Goal: Task Accomplishment & Management: Manage account settings

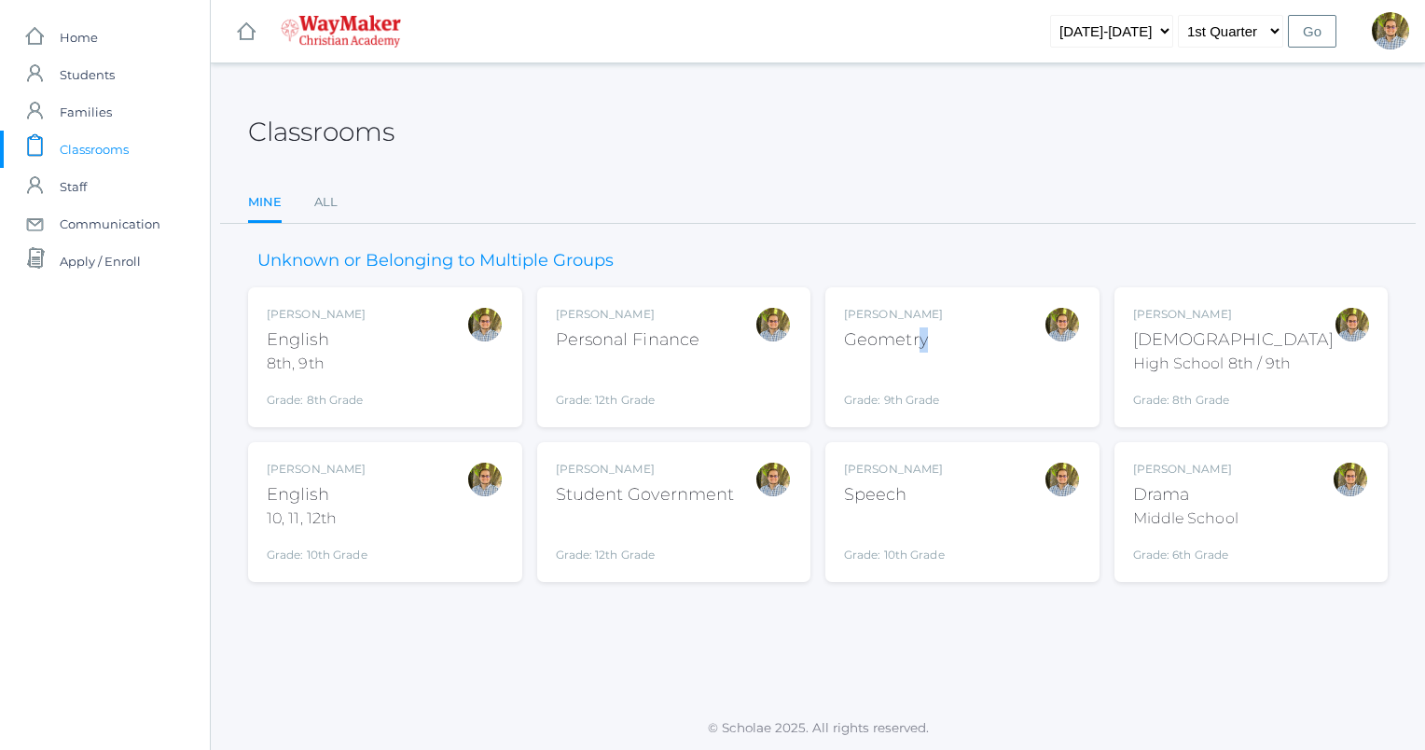
click at [921, 326] on div "Kylen Braileanu Geometry Grade: 9th Grade GEOM" at bounding box center [893, 357] width 99 height 103
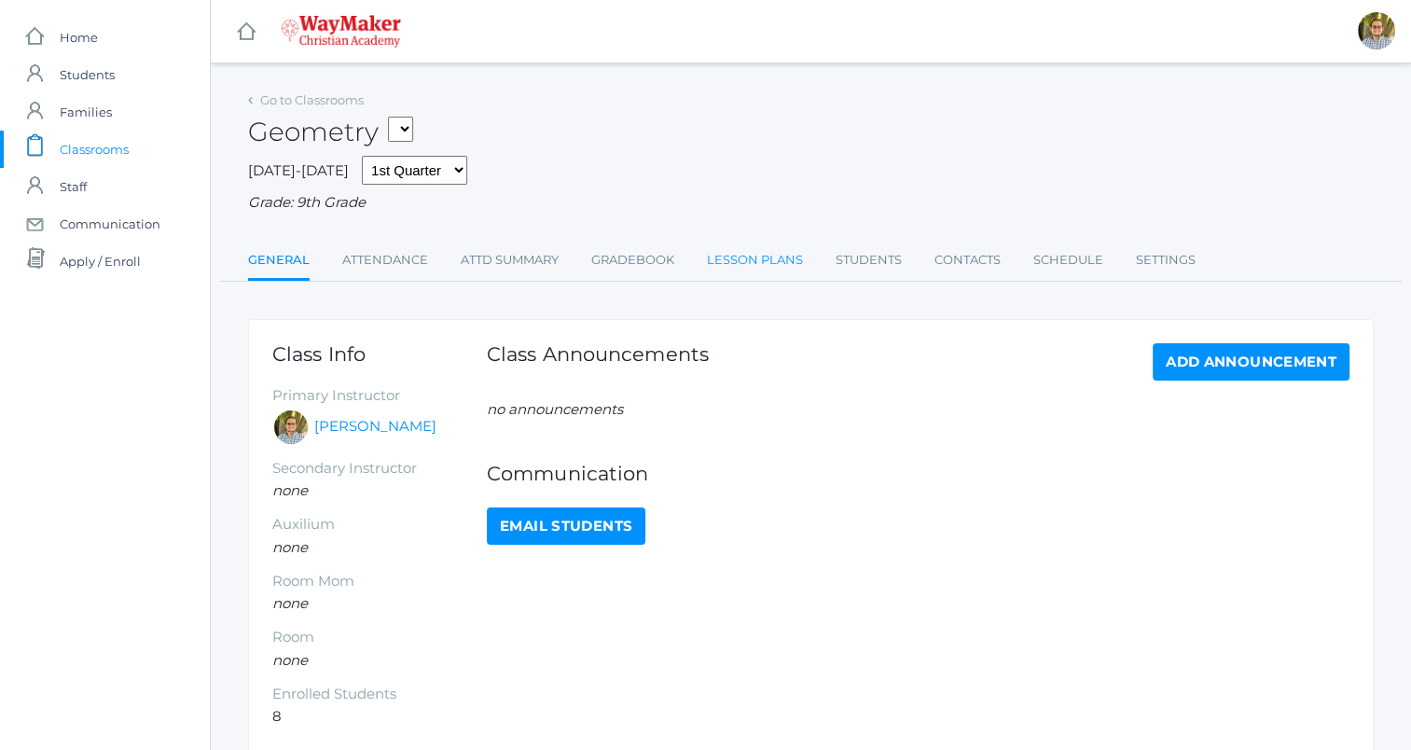
click at [753, 268] on link "Lesson Plans" at bounding box center [755, 260] width 96 height 37
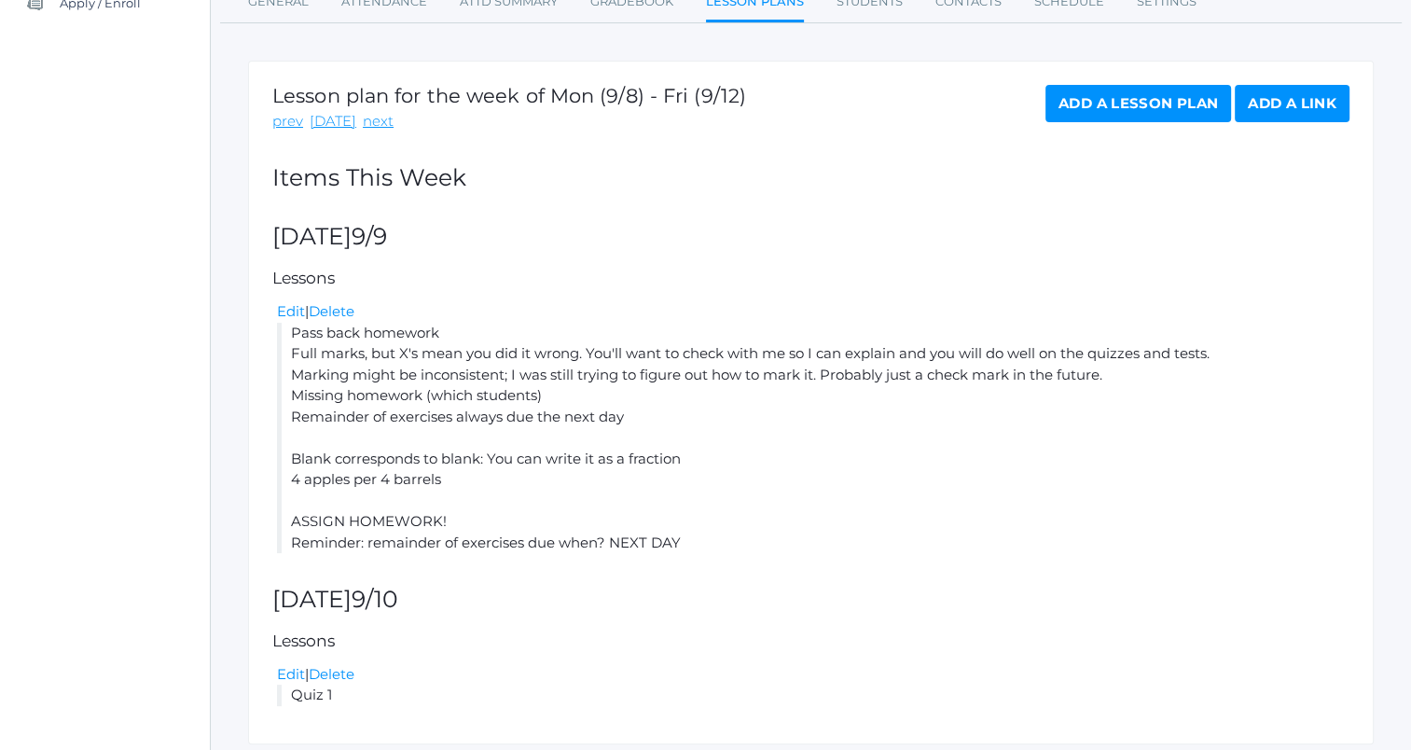
scroll to position [280, 0]
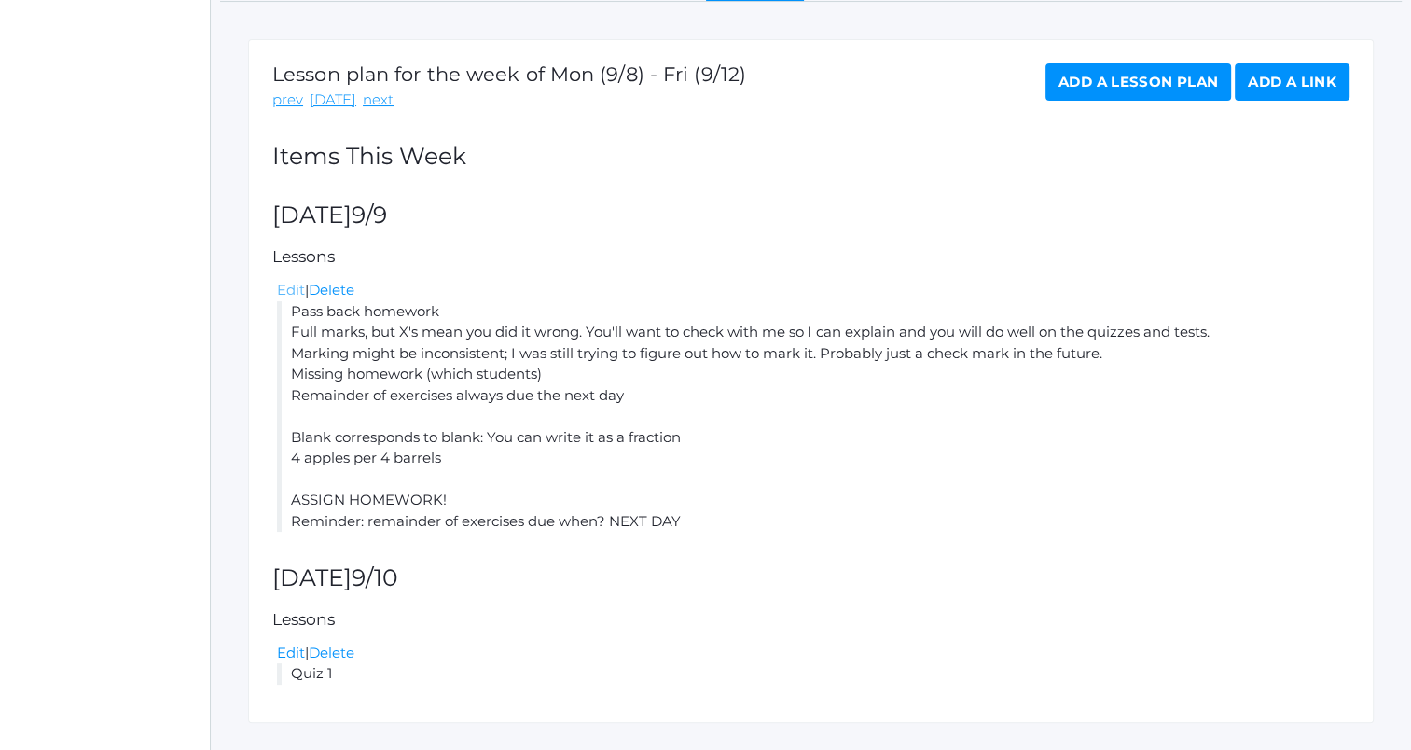
click at [287, 297] on link "Edit" at bounding box center [291, 290] width 28 height 18
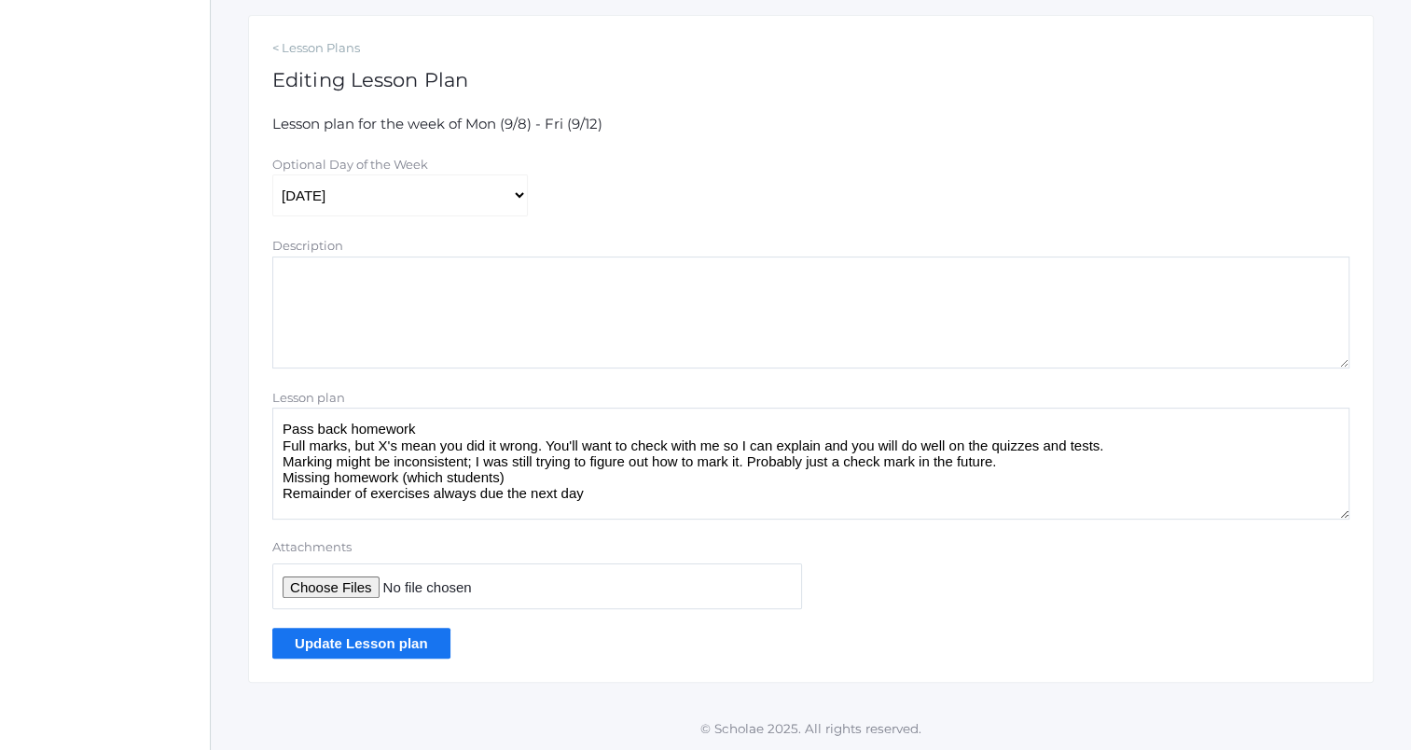
click at [649, 499] on textarea "Pass back homework Full marks, but X's mean you did it wrong. You'll want to ch…" at bounding box center [810, 463] width 1077 height 112
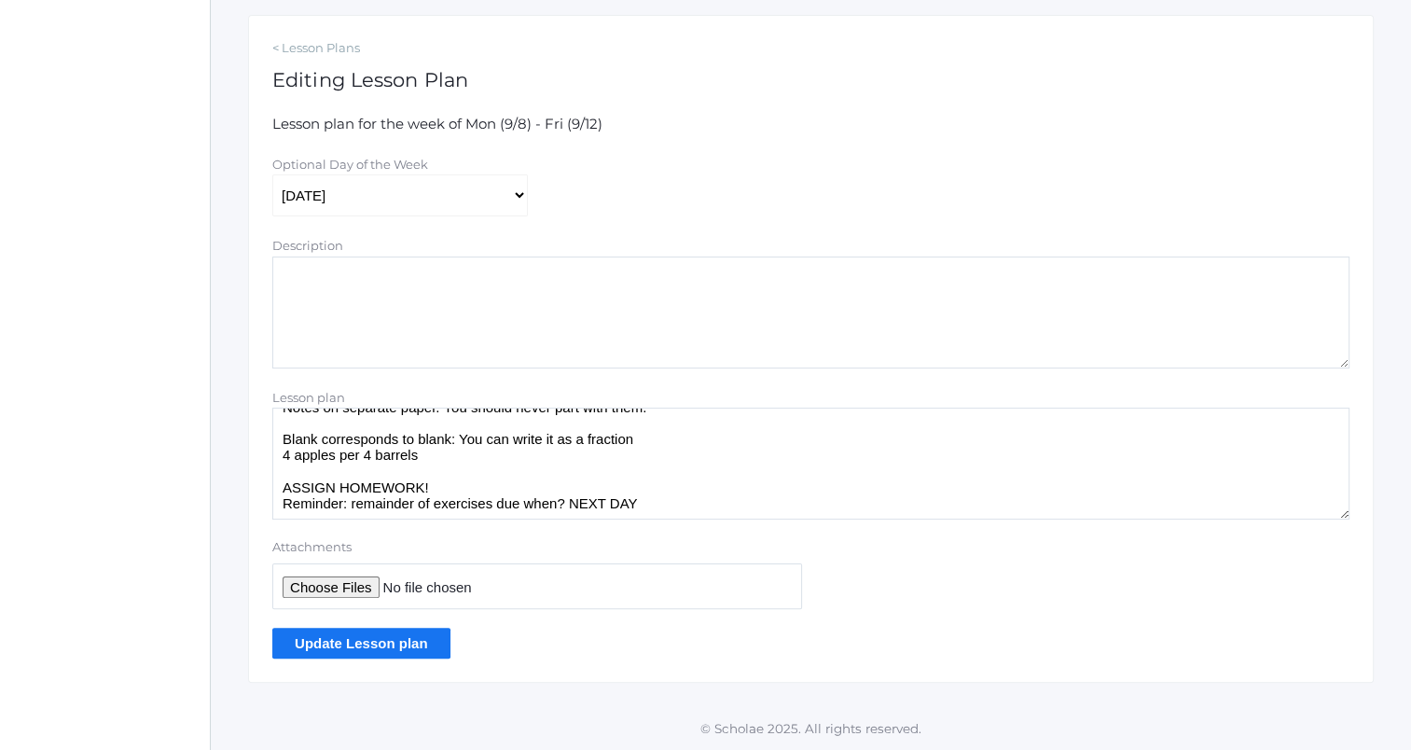
scroll to position [104, 0]
click at [505, 455] on textarea "Pass back homework Full marks, but X's mean you did it wrong. You'll want to ch…" at bounding box center [810, 463] width 1077 height 112
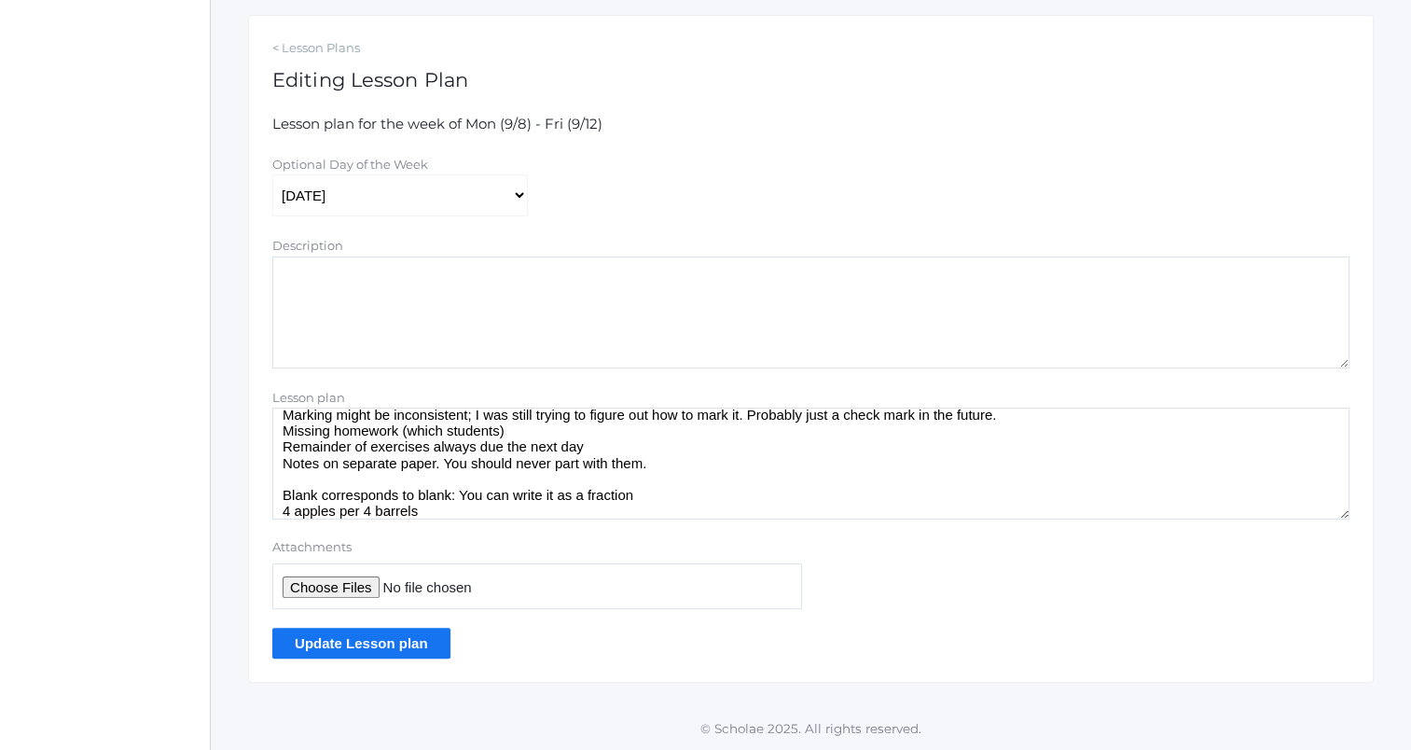
scroll to position [0, 0]
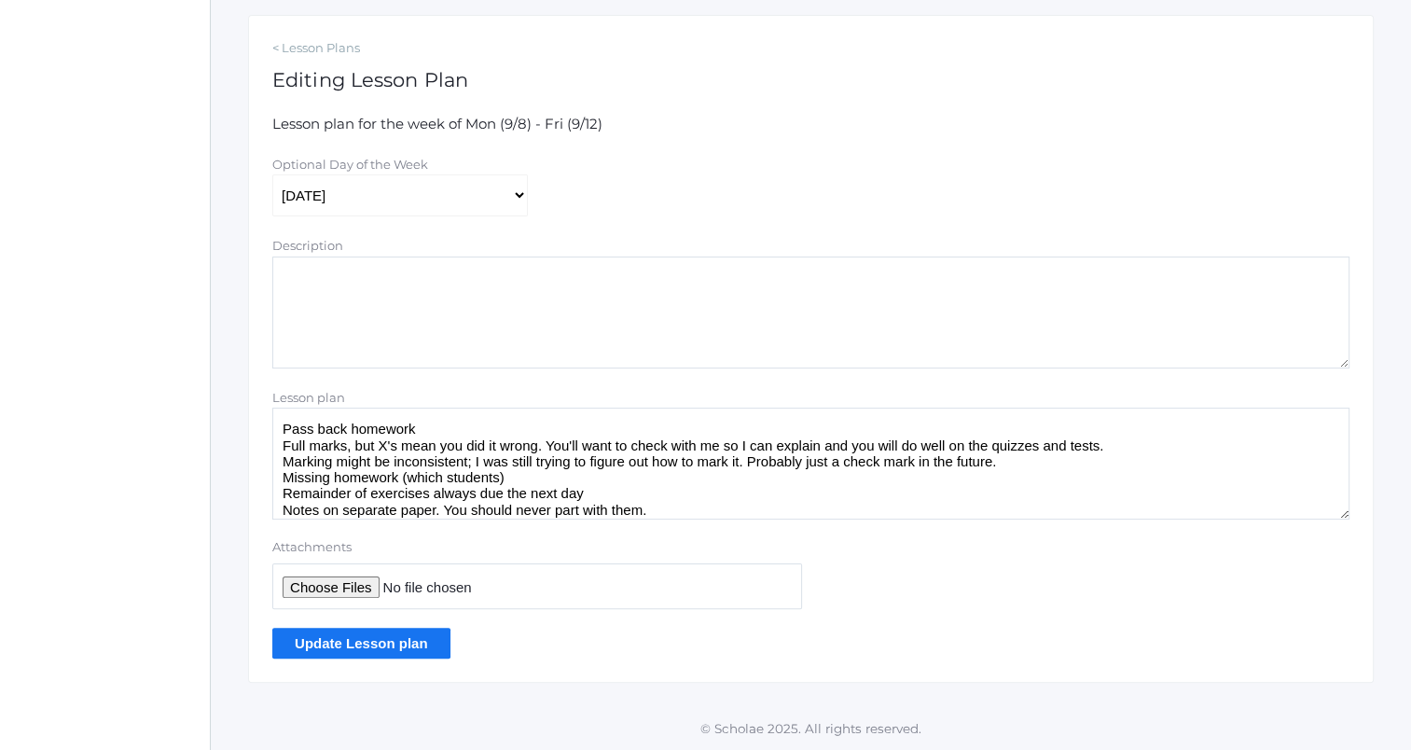
type textarea "Pass back homework Full marks, but X's mean you did it wrong. You'll want to ch…"
click at [434, 649] on input "Update Lesson plan" at bounding box center [361, 643] width 178 height 31
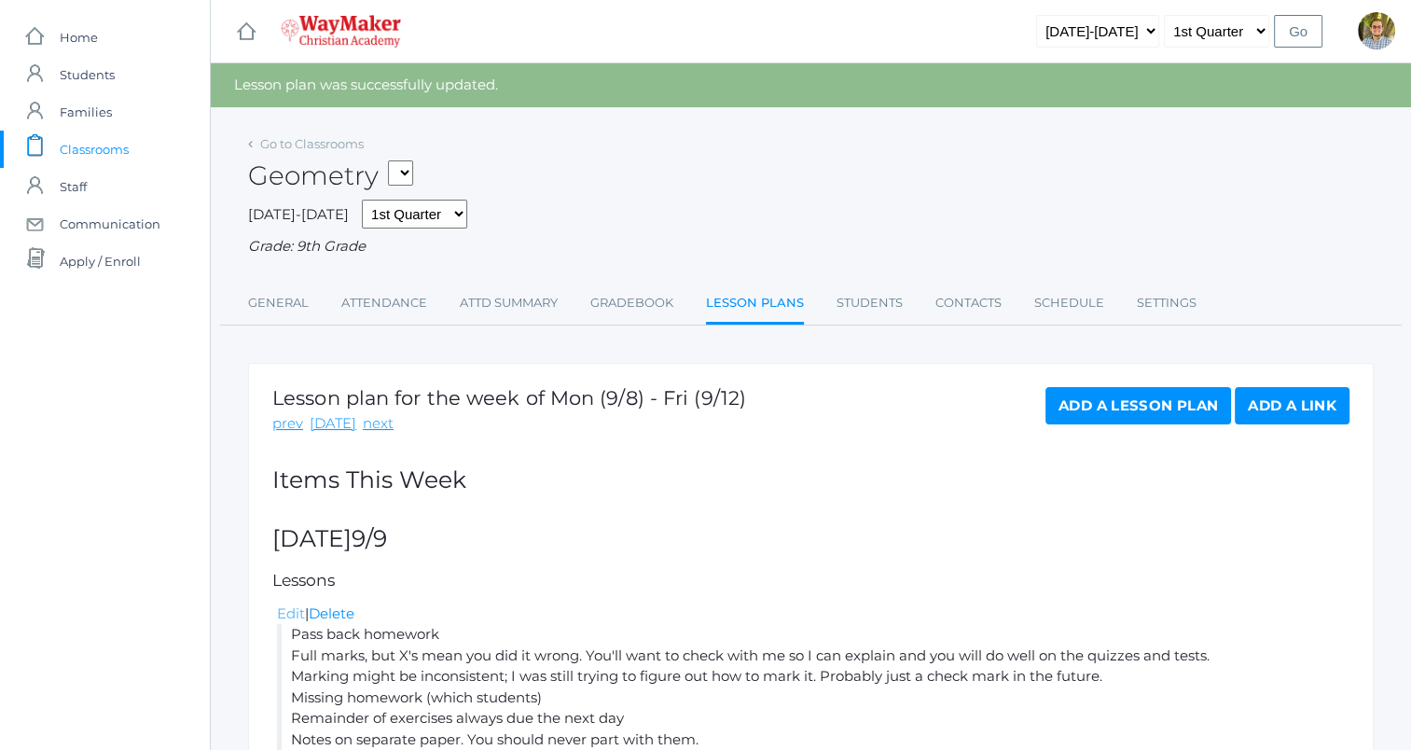
click at [287, 619] on link "Edit" at bounding box center [291, 613] width 28 height 18
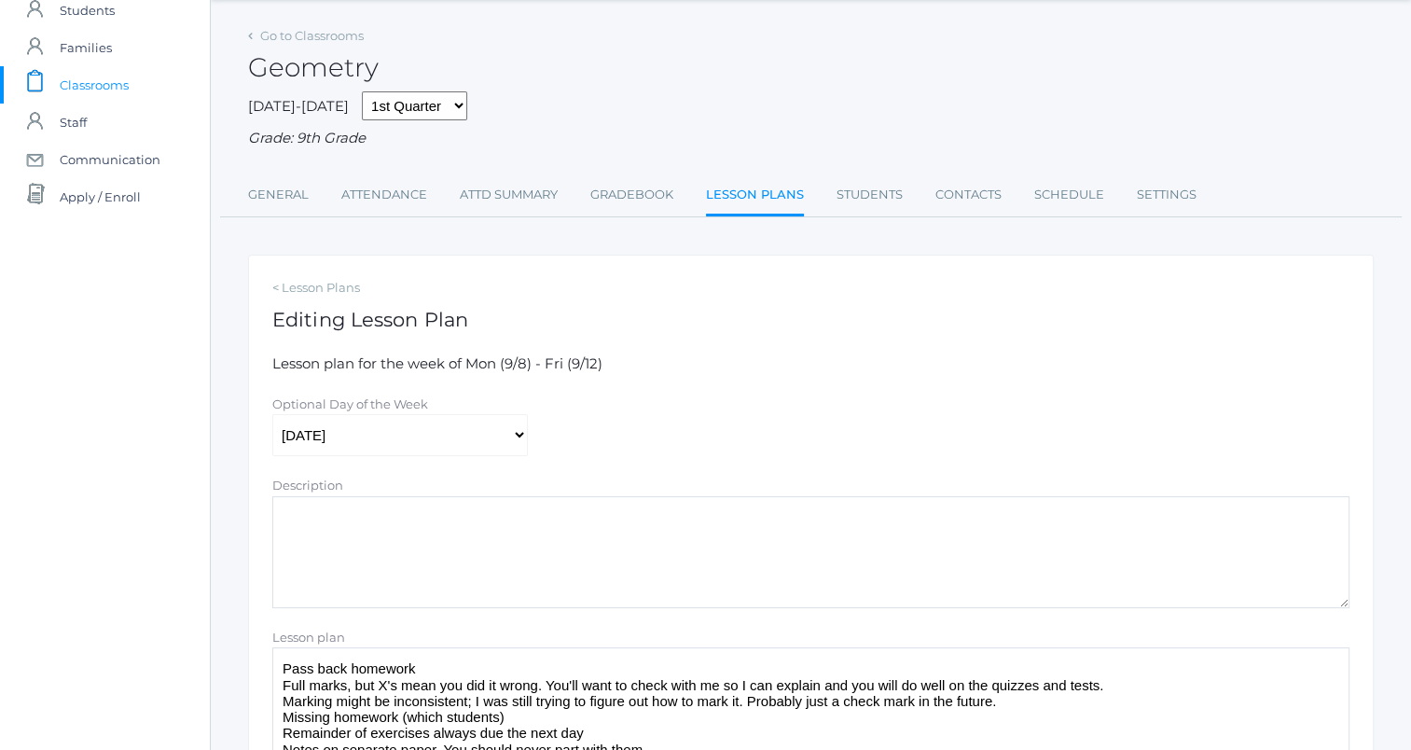
scroll to position [304, 0]
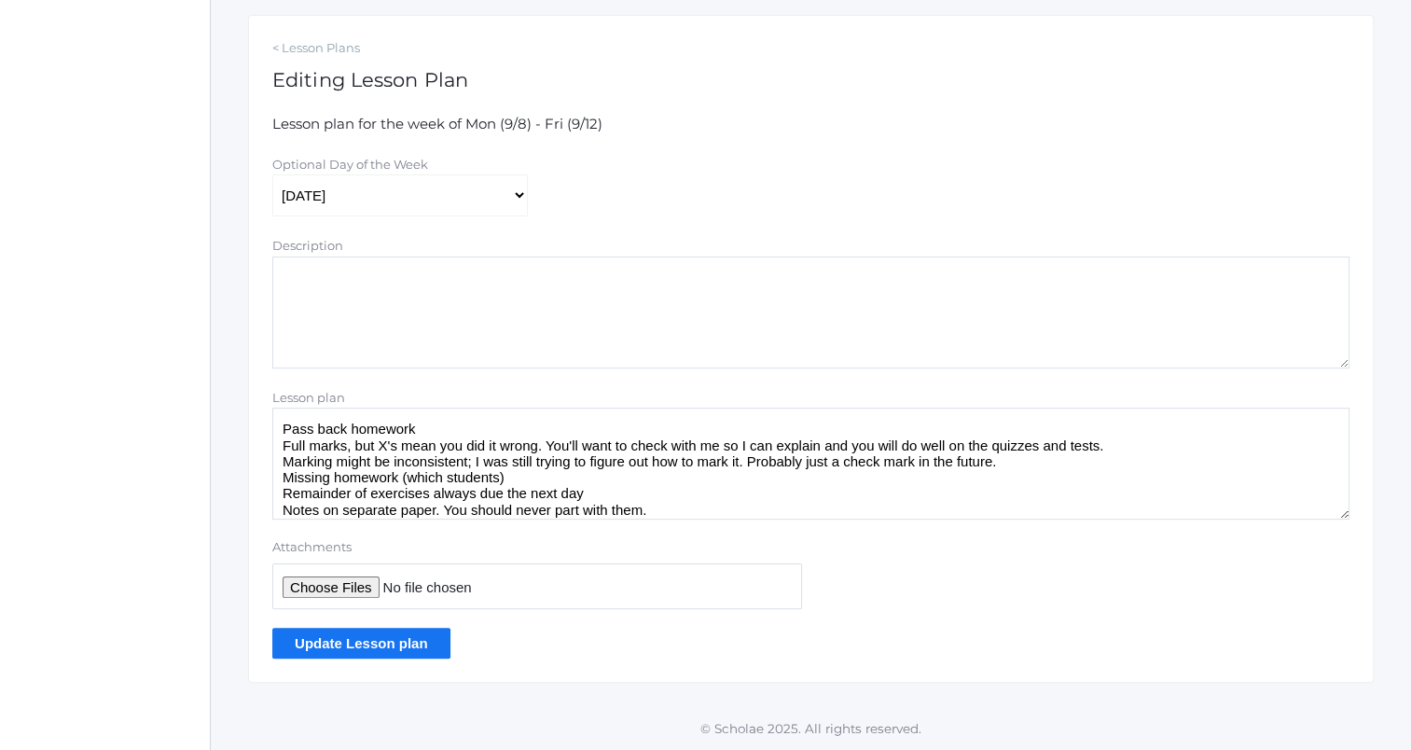
click at [280, 428] on textarea "Pass back homework Full marks, but X's mean you did it wrong. You'll want to ch…" at bounding box center [810, 463] width 1077 height 112
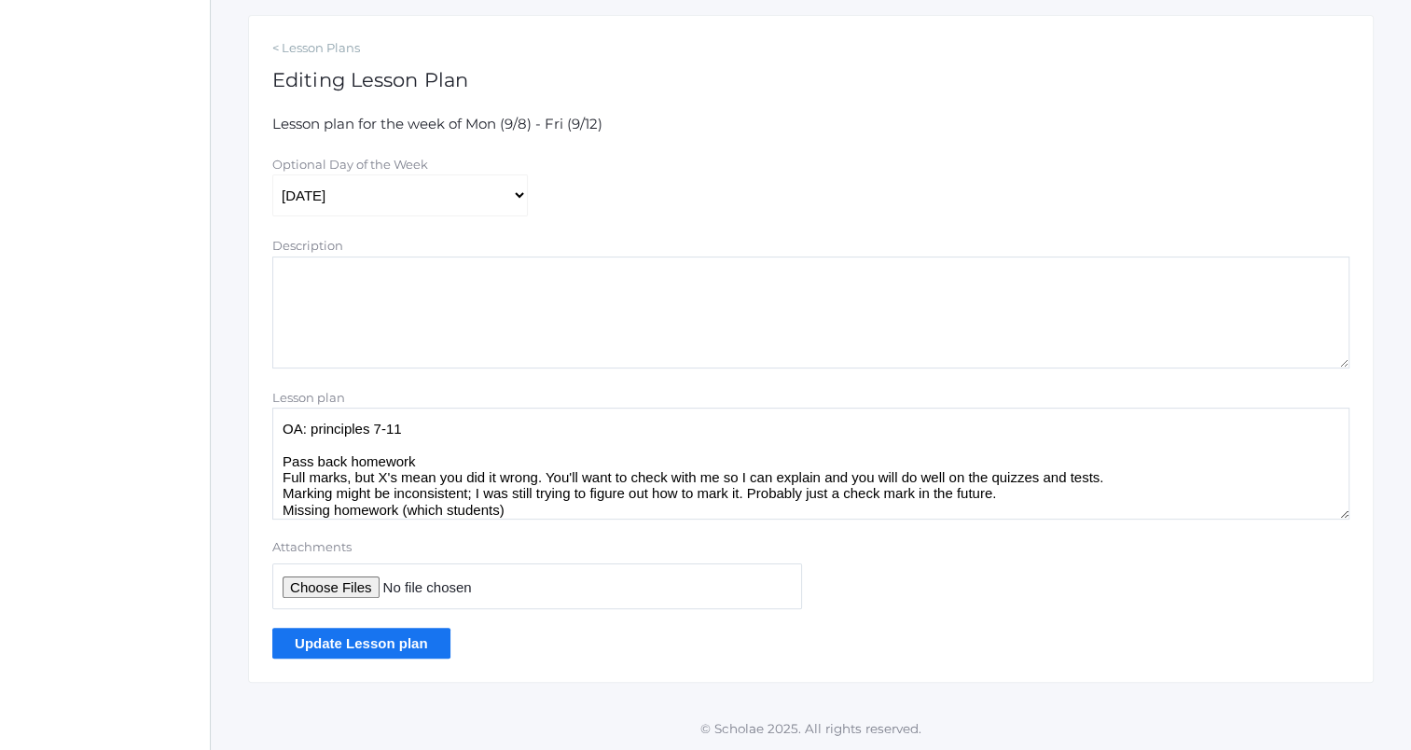
type textarea "OA: principles 7-11 Pass back homework Full marks, but X's mean you did it wron…"
click at [412, 636] on input "Update Lesson plan" at bounding box center [361, 643] width 178 height 31
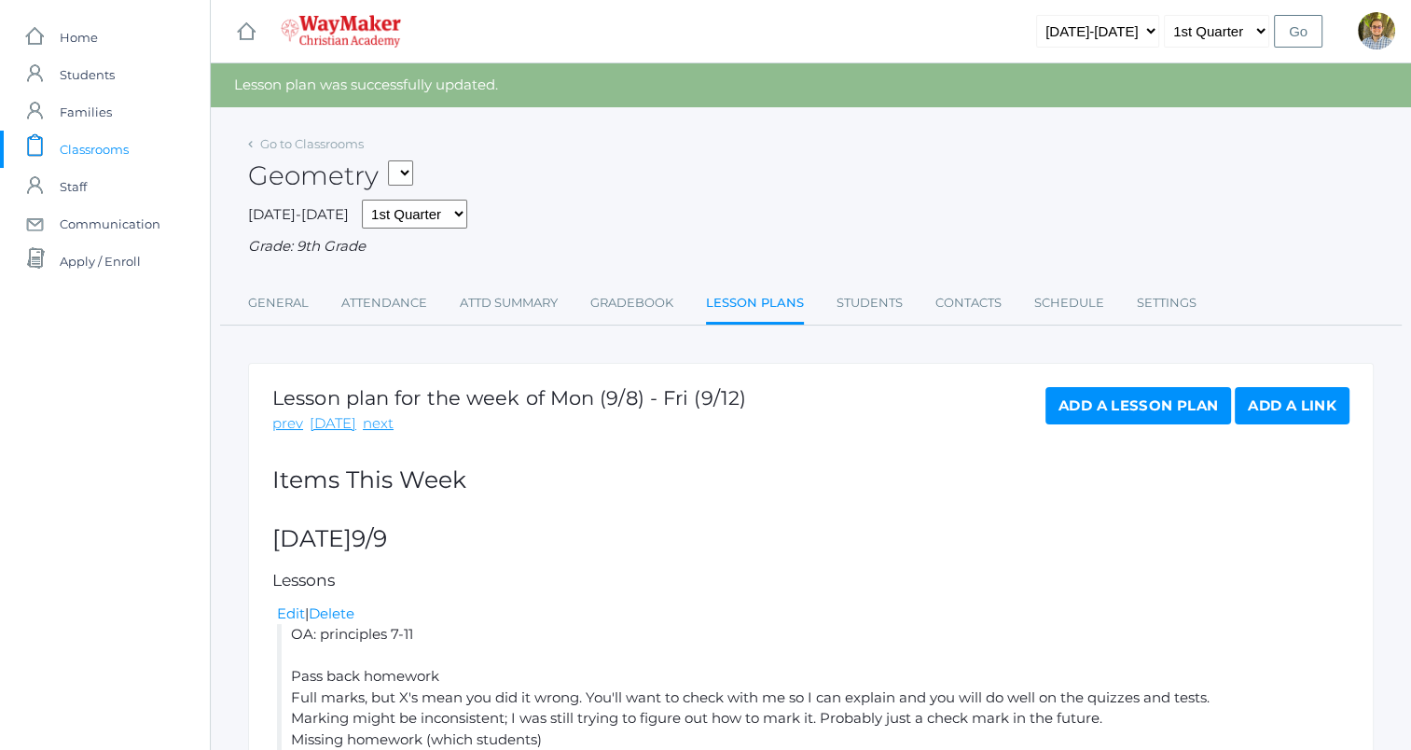
click at [119, 146] on span "Classrooms" at bounding box center [94, 149] width 69 height 37
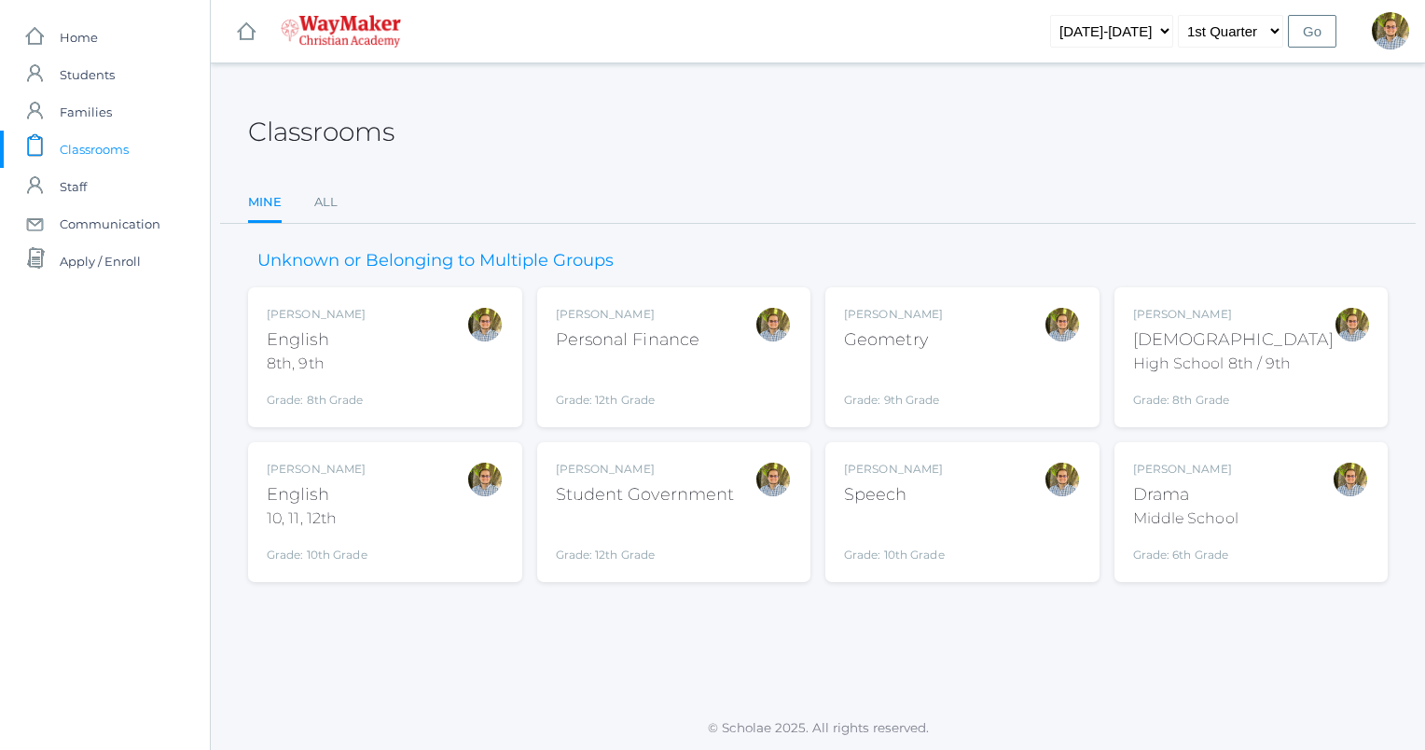
click at [1187, 345] on div "[DEMOGRAPHIC_DATA]" at bounding box center [1233, 339] width 201 height 25
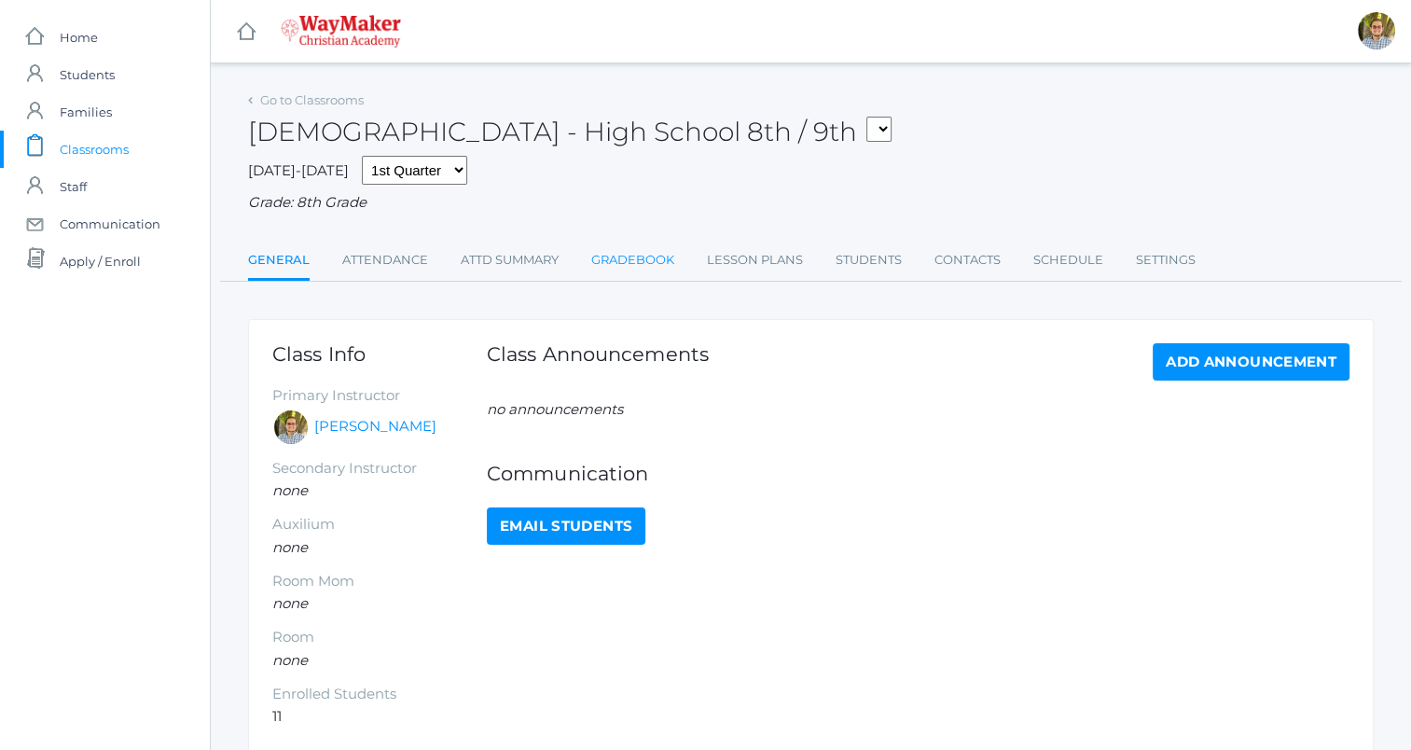
click at [662, 261] on link "Gradebook" at bounding box center [632, 260] width 83 height 37
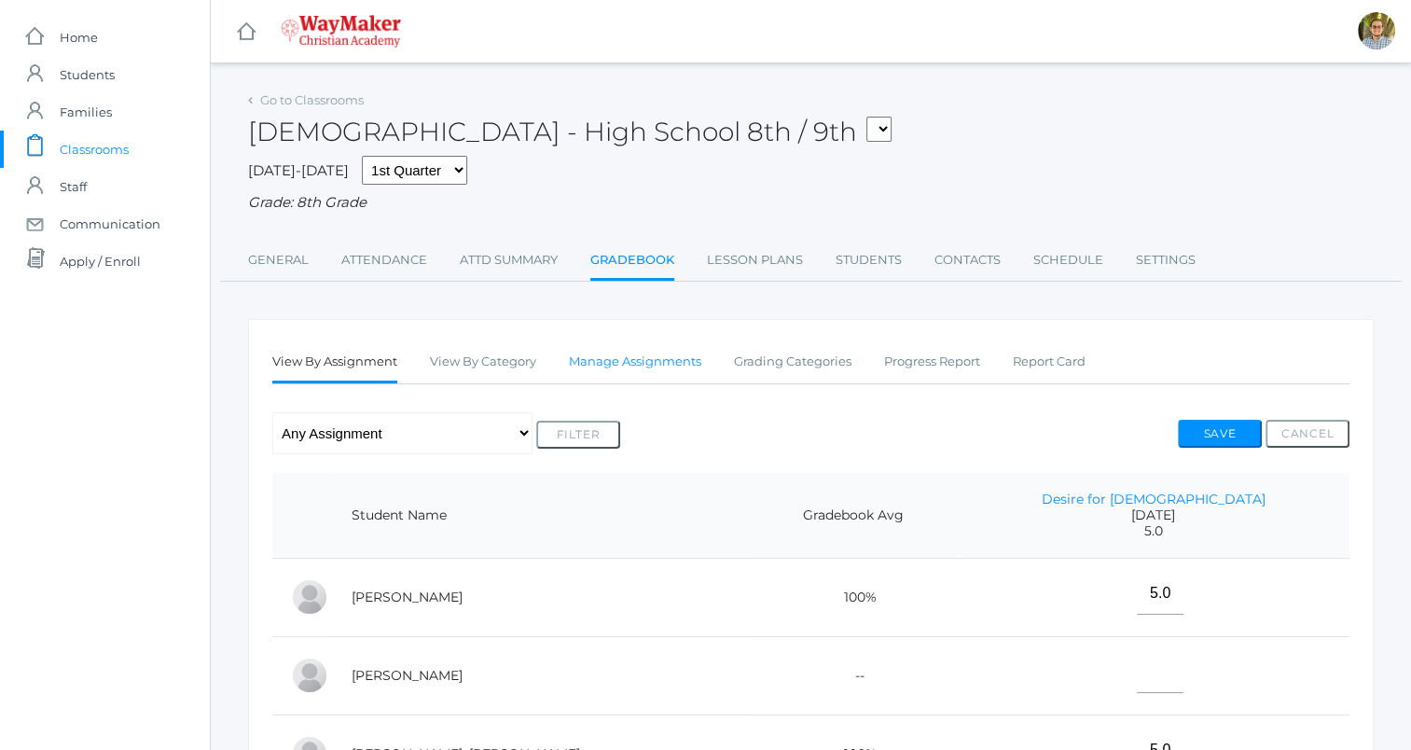
click at [594, 358] on link "Manage Assignments" at bounding box center [635, 361] width 132 height 37
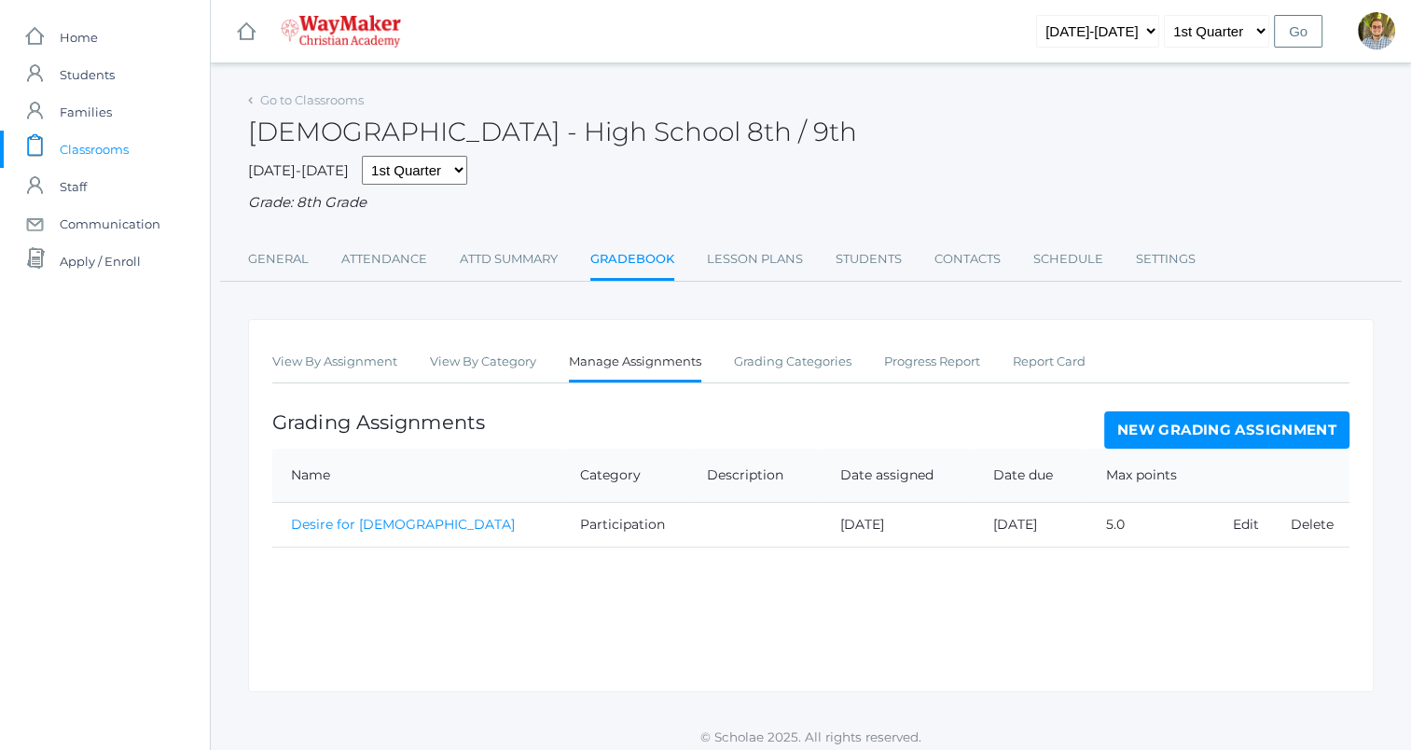
click at [1165, 431] on link "New Grading Assignment" at bounding box center [1226, 429] width 245 height 37
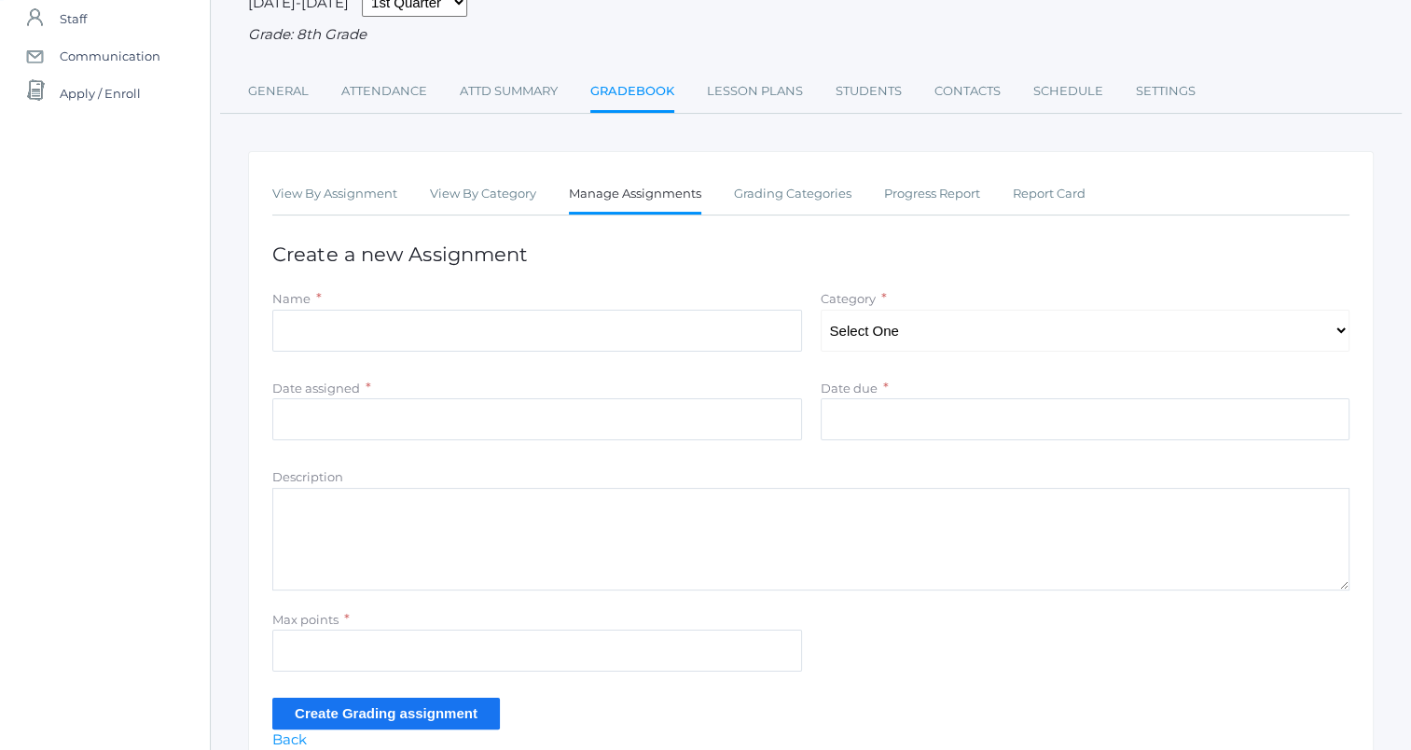
scroll to position [259, 0]
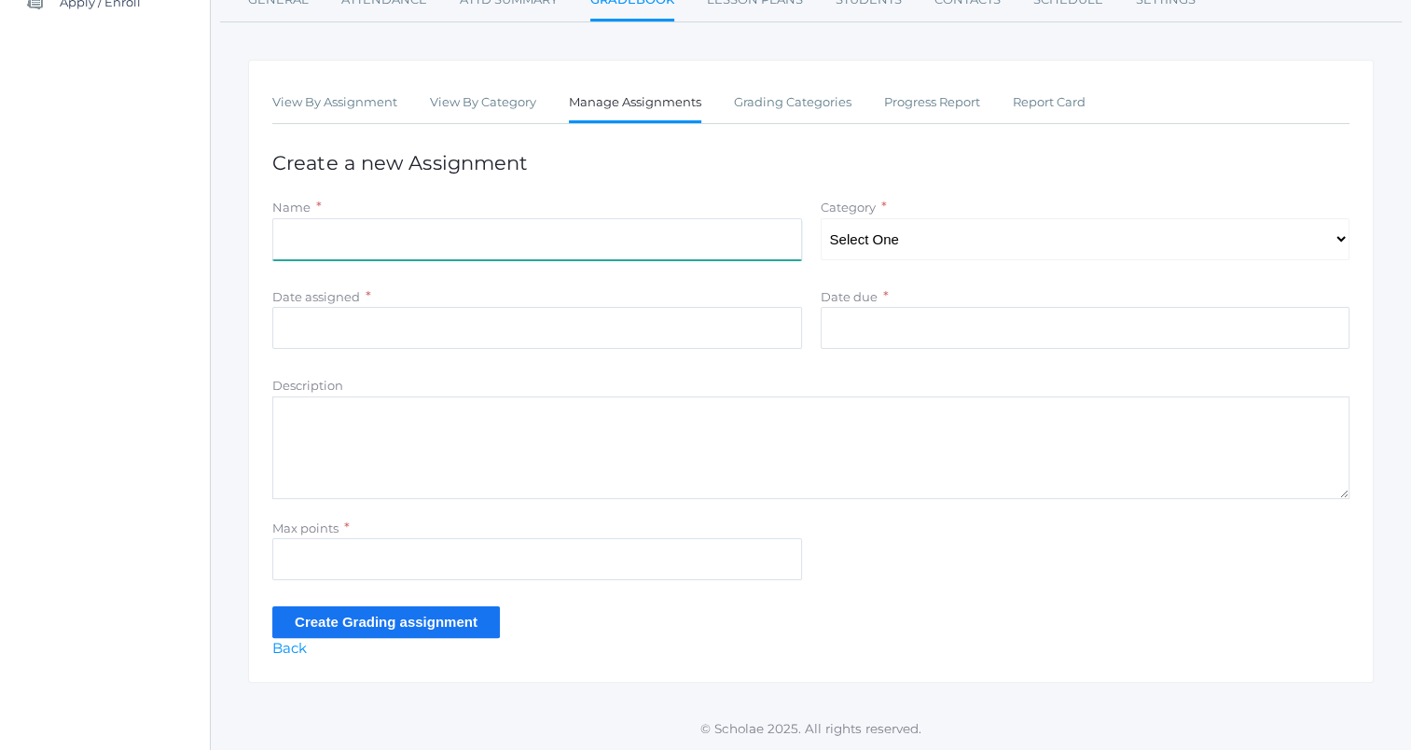
click at [586, 240] on input "Name" at bounding box center [537, 239] width 530 height 42
type input "Syllabus returned"
click at [992, 244] on select "Select One Participation Quality" at bounding box center [1086, 239] width 530 height 42
select select "1110"
click at [821, 218] on select "Select One Participation Quality" at bounding box center [1086, 239] width 530 height 42
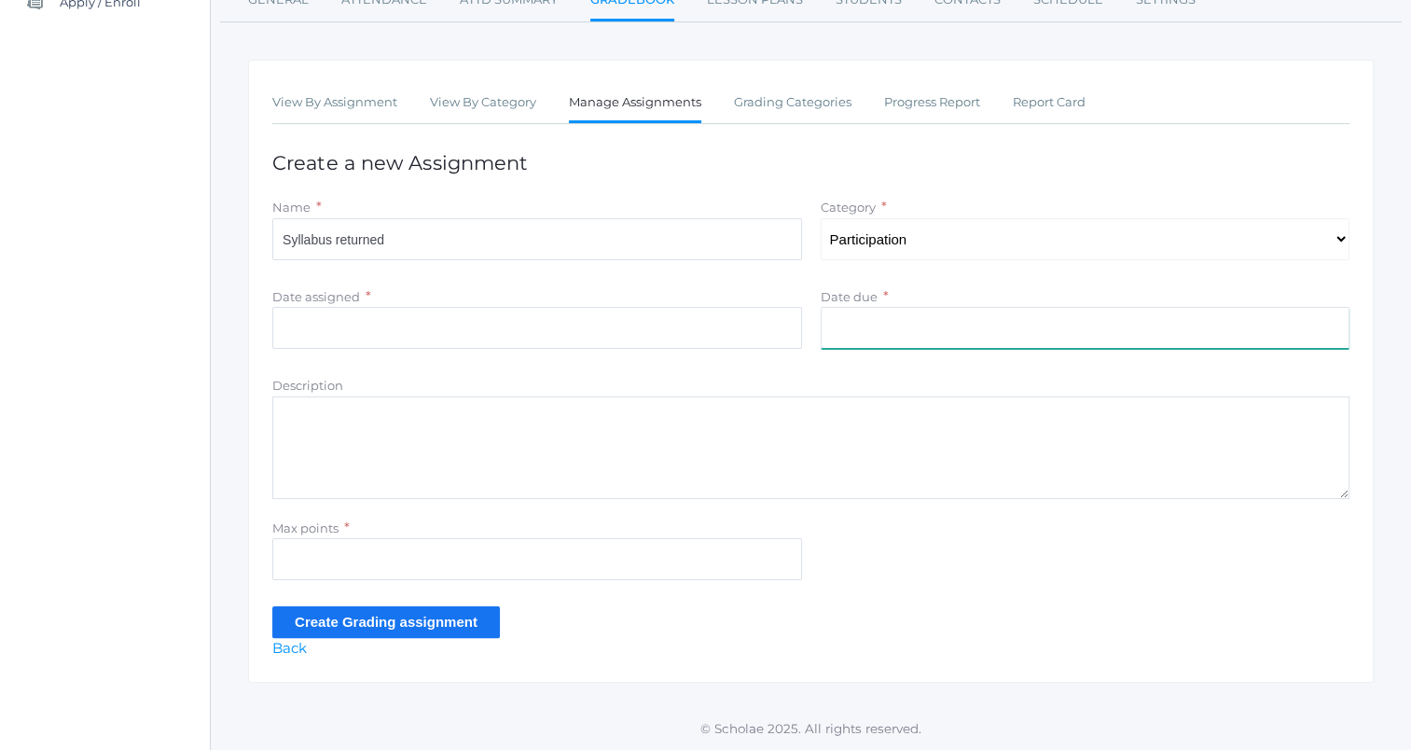
click at [929, 324] on input "Date due" at bounding box center [1086, 328] width 530 height 42
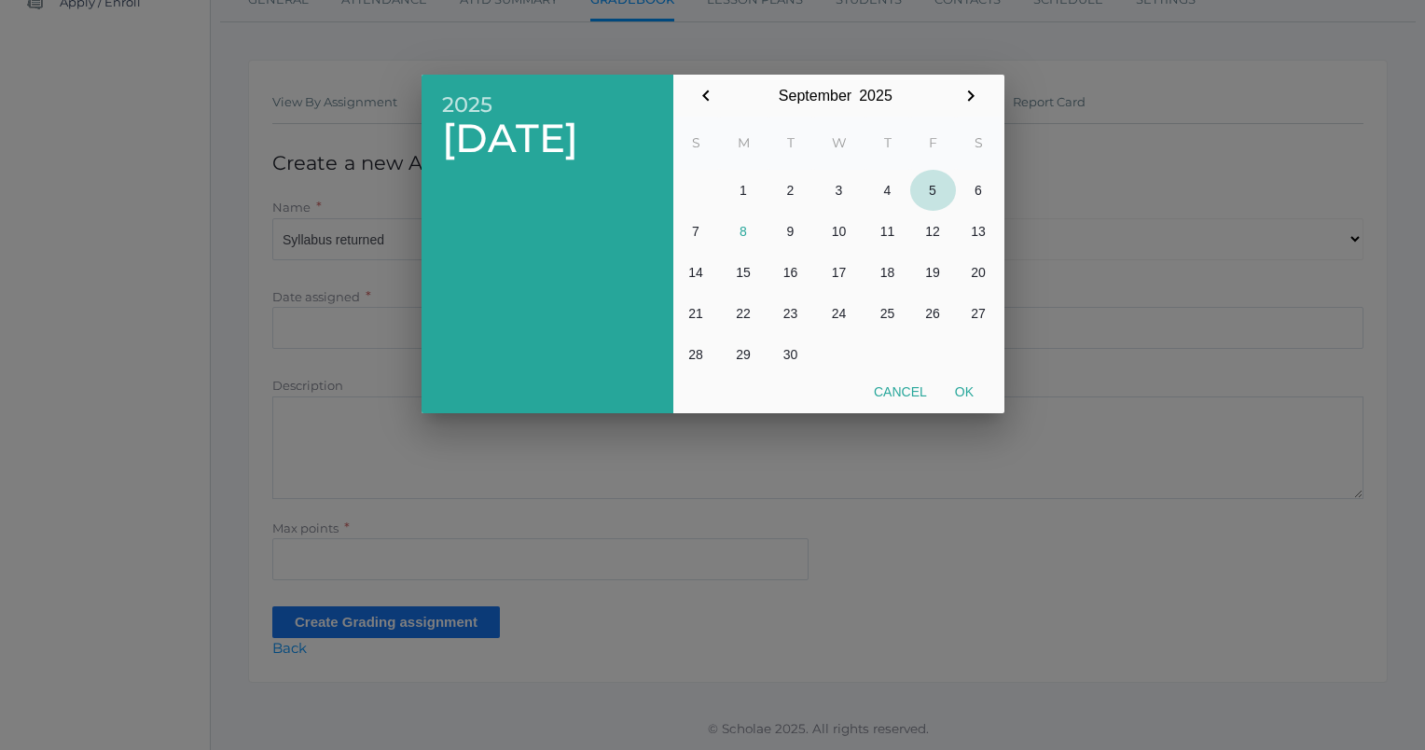
click at [922, 195] on button "5" at bounding box center [933, 190] width 46 height 41
click at [959, 389] on button "Ok" at bounding box center [964, 392] width 47 height 34
type input "[DATE]"
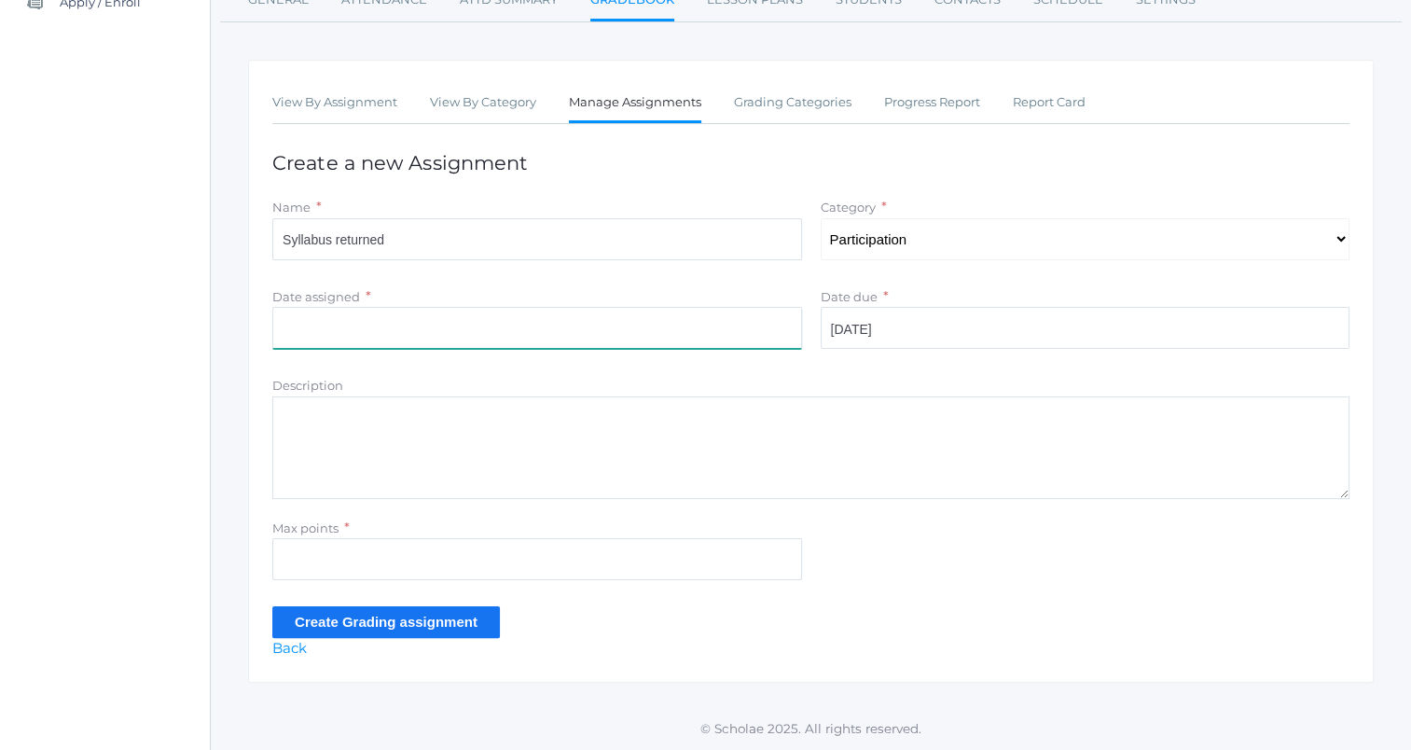
click at [513, 333] on input "Date assigned" at bounding box center [537, 328] width 530 height 42
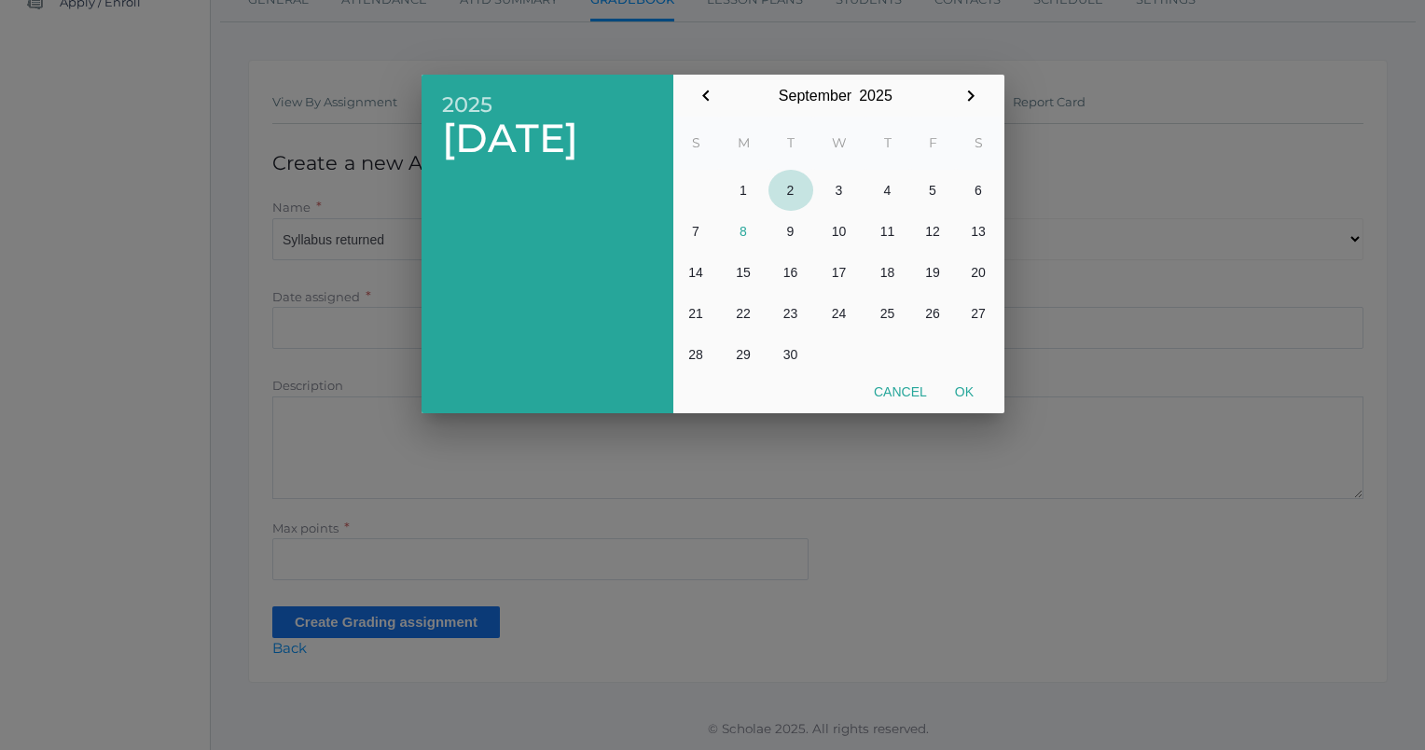
click at [780, 188] on button "2" at bounding box center [790, 190] width 45 height 41
click at [963, 388] on button "Ok" at bounding box center [964, 392] width 47 height 34
type input "[DATE]"
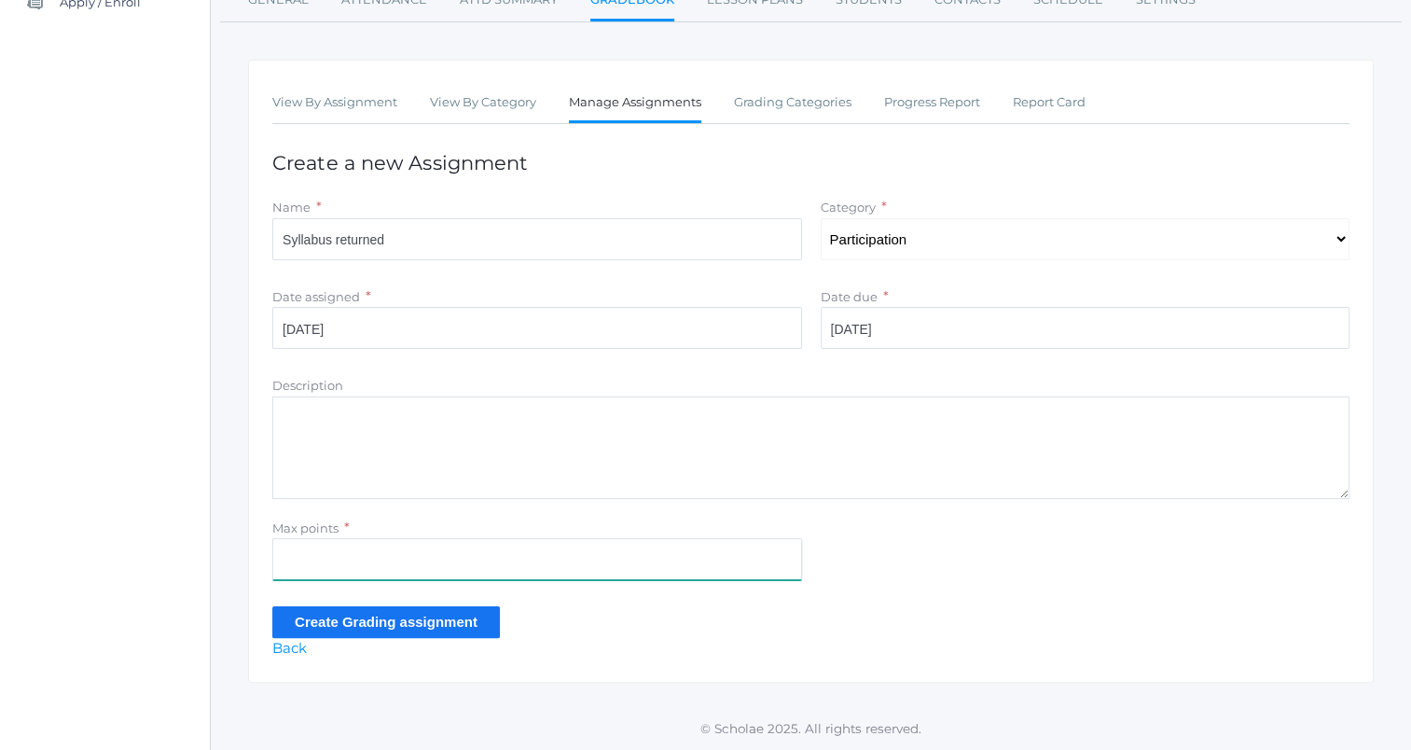
click at [545, 557] on input "Max points" at bounding box center [537, 559] width 530 height 42
type input "5"
click at [477, 614] on input "Create Grading assignment" at bounding box center [386, 621] width 228 height 31
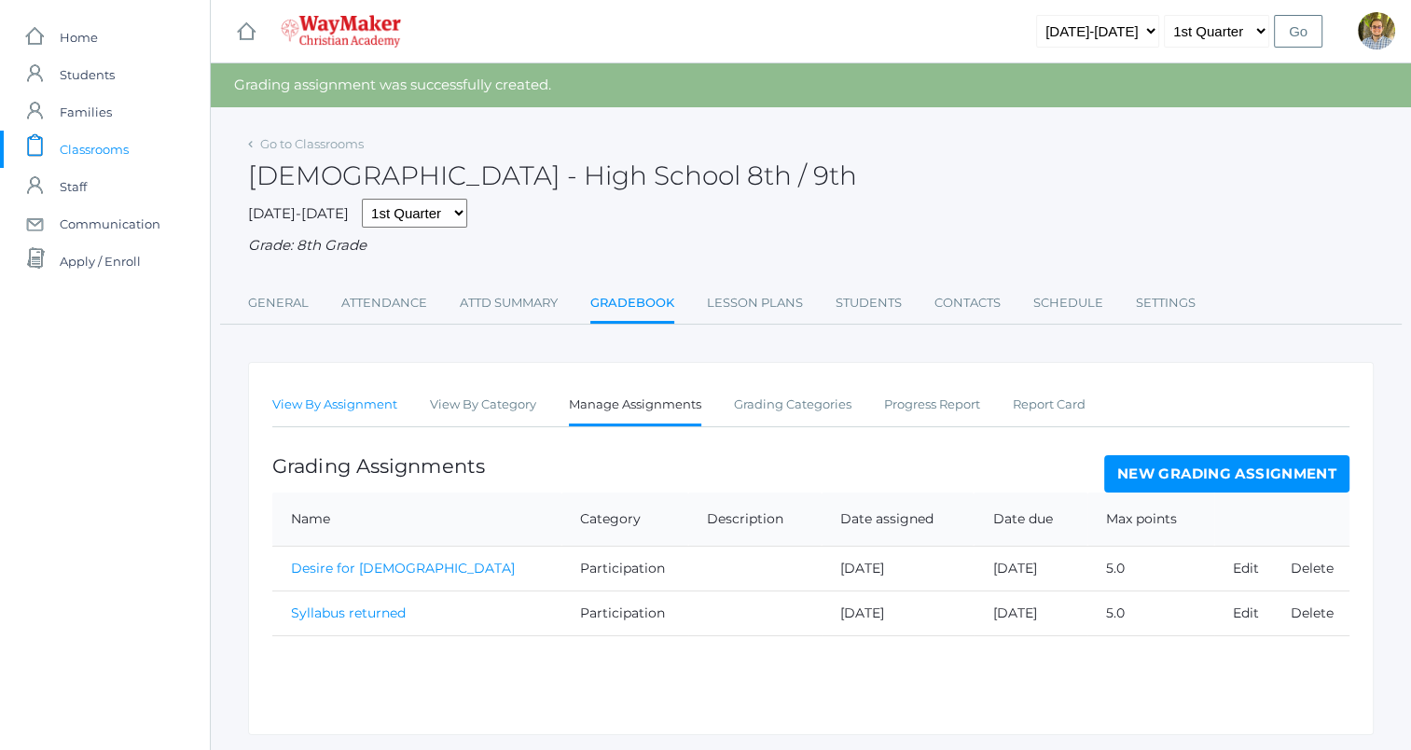
click at [376, 408] on link "View By Assignment" at bounding box center [334, 404] width 125 height 37
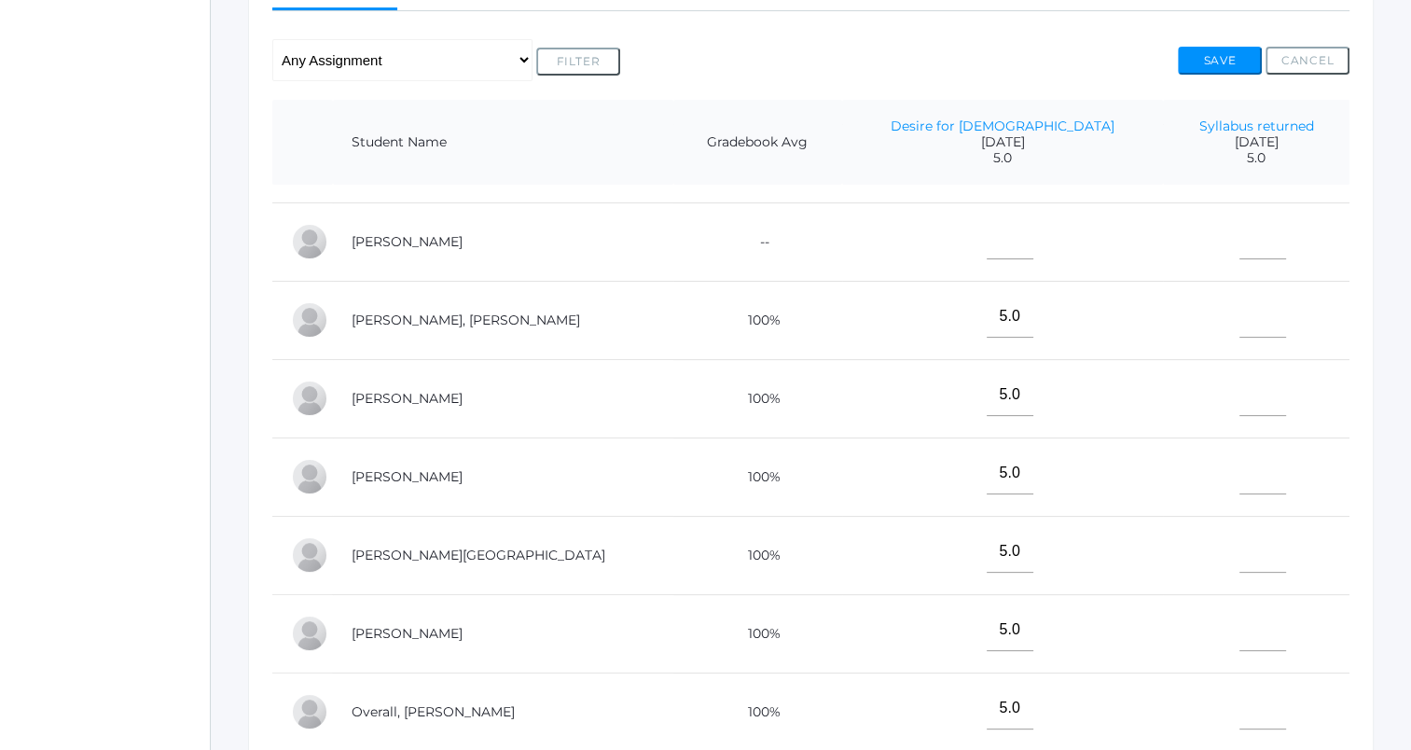
scroll to position [93, 0]
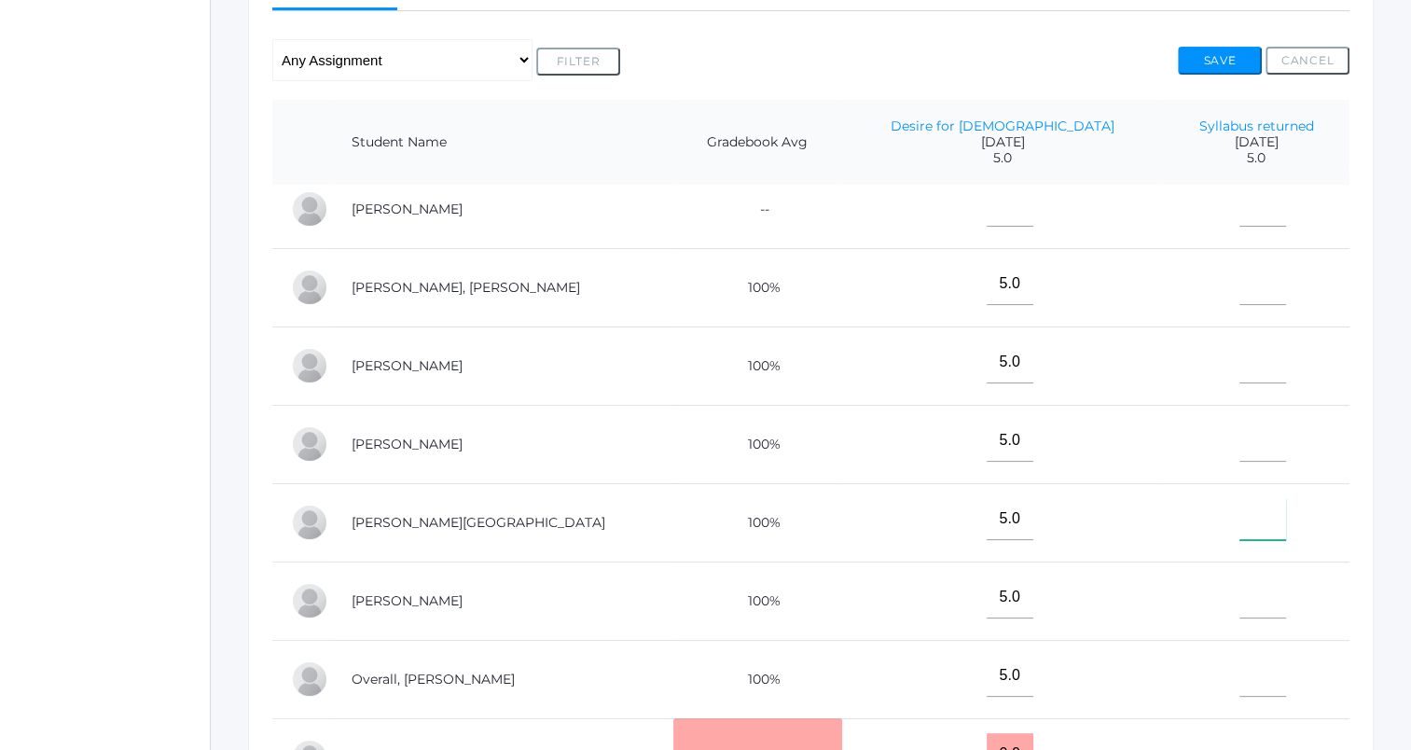
click at [1239, 504] on input"] "text" at bounding box center [1262, 519] width 47 height 42
type input"] "5"
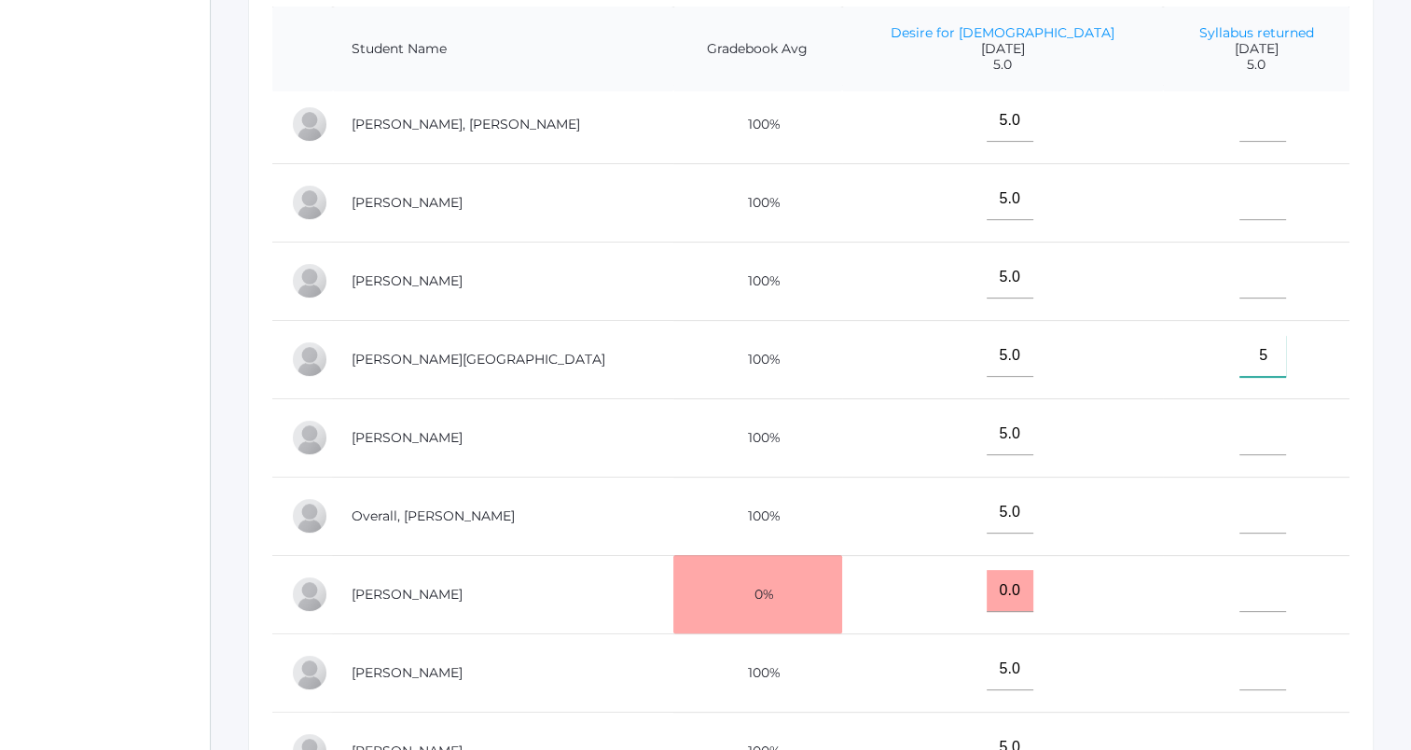
scroll to position [119, 0]
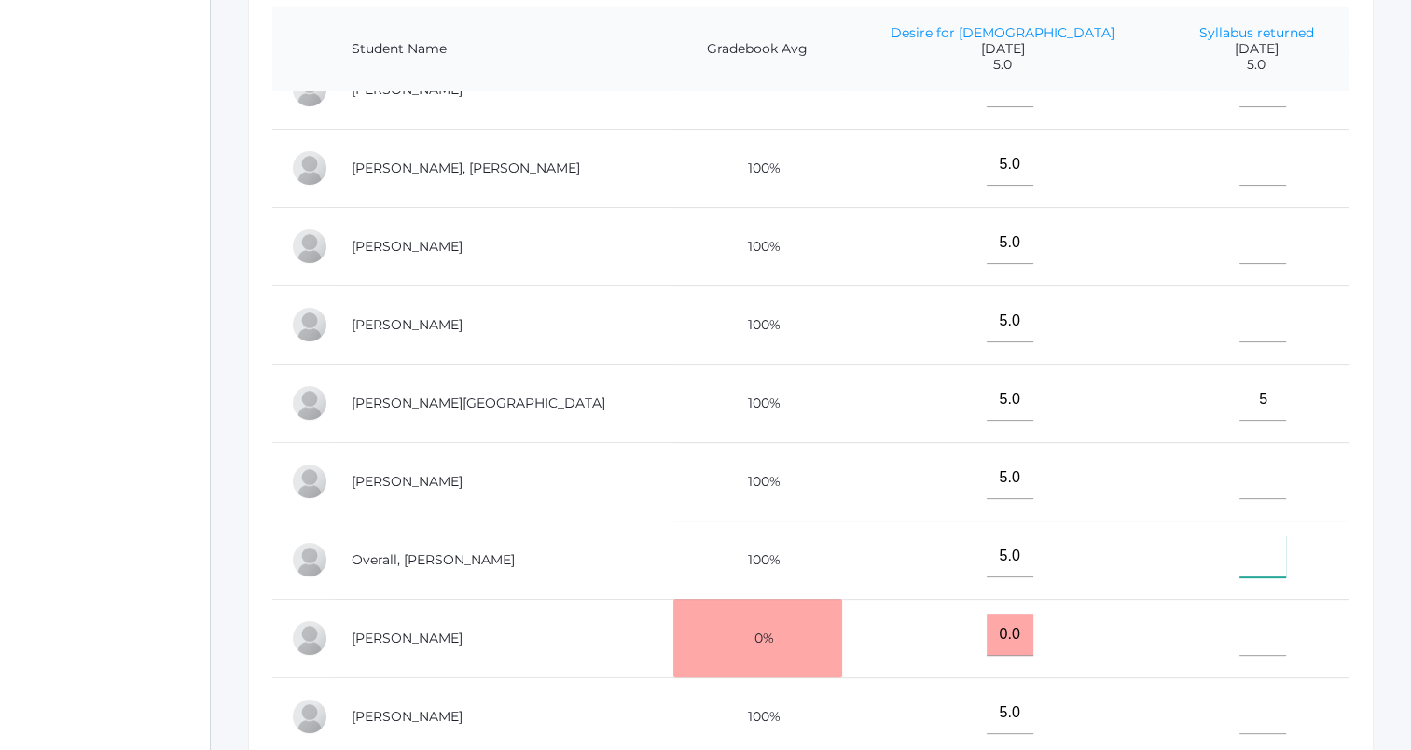
click at [1239, 563] on input"] "text" at bounding box center [1262, 556] width 47 height 42
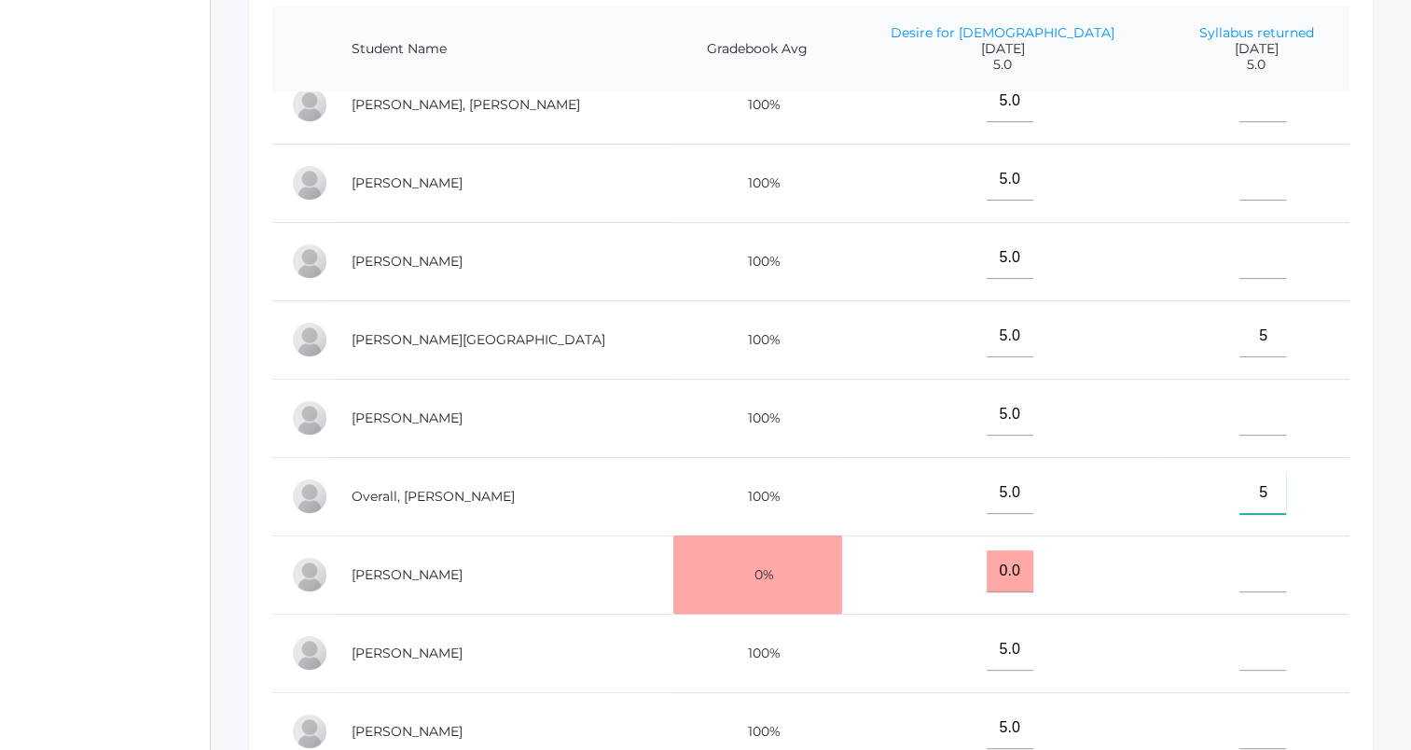
scroll to position [213, 0]
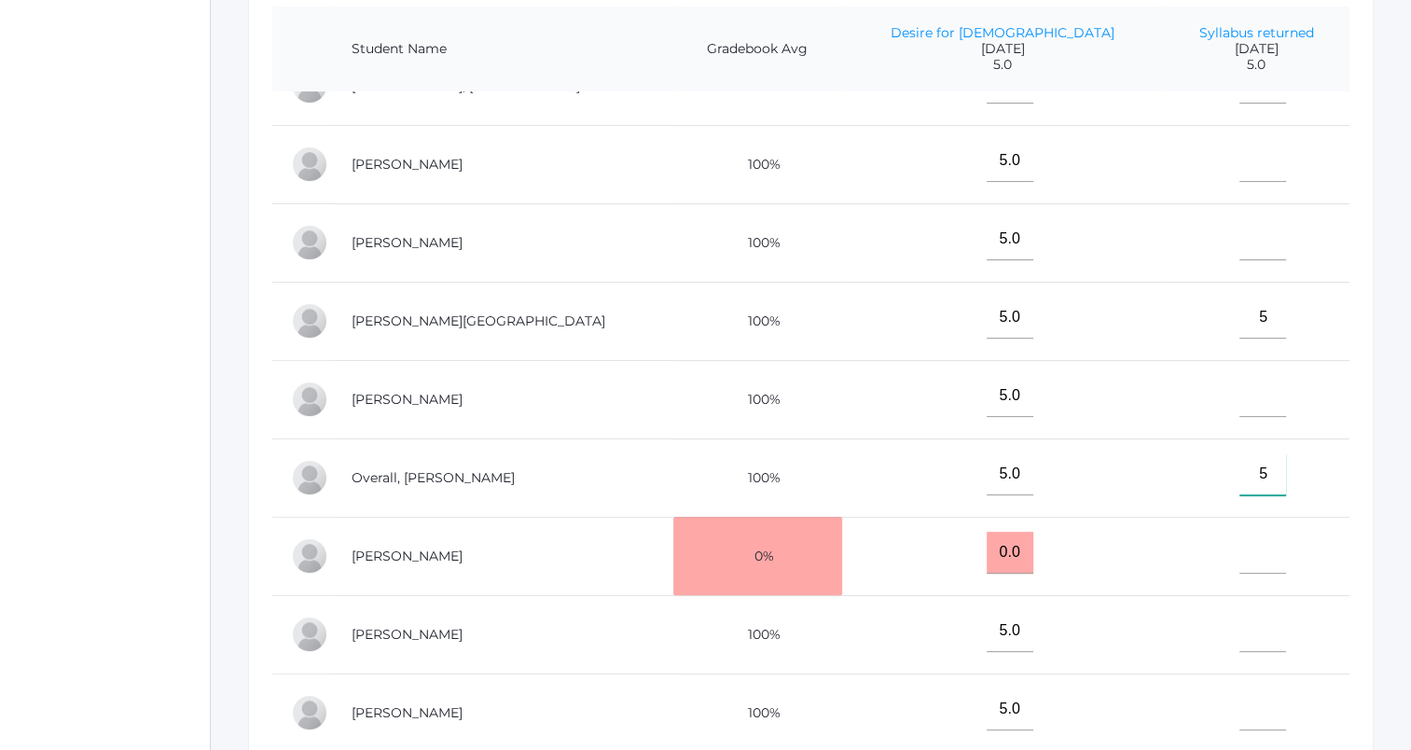
type input"] "5"
click at [1239, 625] on input"] "text" at bounding box center [1262, 631] width 47 height 42
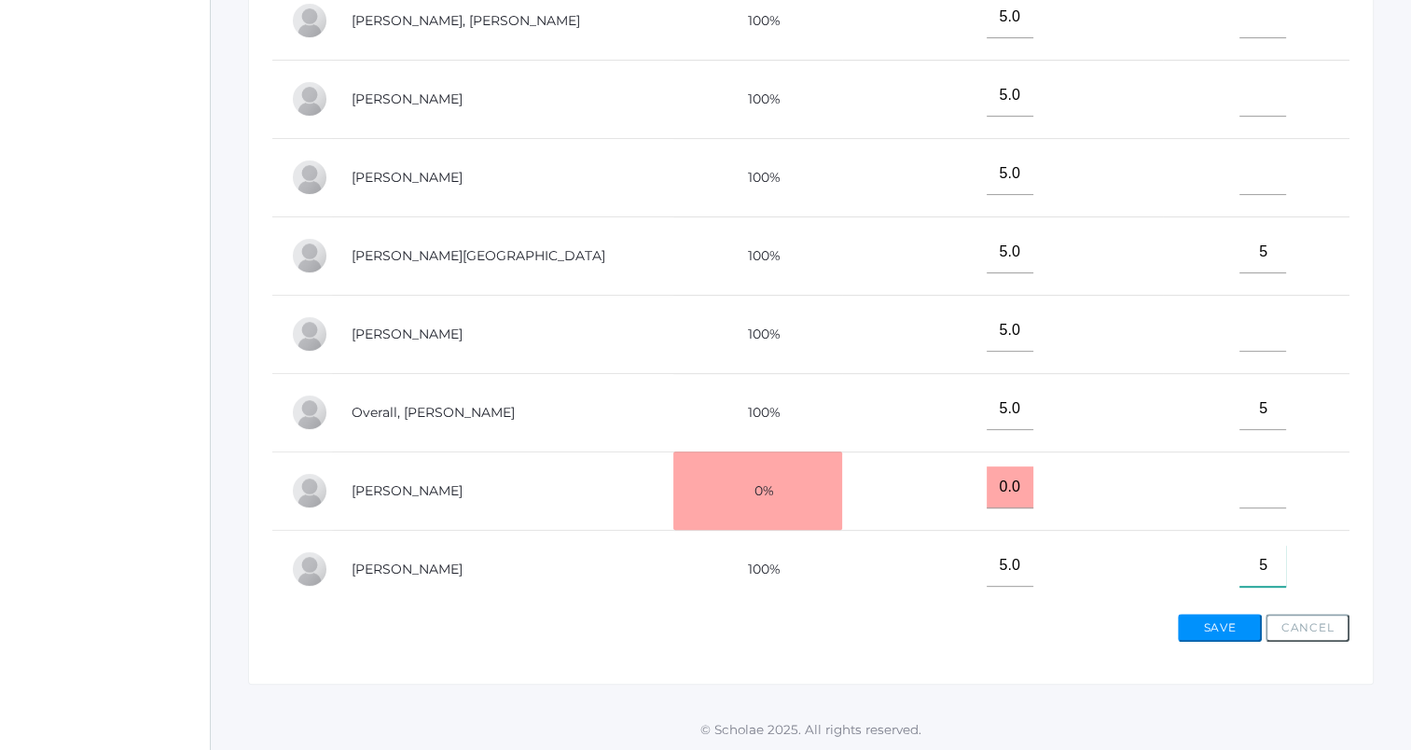
scroll to position [119, 0]
type input"] "5"
click at [1239, 185] on input"] "text" at bounding box center [1262, 175] width 47 height 42
type input"] "5"
click at [1239, 502] on input"] "text" at bounding box center [1262, 488] width 47 height 42
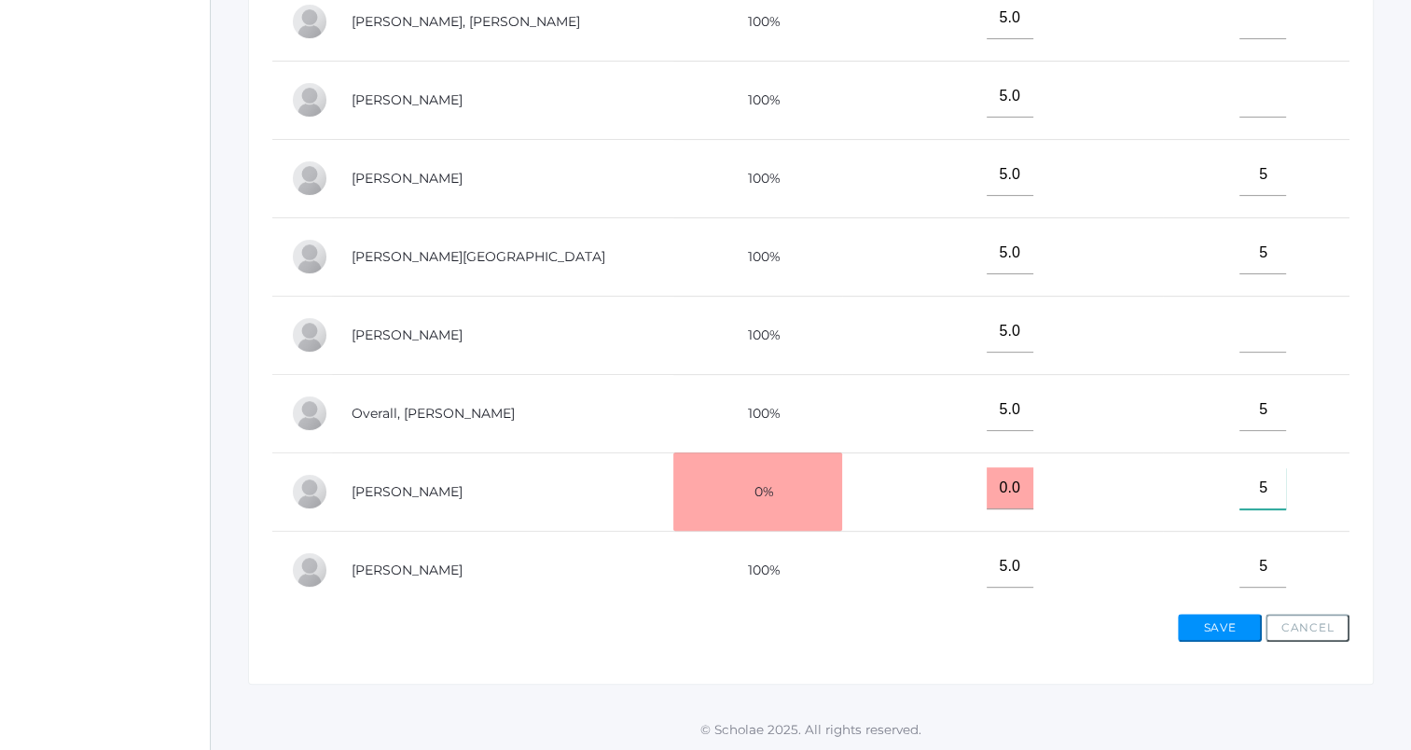
type input"] "5"
click at [1228, 620] on button "Save" at bounding box center [1220, 628] width 84 height 28
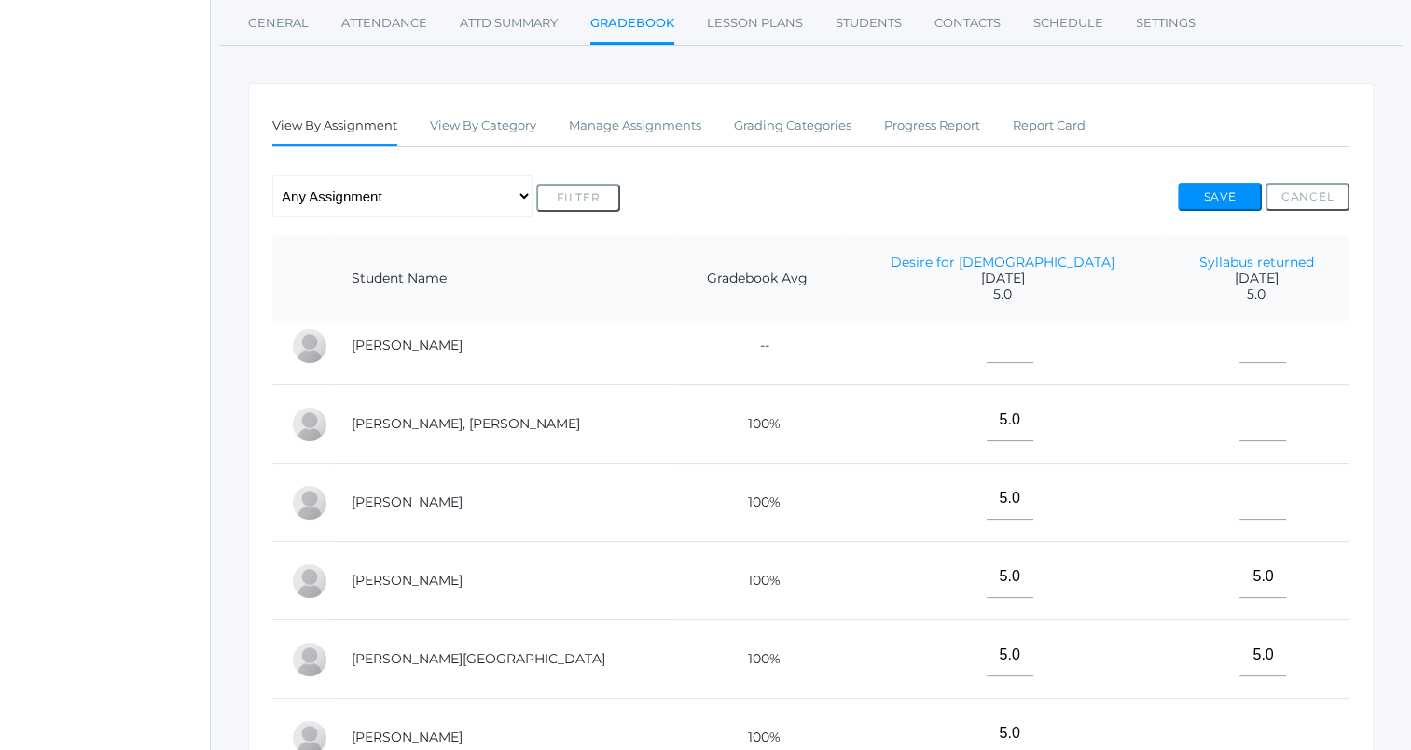
scroll to position [186, 0]
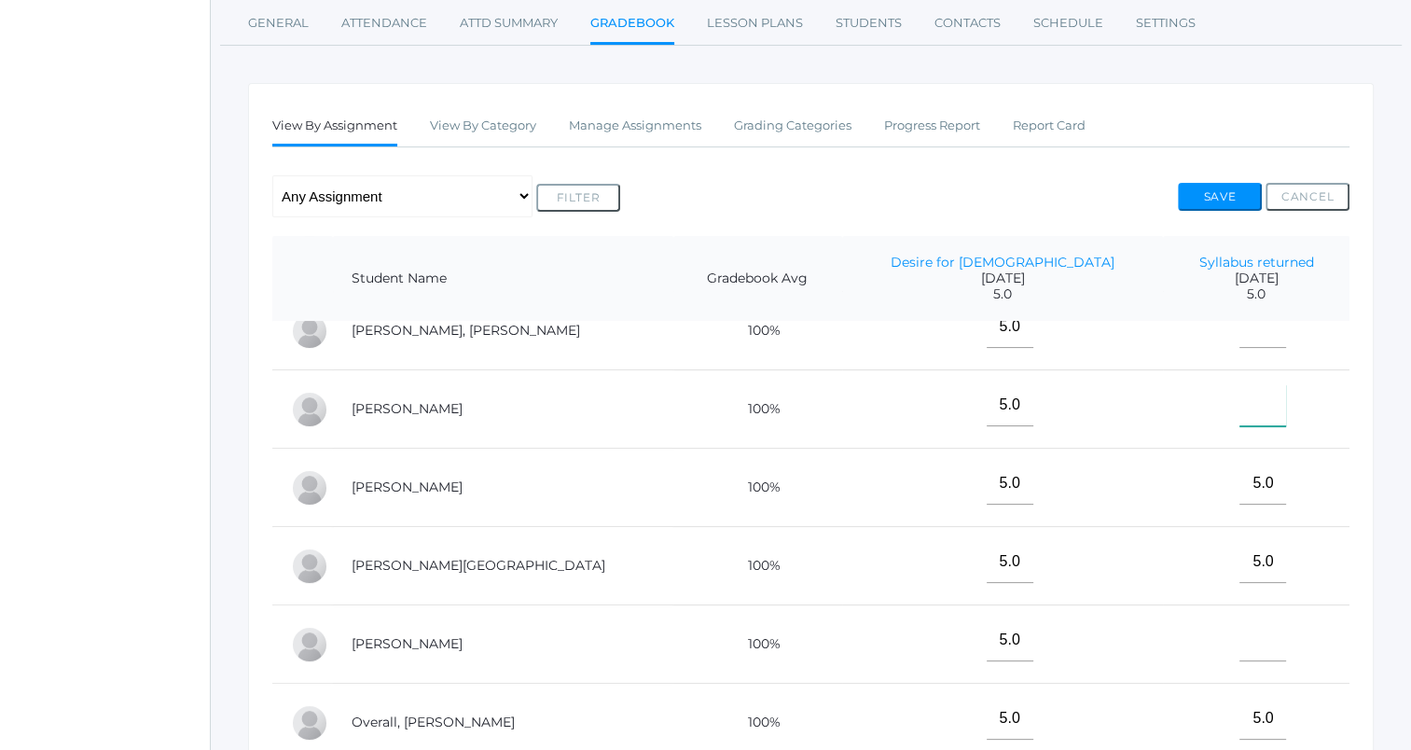
click at [1239, 397] on input"] "text" at bounding box center [1262, 405] width 47 height 42
type input"] "5"
click at [1201, 201] on button "Save" at bounding box center [1220, 197] width 84 height 28
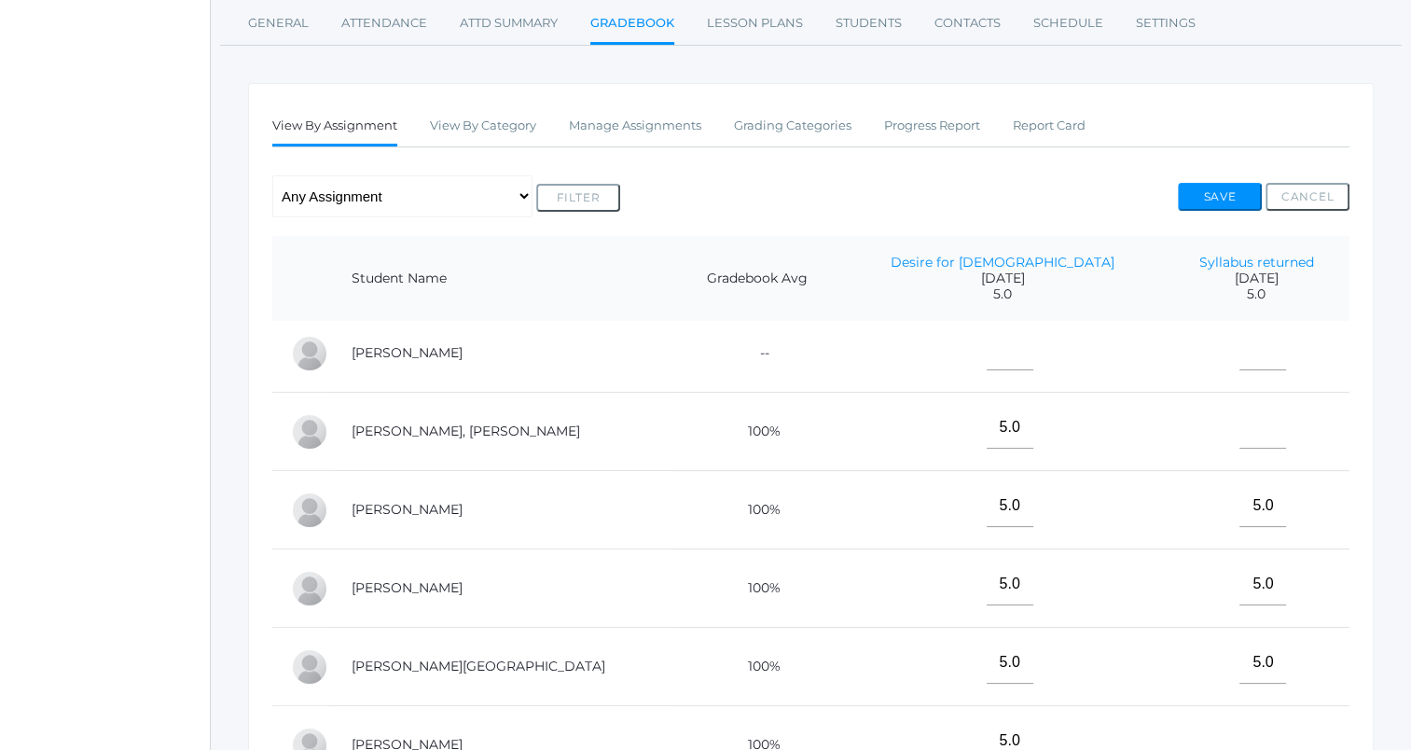
scroll to position [213, 0]
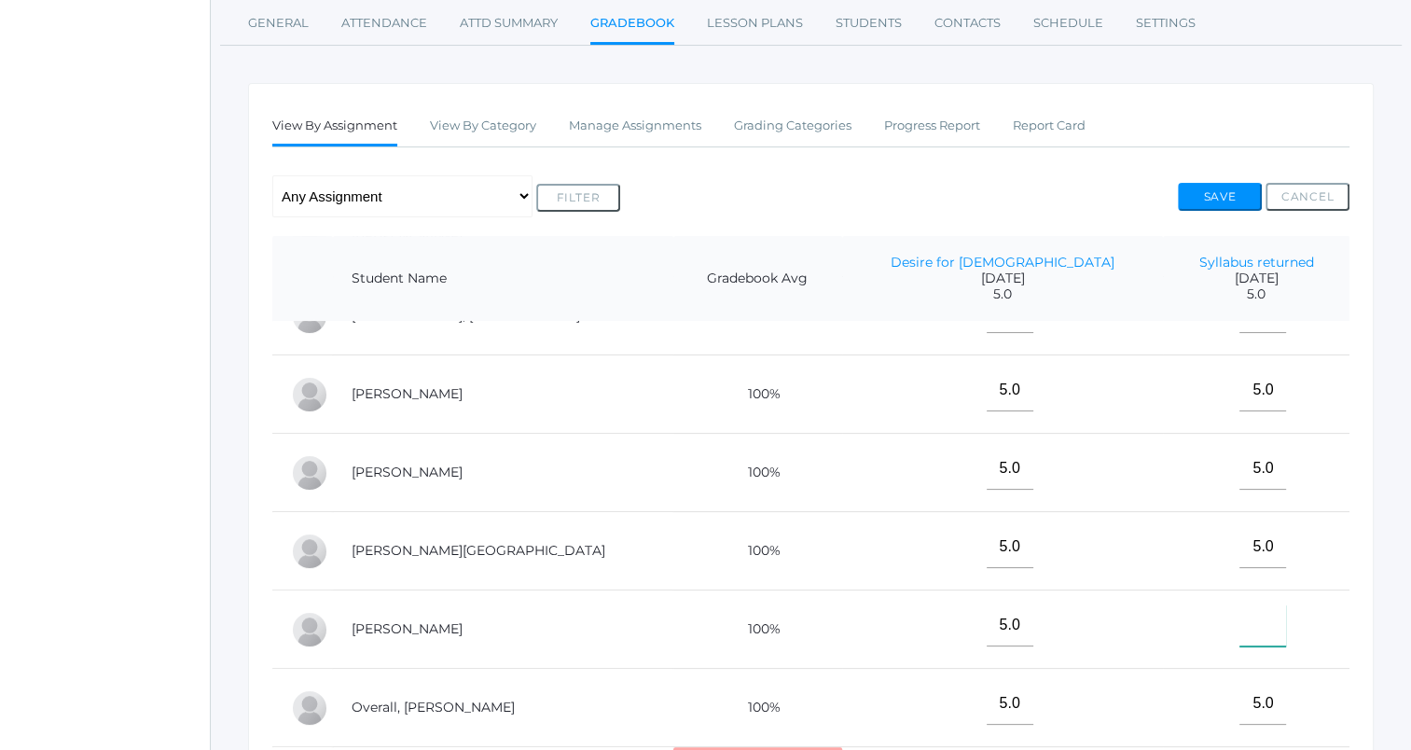
click at [1239, 624] on input"] "text" at bounding box center [1262, 625] width 47 height 42
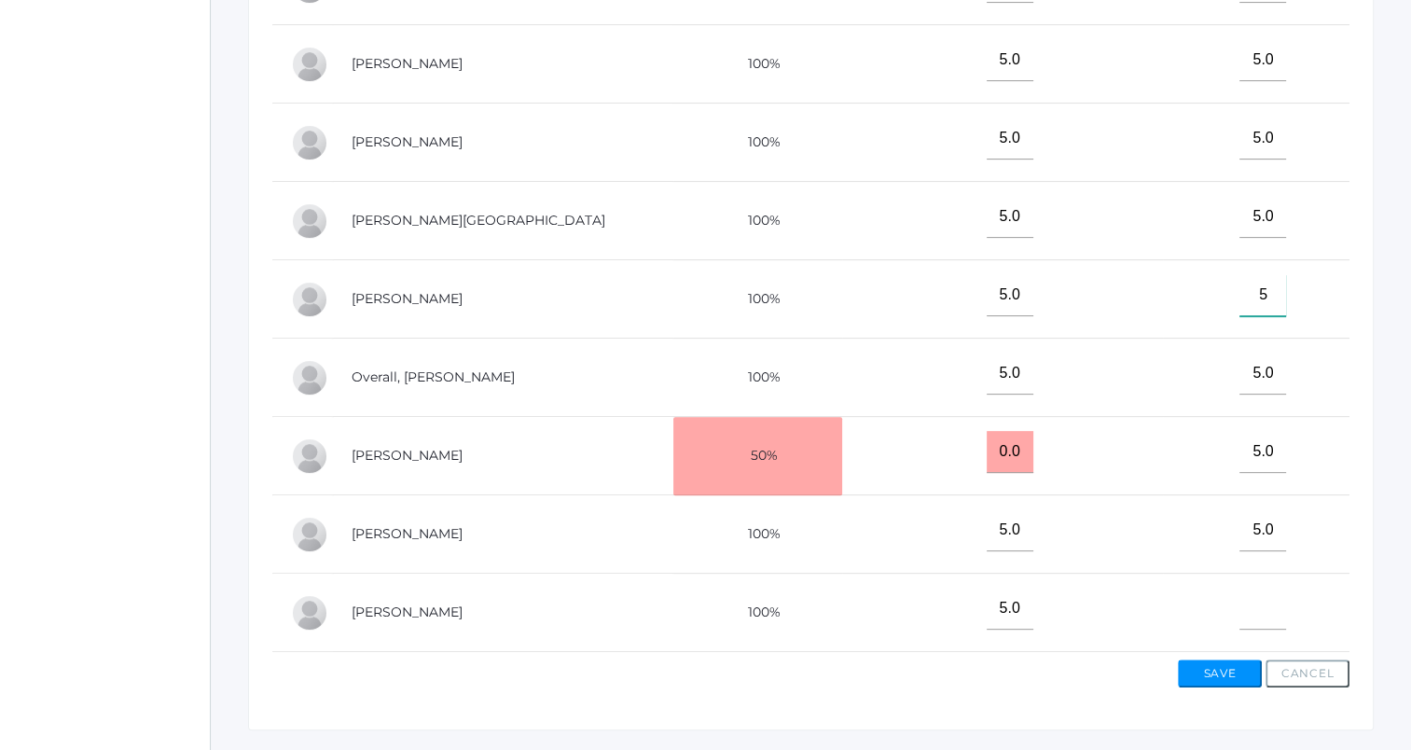
scroll to position [656, 0]
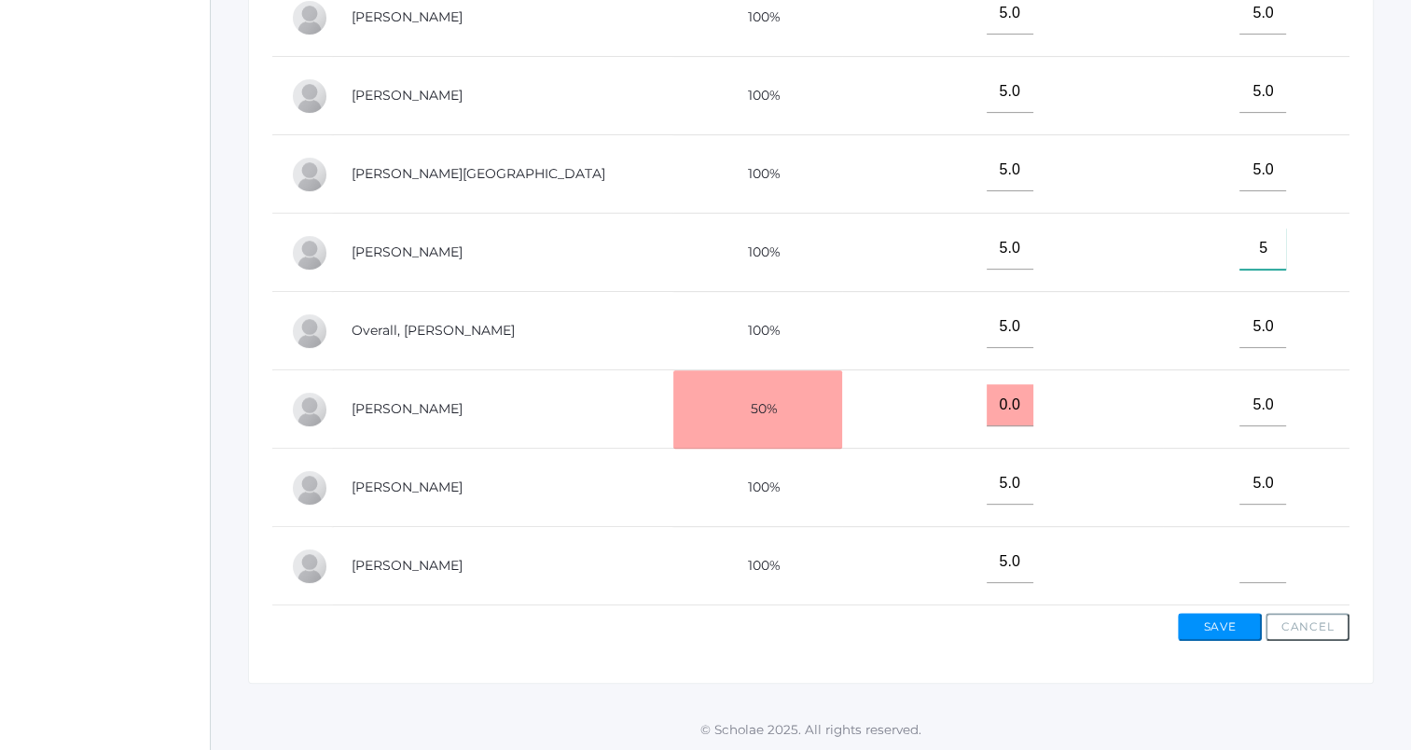
type input"] "5"
click at [1239, 541] on input"] "text" at bounding box center [1262, 562] width 47 height 42
type input"] "5"
click at [1219, 616] on button "Save" at bounding box center [1220, 627] width 84 height 28
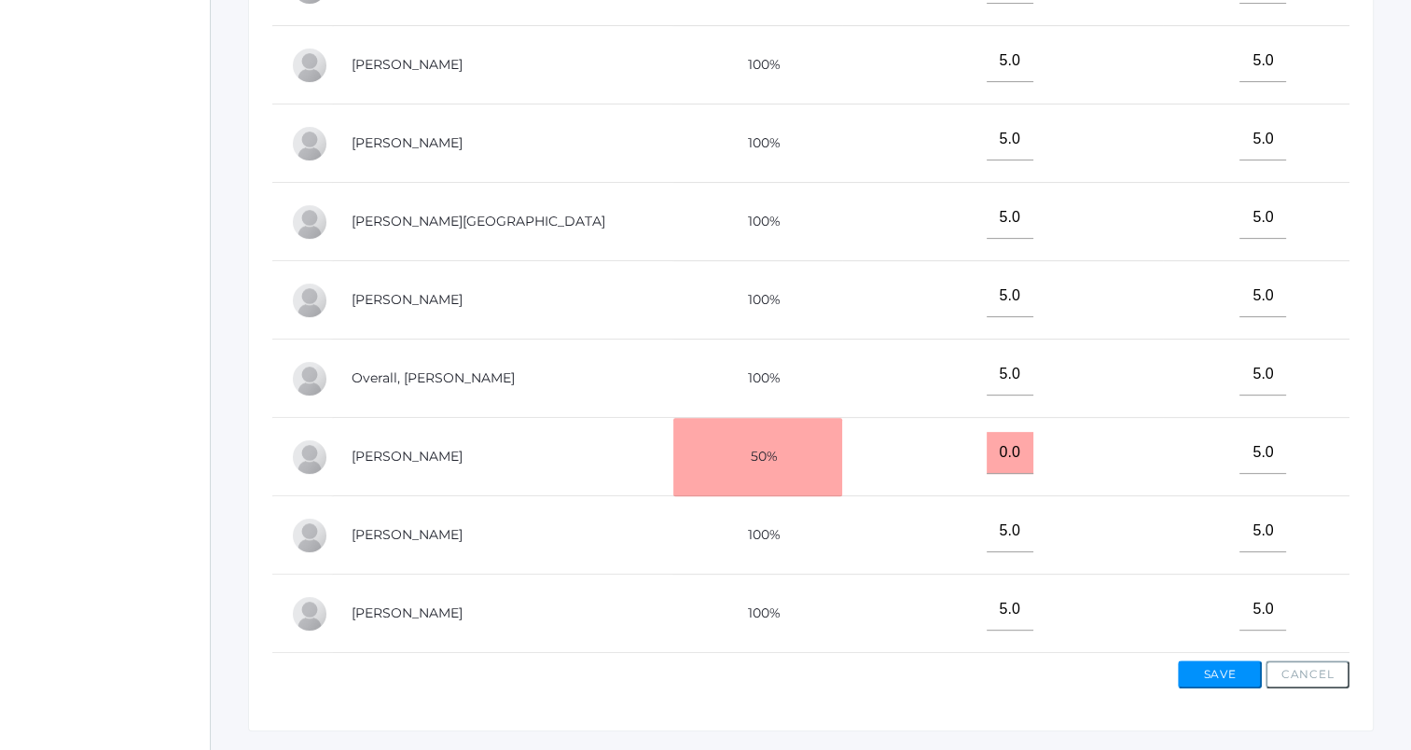
scroll to position [653, 0]
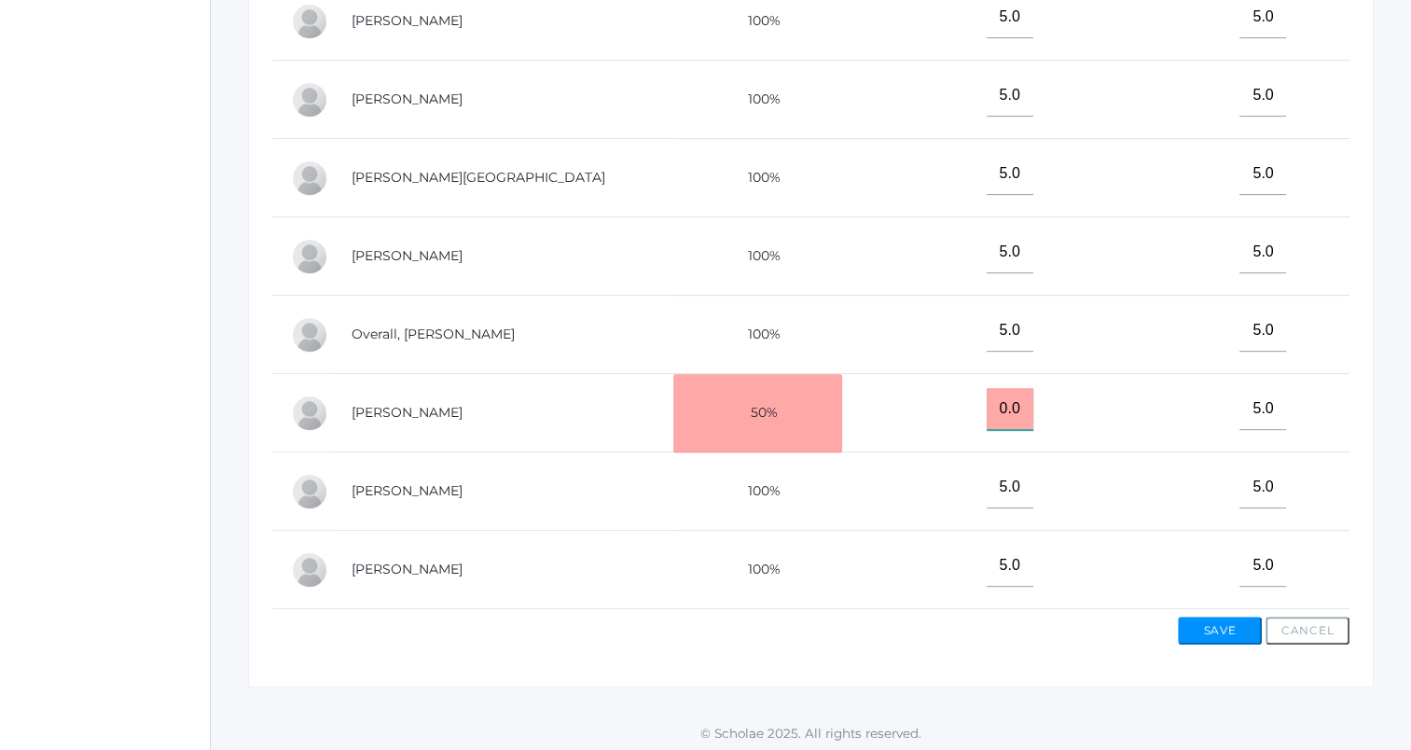
click at [987, 407] on input "0.0" at bounding box center [1010, 409] width 47 height 42
type input "0"
type input "m"
click at [1221, 634] on button "Save" at bounding box center [1220, 630] width 84 height 28
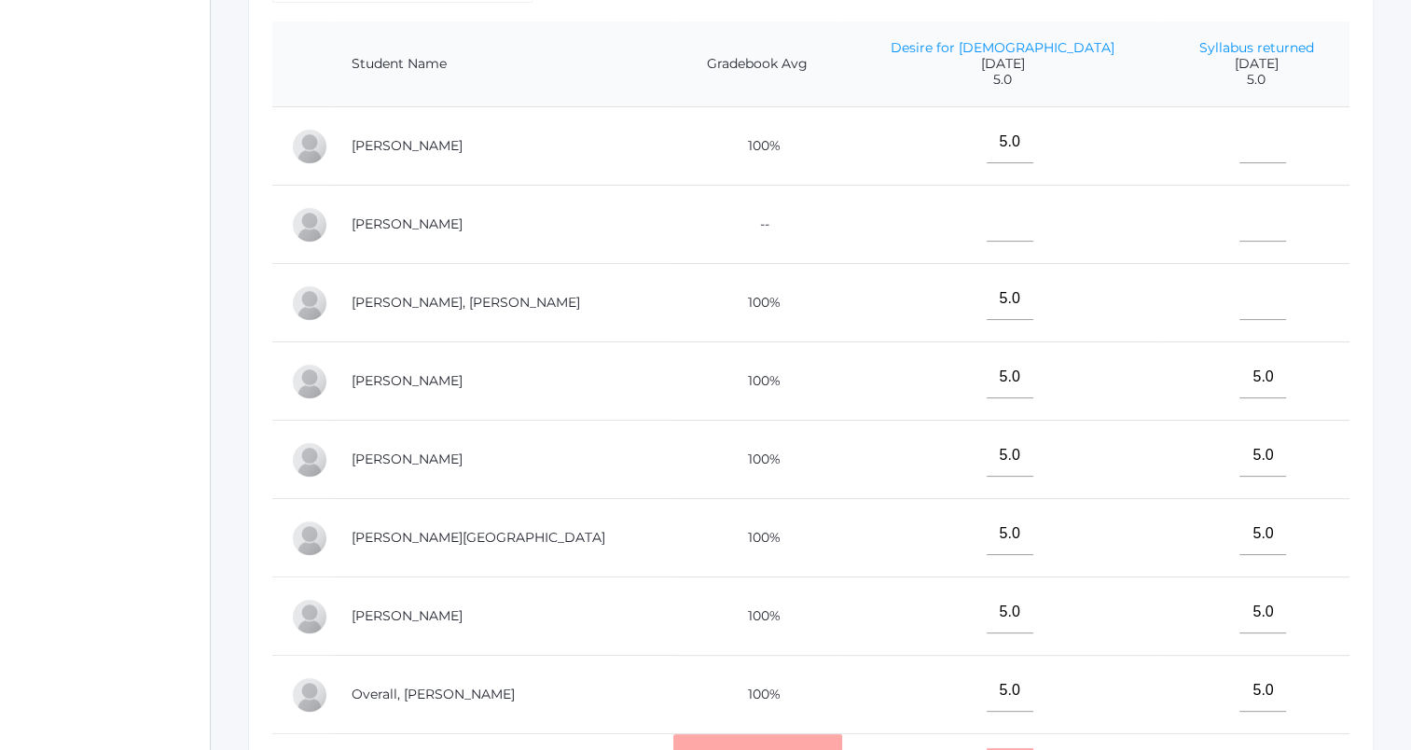
scroll to position [377, 0]
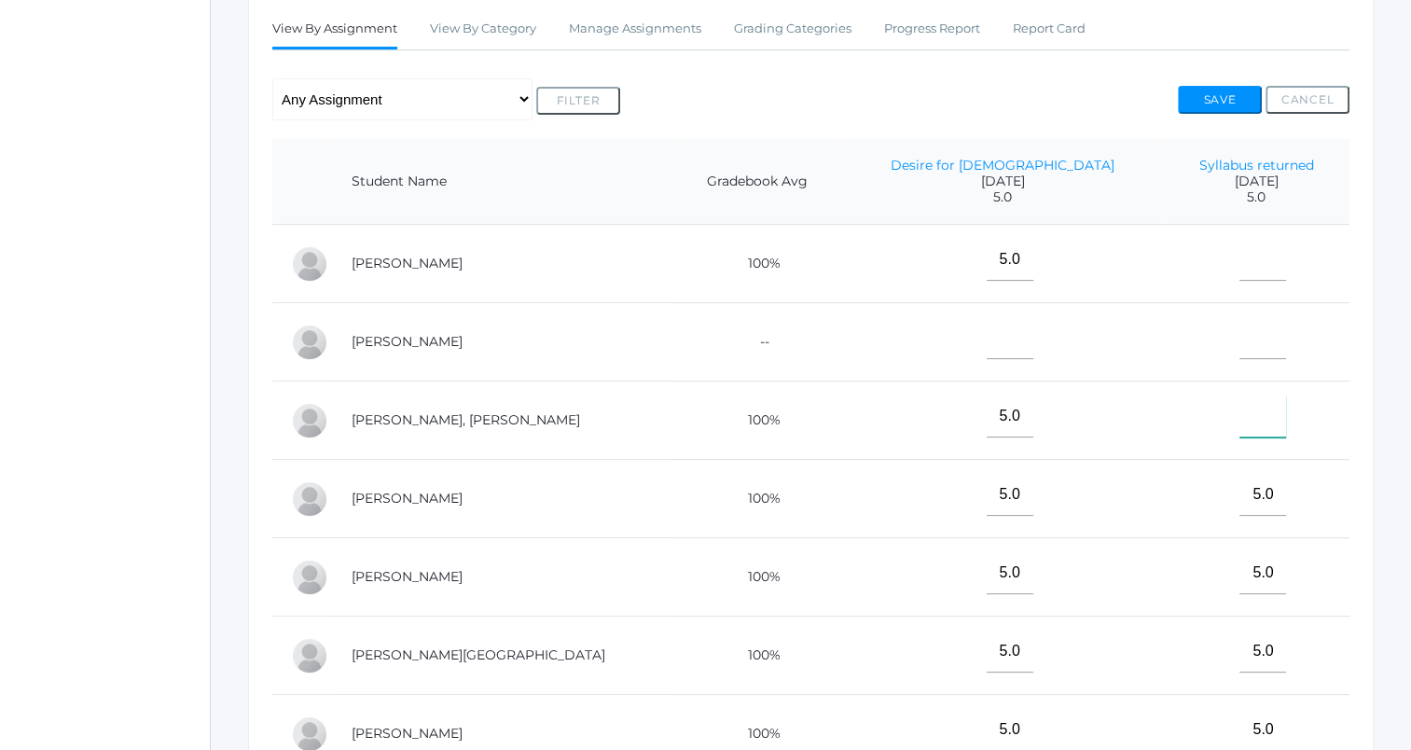
click at [1239, 425] on input"] "text" at bounding box center [1262, 416] width 47 height 42
type input"] "5"
click at [1190, 97] on button "Save" at bounding box center [1220, 100] width 84 height 28
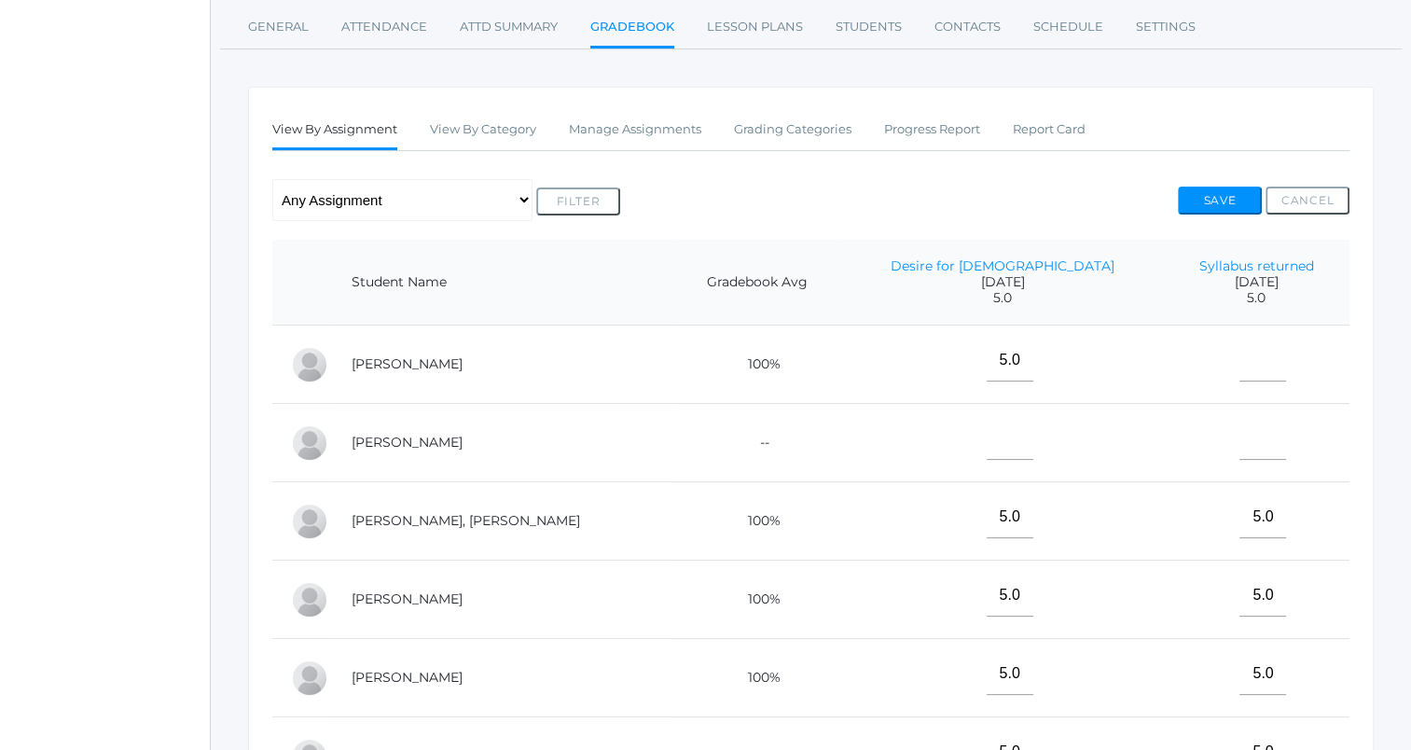
scroll to position [280, 0]
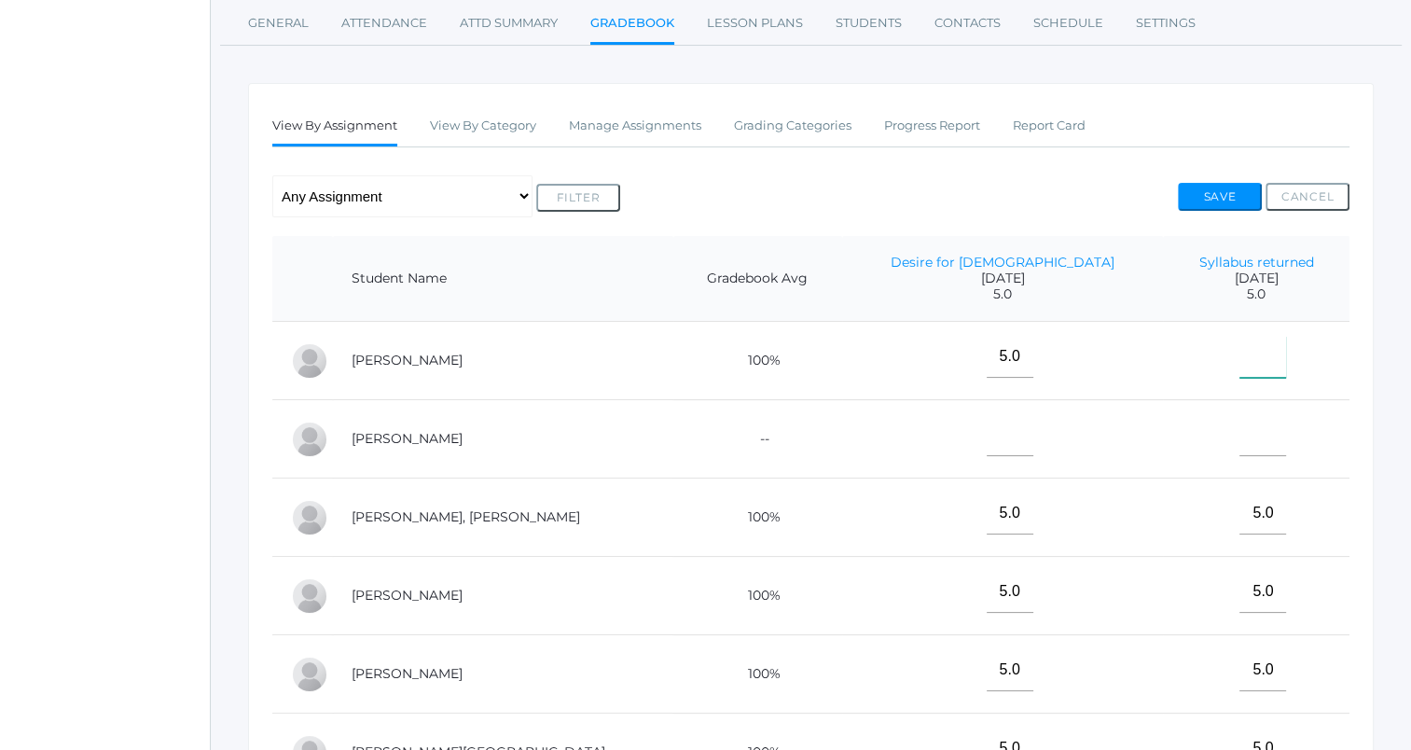
click at [1239, 360] on input"] "text" at bounding box center [1262, 357] width 47 height 42
type input"] "5"
click at [1188, 183] on button "Save" at bounding box center [1220, 197] width 84 height 28
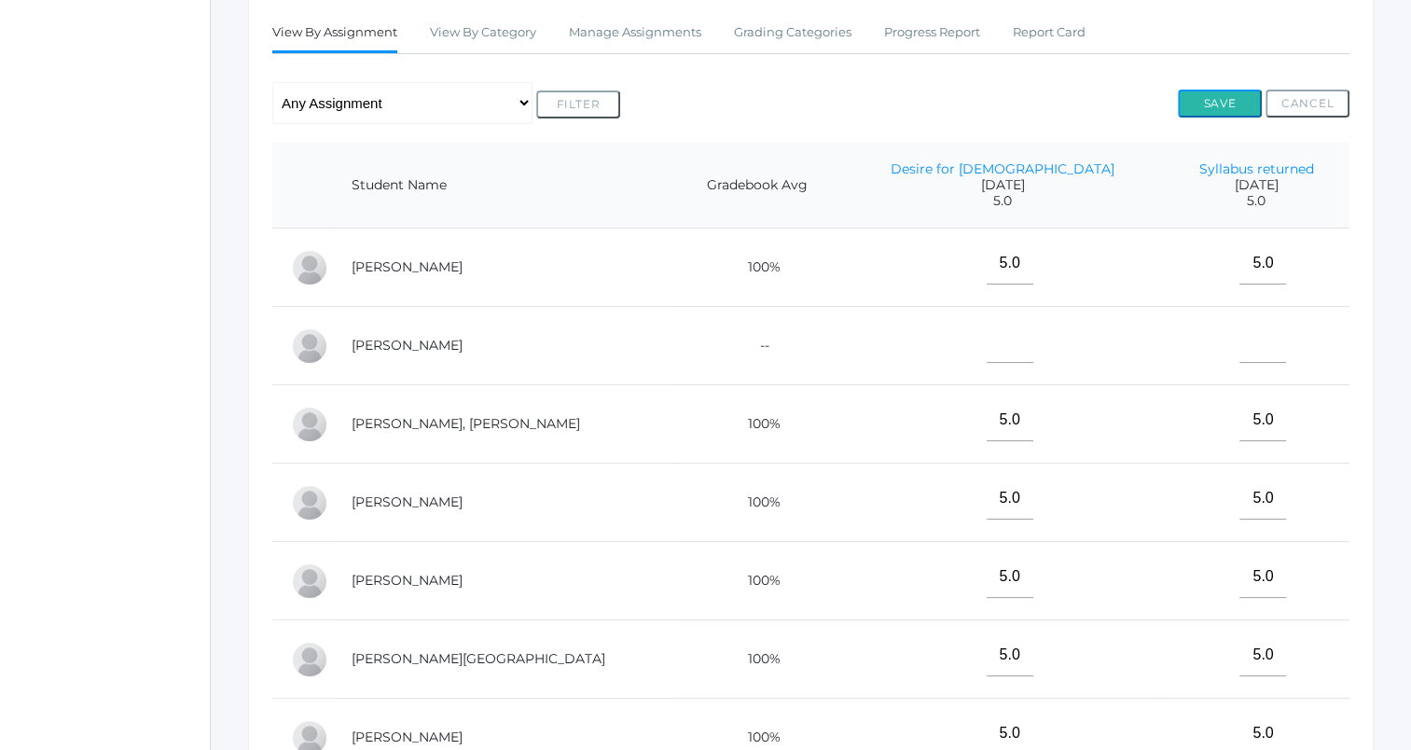
click at [1200, 110] on button "Save" at bounding box center [1220, 104] width 84 height 28
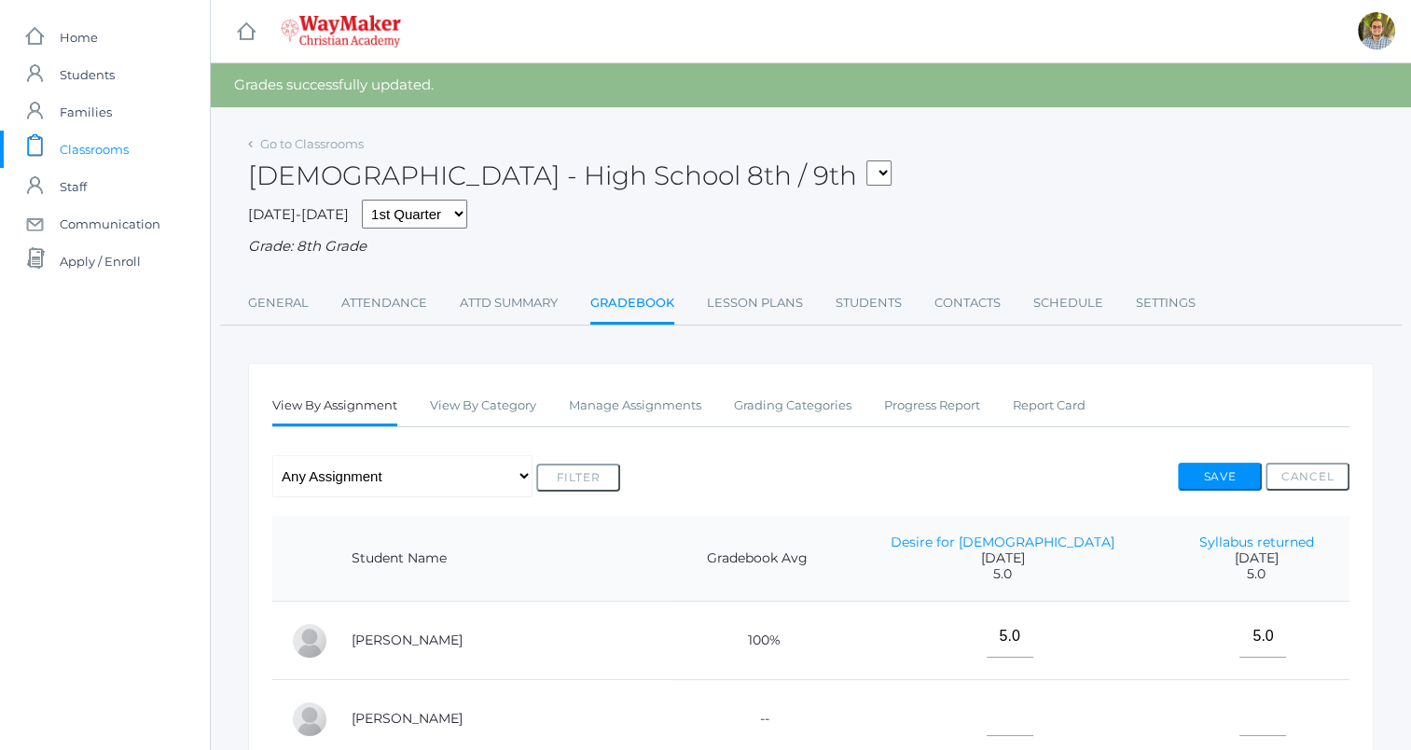
click at [127, 147] on span "Classrooms" at bounding box center [94, 149] width 69 height 37
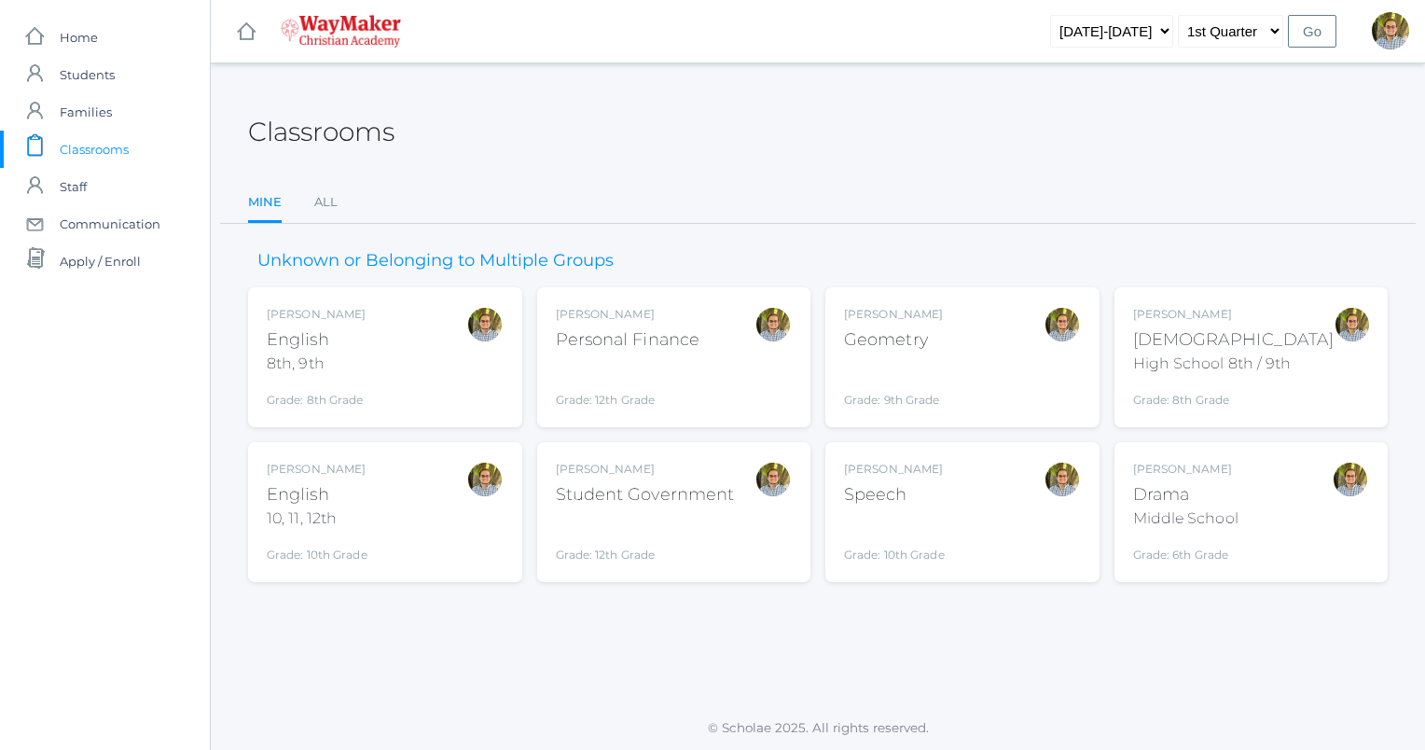
click at [440, 354] on div "Kylen Braileanu English 8th, 9th Grade: 8th Grade 08ENGLISH" at bounding box center [385, 357] width 237 height 103
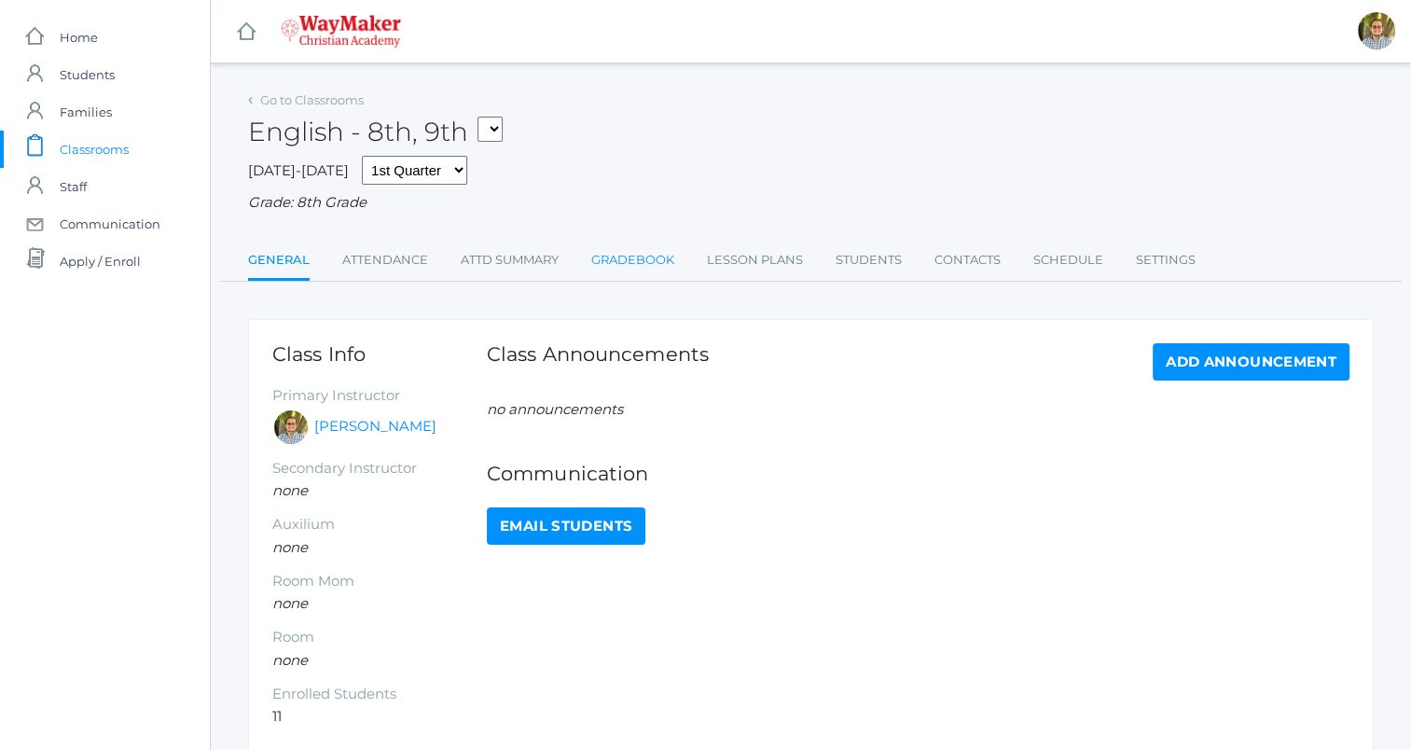
click at [653, 257] on link "Gradebook" at bounding box center [632, 260] width 83 height 37
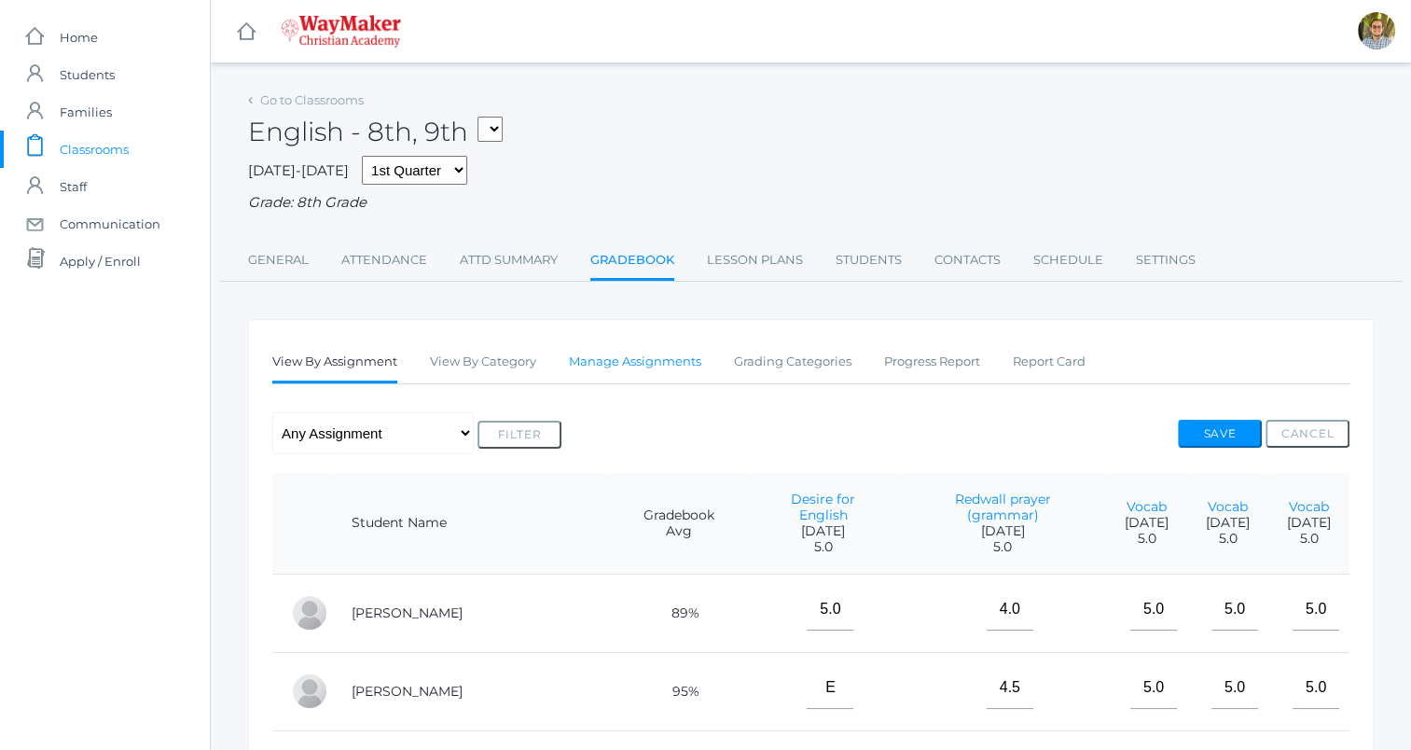
click at [651, 366] on link "Manage Assignments" at bounding box center [635, 361] width 132 height 37
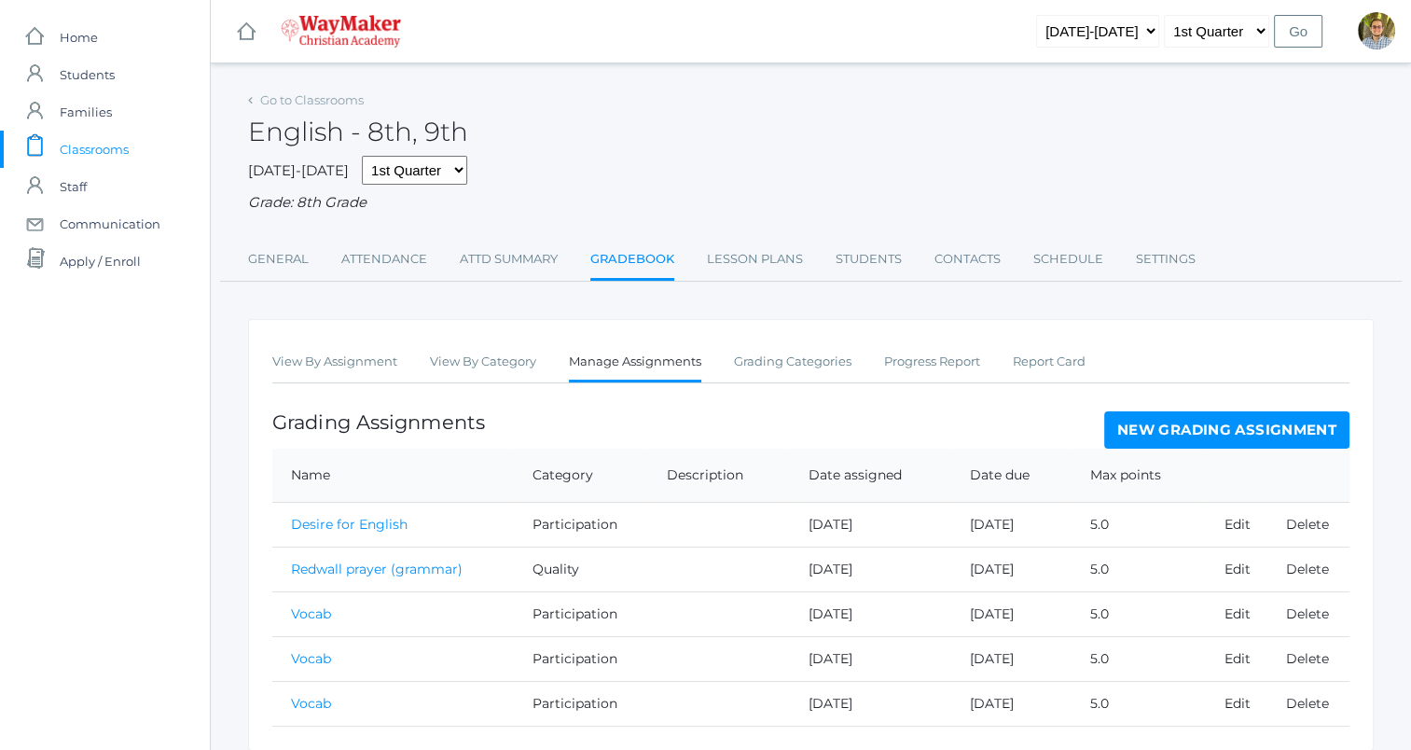
click at [1269, 421] on link "New Grading Assignment" at bounding box center [1226, 429] width 245 height 37
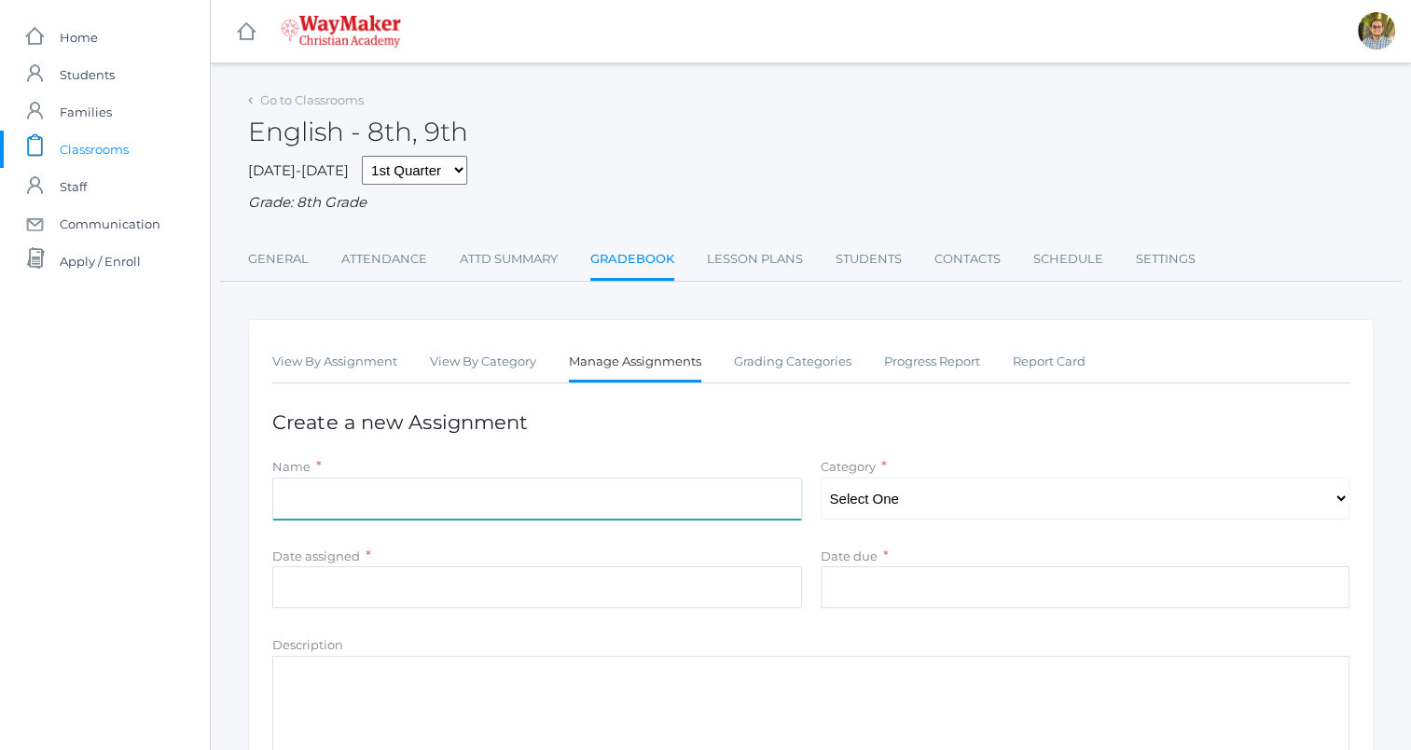
click at [649, 494] on input "Name" at bounding box center [537, 498] width 530 height 42
type input "Syllabus returned"
type input "2025-09-02"
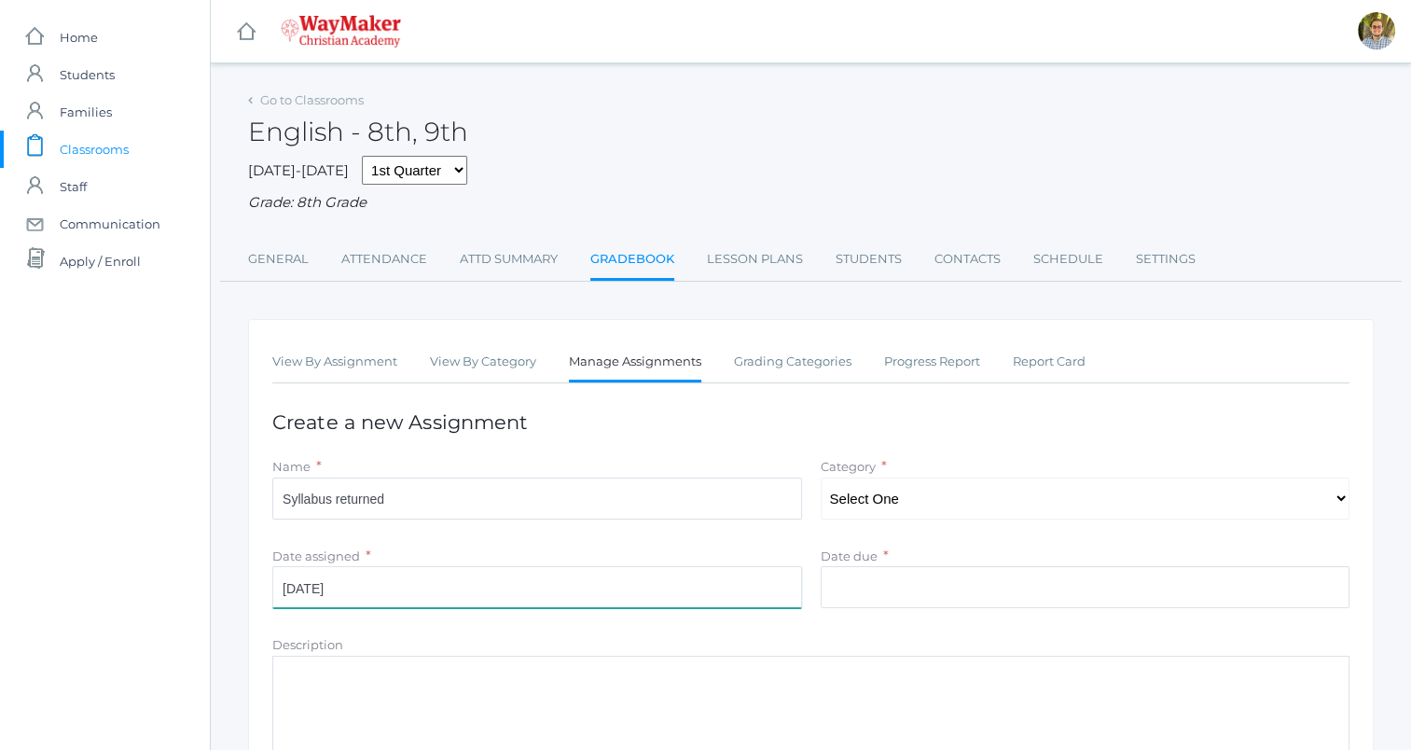
type input "[DATE]"
type input "5"
click at [996, 489] on select "Select One Accuracy Quality Participation" at bounding box center [1086, 498] width 530 height 42
select select "1065"
click at [821, 477] on select "Select One Accuracy Quality Participation" at bounding box center [1086, 498] width 530 height 42
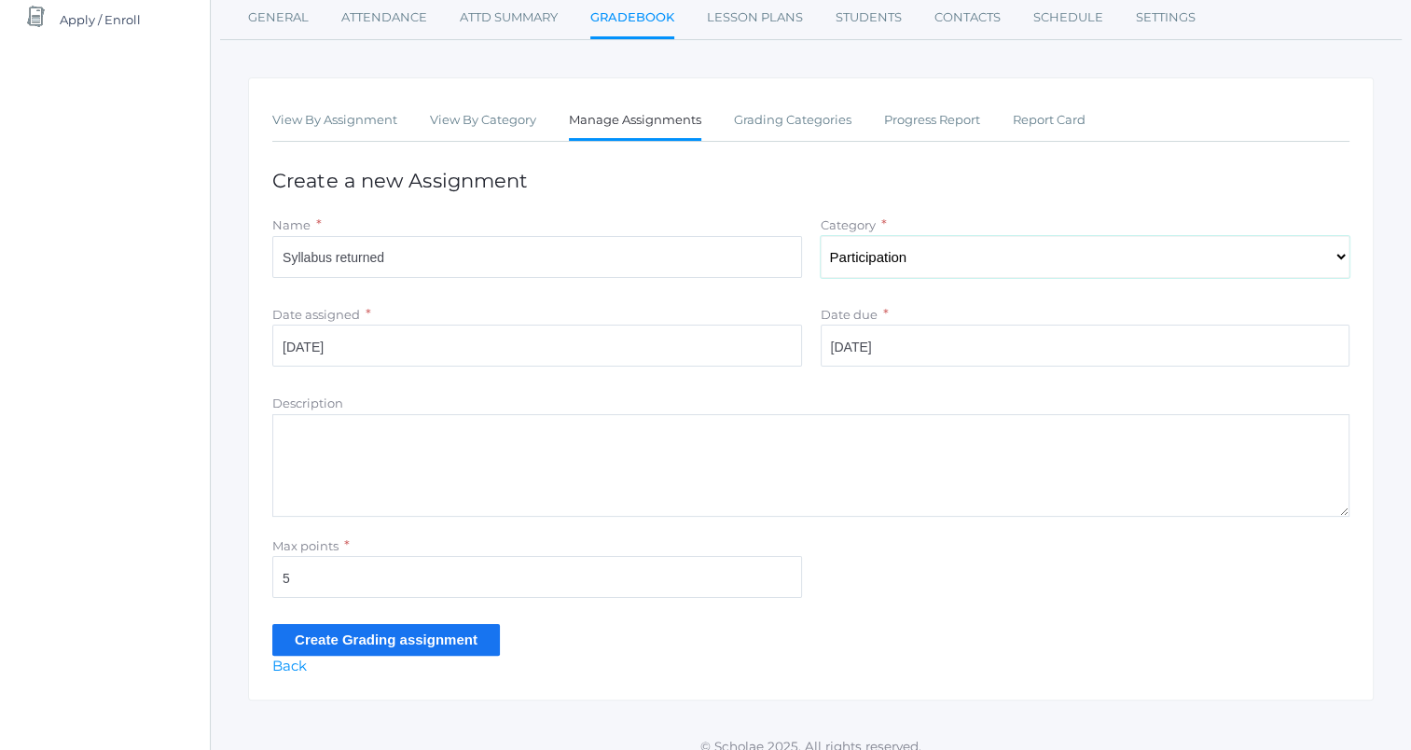
scroll to position [259, 0]
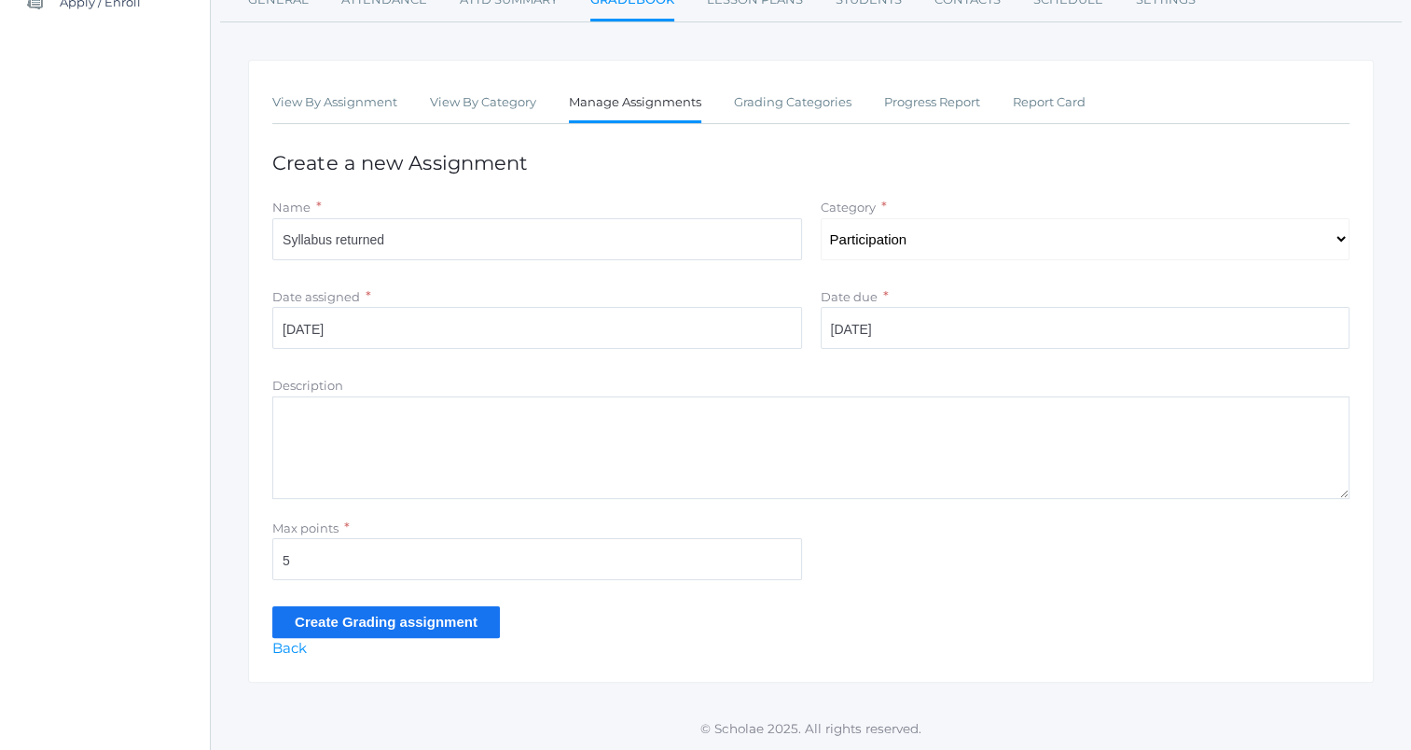
click at [453, 627] on input "Create Grading assignment" at bounding box center [386, 621] width 228 height 31
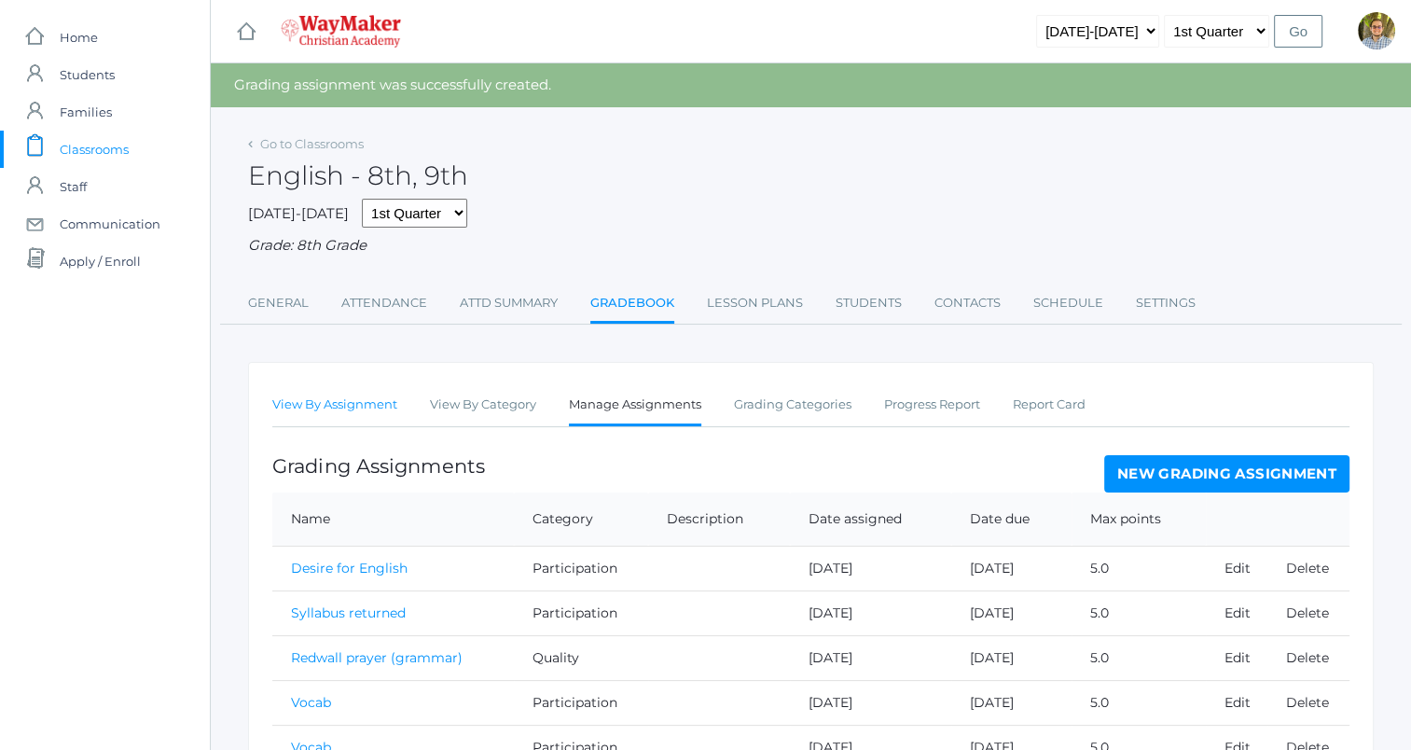
click at [311, 407] on link "View By Assignment" at bounding box center [334, 404] width 125 height 37
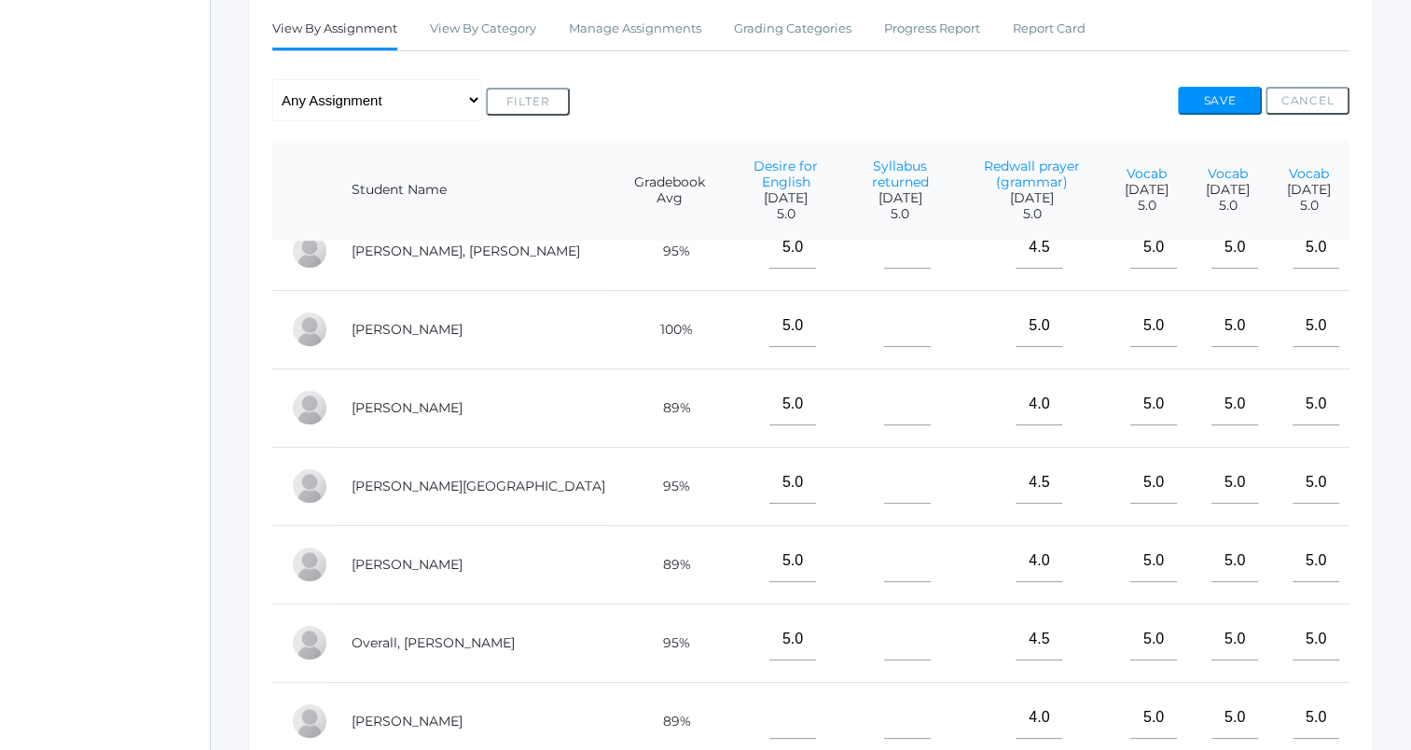
scroll to position [186, 0]
click at [884, 489] on input"] "text" at bounding box center [907, 482] width 47 height 42
type input"] "5"
click at [884, 405] on input"] "text" at bounding box center [907, 403] width 47 height 42
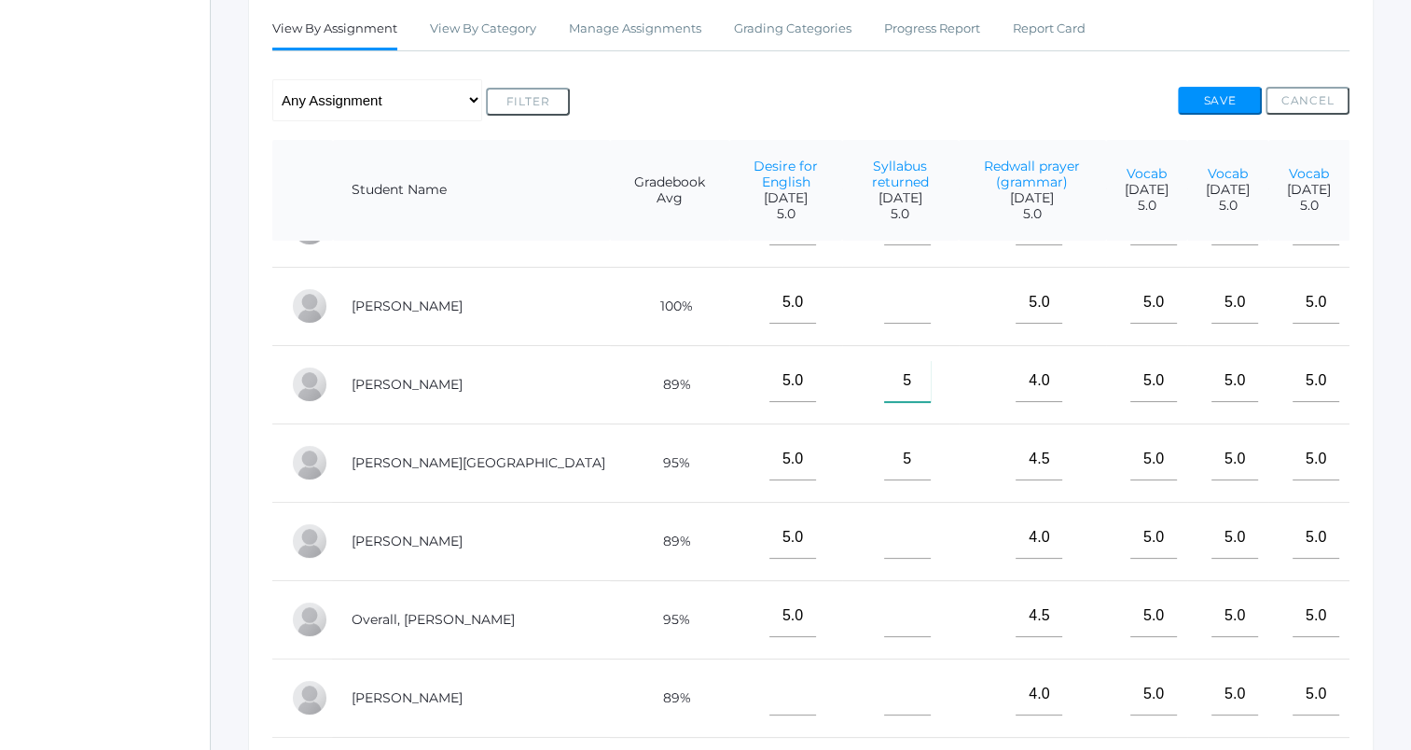
scroll to position [228, 0]
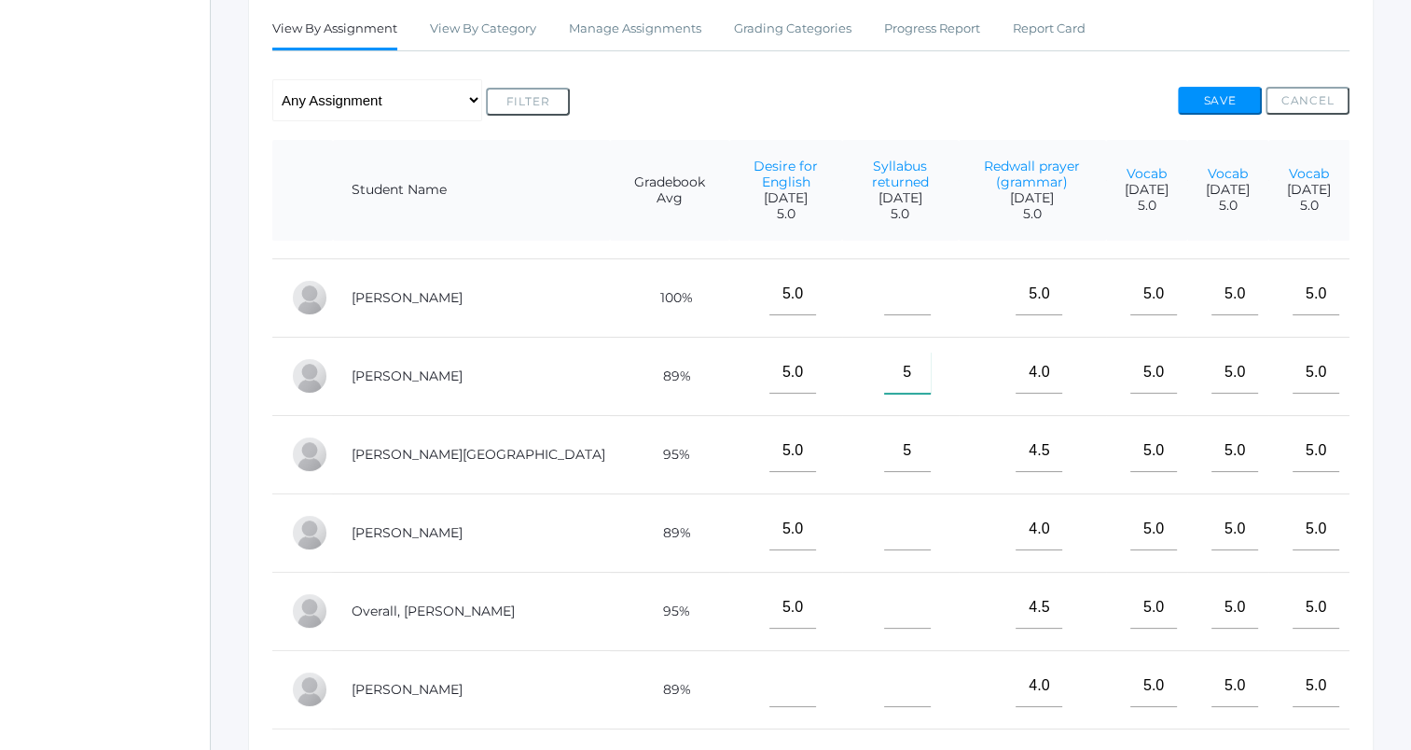
type input"] "5"
click at [884, 670] on input"] "text" at bounding box center [907, 686] width 47 height 42
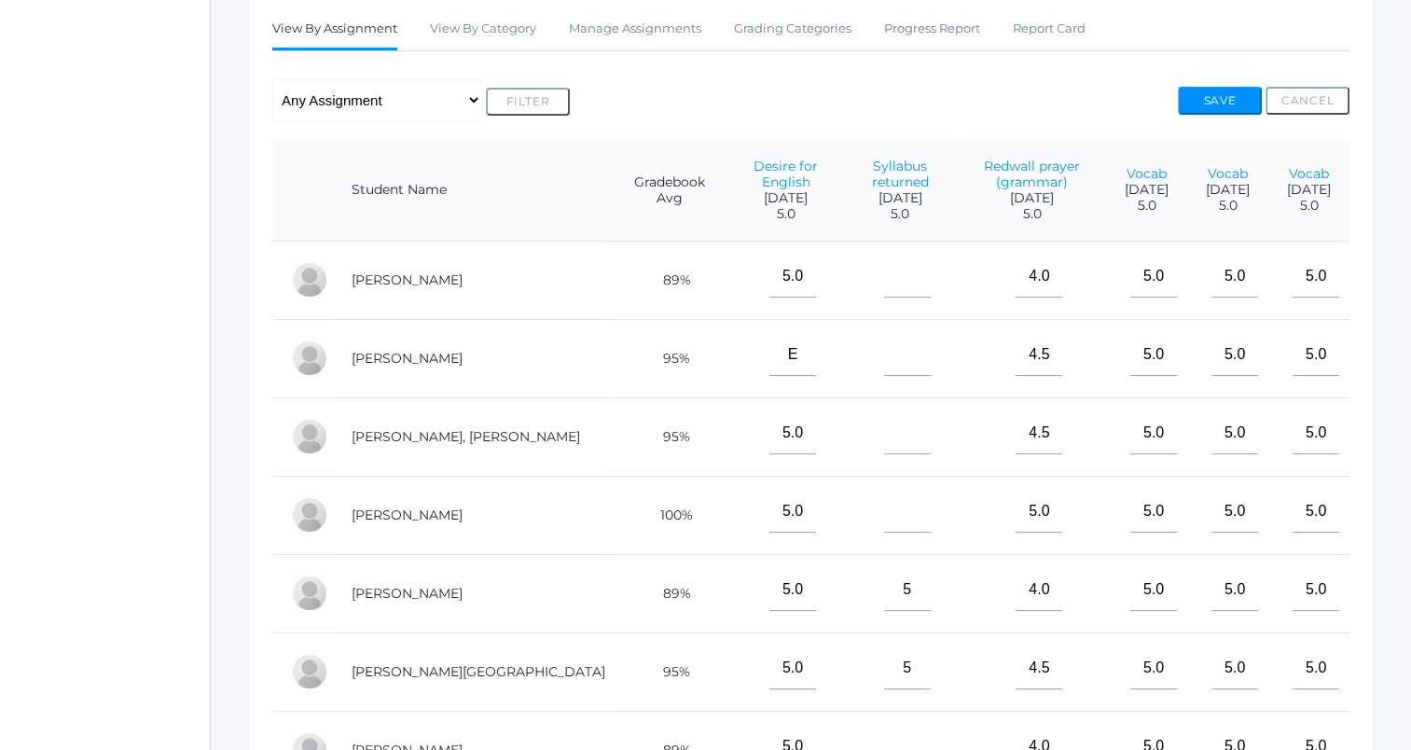
type input"] "5"
click at [884, 433] on input"] "text" at bounding box center [907, 433] width 47 height 42
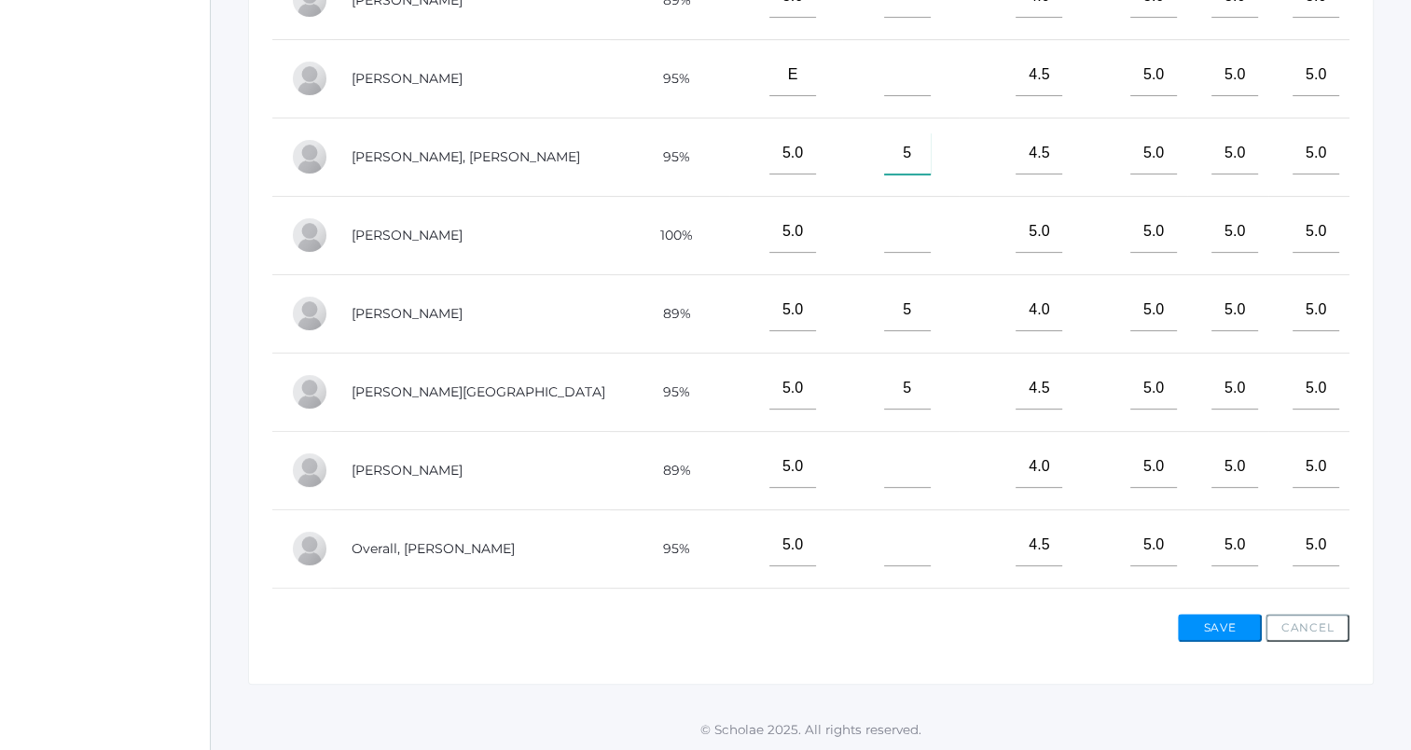
scroll to position [426, 0]
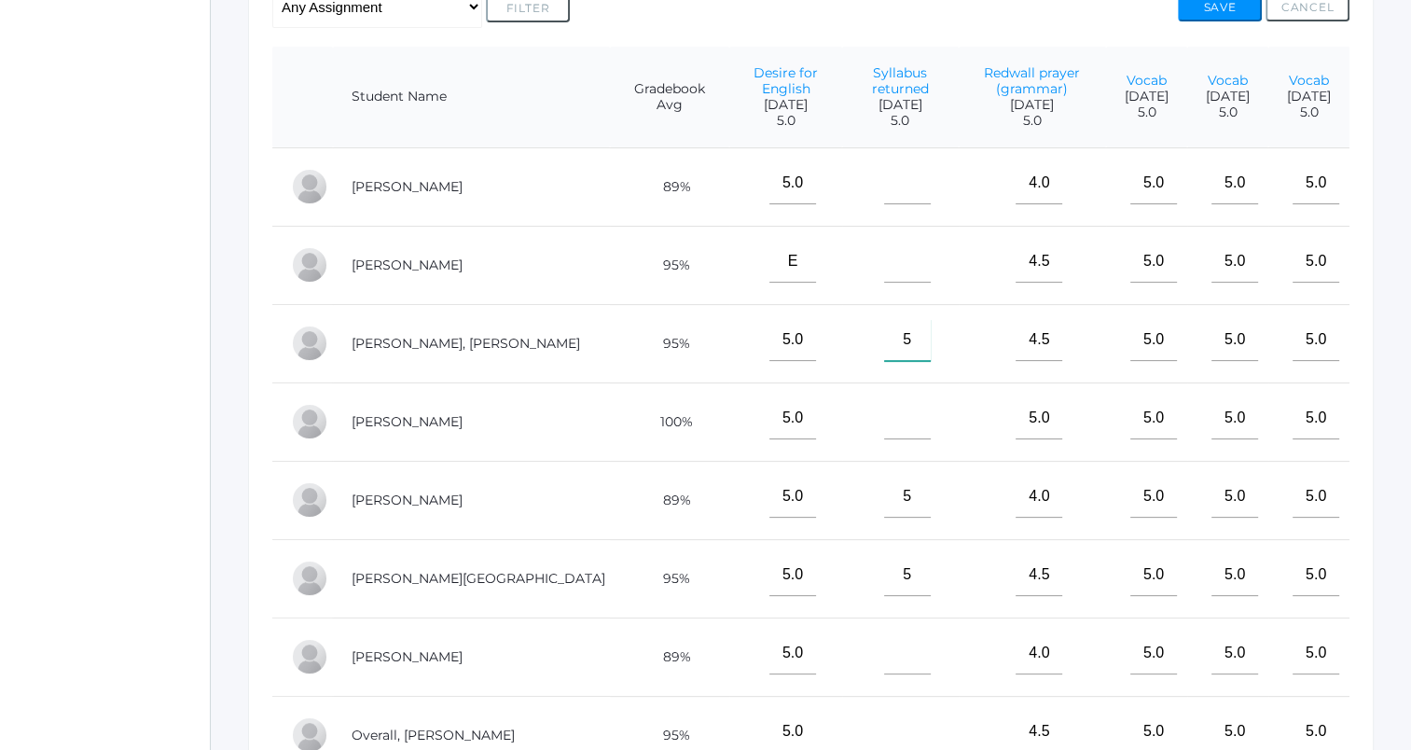
type input"] "5"
click at [884, 186] on input"] "text" at bounding box center [907, 183] width 47 height 42
type input"] "5"
click at [884, 267] on input"] "text" at bounding box center [907, 262] width 47 height 42
type input"] "5"
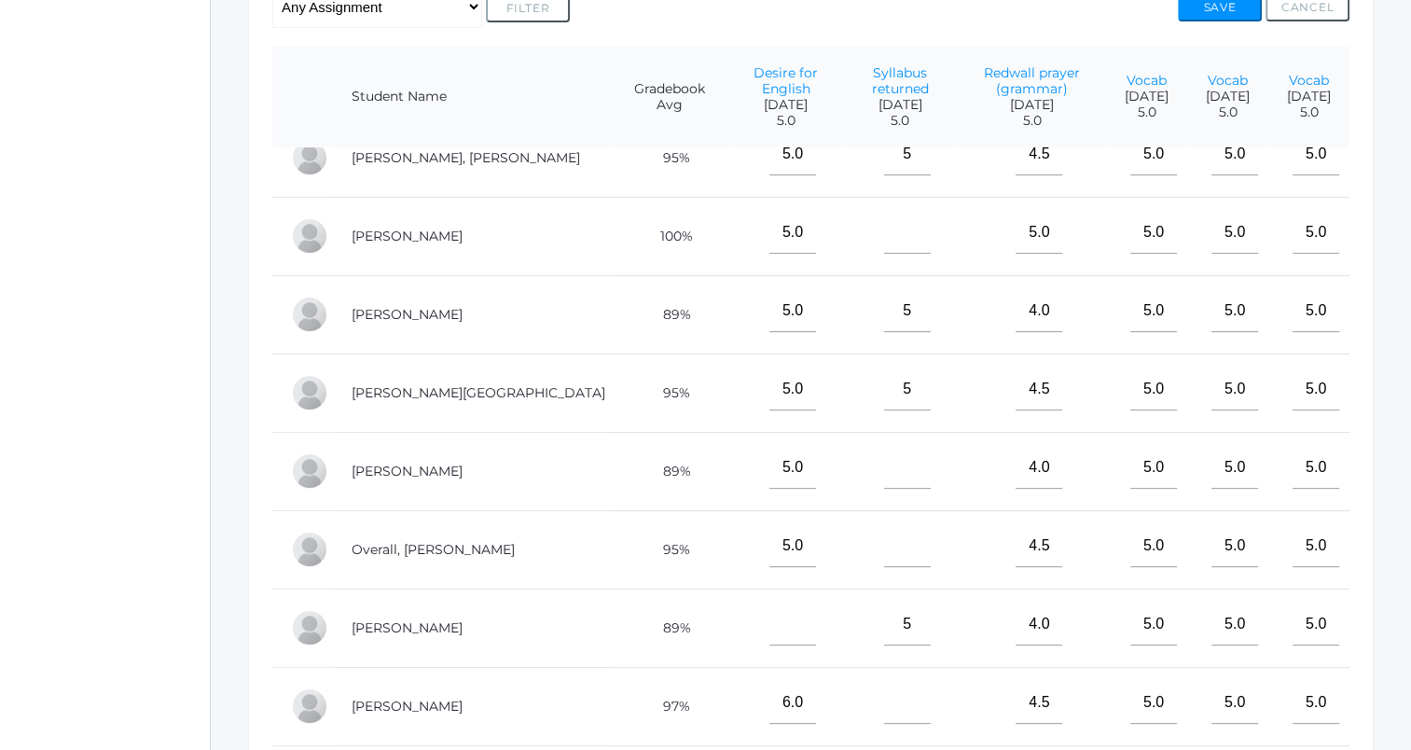
scroll to position [228, 0]
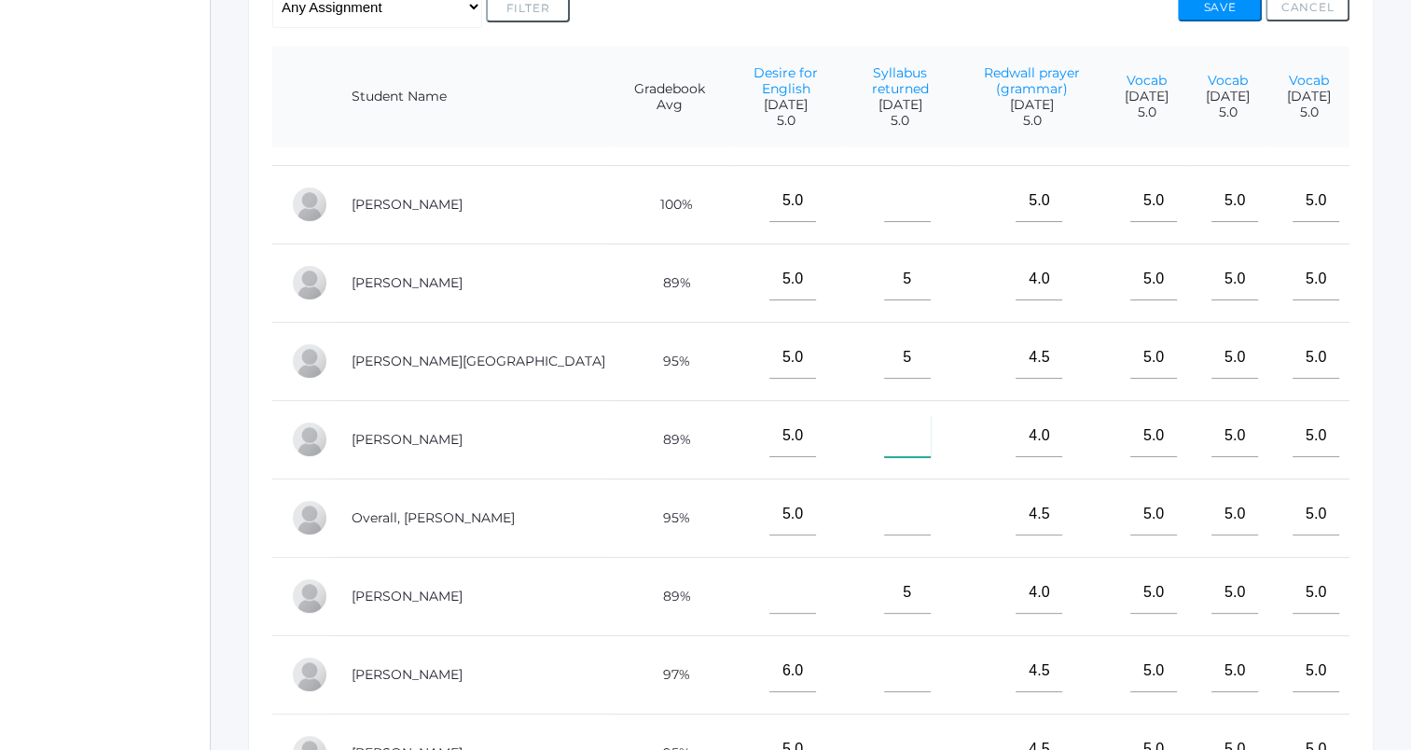
click at [884, 436] on input"] "text" at bounding box center [907, 436] width 47 height 42
type input"] "5"
click at [1225, 3] on button "Save" at bounding box center [1220, 7] width 84 height 28
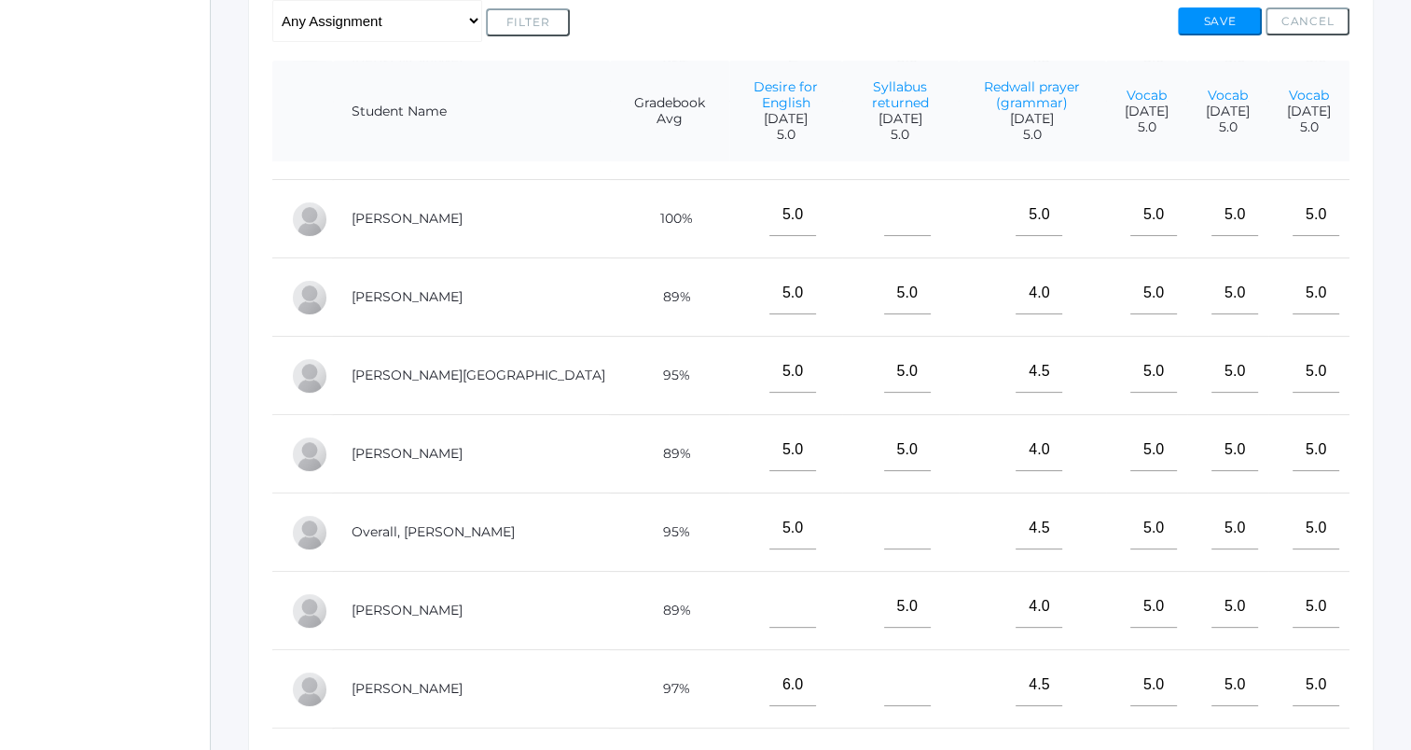
scroll to position [466, 0]
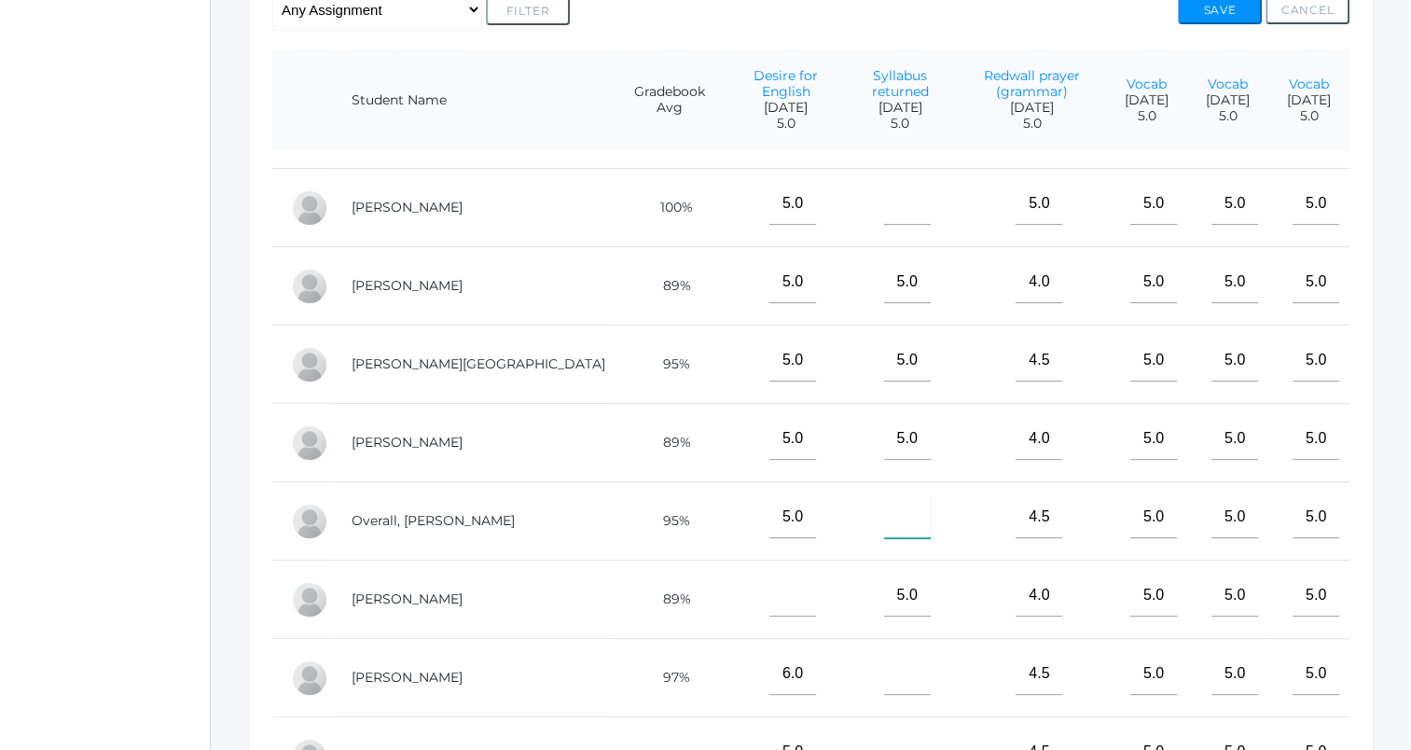
click at [884, 504] on input"] "text" at bounding box center [907, 517] width 47 height 42
type input"] "5"
click at [1192, 17] on button "Save" at bounding box center [1220, 10] width 84 height 28
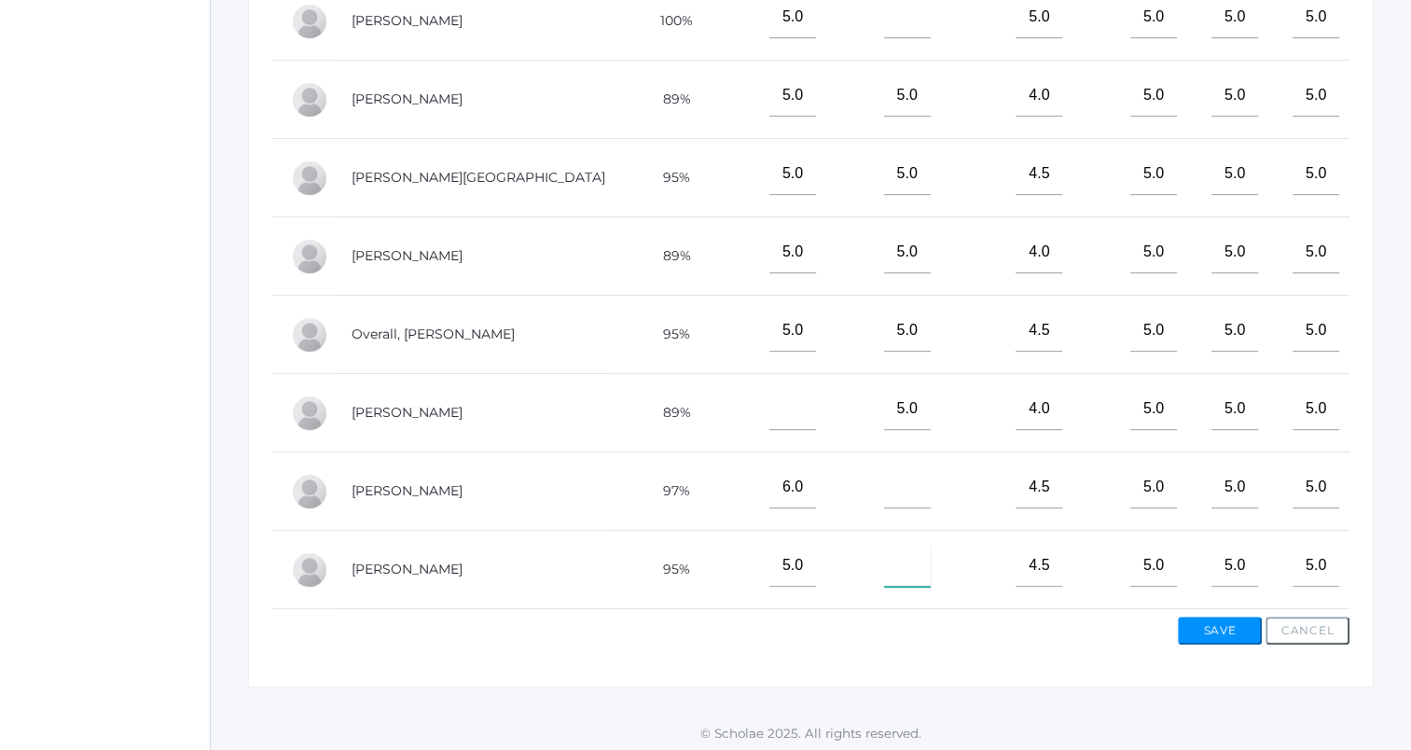
click at [884, 557] on input"] "text" at bounding box center [907, 566] width 47 height 42
type input"] "5"
click at [1221, 629] on button "Save" at bounding box center [1220, 630] width 84 height 28
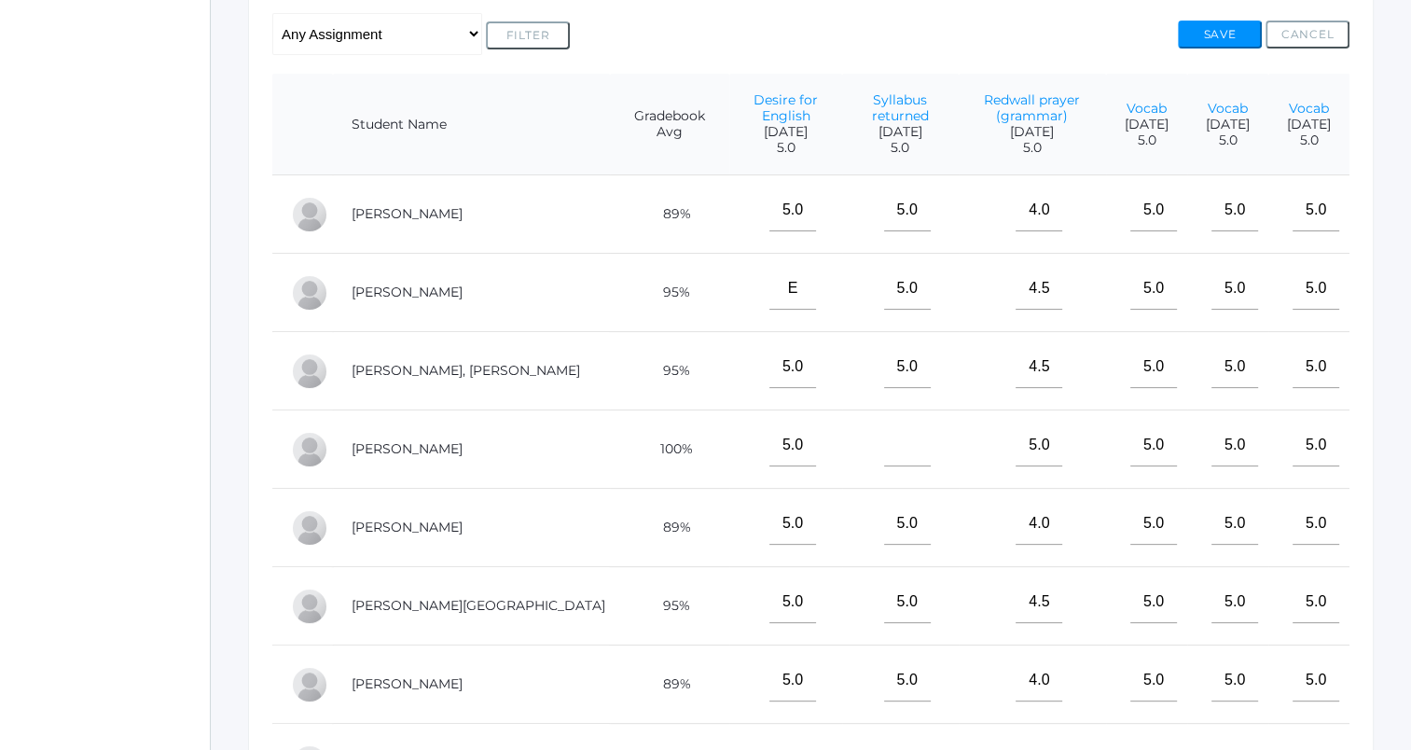
scroll to position [559, 0]
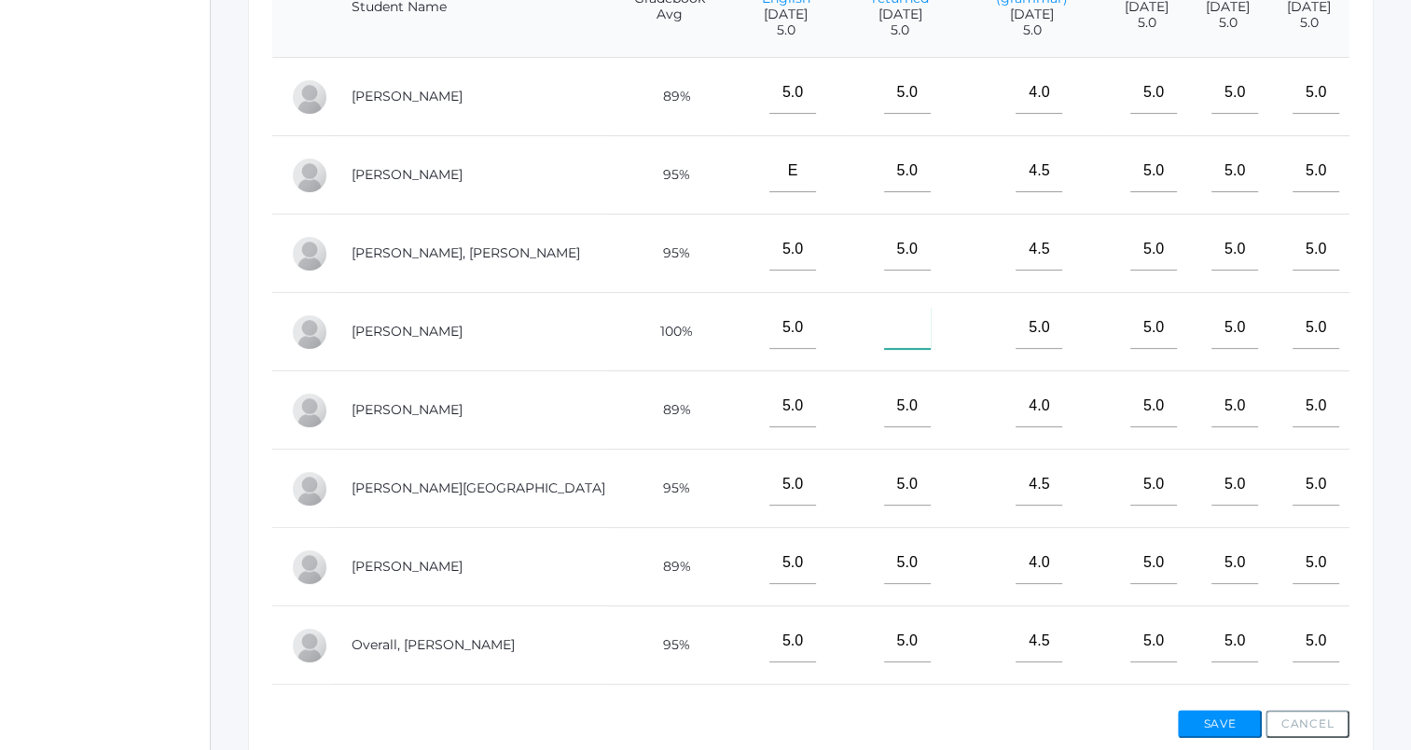
click at [884, 343] on input"] "text" at bounding box center [907, 328] width 47 height 42
type input"] "5"
click at [1212, 734] on button "Save" at bounding box center [1220, 724] width 84 height 28
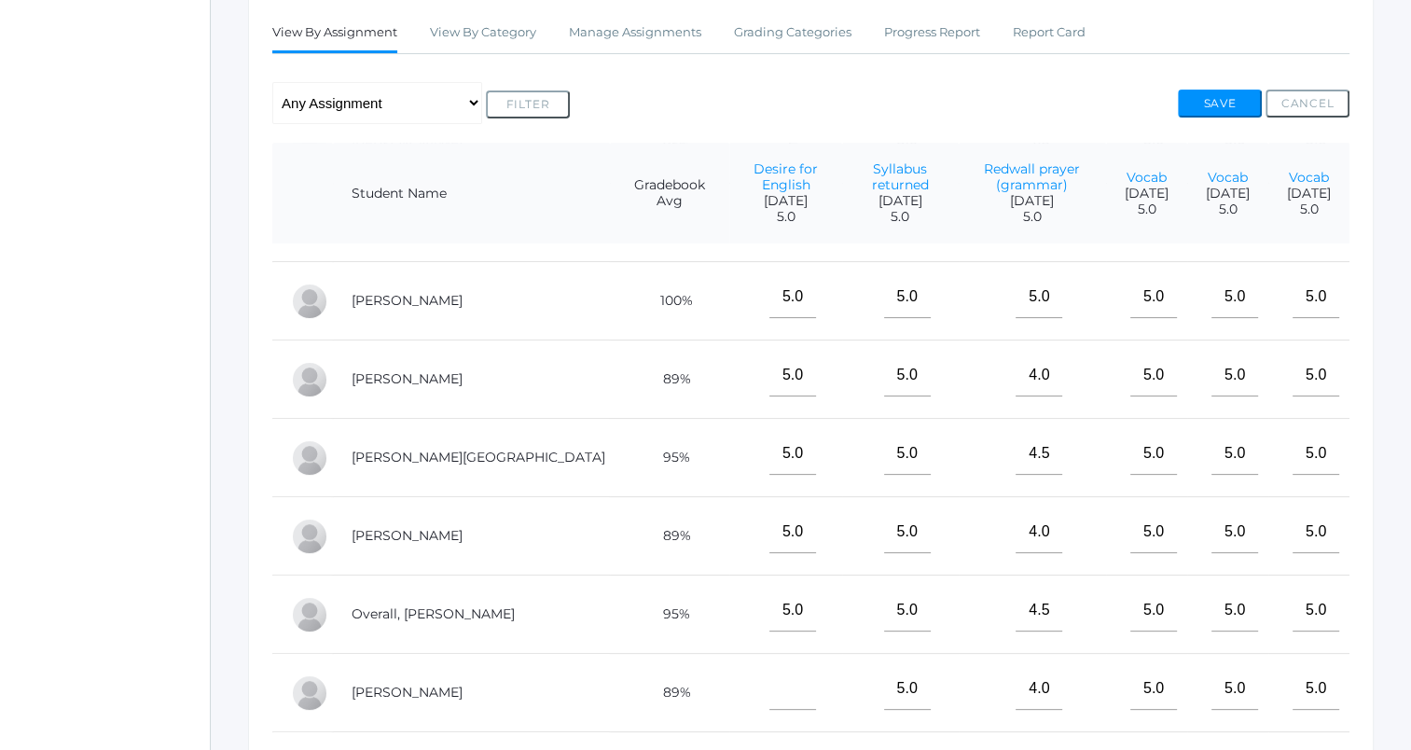
scroll to position [466, 0]
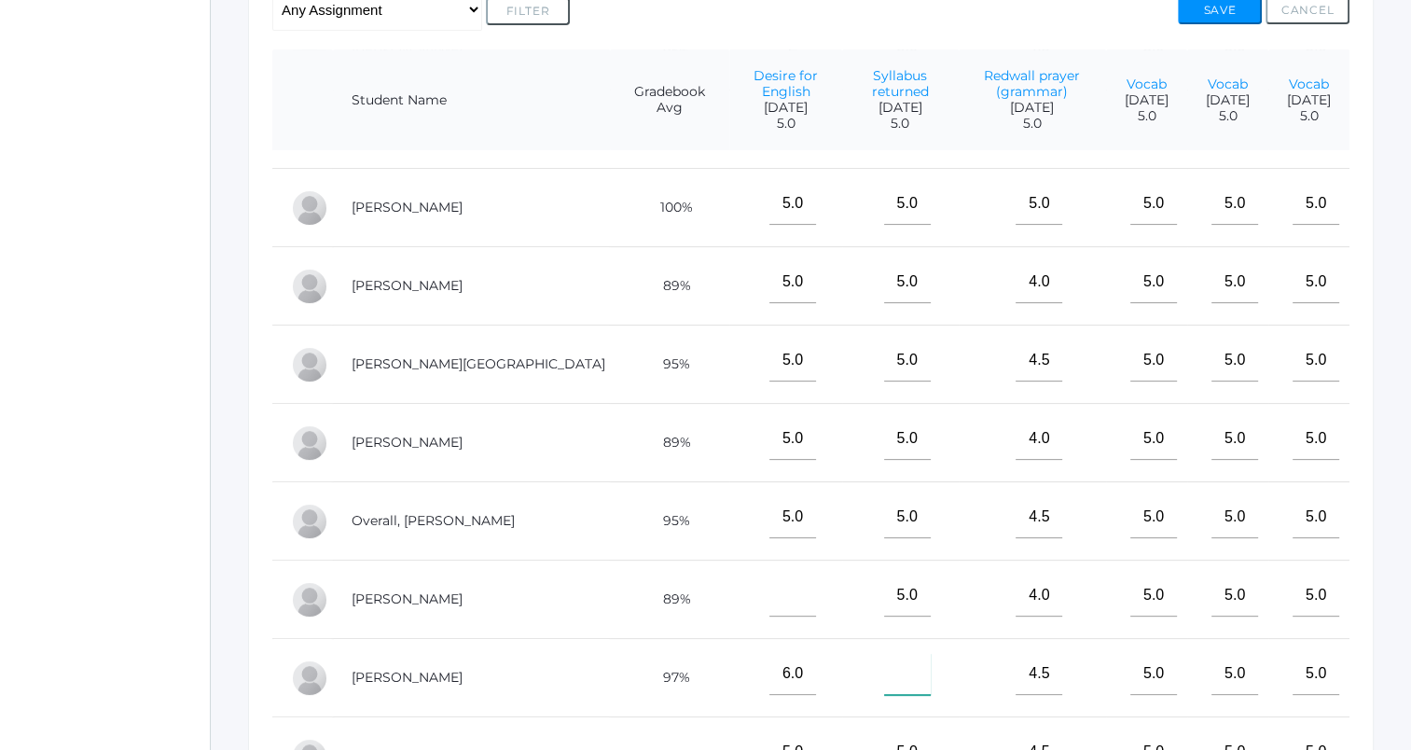
click at [884, 668] on input"] "text" at bounding box center [907, 674] width 47 height 42
type input"] "5"
click at [1206, 15] on button "Save" at bounding box center [1220, 10] width 84 height 28
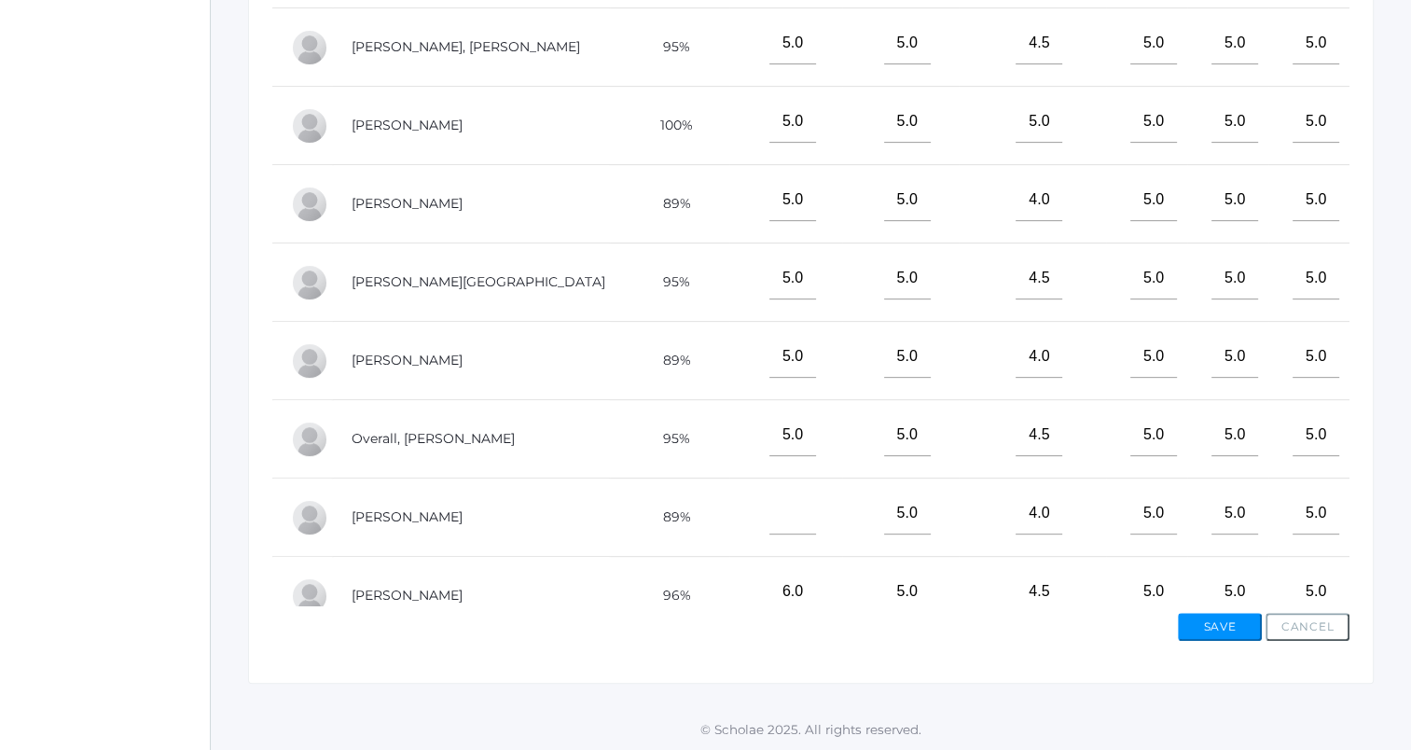
scroll to position [228, 0]
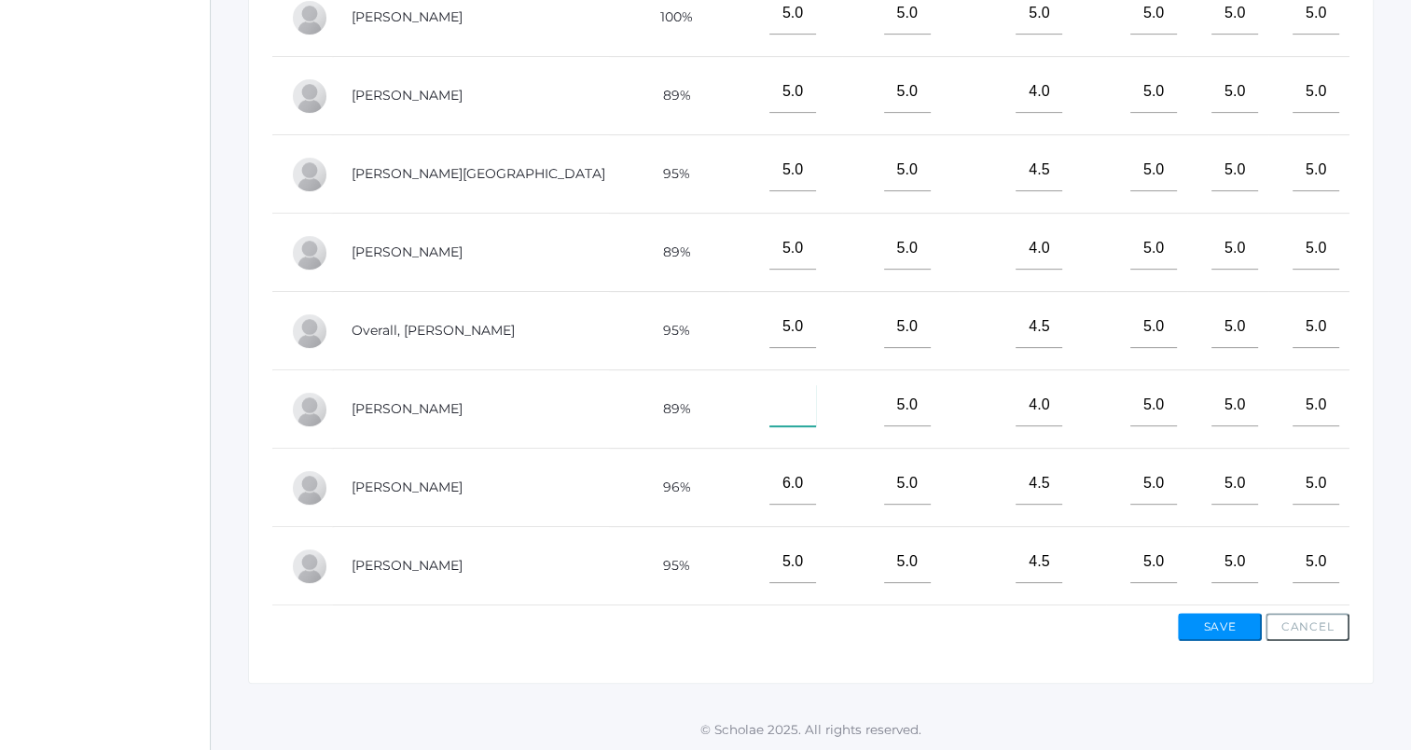
click at [769, 404] on input"] "text" at bounding box center [792, 405] width 47 height 42
type input"] "E"
click at [1211, 630] on button "Save" at bounding box center [1220, 627] width 84 height 28
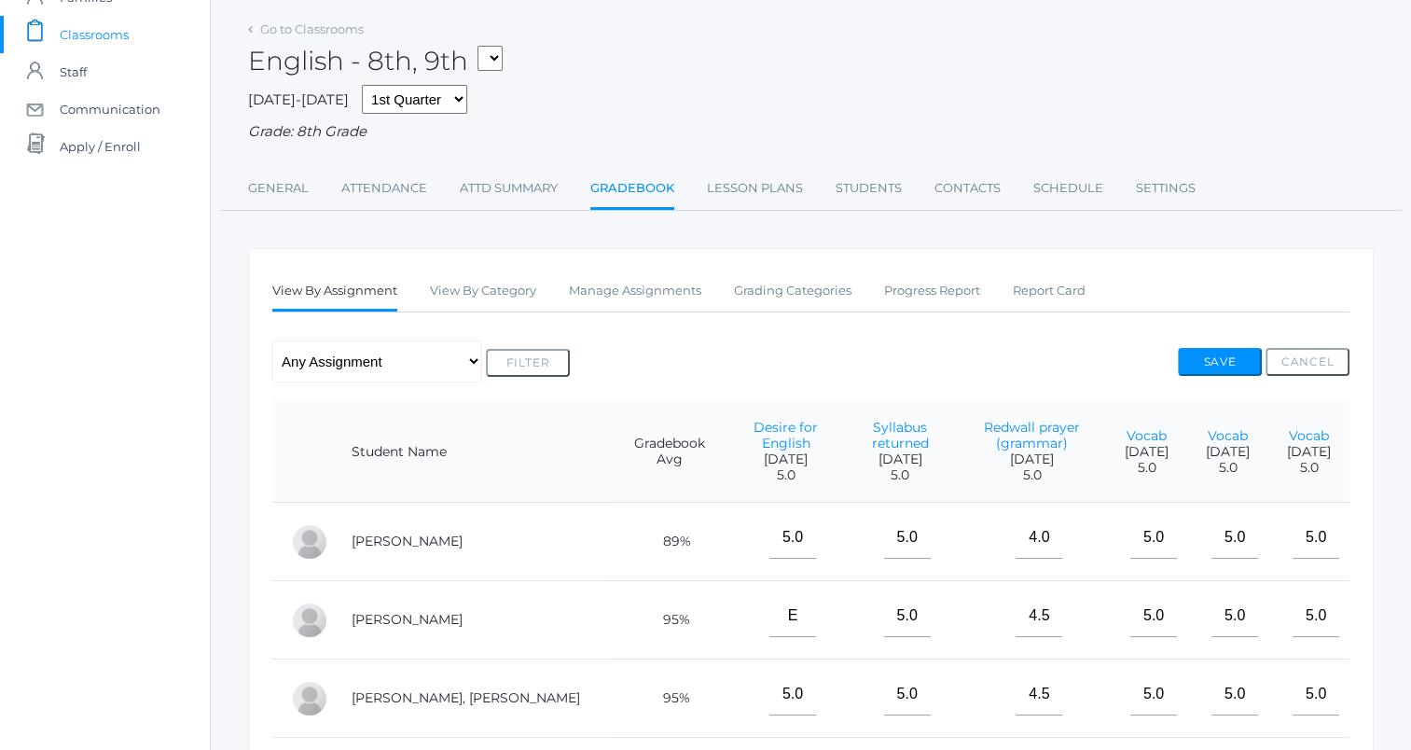
scroll to position [93, 0]
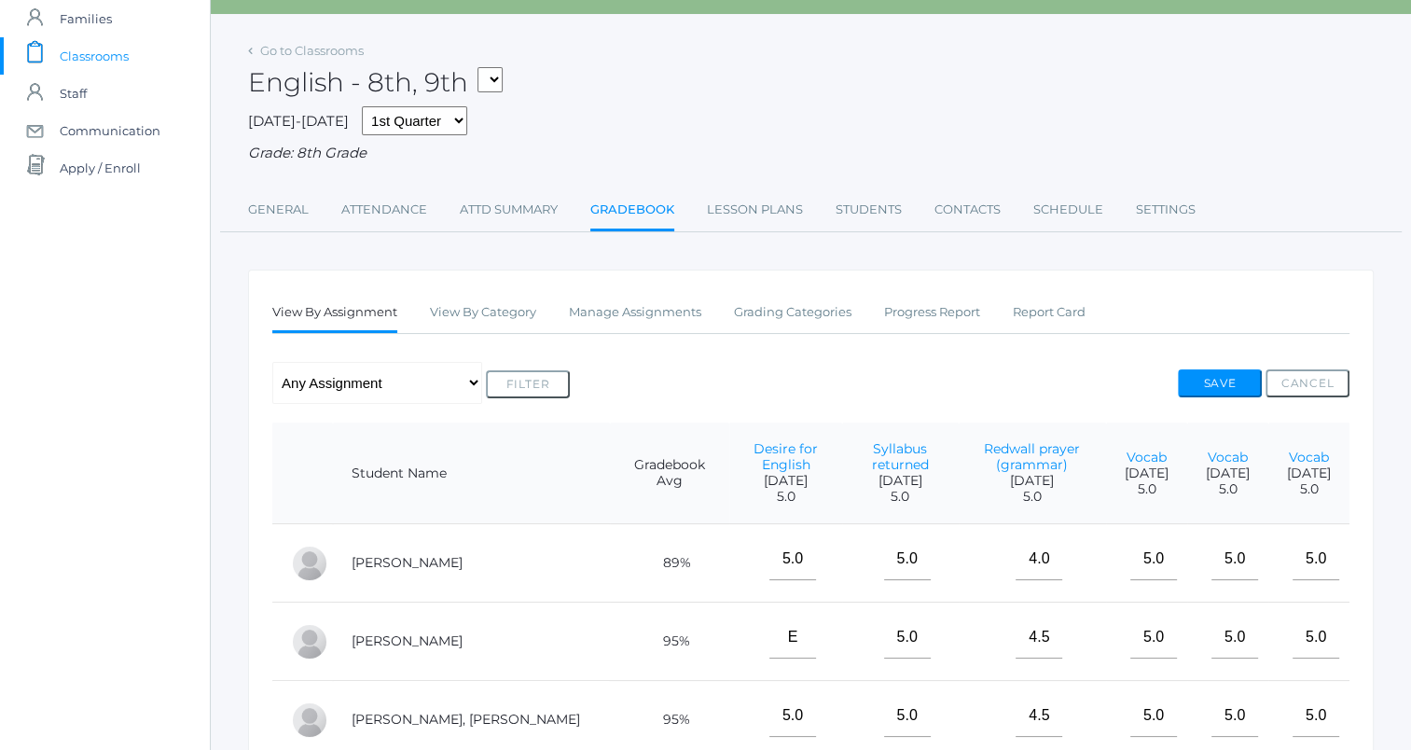
click at [90, 48] on span "Classrooms" at bounding box center [94, 55] width 69 height 37
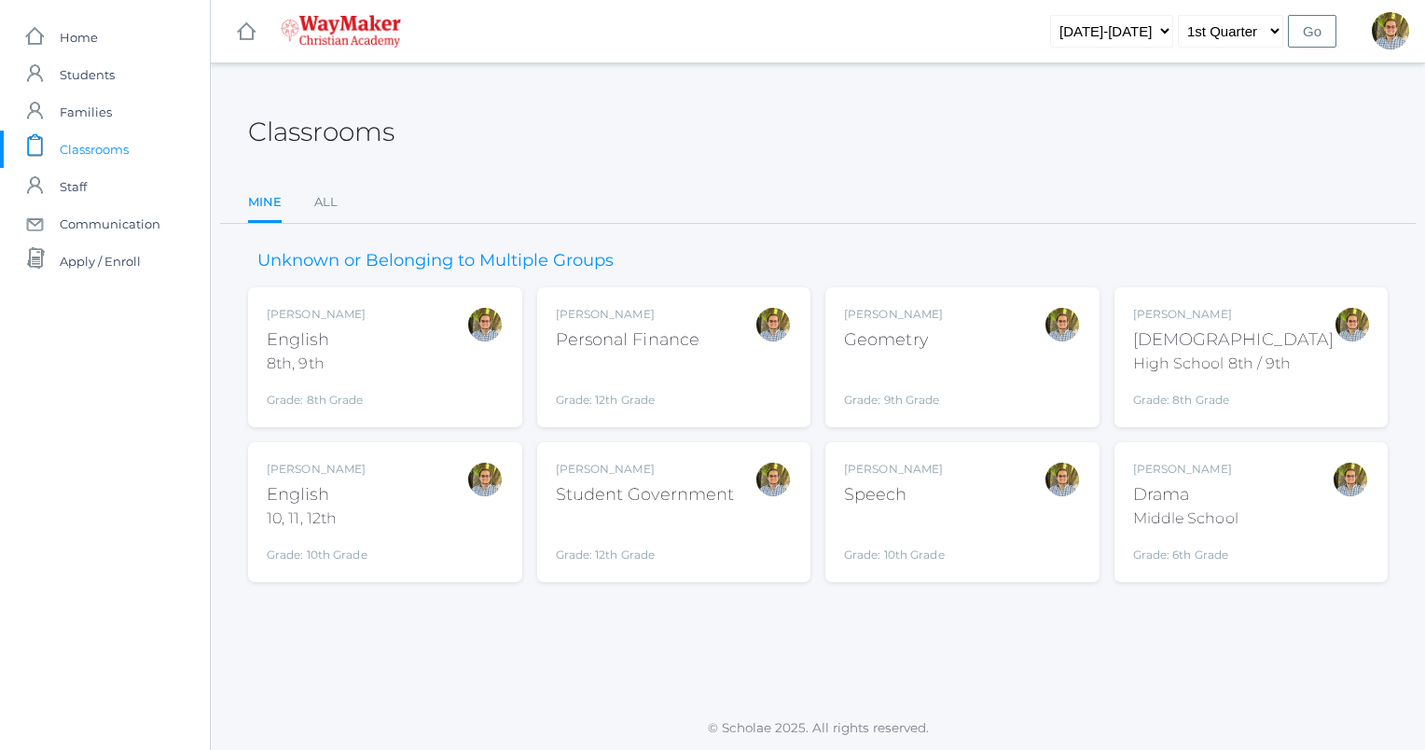
click at [1216, 333] on div "Bible" at bounding box center [1233, 339] width 201 height 25
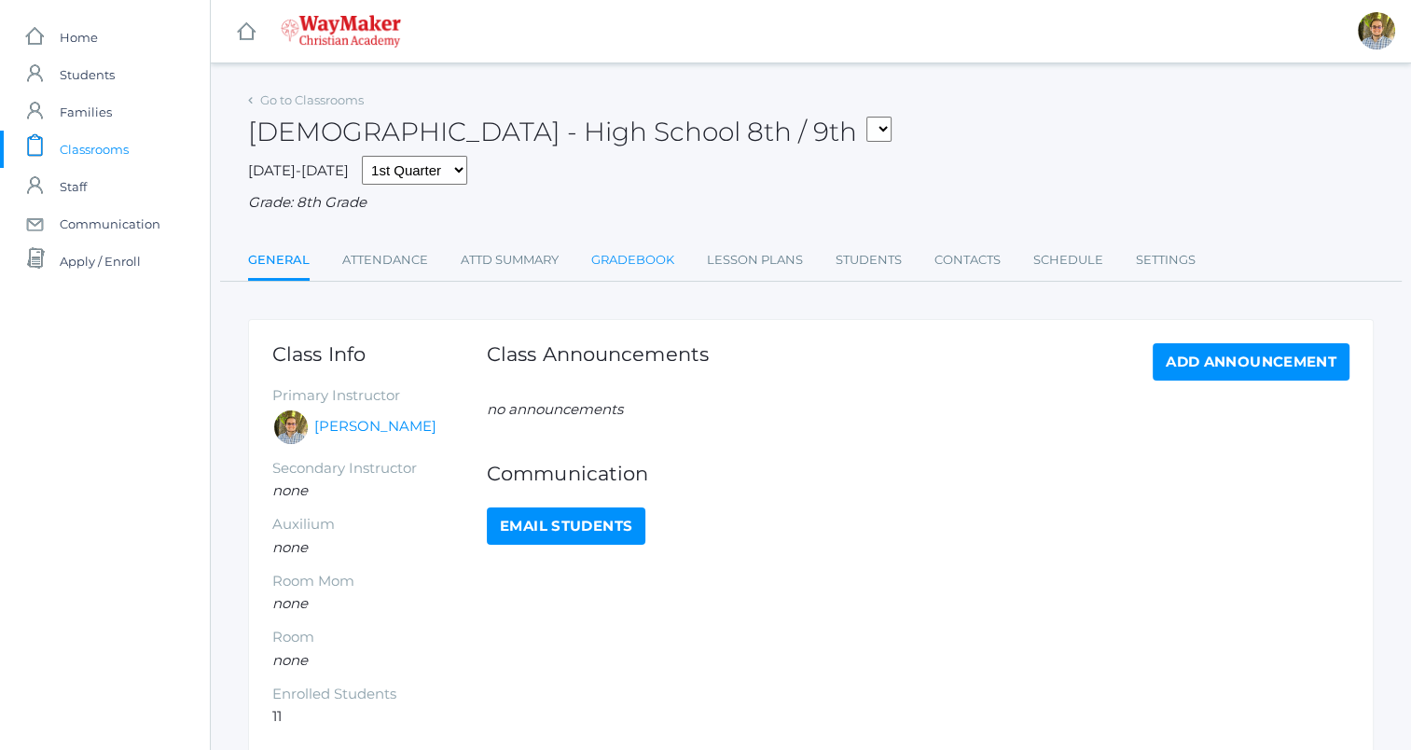
click at [653, 256] on link "Gradebook" at bounding box center [632, 260] width 83 height 37
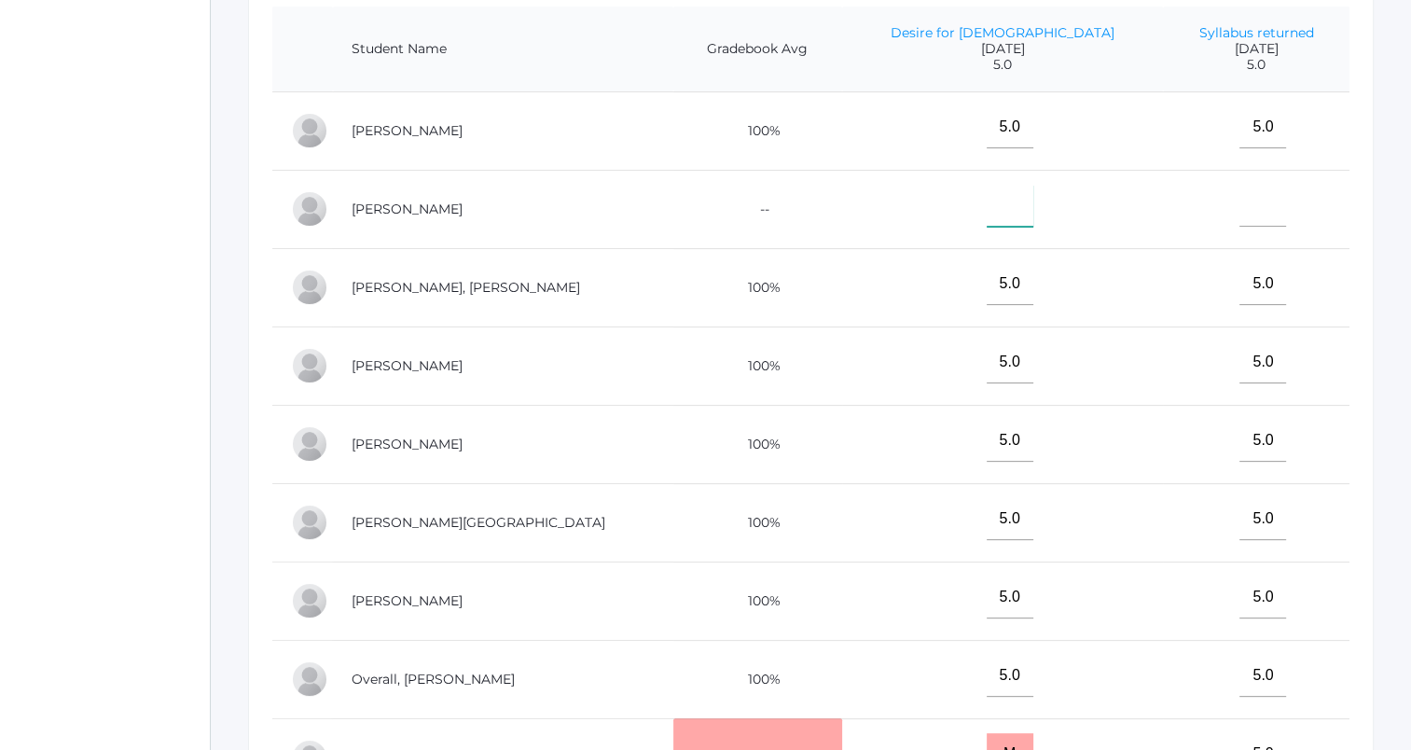
click at [987, 212] on input"] "text" at bounding box center [1010, 206] width 47 height 42
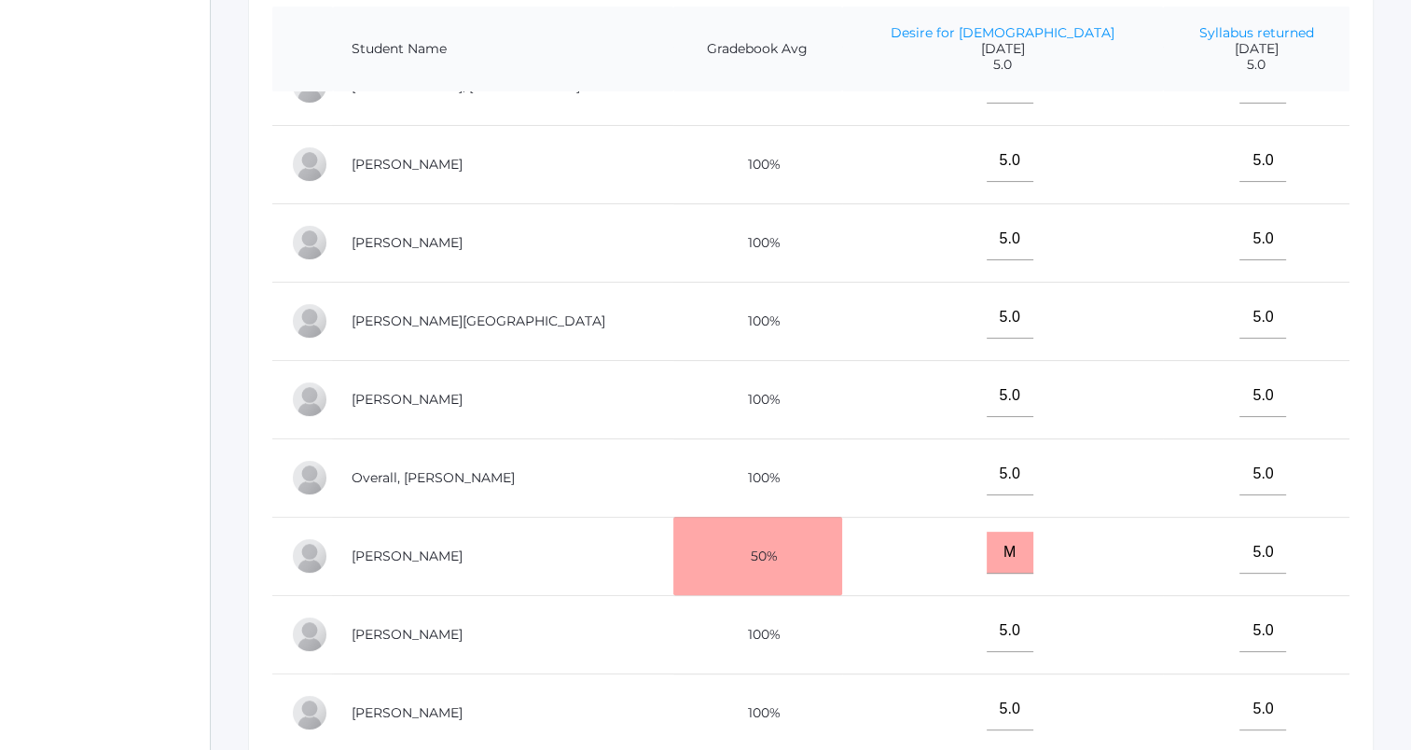
scroll to position [213, 0]
type input"] "E"
click at [987, 548] on input "M" at bounding box center [1010, 552] width 47 height 42
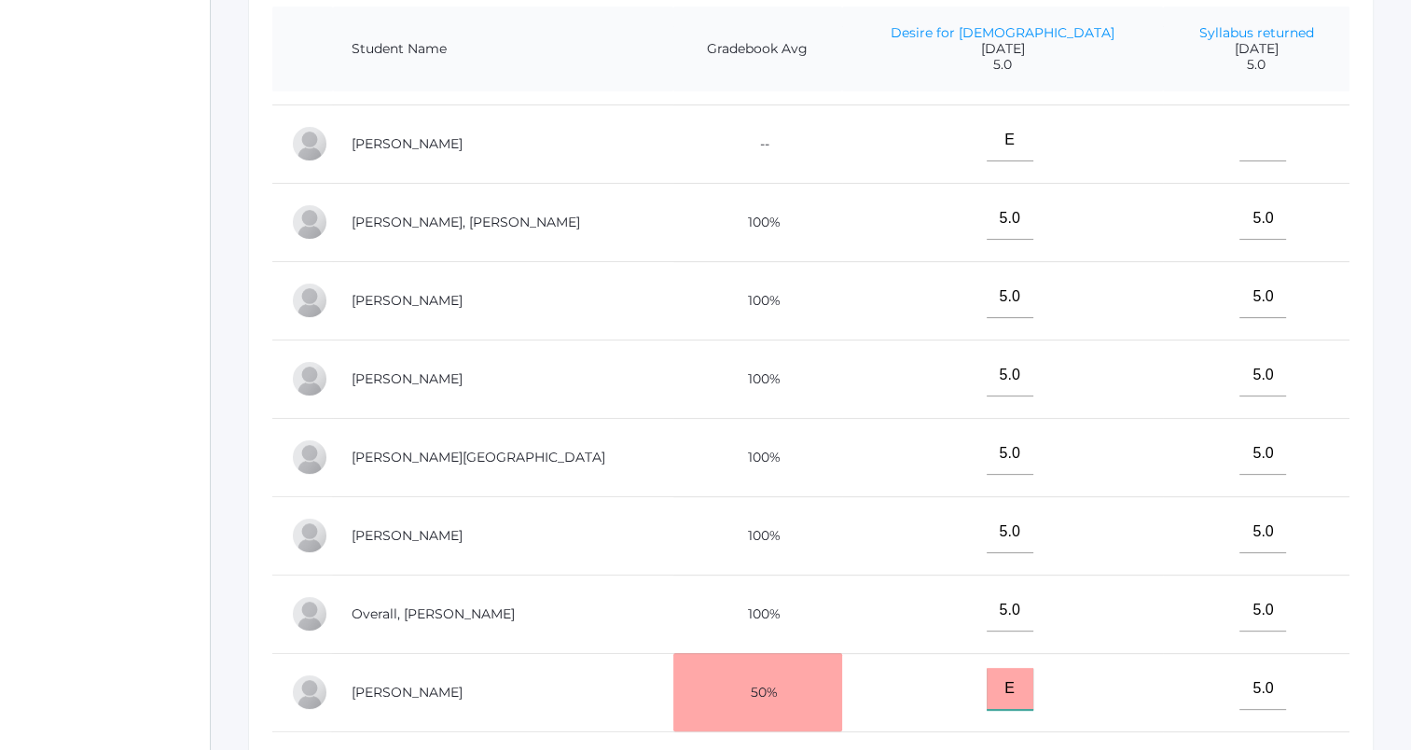
scroll to position [0, 0]
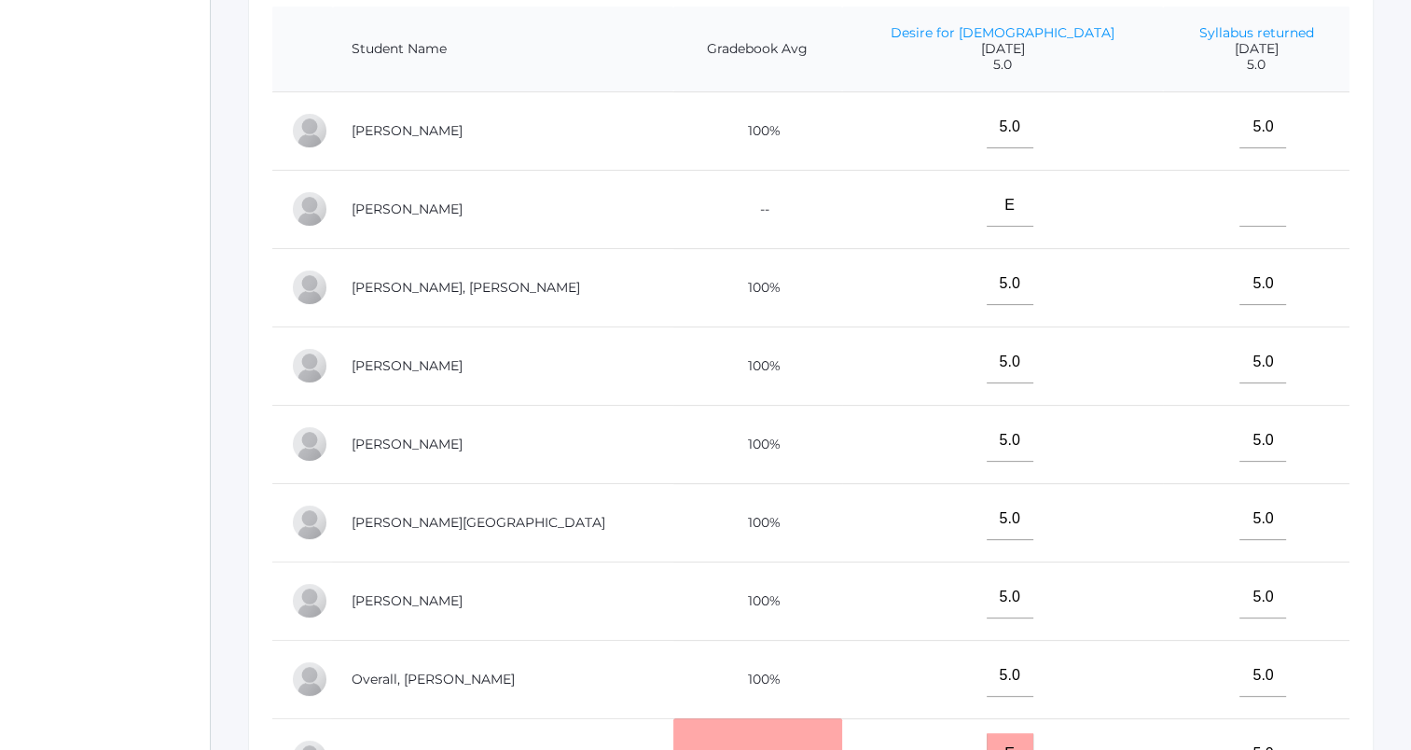
type input "E"
click at [1239, 213] on input"] "text" at bounding box center [1262, 206] width 47 height 42
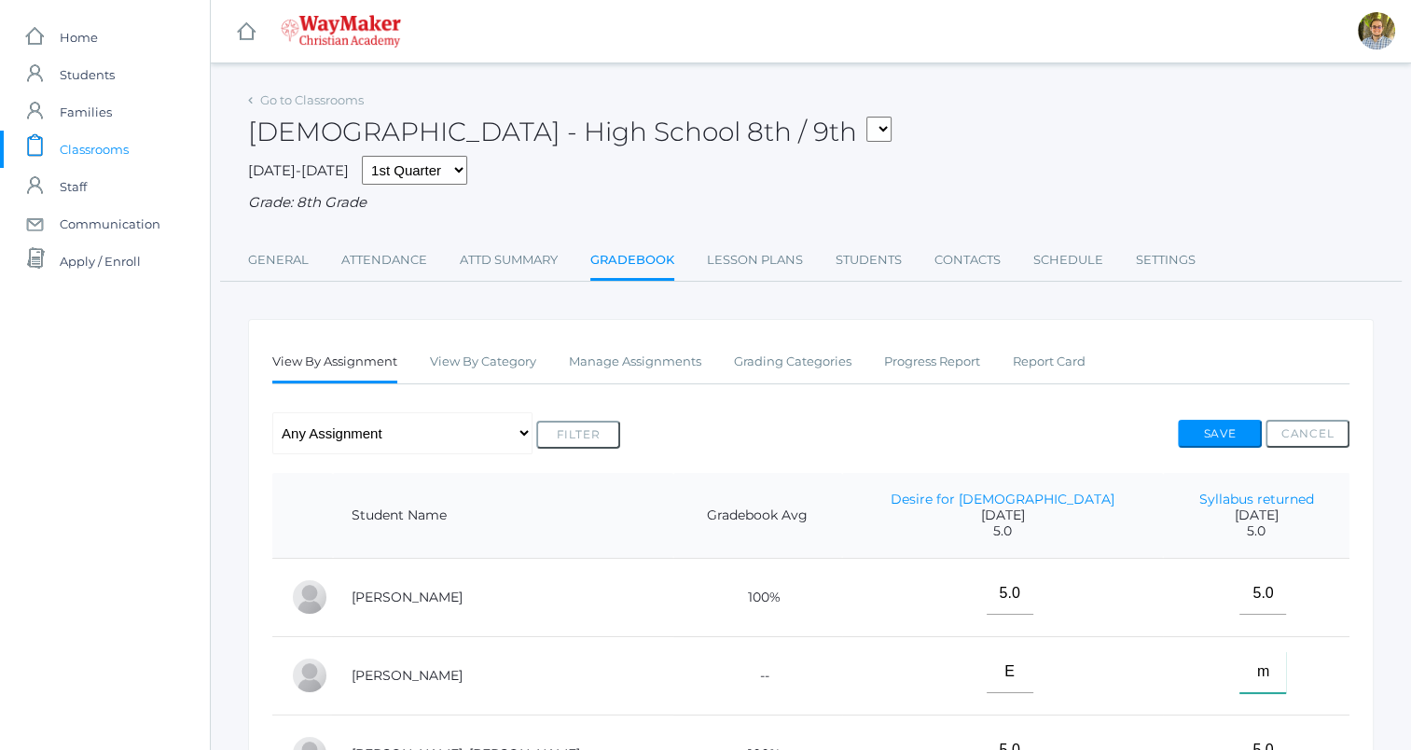
type input"] "m"
click at [1239, 420] on button "Save" at bounding box center [1220, 434] width 84 height 28
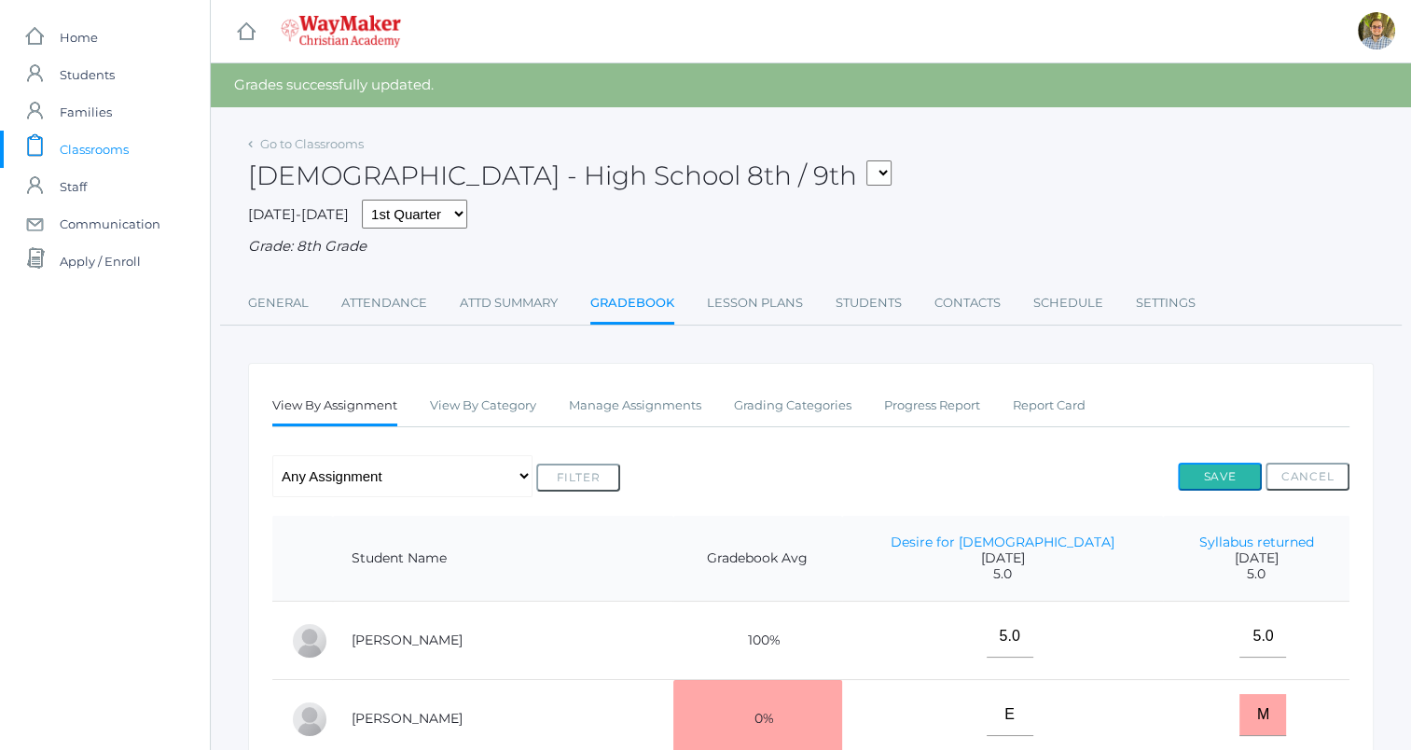
click at [1213, 470] on button "Save" at bounding box center [1220, 476] width 84 height 28
click at [114, 142] on span "Classrooms" at bounding box center [94, 149] width 69 height 37
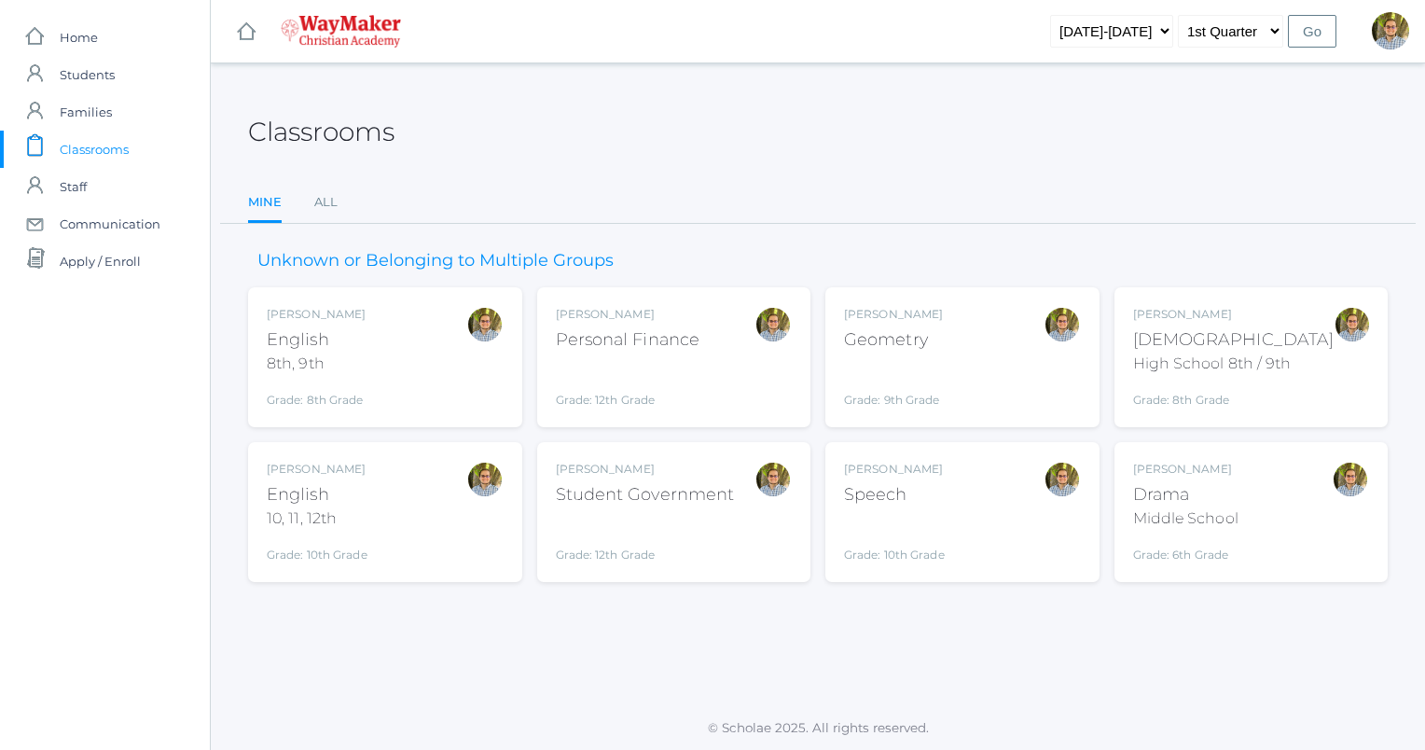
click at [401, 502] on div "Kylen Braileanu English 10, 11, 12th Grade: 10th Grade HSENGLISH" at bounding box center [385, 512] width 237 height 103
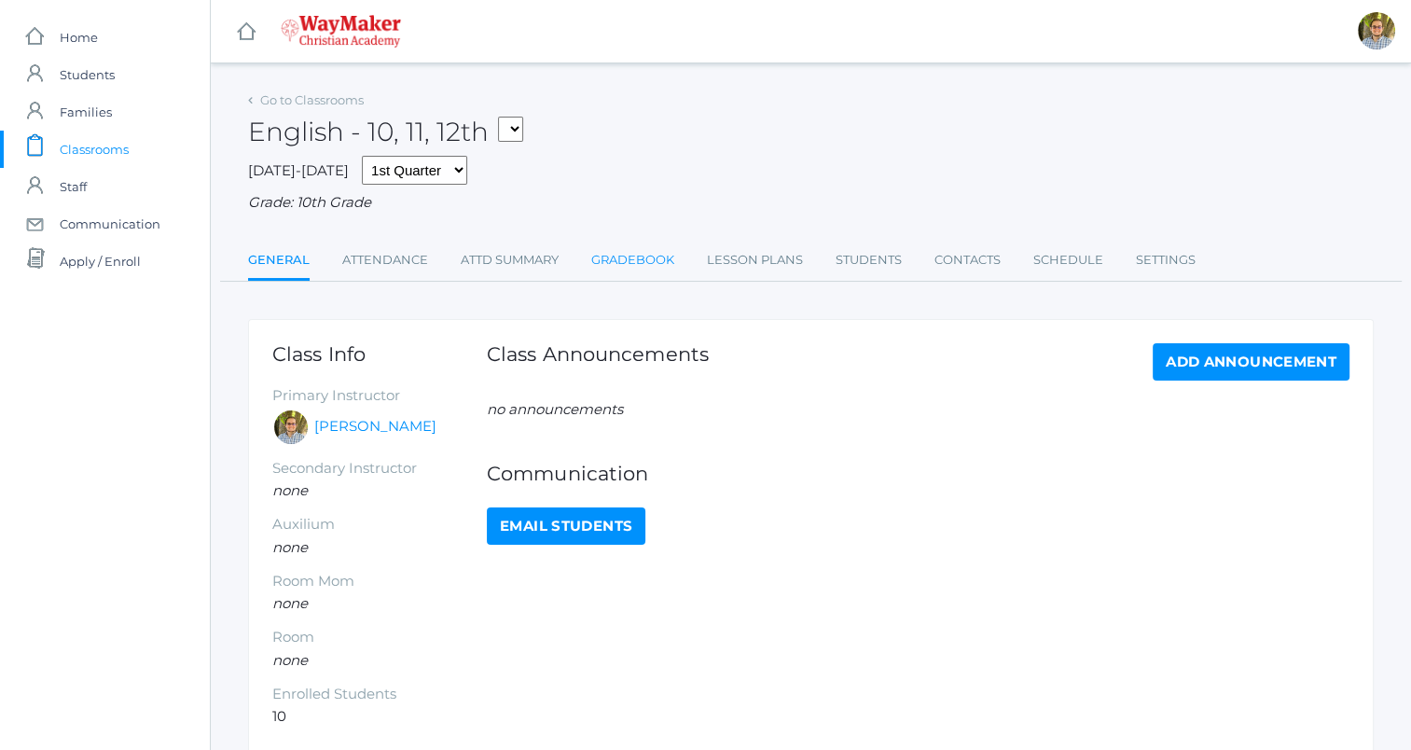
click at [631, 257] on link "Gradebook" at bounding box center [632, 260] width 83 height 37
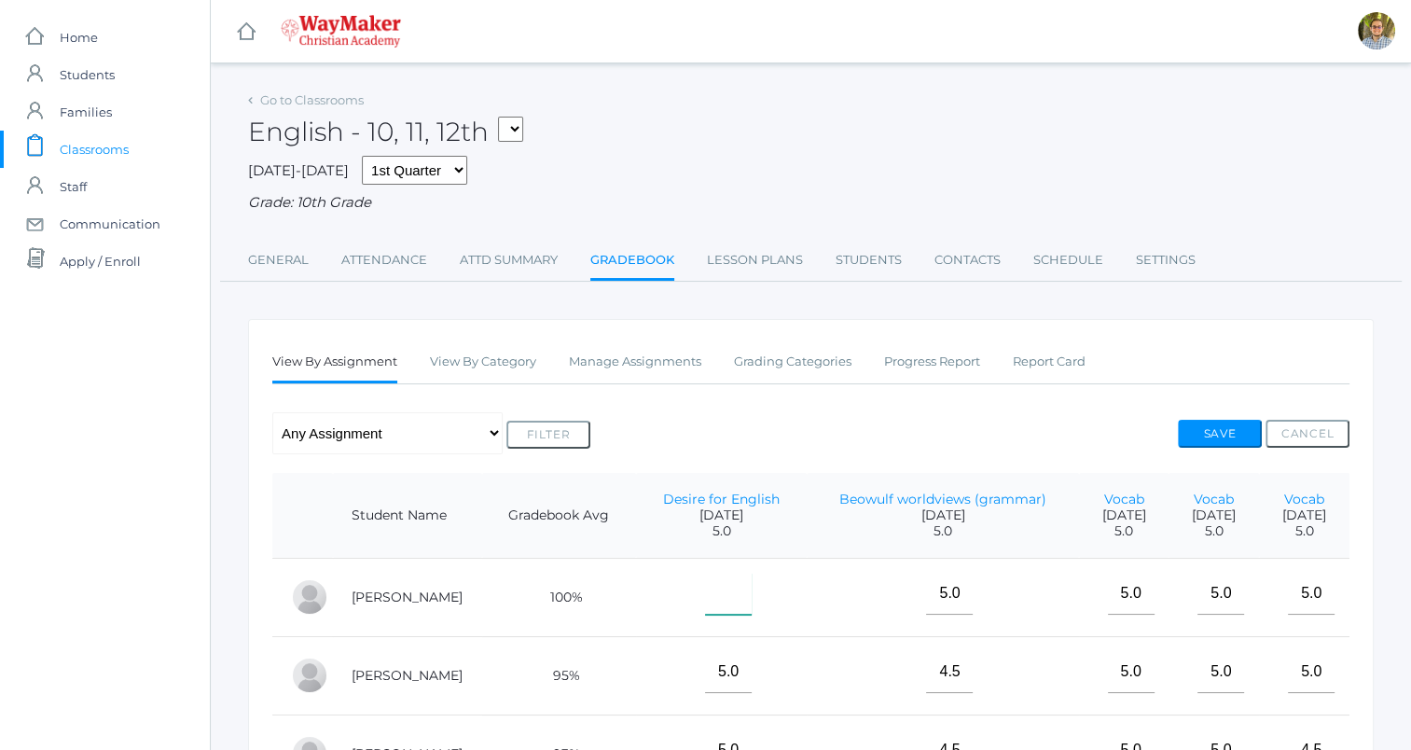
click at [705, 602] on input"] "text" at bounding box center [728, 594] width 47 height 42
type input"] "E"
click at [1242, 426] on button "Save" at bounding box center [1220, 434] width 84 height 28
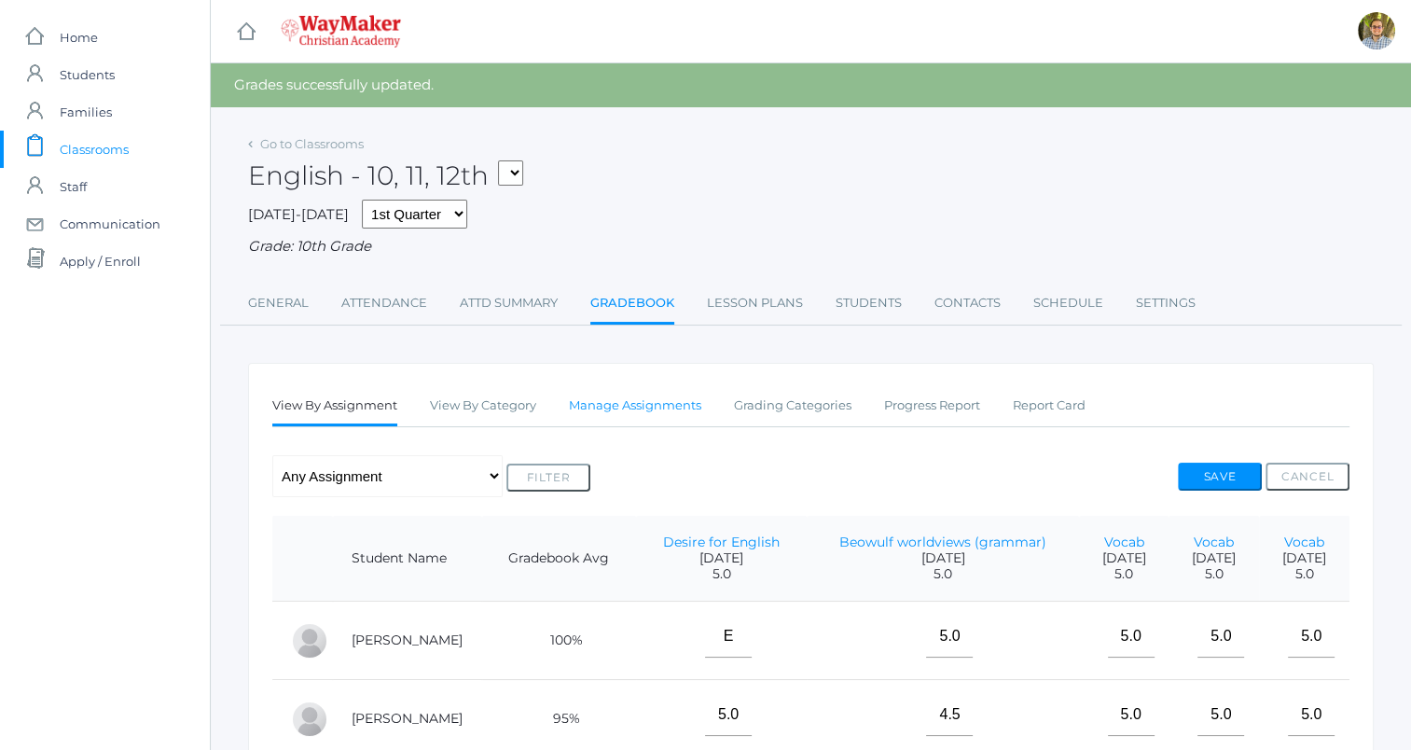
click at [645, 410] on link "Manage Assignments" at bounding box center [635, 405] width 132 height 37
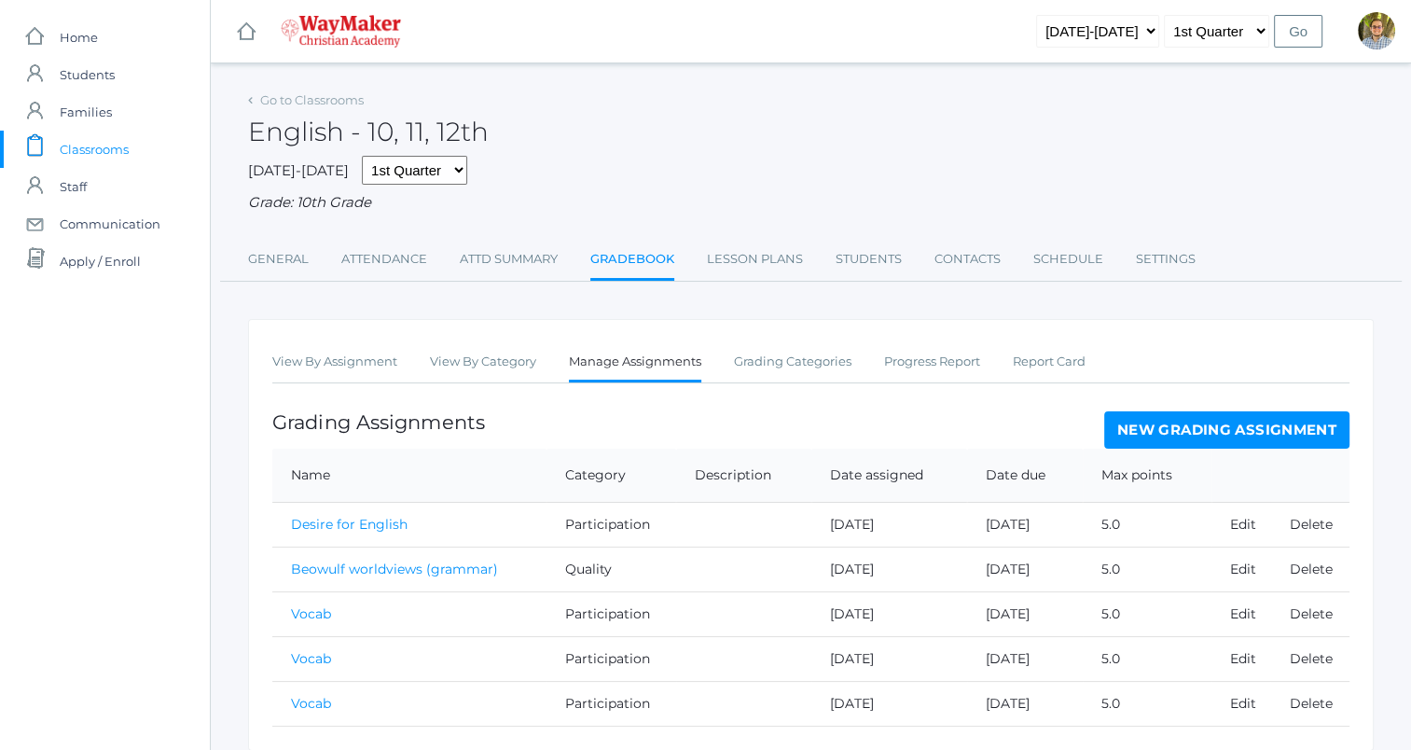
click at [1154, 418] on link "New Grading Assignment" at bounding box center [1226, 429] width 245 height 37
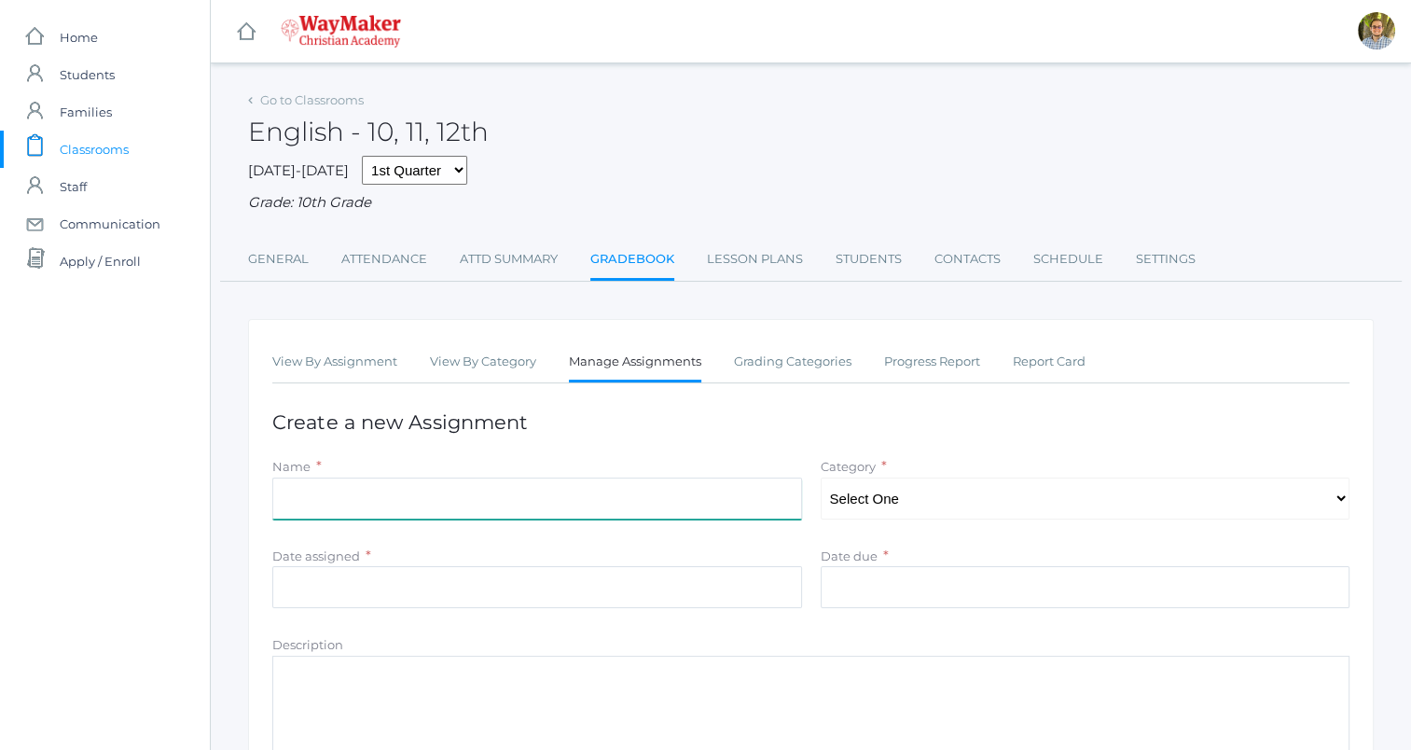
click at [580, 504] on input "Name" at bounding box center [537, 498] width 530 height 42
type input "Syllabus returned"
type input "[DATE]"
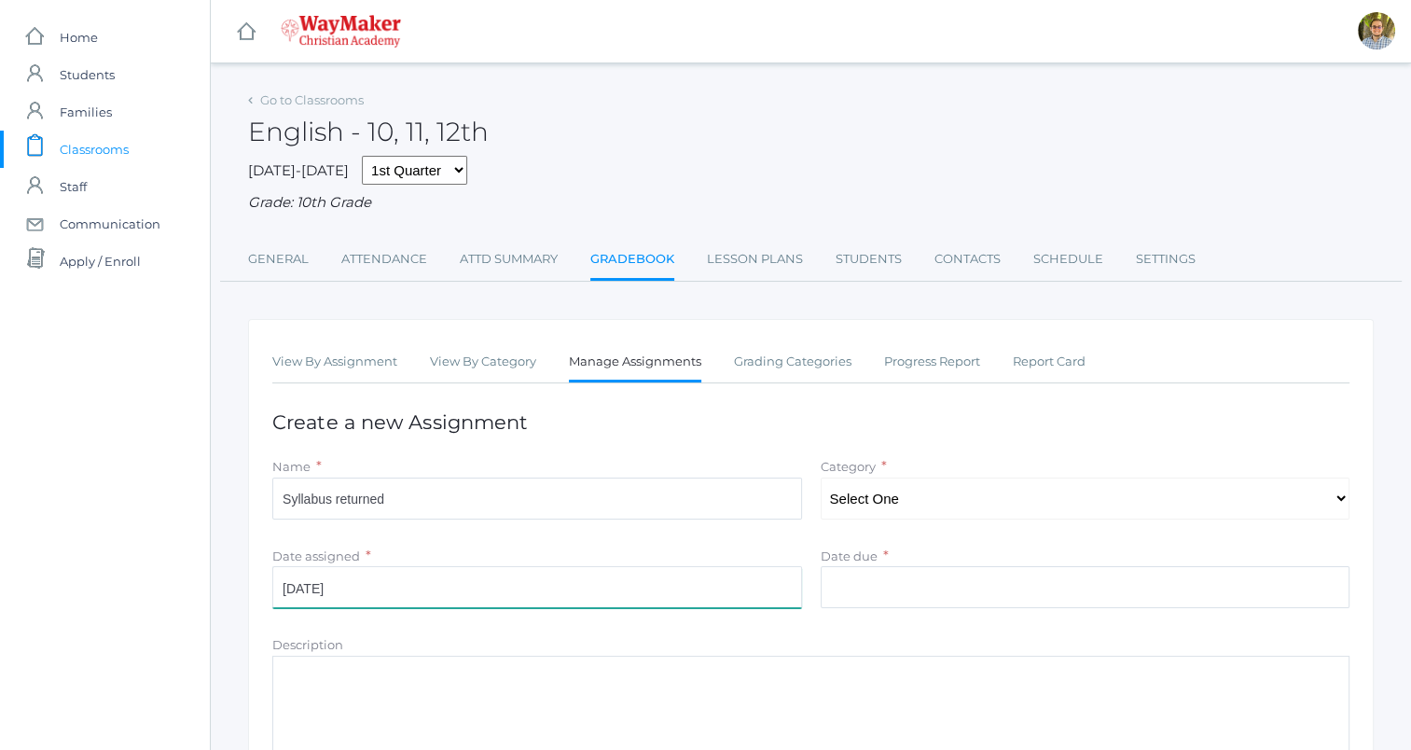
type input "[DATE]"
type input "5"
click at [937, 488] on select "Select One Participation Quality Accuracy" at bounding box center [1086, 498] width 530 height 42
select select "1113"
click at [821, 477] on select "Select One Participation Quality Accuracy" at bounding box center [1086, 498] width 530 height 42
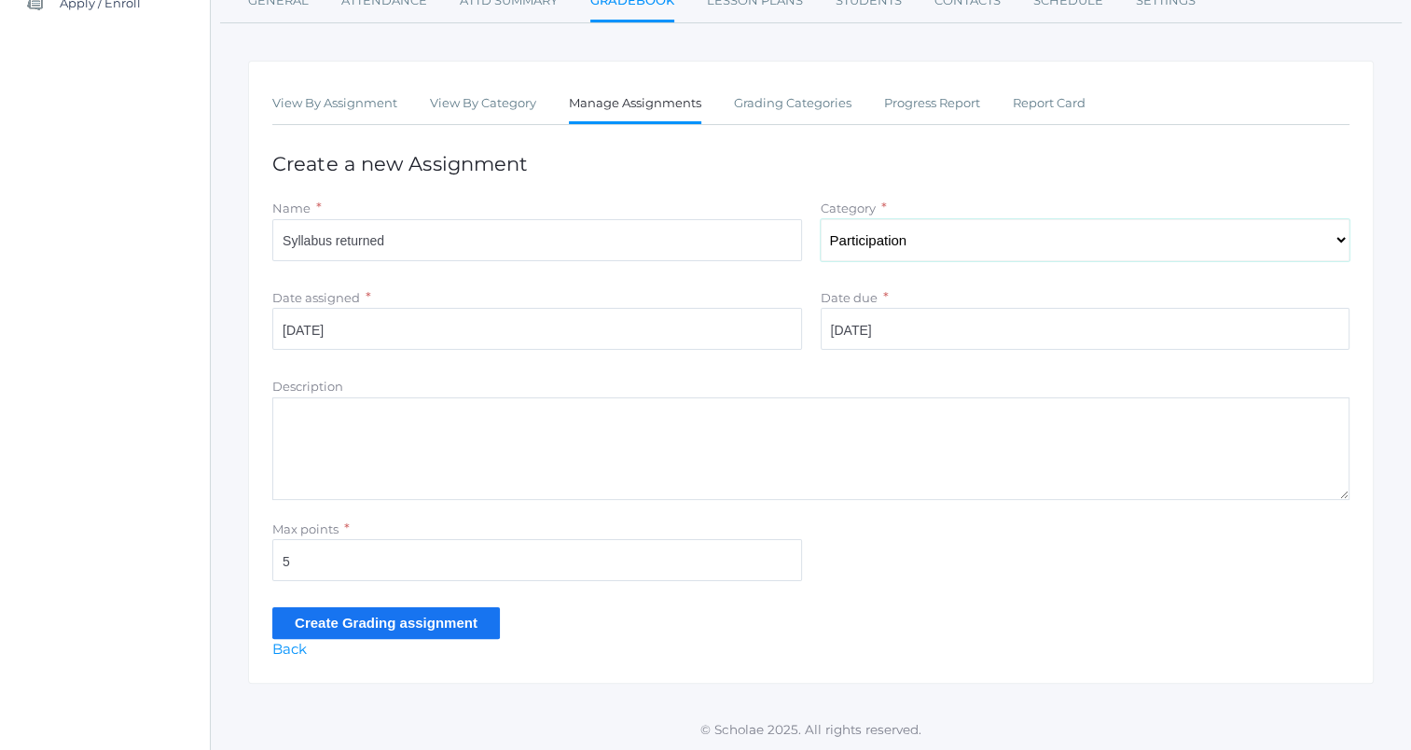
scroll to position [259, 0]
click at [423, 612] on input "Create Grading assignment" at bounding box center [386, 621] width 228 height 31
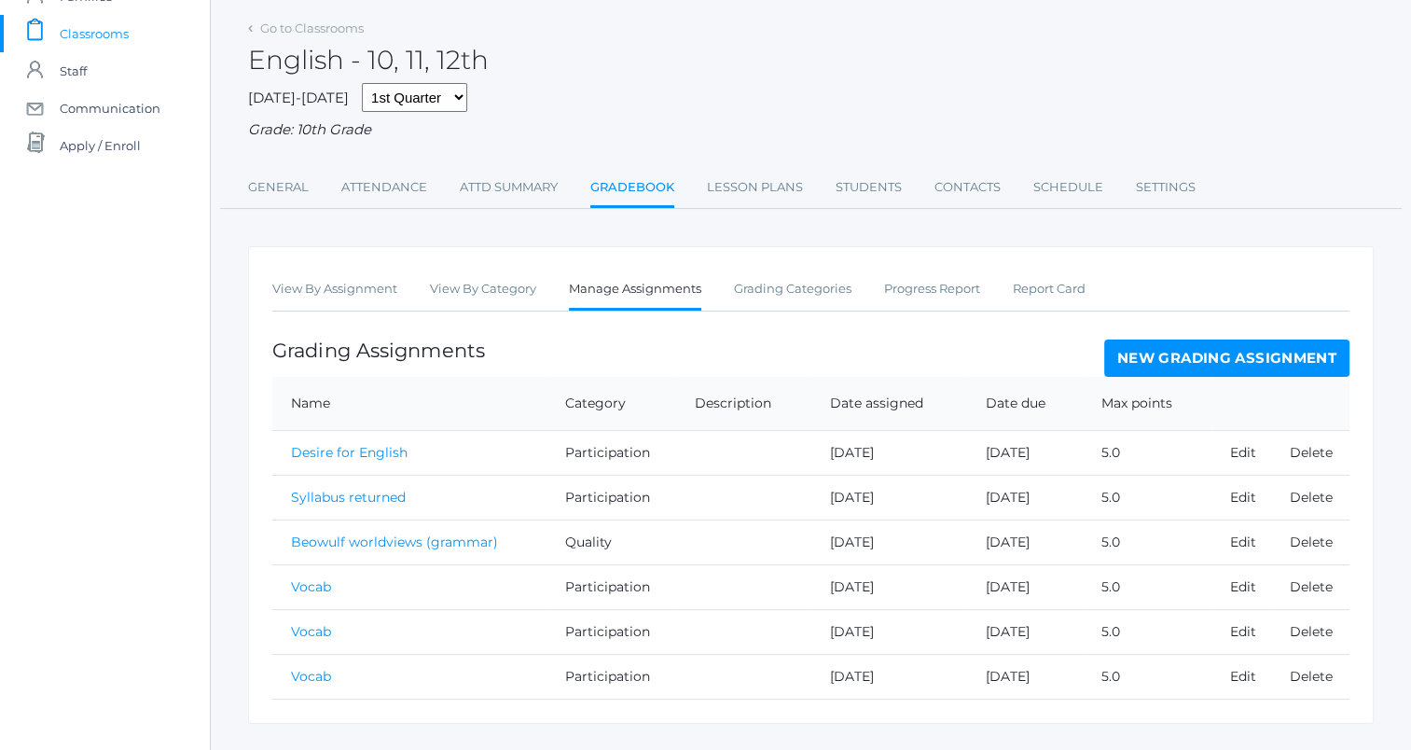
scroll to position [156, 0]
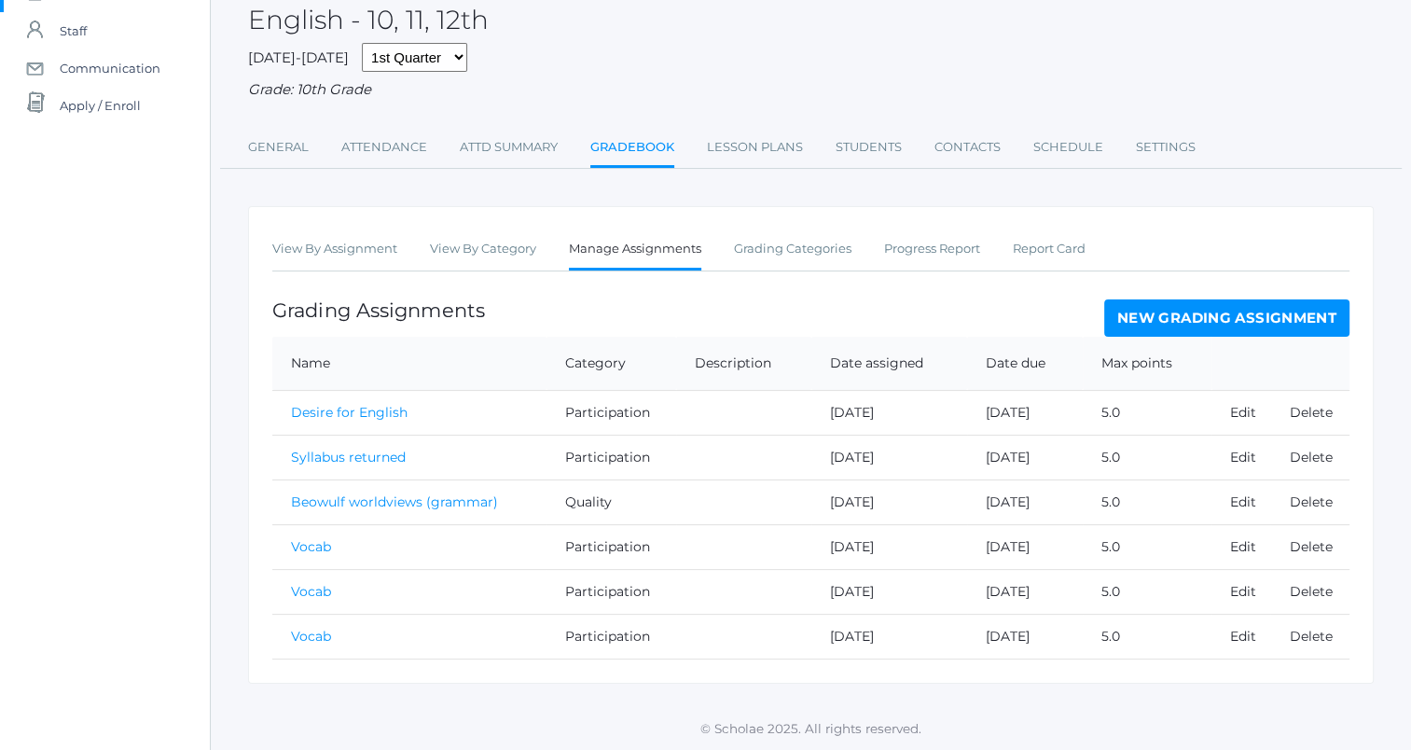
click at [265, 246] on div "View By Assignment View By Category Manage Assignments Grading Categories Progr…" at bounding box center [810, 444] width 1125 height 477
click at [310, 245] on link "View By Assignment" at bounding box center [334, 248] width 125 height 37
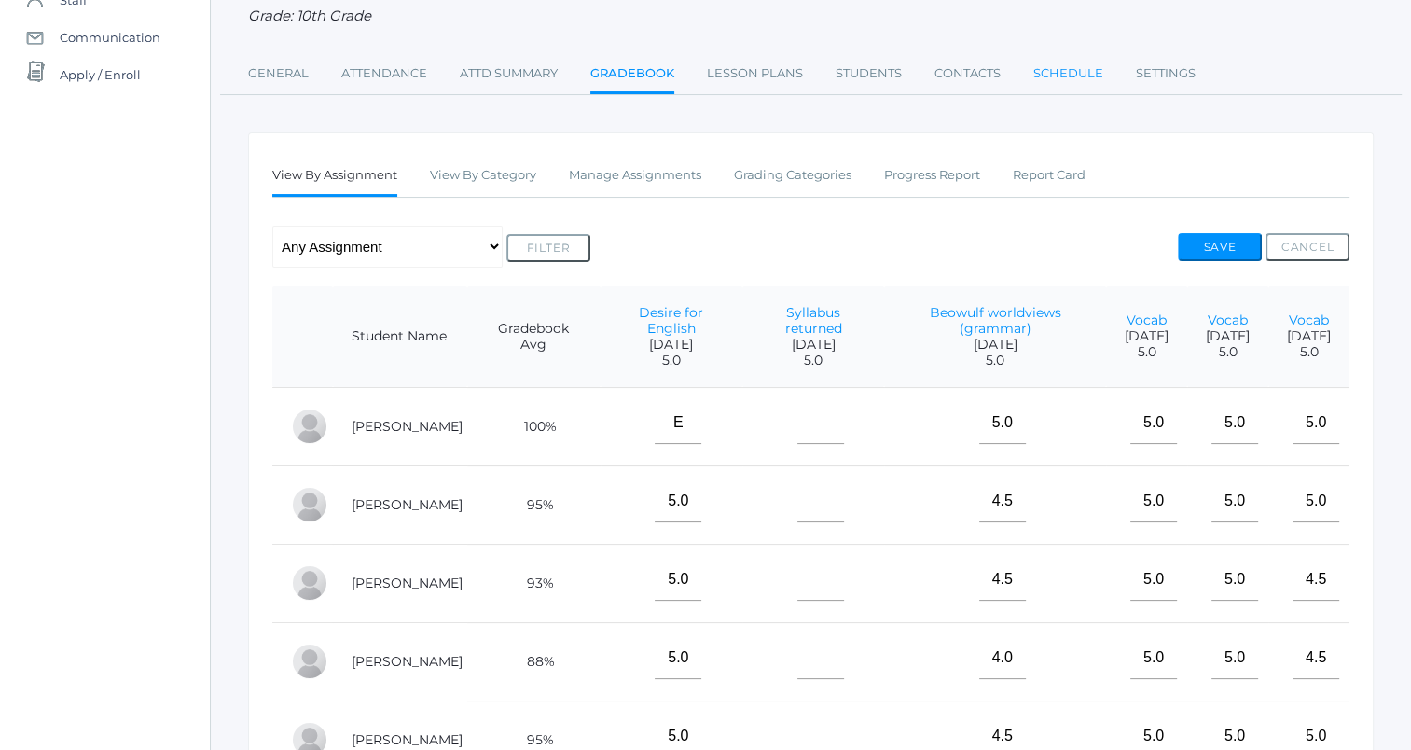
scroll to position [280, 0]
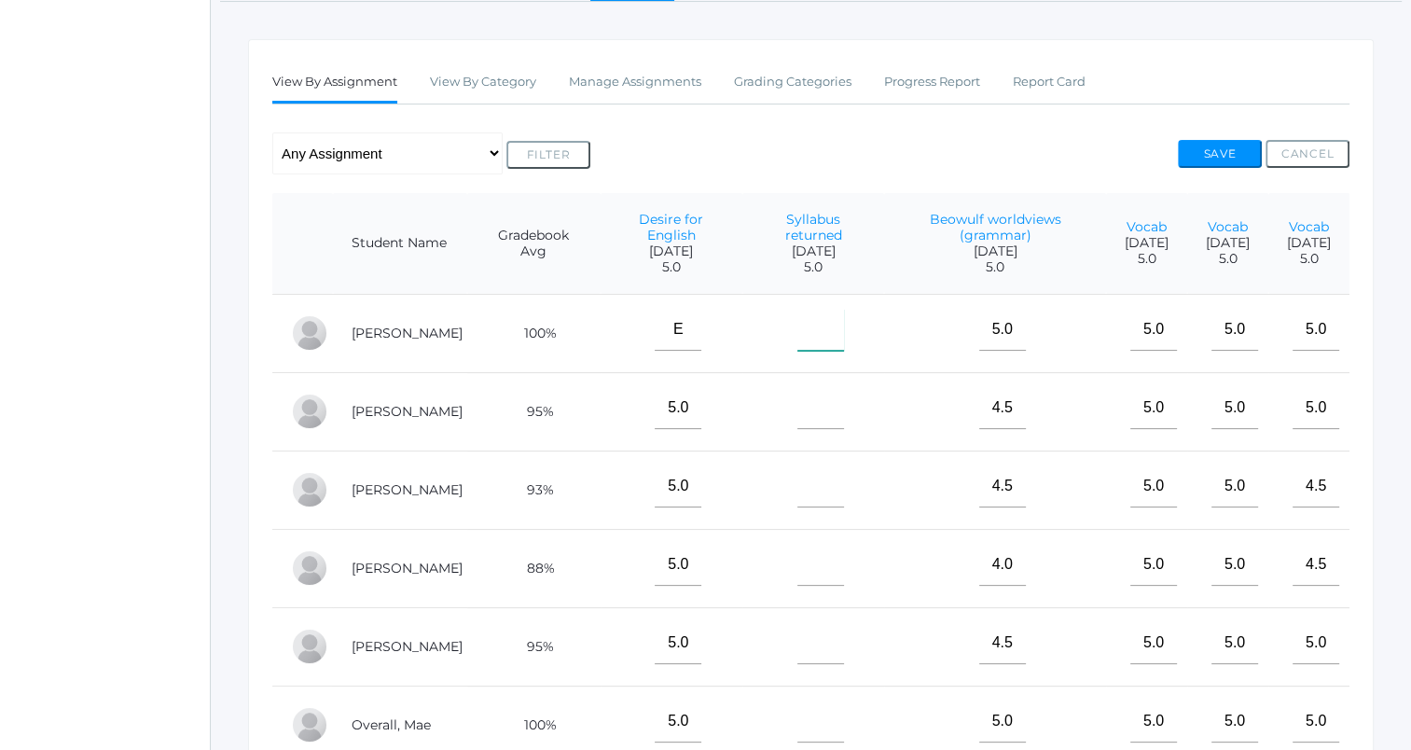
click at [800, 328] on input"] "text" at bounding box center [820, 330] width 47 height 42
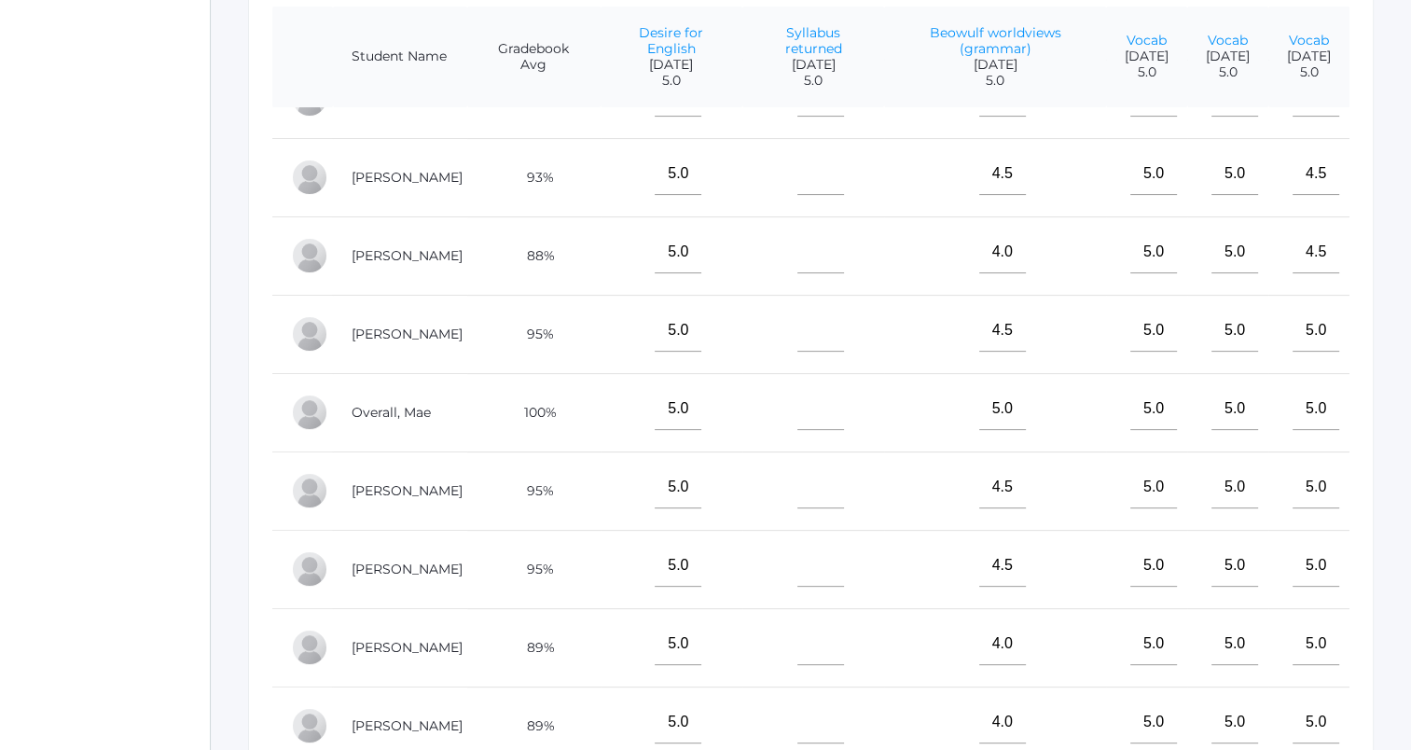
scroll to position [151, 0]
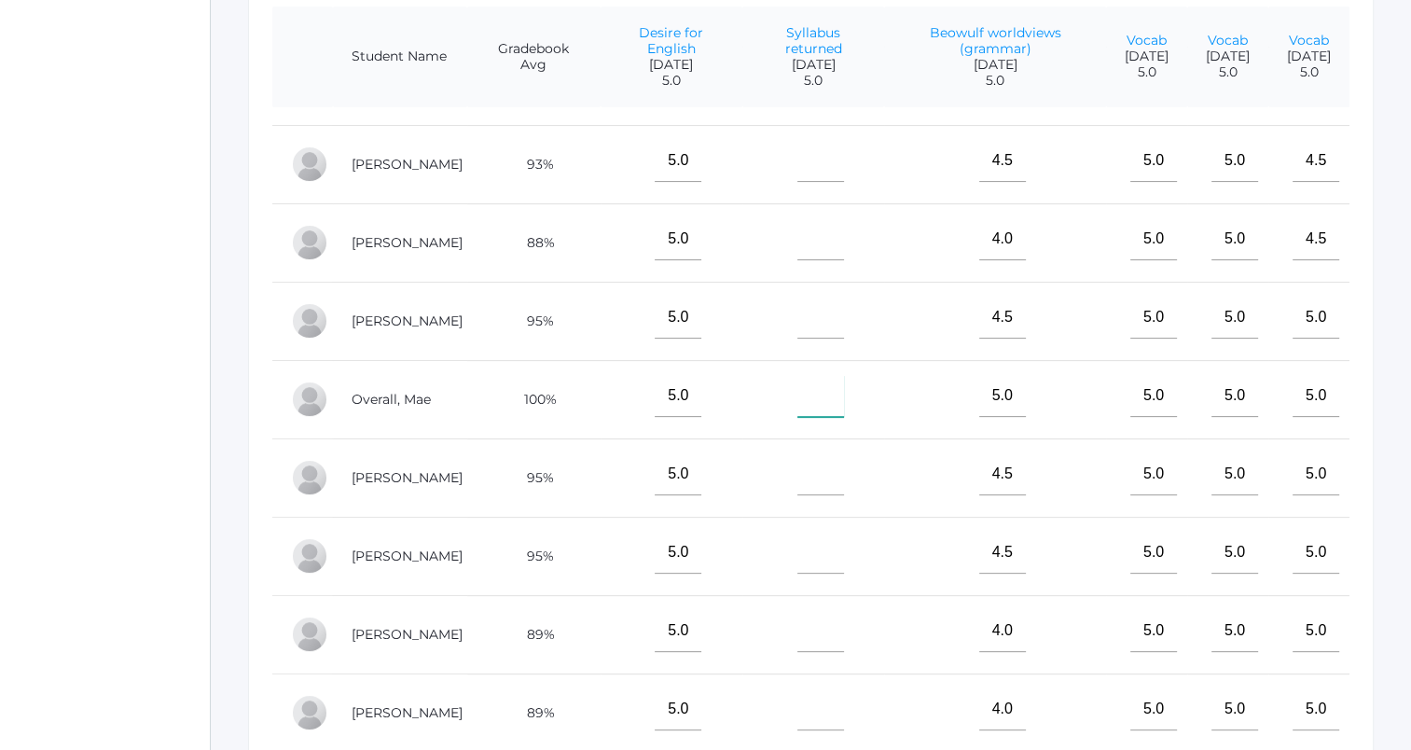
click at [797, 384] on input"] "text" at bounding box center [820, 396] width 47 height 42
type input"] "5"
click at [804, 463] on input"] "text" at bounding box center [820, 474] width 47 height 42
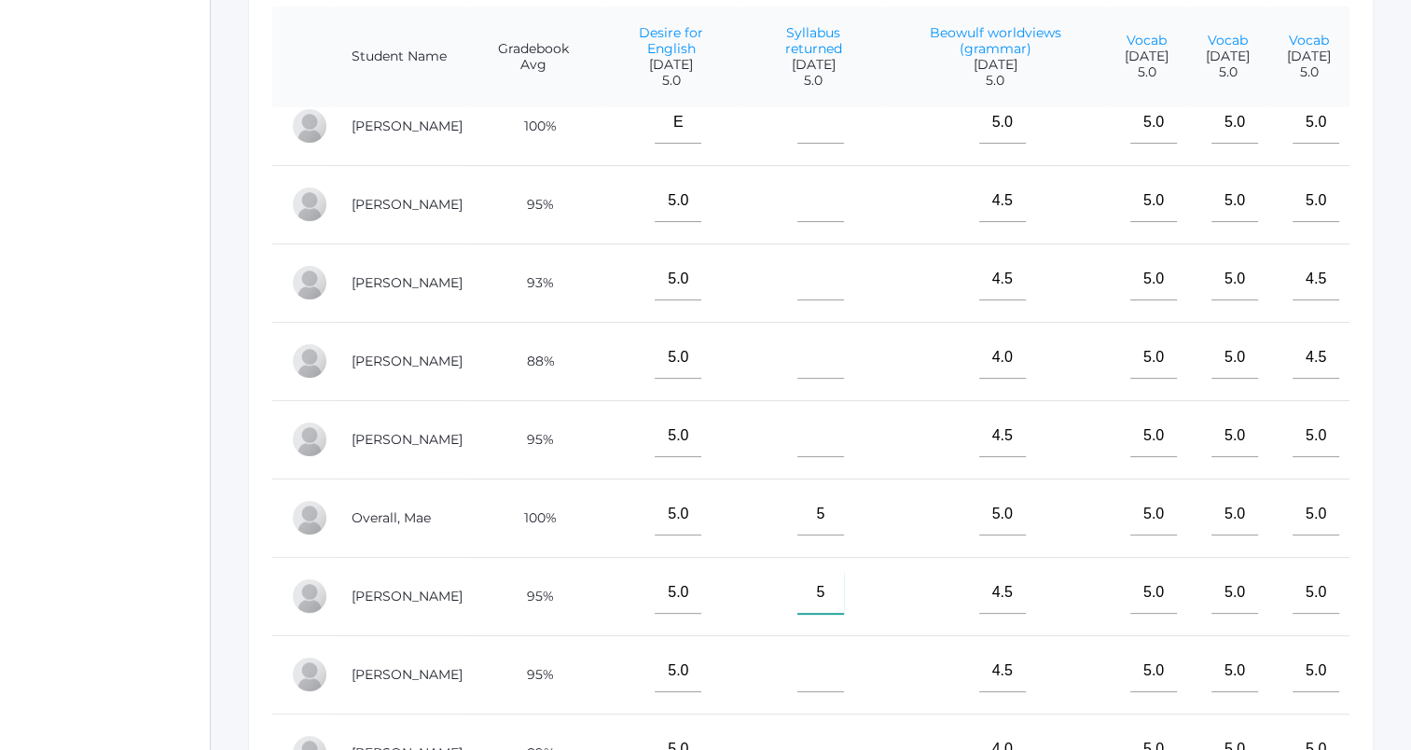
scroll to position [0, 0]
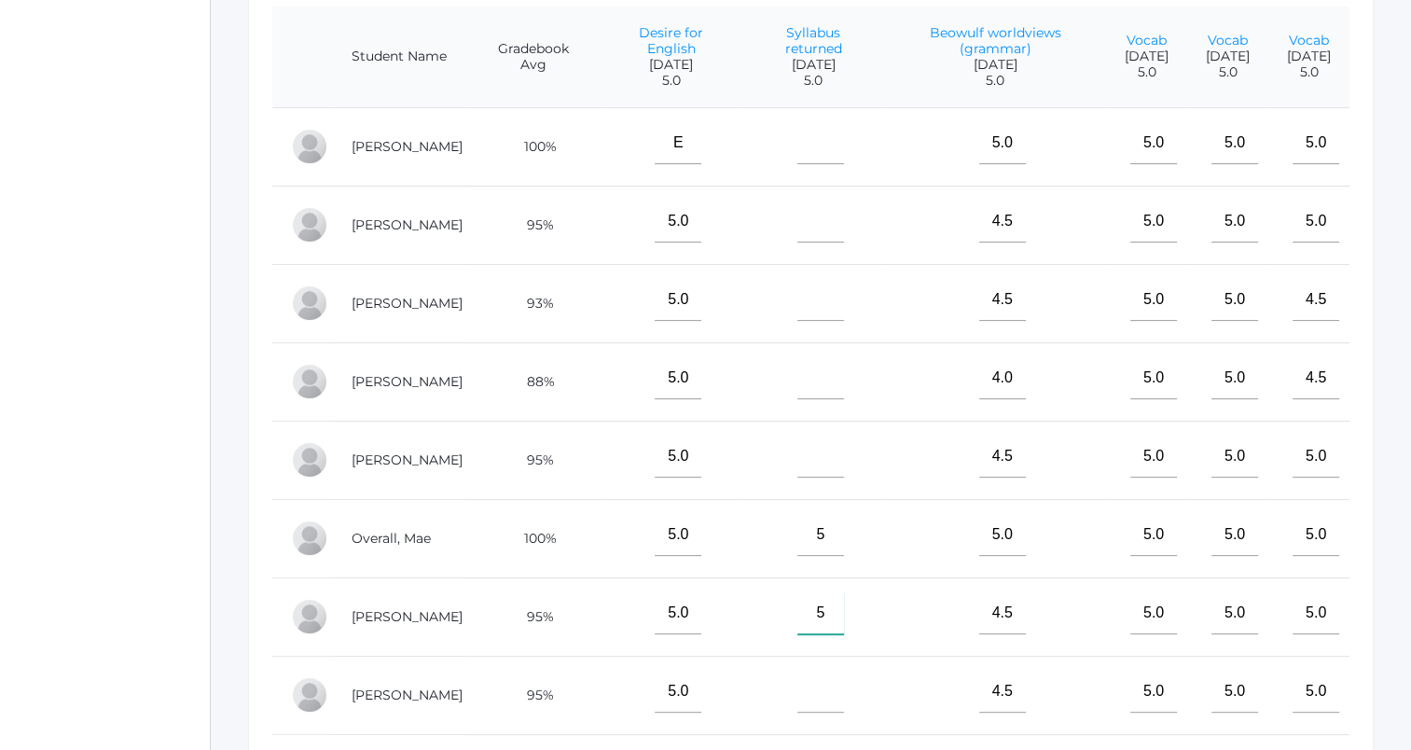
type input"] "5"
click at [797, 239] on input"] "text" at bounding box center [820, 221] width 47 height 42
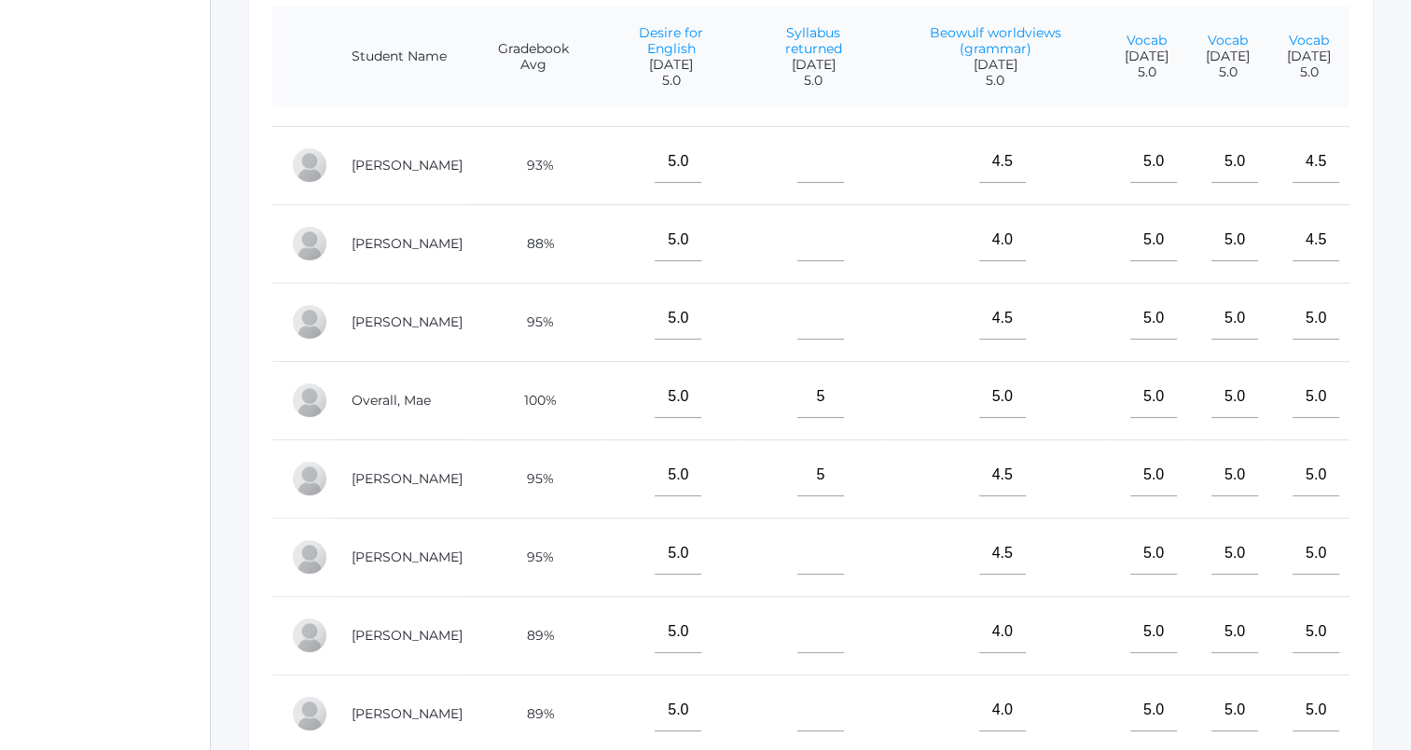
scroll to position [151, 0]
type input"] "5"
click at [797, 552] on input"] "text" at bounding box center [820, 552] width 47 height 42
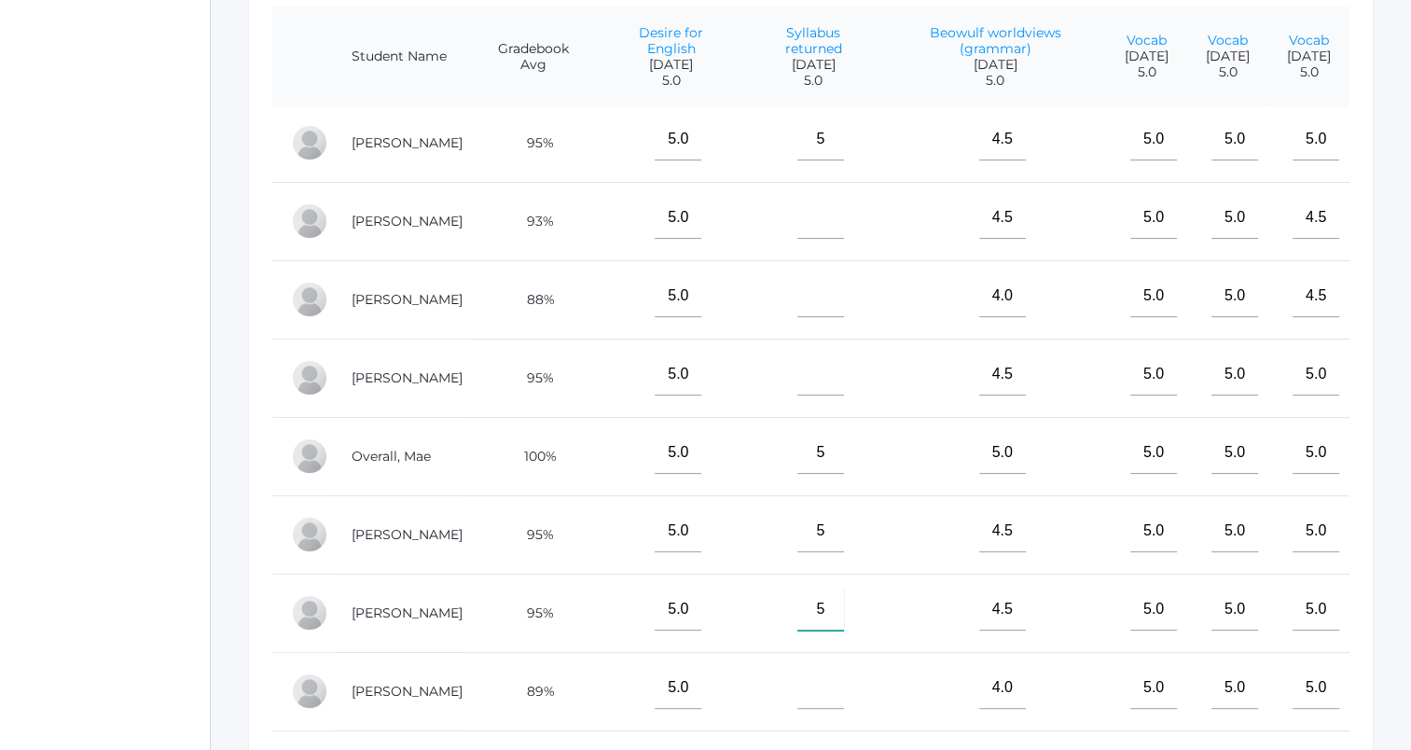
scroll to position [0, 0]
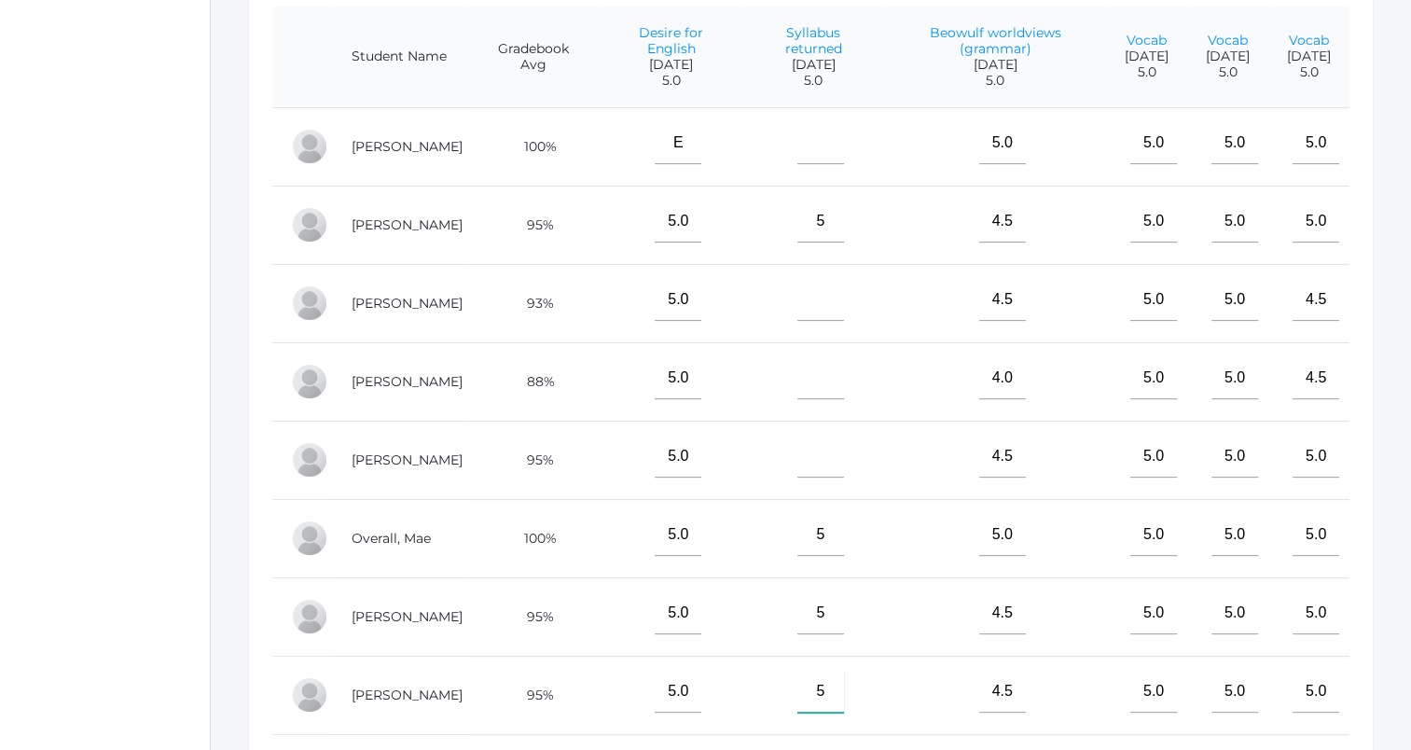
type input"] "5"
click at [797, 396] on input"] "text" at bounding box center [820, 378] width 47 height 42
type input"] "5"
click at [797, 310] on input"] "text" at bounding box center [820, 300] width 47 height 42
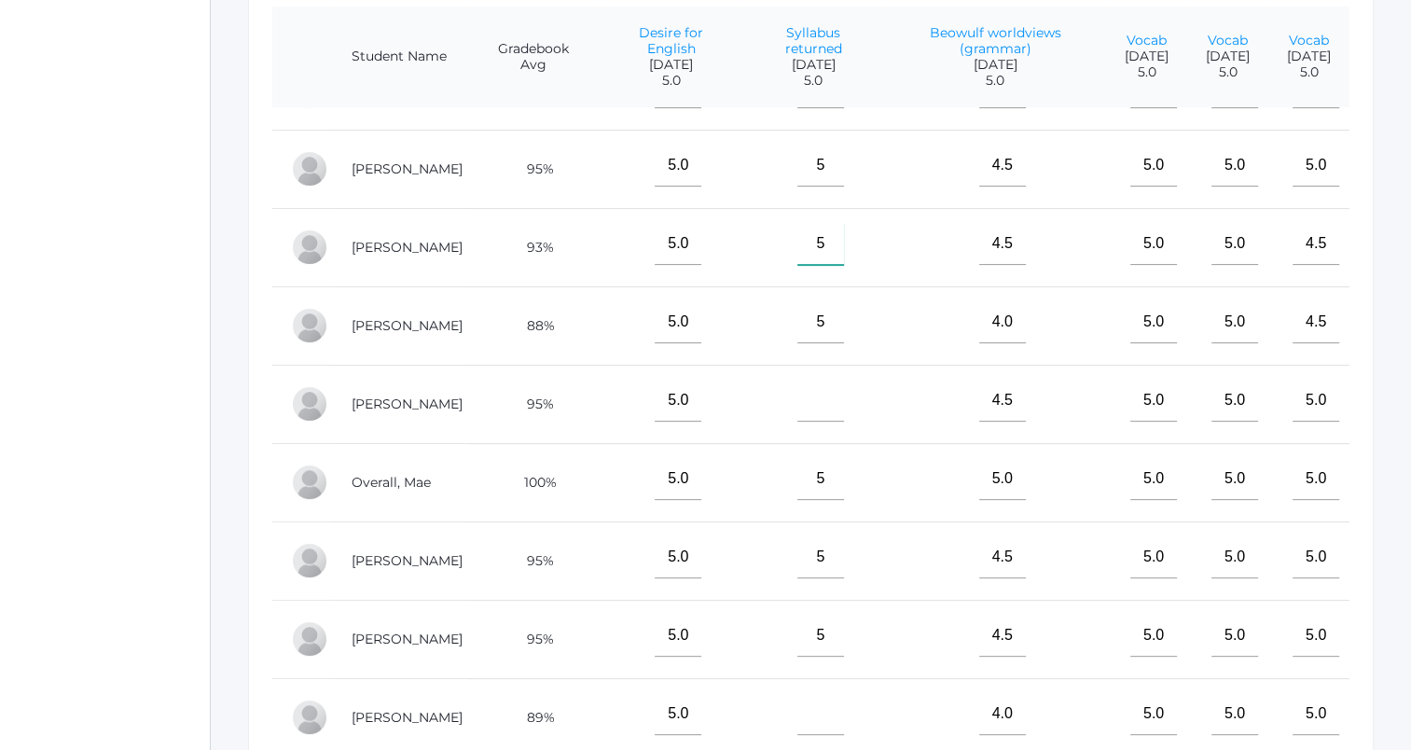
scroll to position [151, 0]
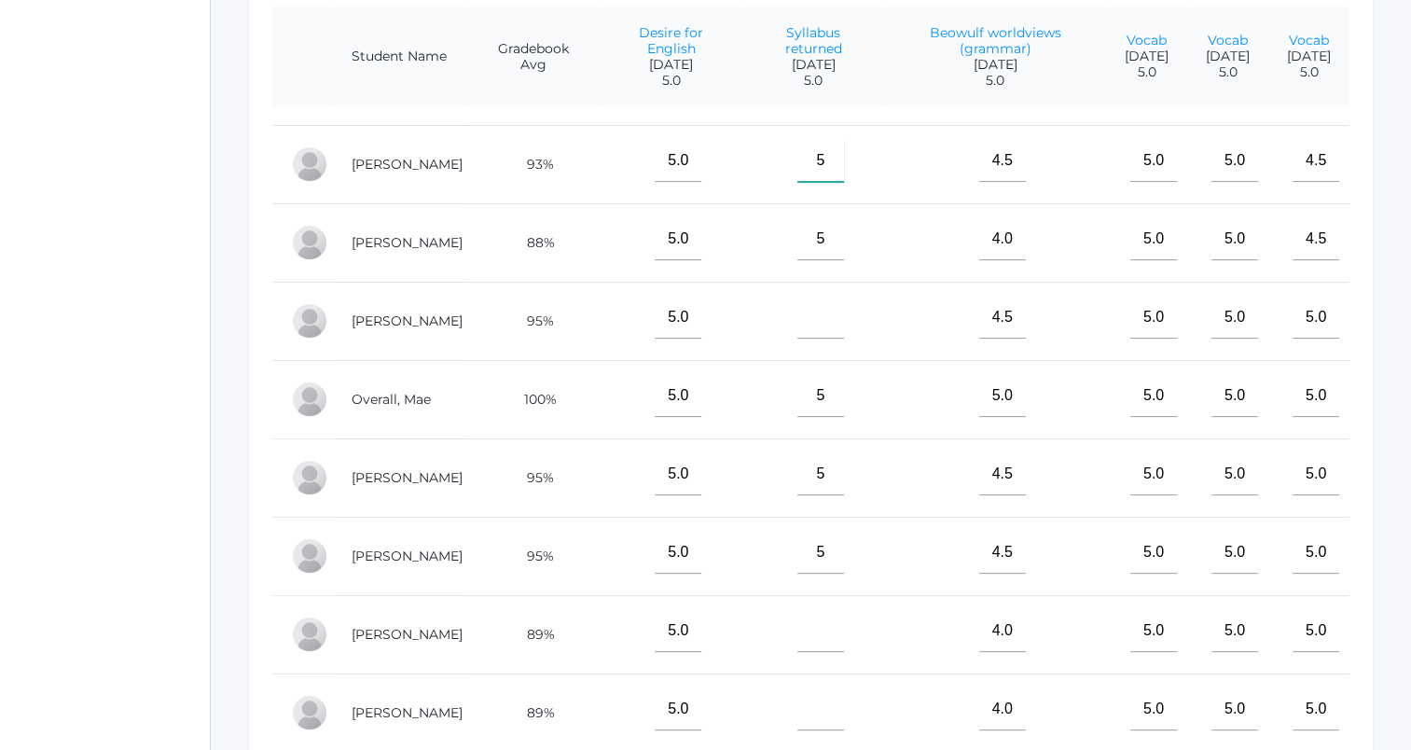
type input"] "5"
click at [797, 622] on input"] "text" at bounding box center [820, 631] width 47 height 42
type input"] "5"
click at [797, 298] on input"] "text" at bounding box center [820, 318] width 47 height 42
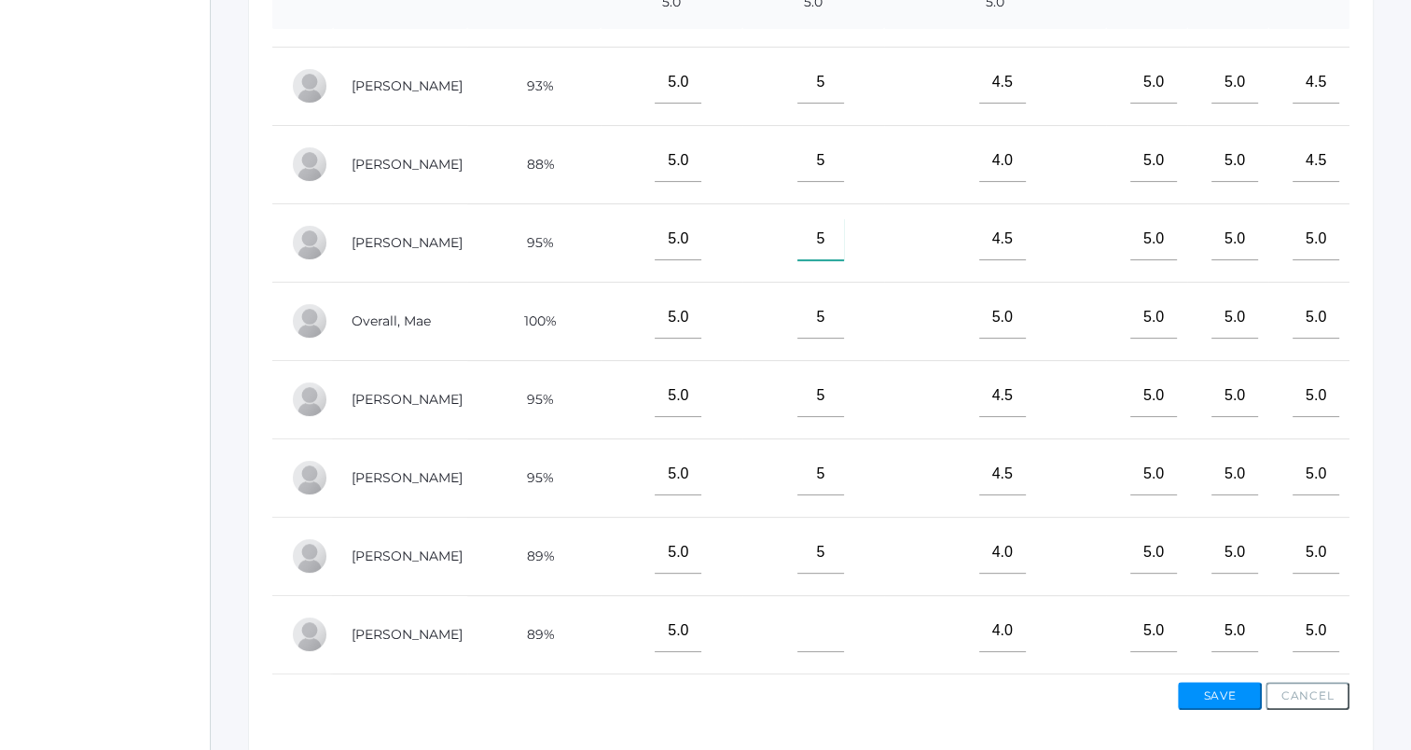
scroll to position [613, 0]
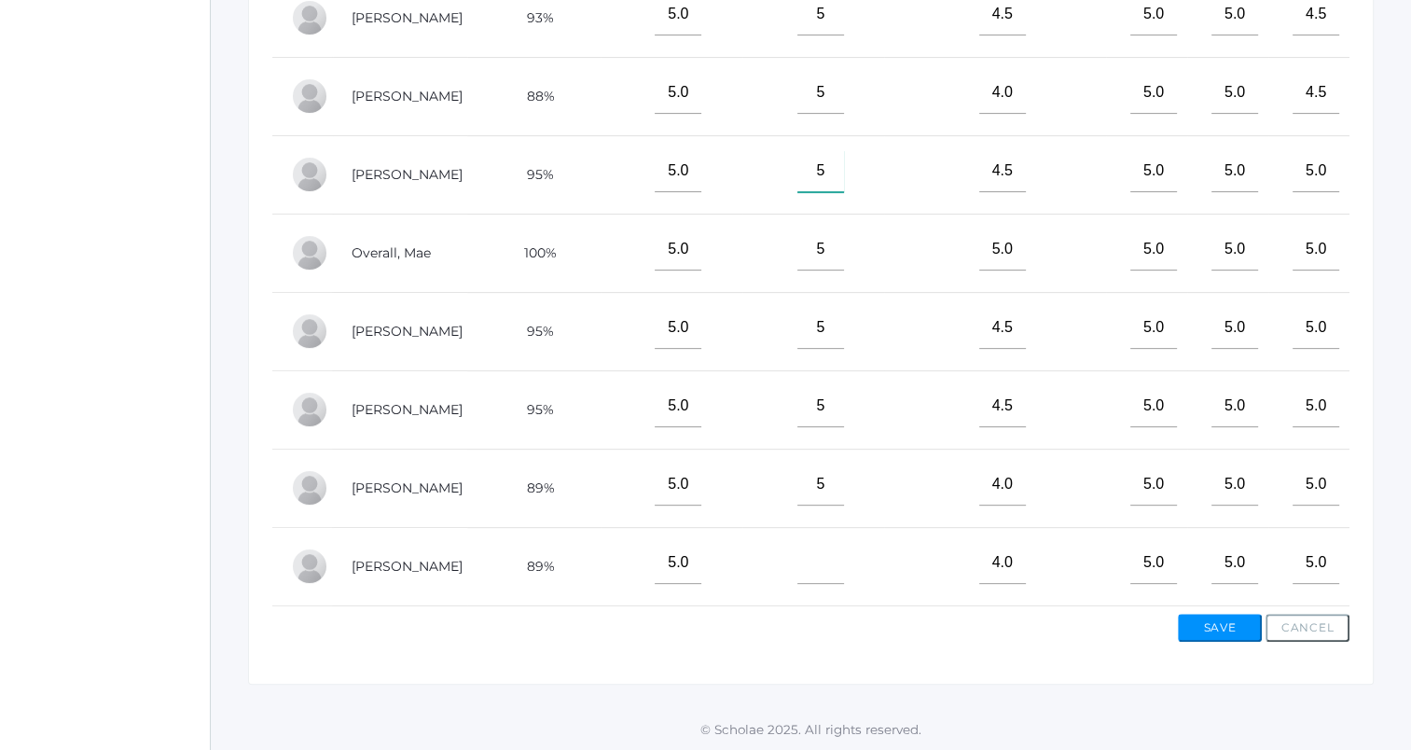
type input"] "5"
click at [804, 557] on input"] "text" at bounding box center [820, 563] width 47 height 42
type input"] "5"
click at [1190, 614] on button "Save" at bounding box center [1220, 628] width 84 height 28
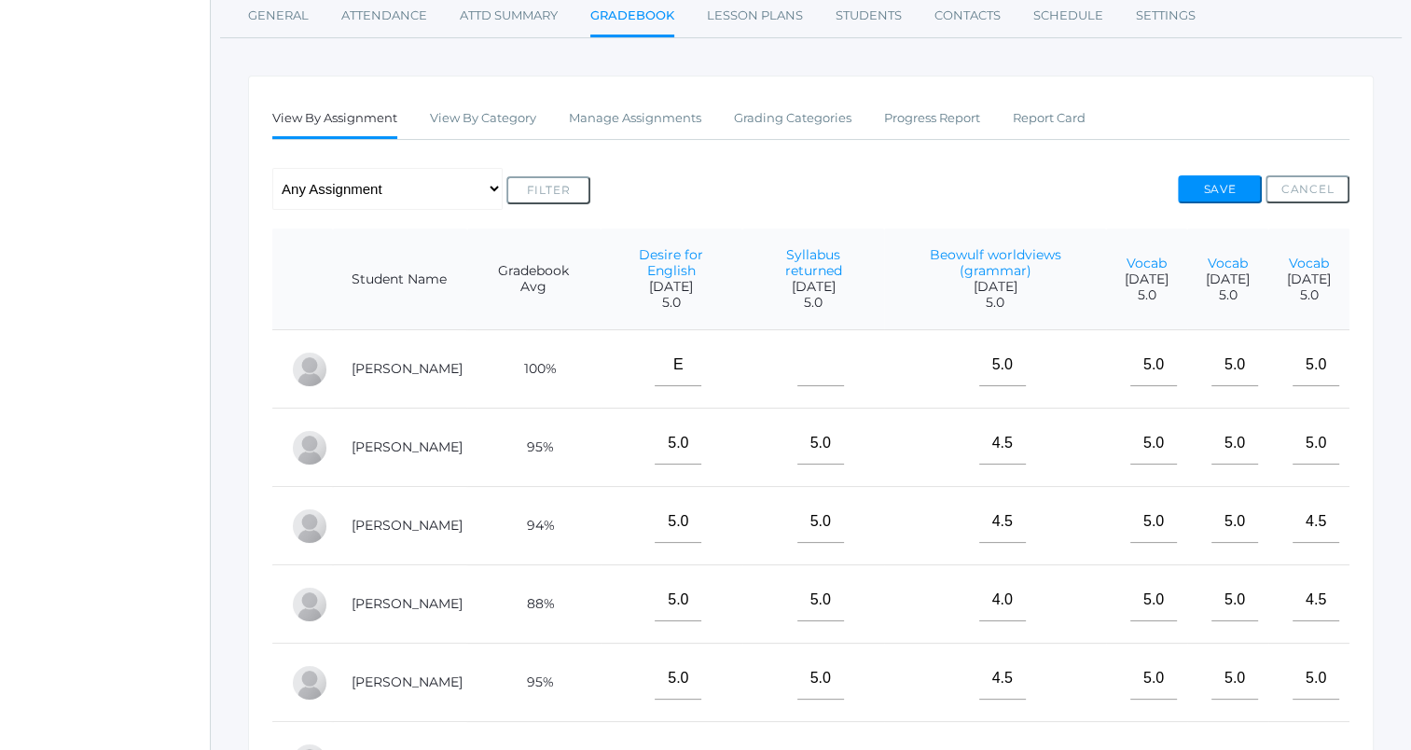
scroll to position [283, 0]
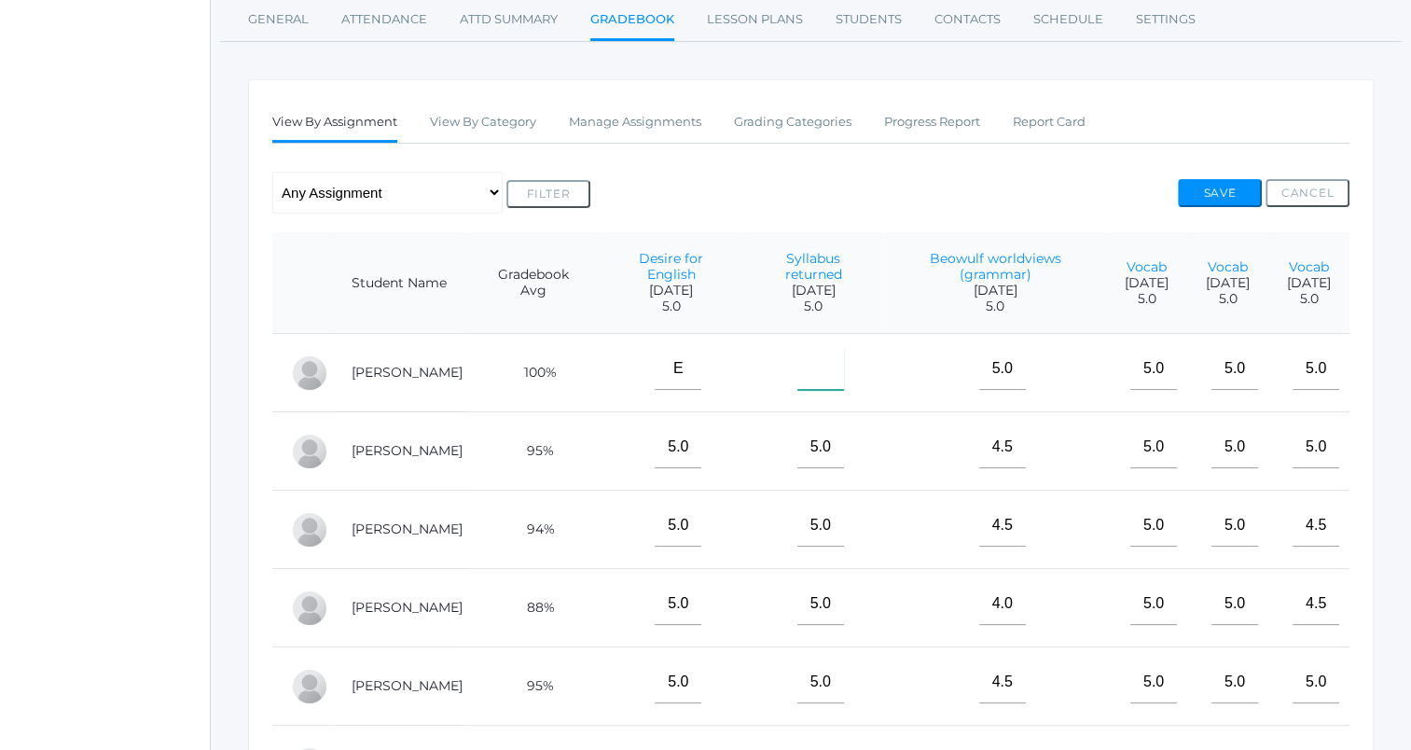
click at [797, 380] on input"] "text" at bounding box center [820, 369] width 47 height 42
type input"] "m"
click at [1195, 186] on button "Save" at bounding box center [1220, 193] width 84 height 28
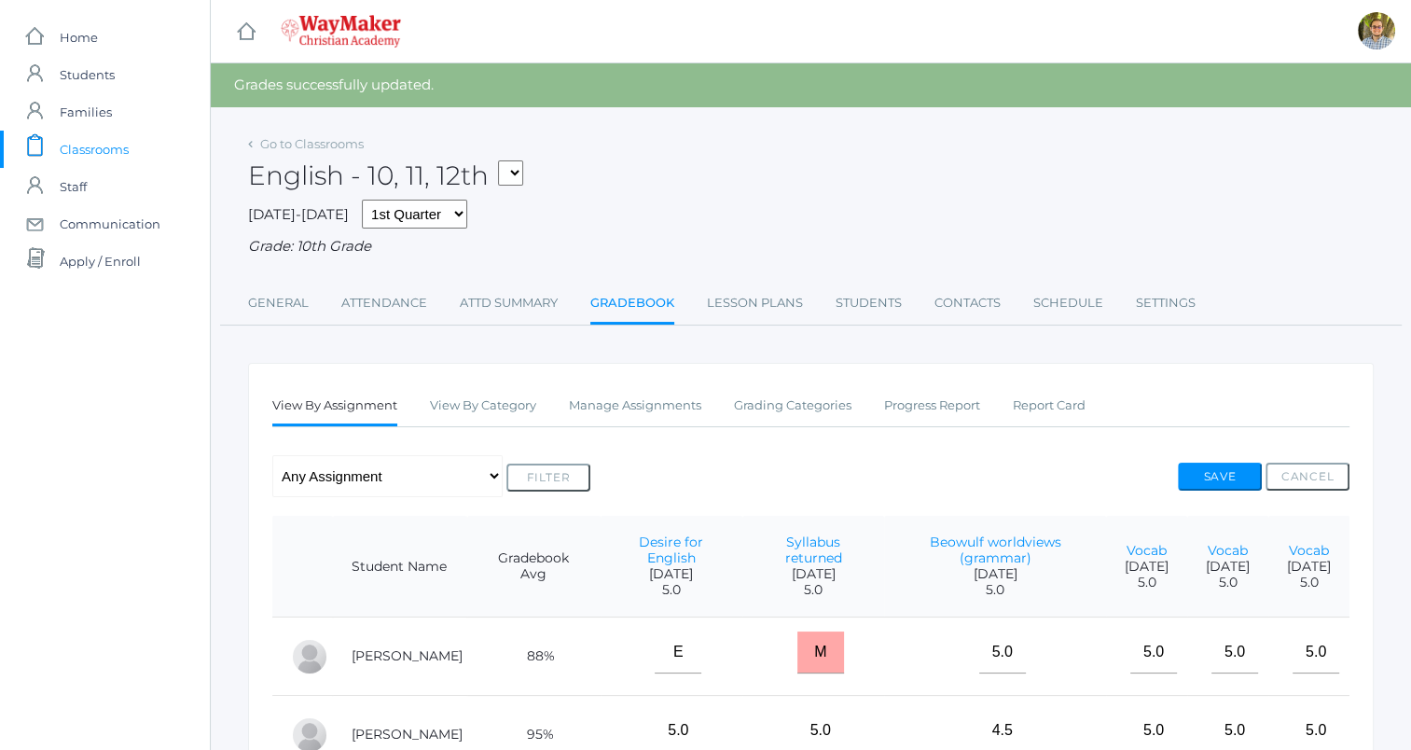
click at [127, 153] on span "Classrooms" at bounding box center [94, 149] width 69 height 37
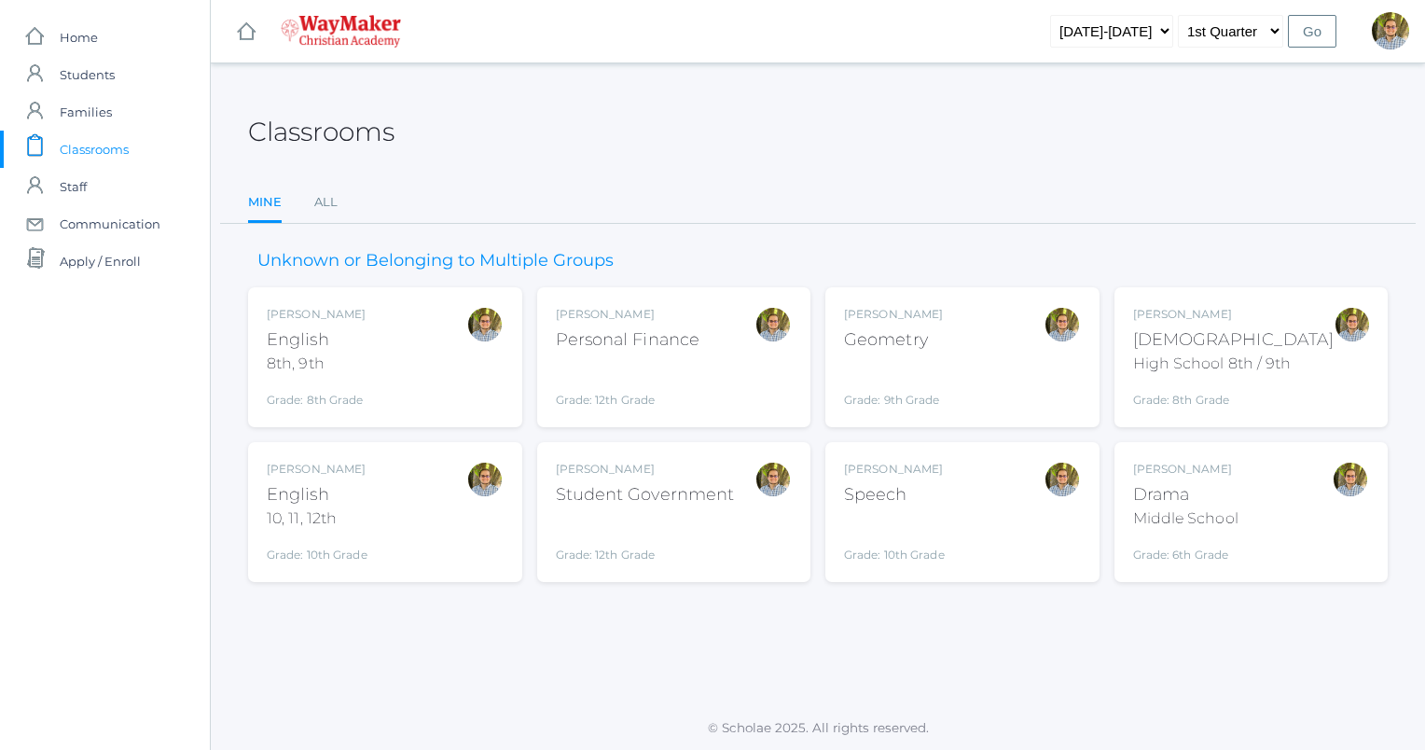
click at [981, 368] on div "Kylen Braileanu Geometry Grade: 9th Grade GEOM" at bounding box center [962, 357] width 237 height 103
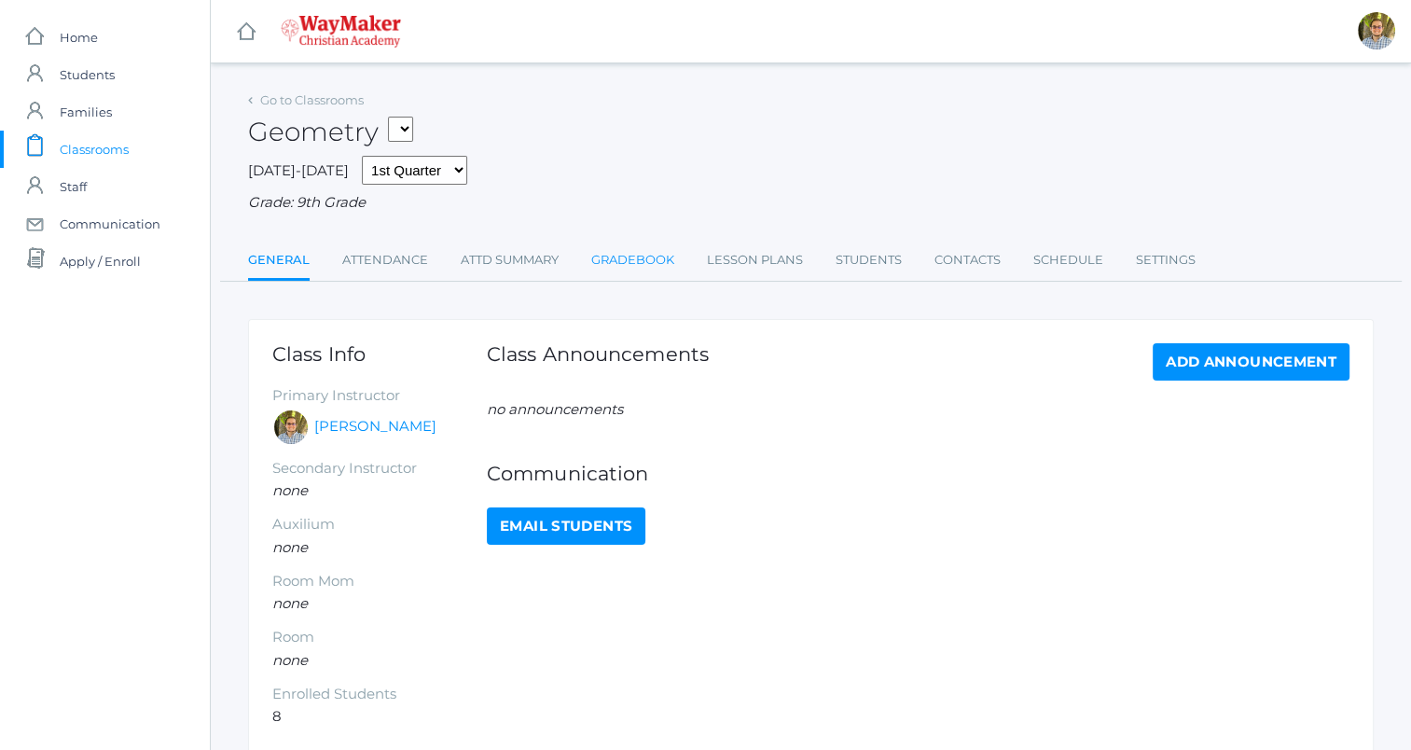
click at [634, 252] on link "Gradebook" at bounding box center [632, 260] width 83 height 37
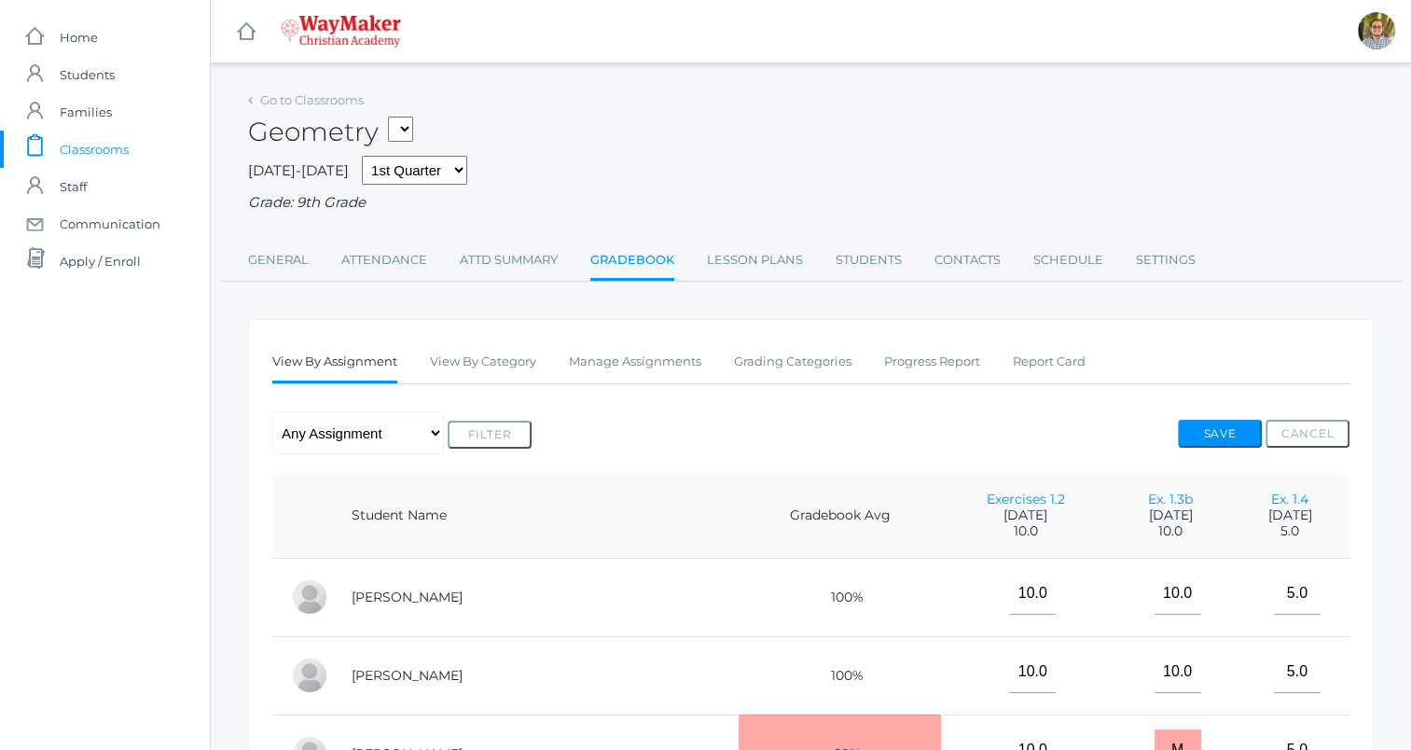
scroll to position [186, 0]
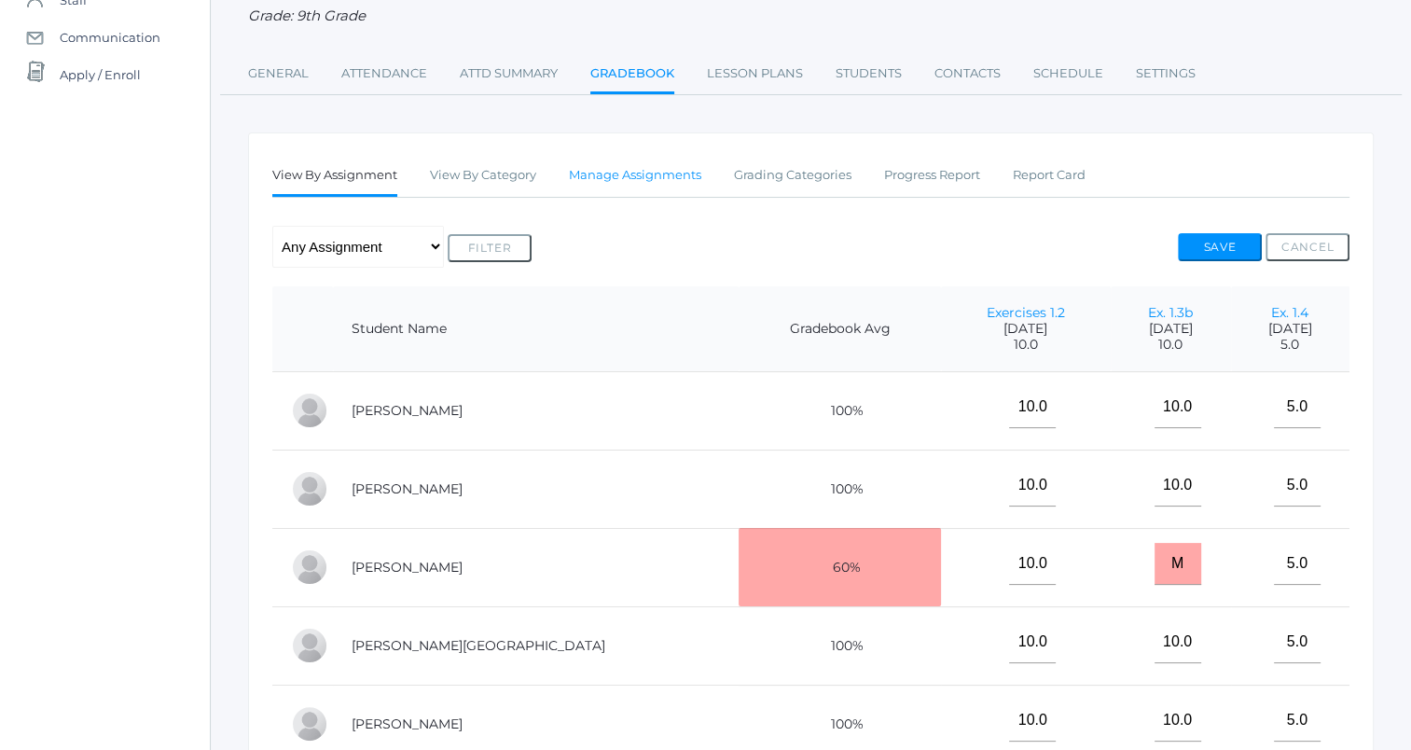
click at [654, 180] on link "Manage Assignments" at bounding box center [635, 175] width 132 height 37
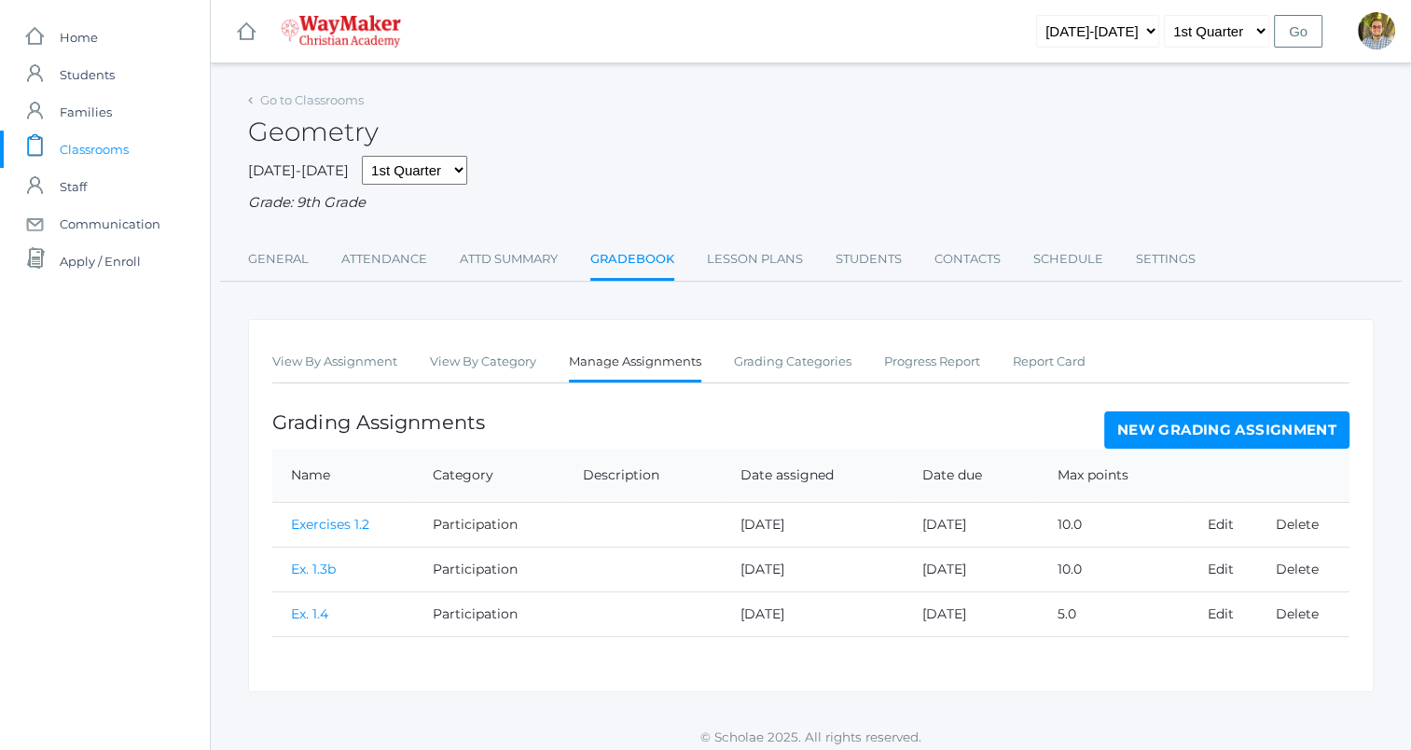
click at [1265, 424] on link "New Grading Assignment" at bounding box center [1226, 429] width 245 height 37
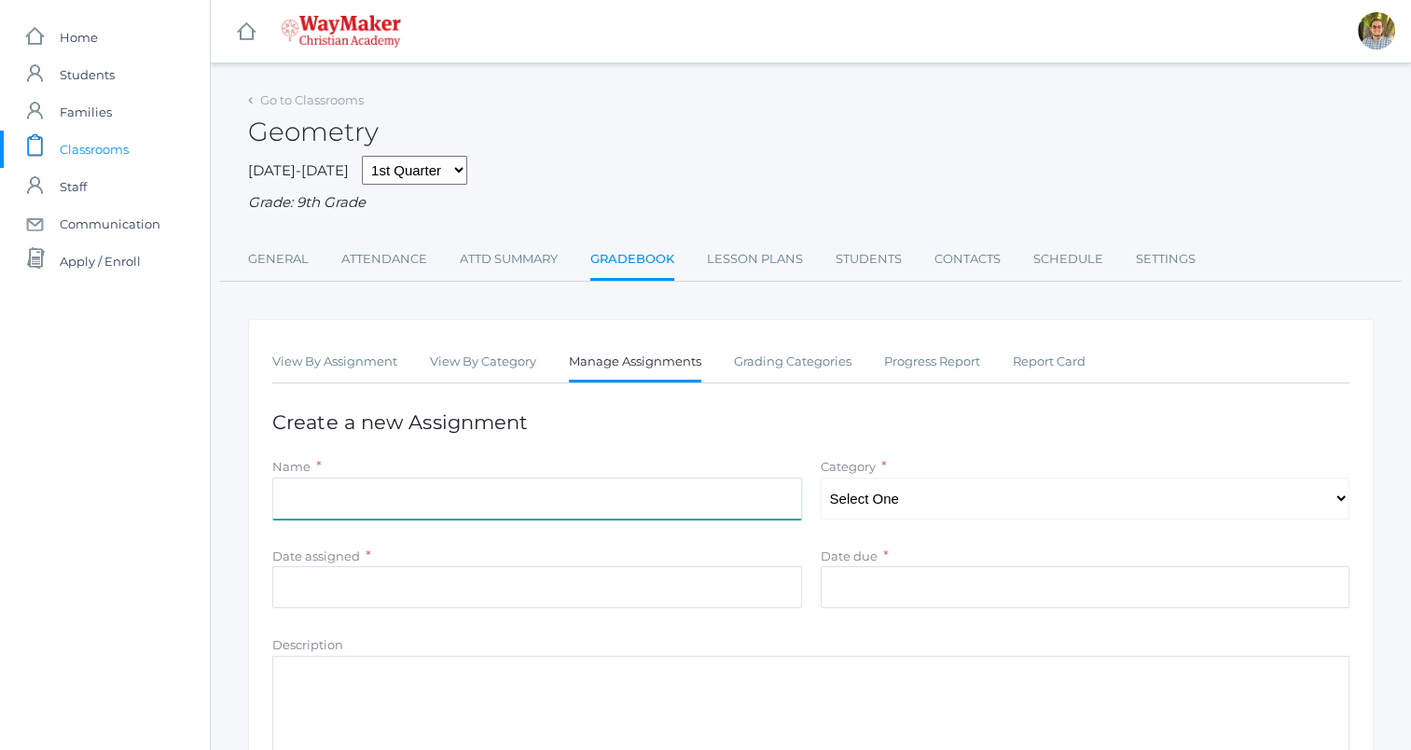
click at [485, 515] on input "Name" at bounding box center [537, 498] width 530 height 42
type input "Syllabus returned"
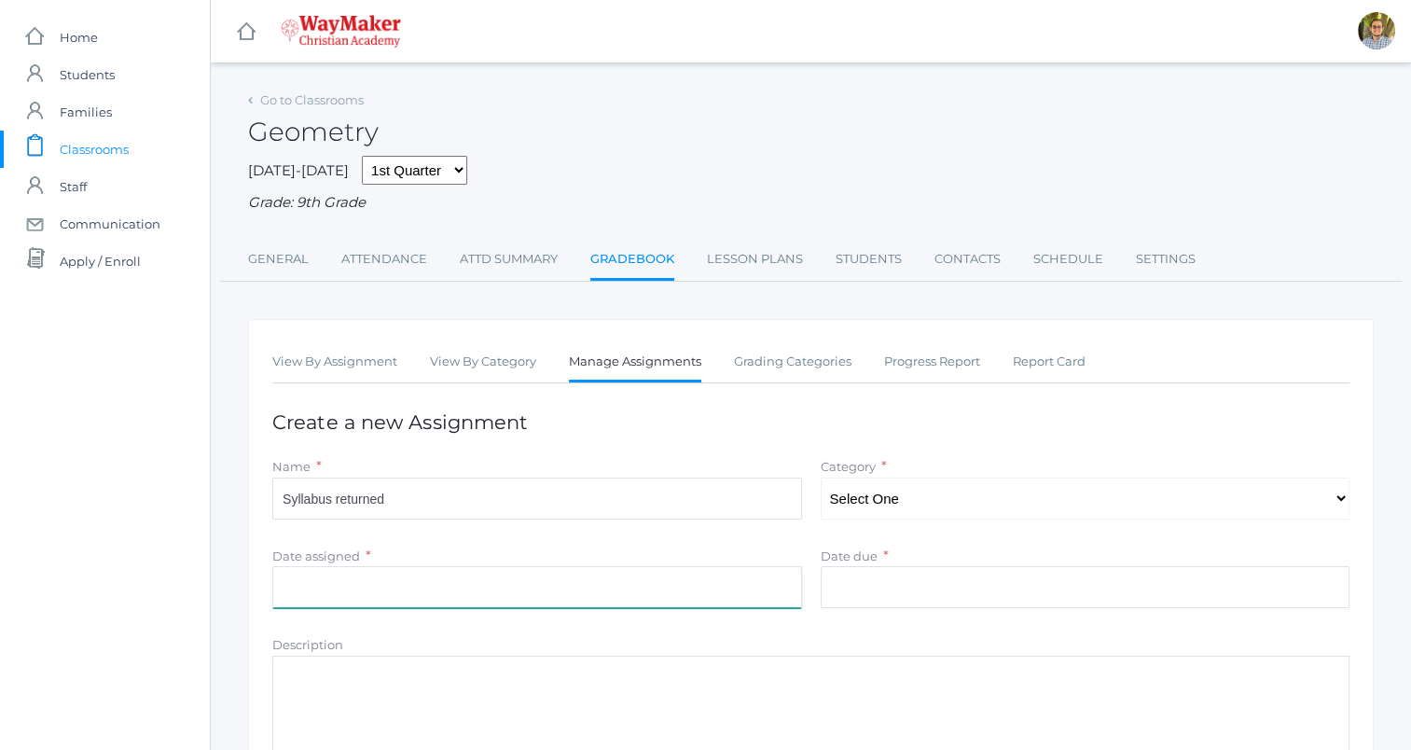
type input "2025-09-02"
type input "[DATE]"
type input "5"
click at [1003, 485] on select "Select One Participation Accuracy" at bounding box center [1086, 498] width 530 height 42
select select "1138"
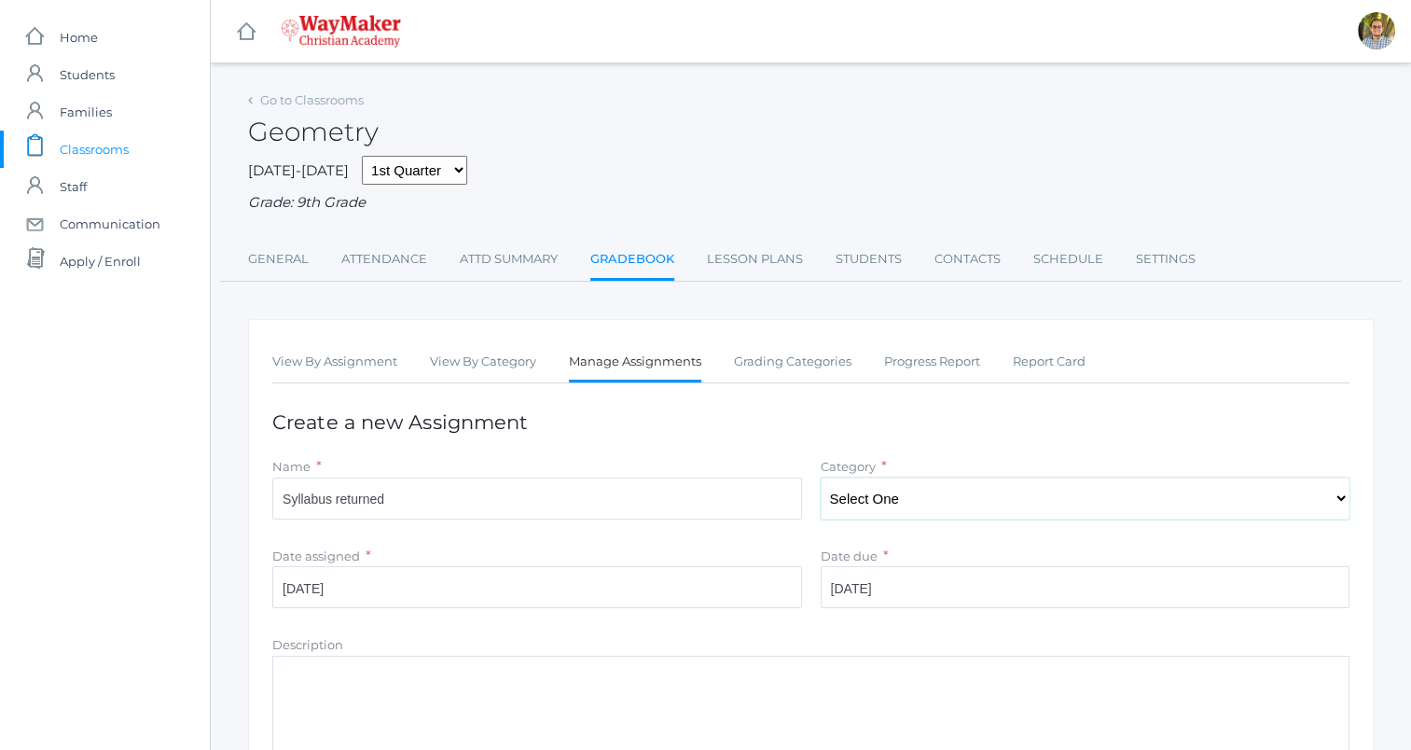
click at [821, 477] on select "Select One Participation Accuracy" at bounding box center [1086, 498] width 530 height 42
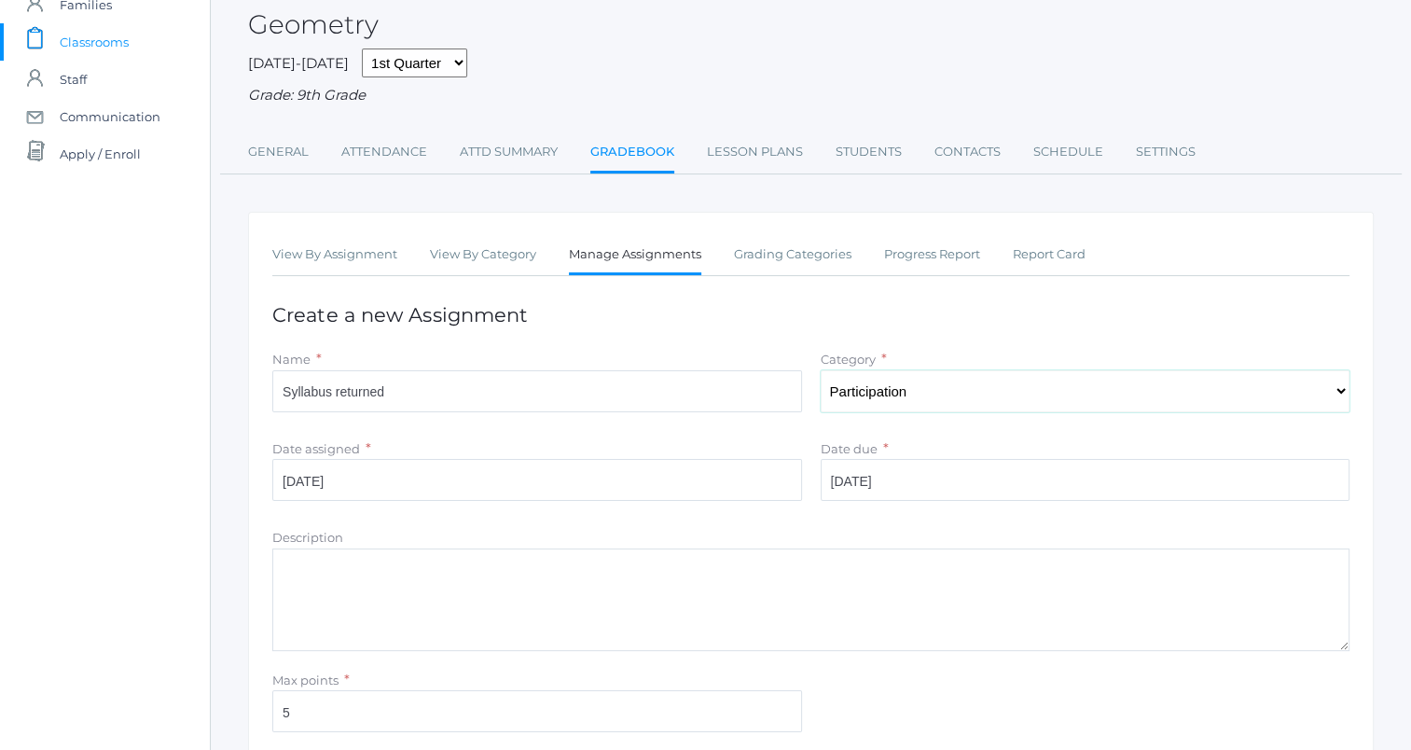
scroll to position [186, 0]
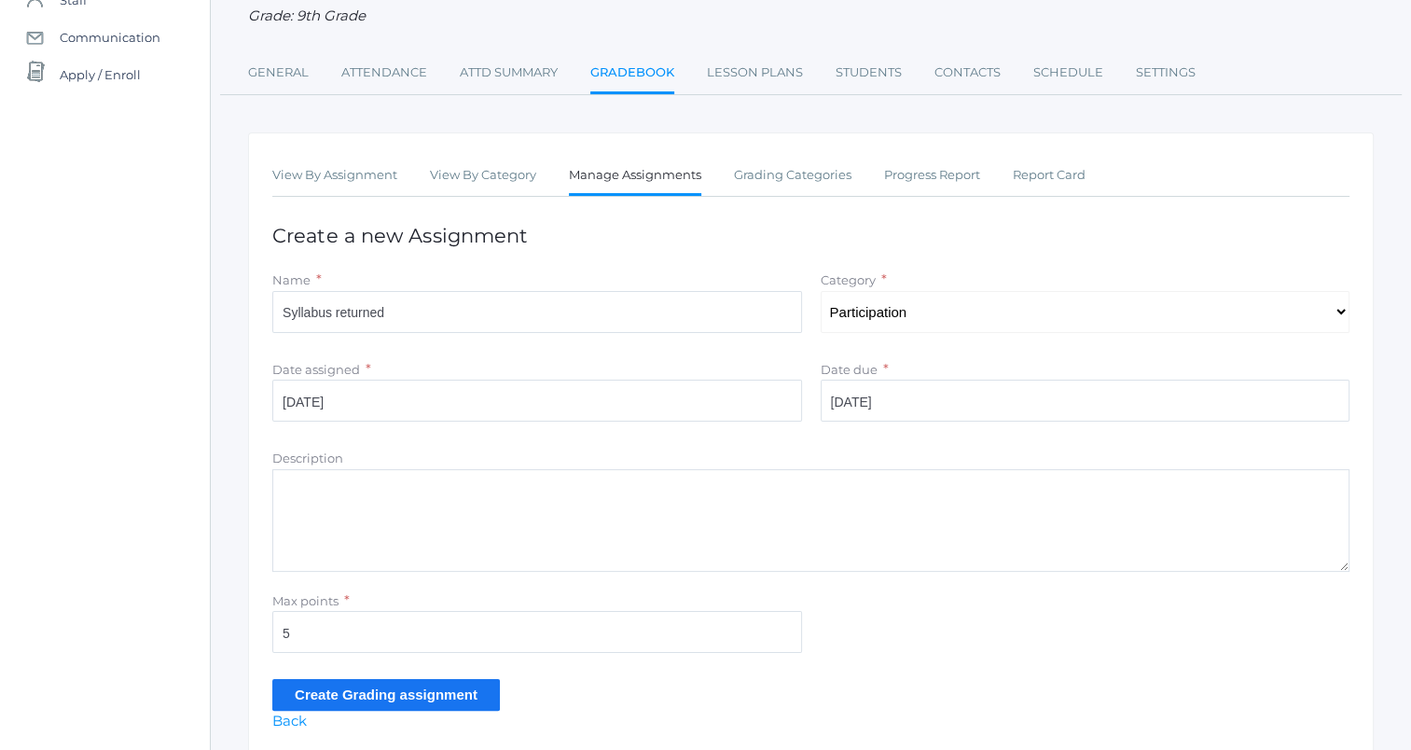
click at [435, 704] on input "Create Grading assignment" at bounding box center [386, 694] width 228 height 31
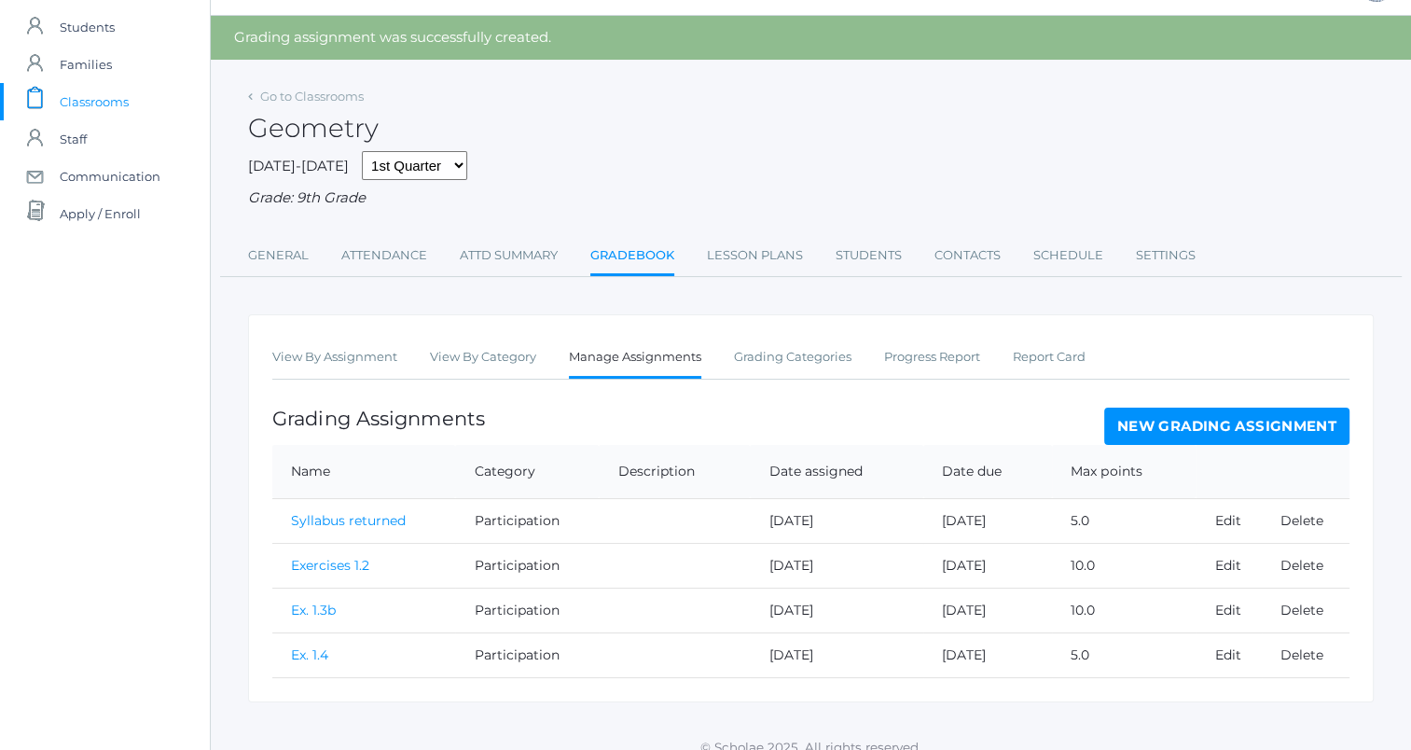
scroll to position [66, 0]
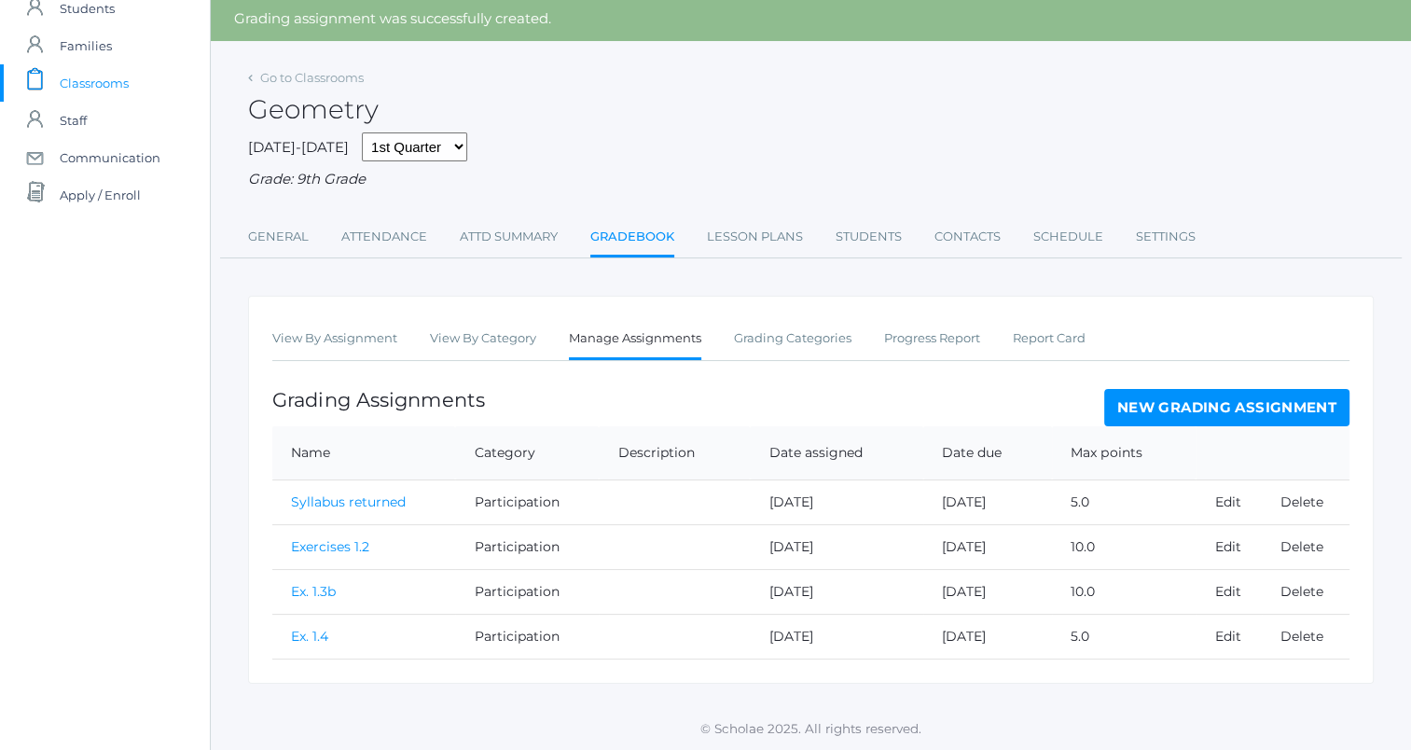
click at [358, 361] on div "View By Assignment View By Category Manage Assignments Grading Categories Progr…" at bounding box center [810, 490] width 1125 height 388
click at [369, 339] on link "View By Assignment" at bounding box center [334, 338] width 125 height 37
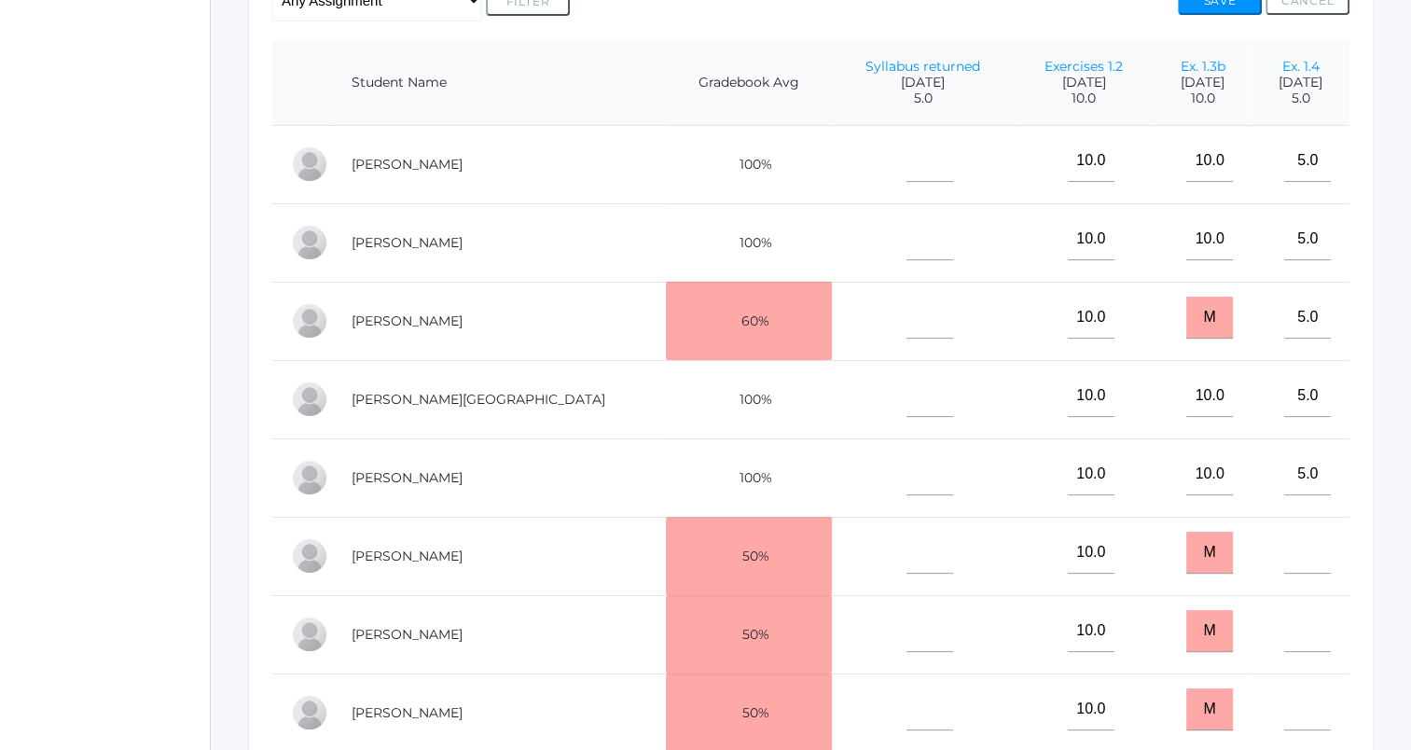
scroll to position [466, 0]
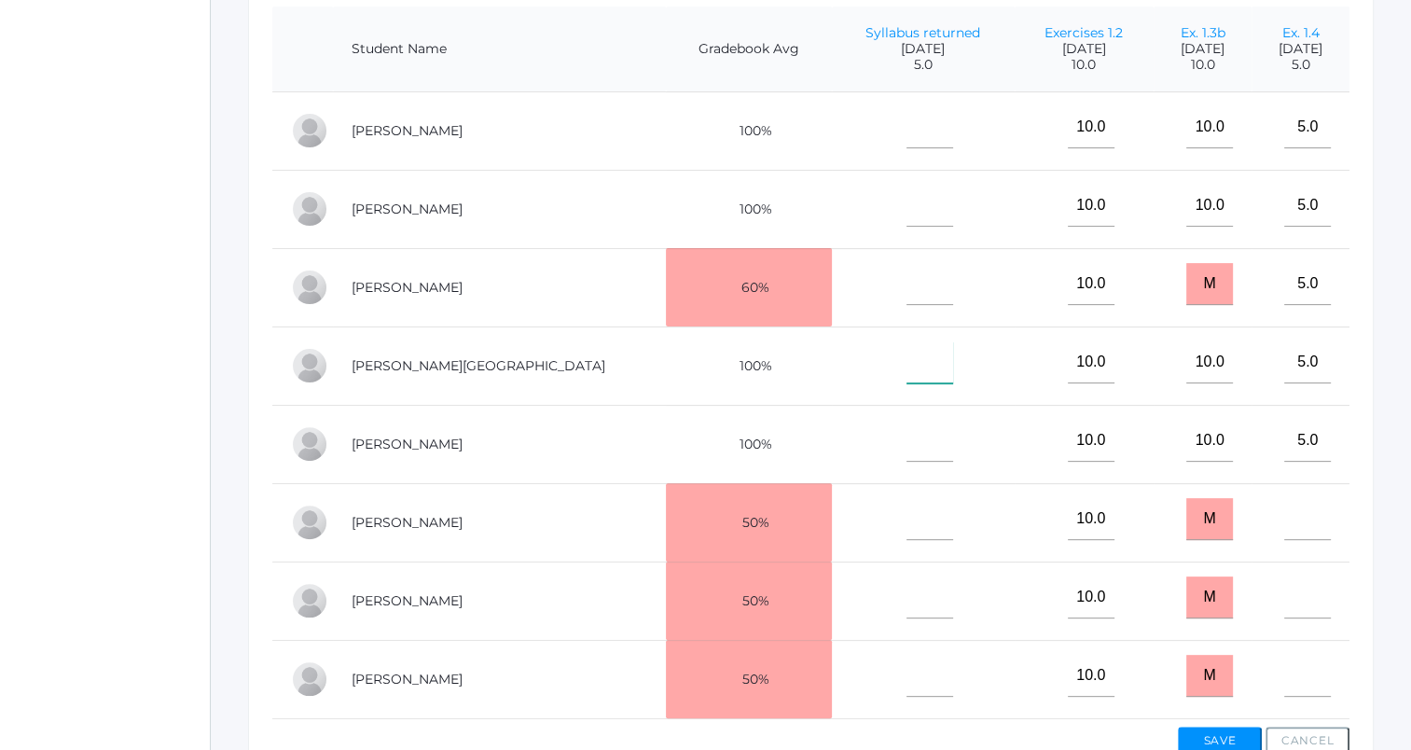
click at [906, 370] on input"] "text" at bounding box center [929, 362] width 47 height 42
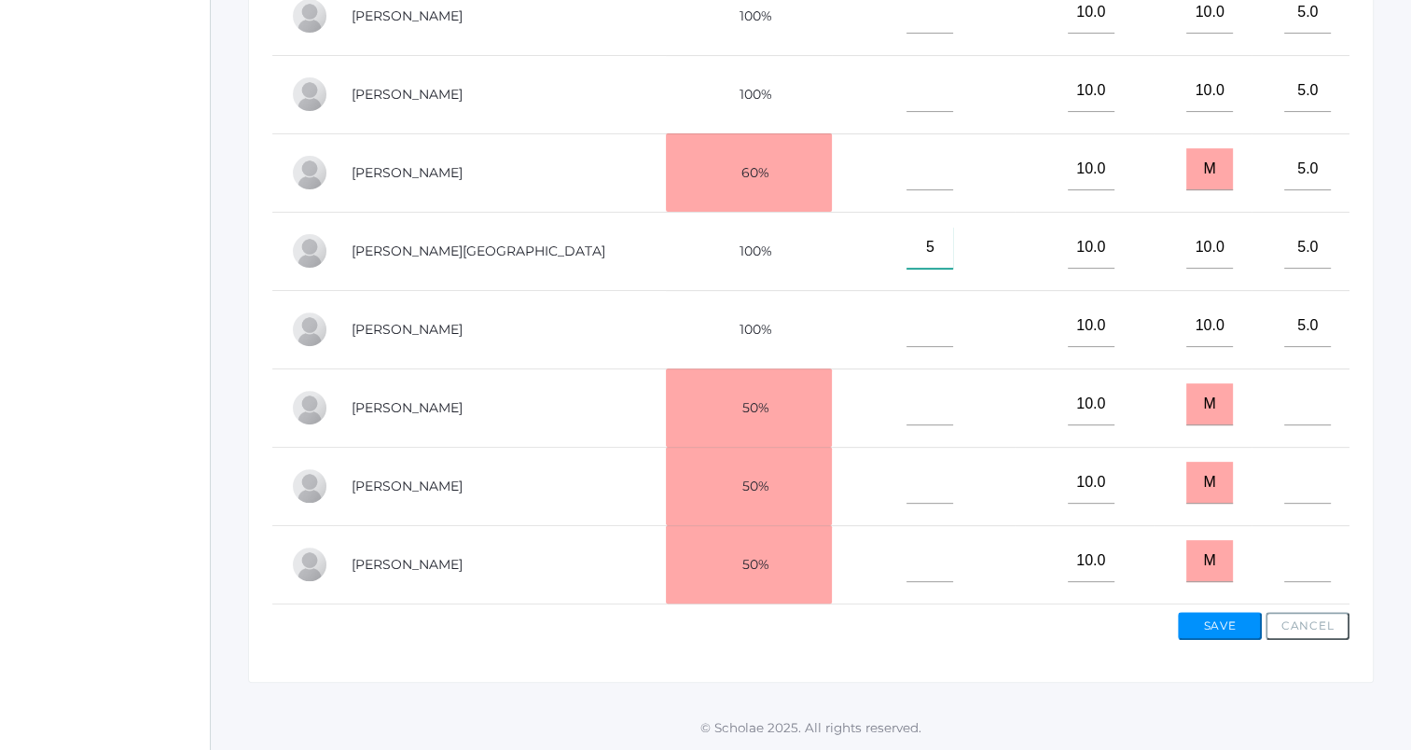
scroll to position [592, 0]
type input"] "5"
click at [906, 478] on input"] "text" at bounding box center [929, 483] width 47 height 42
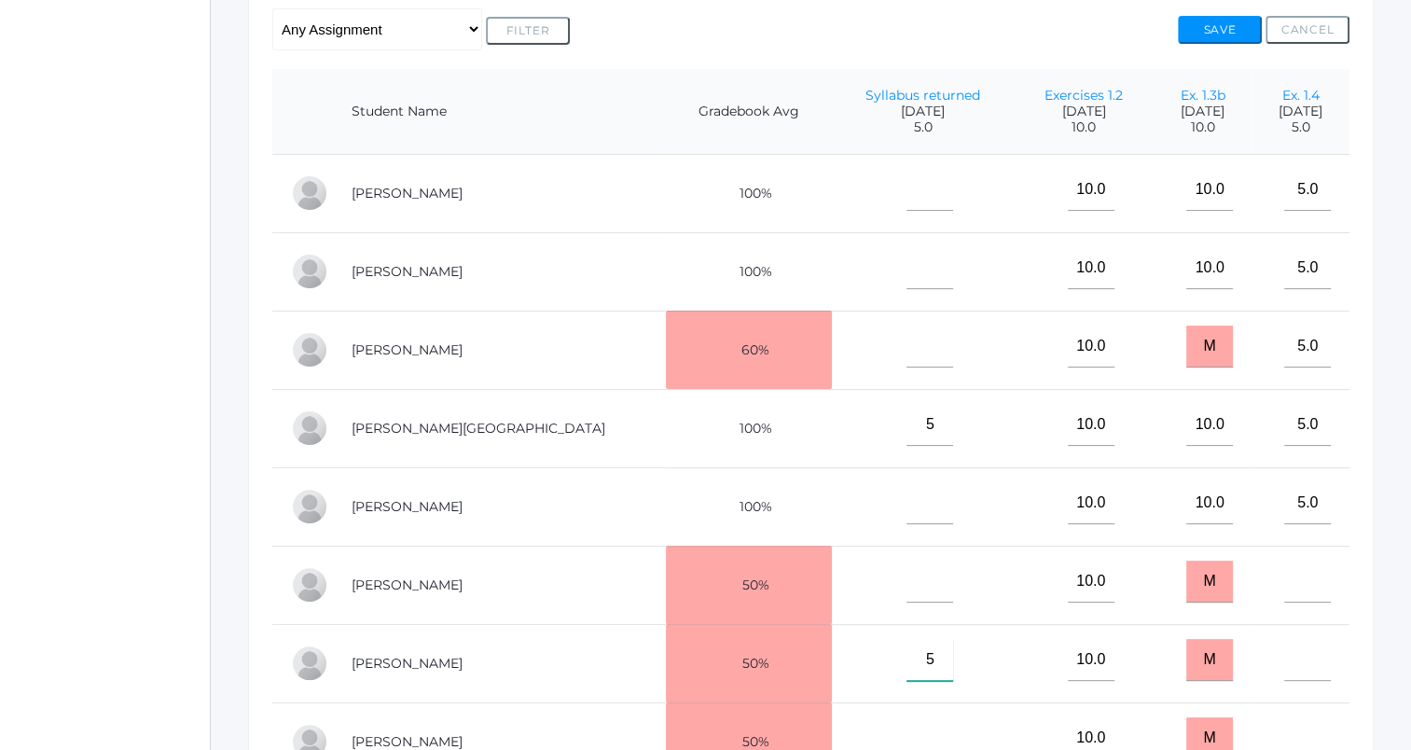
scroll to position [406, 0]
type input"] "5"
click at [906, 270] on input"] "text" at bounding box center [929, 266] width 47 height 42
type input"] "5"
click at [906, 337] on input"] "text" at bounding box center [929, 345] width 47 height 42
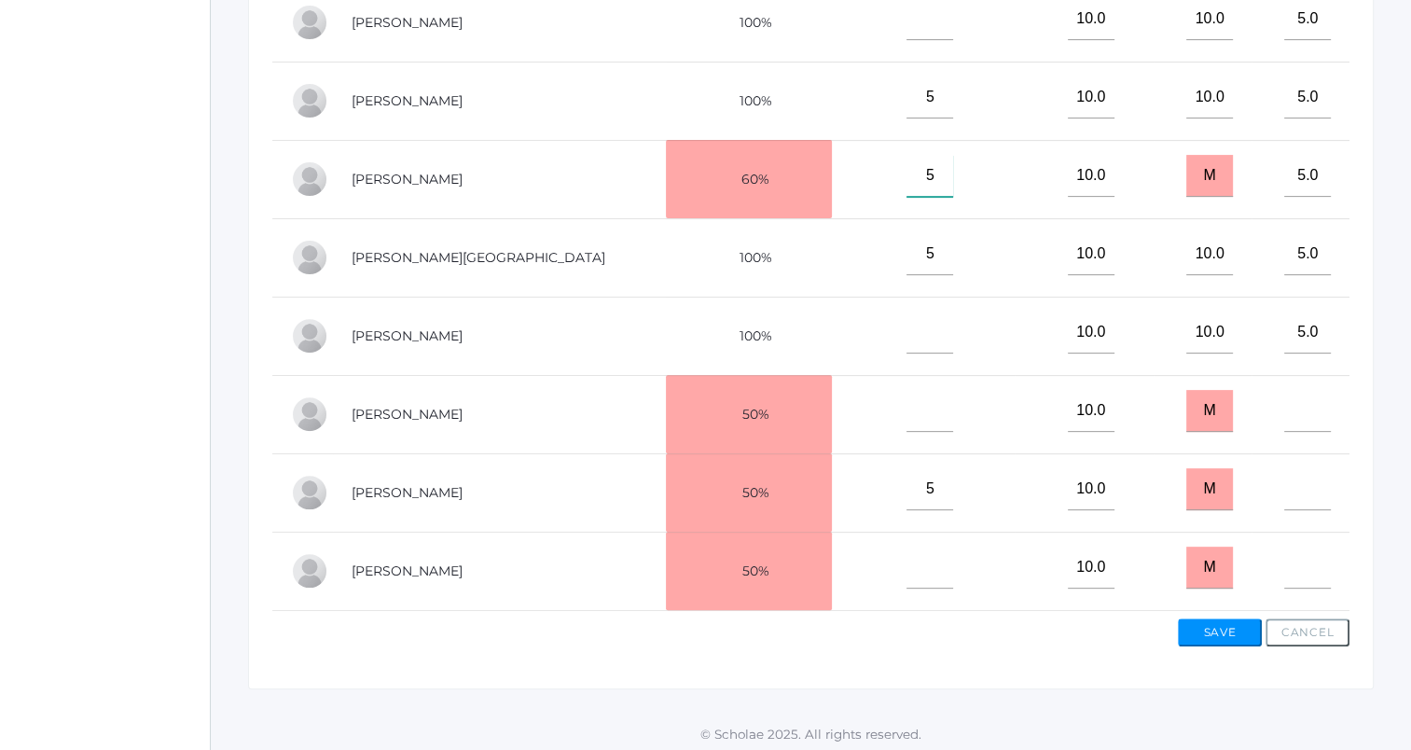
scroll to position [592, 0]
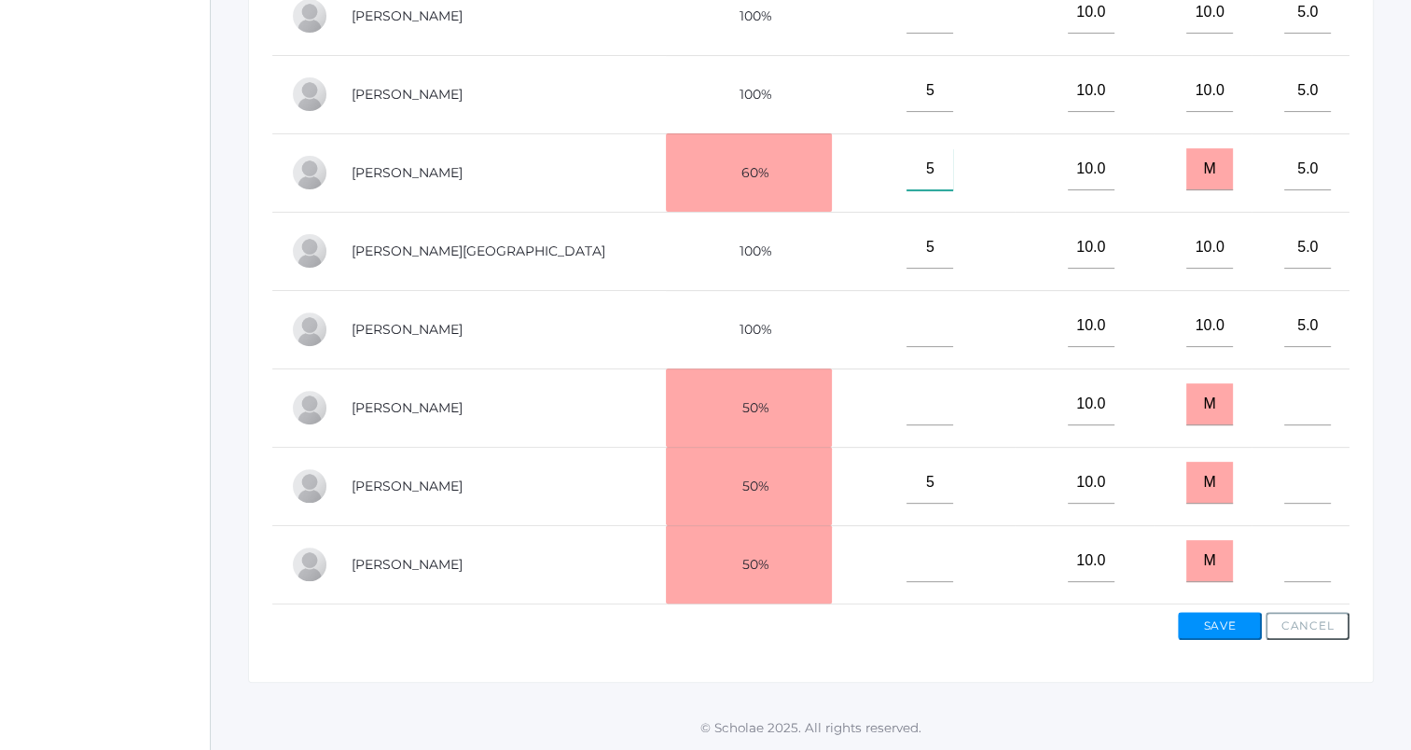
type input"] "5"
click at [906, 397] on input"] "text" at bounding box center [929, 404] width 47 height 42
type input"] "5"
click at [906, 321] on input"] "text" at bounding box center [929, 326] width 47 height 42
type input"] "5"
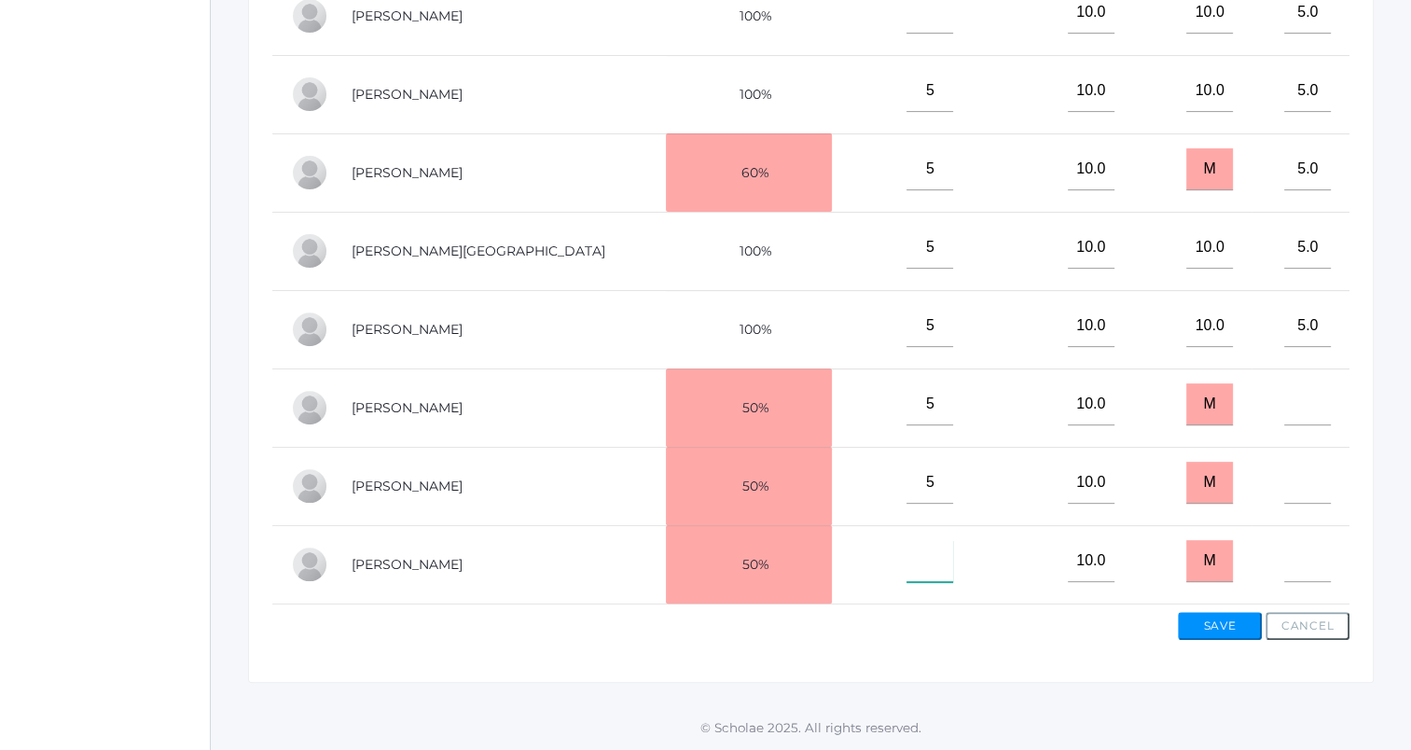
click at [906, 540] on input"] "text" at bounding box center [929, 561] width 47 height 42
type input"] "5"
click at [1201, 622] on button "Save" at bounding box center [1220, 626] width 84 height 28
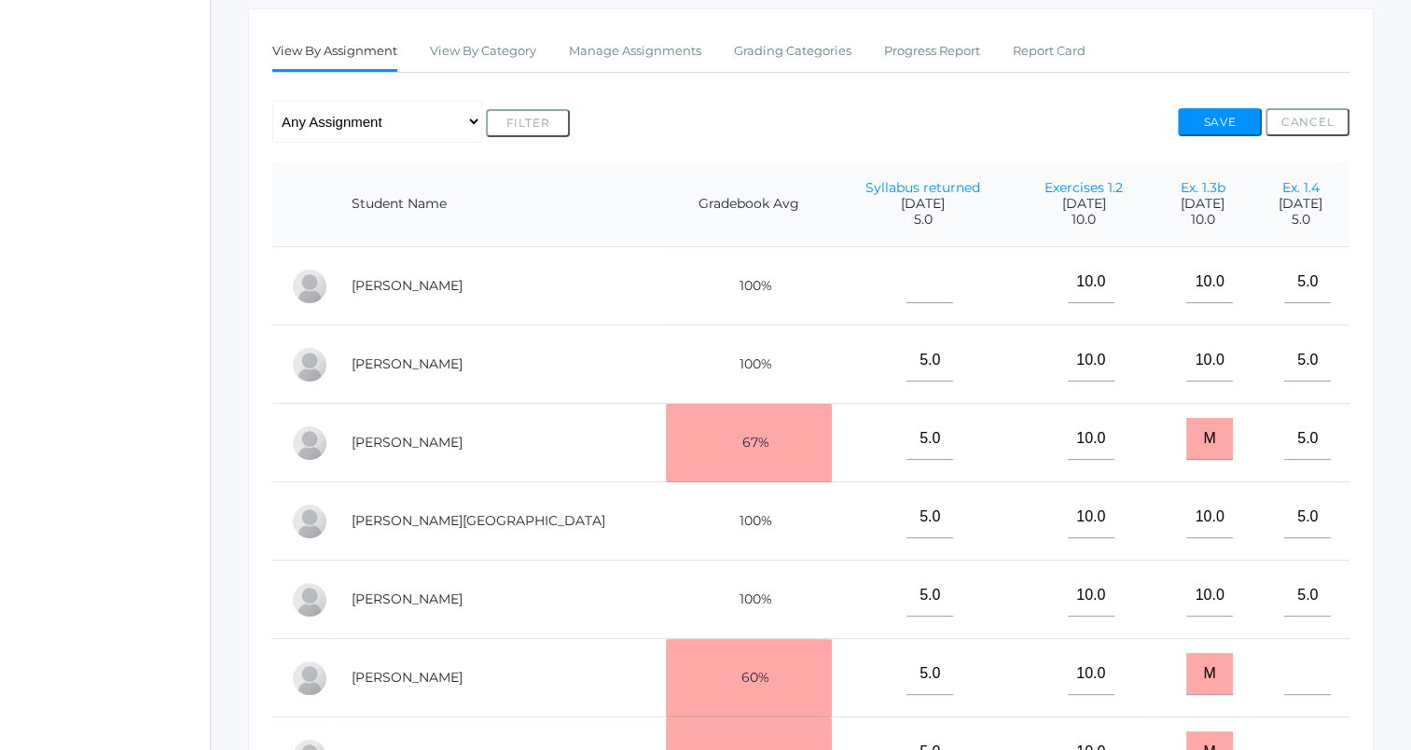
scroll to position [262, 0]
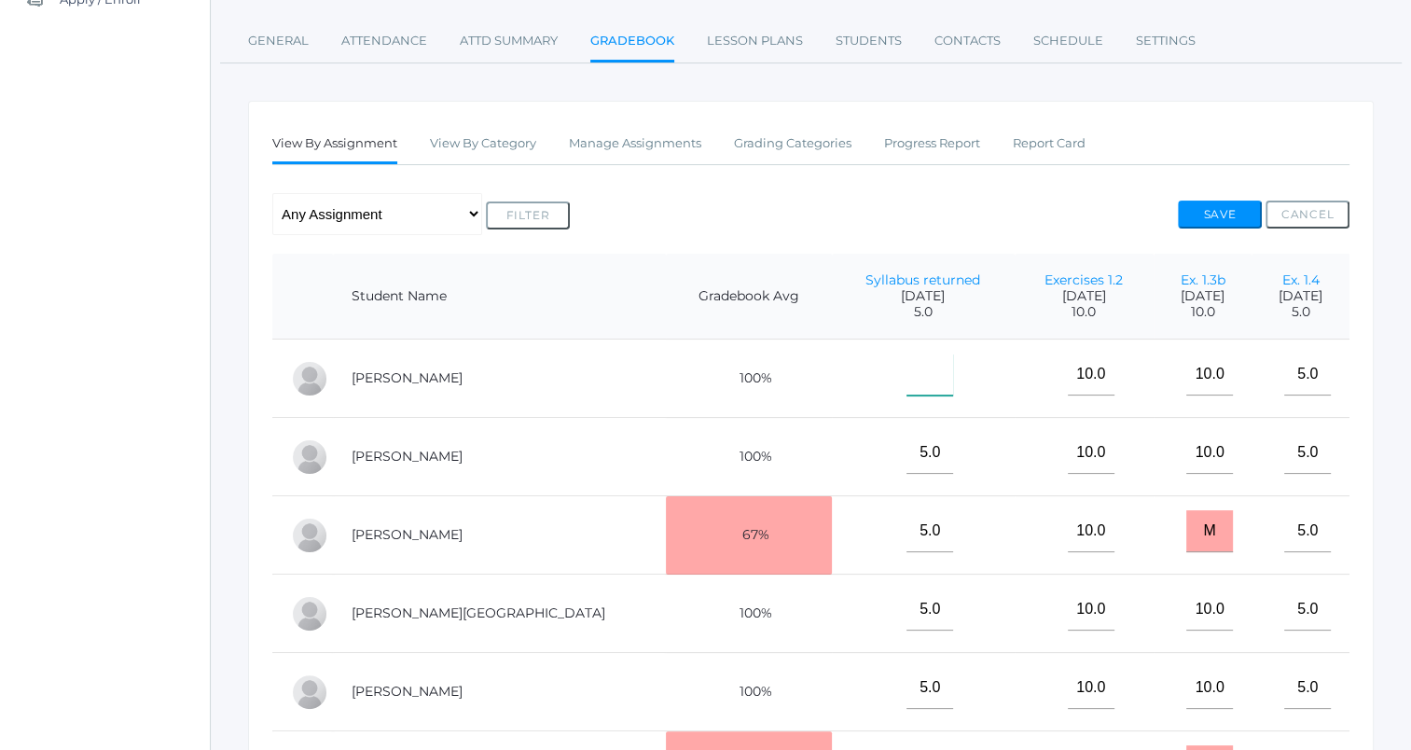
click at [906, 373] on input"] "text" at bounding box center [929, 374] width 47 height 42
type input"] "m"
click at [1220, 209] on button "Save" at bounding box center [1220, 214] width 84 height 28
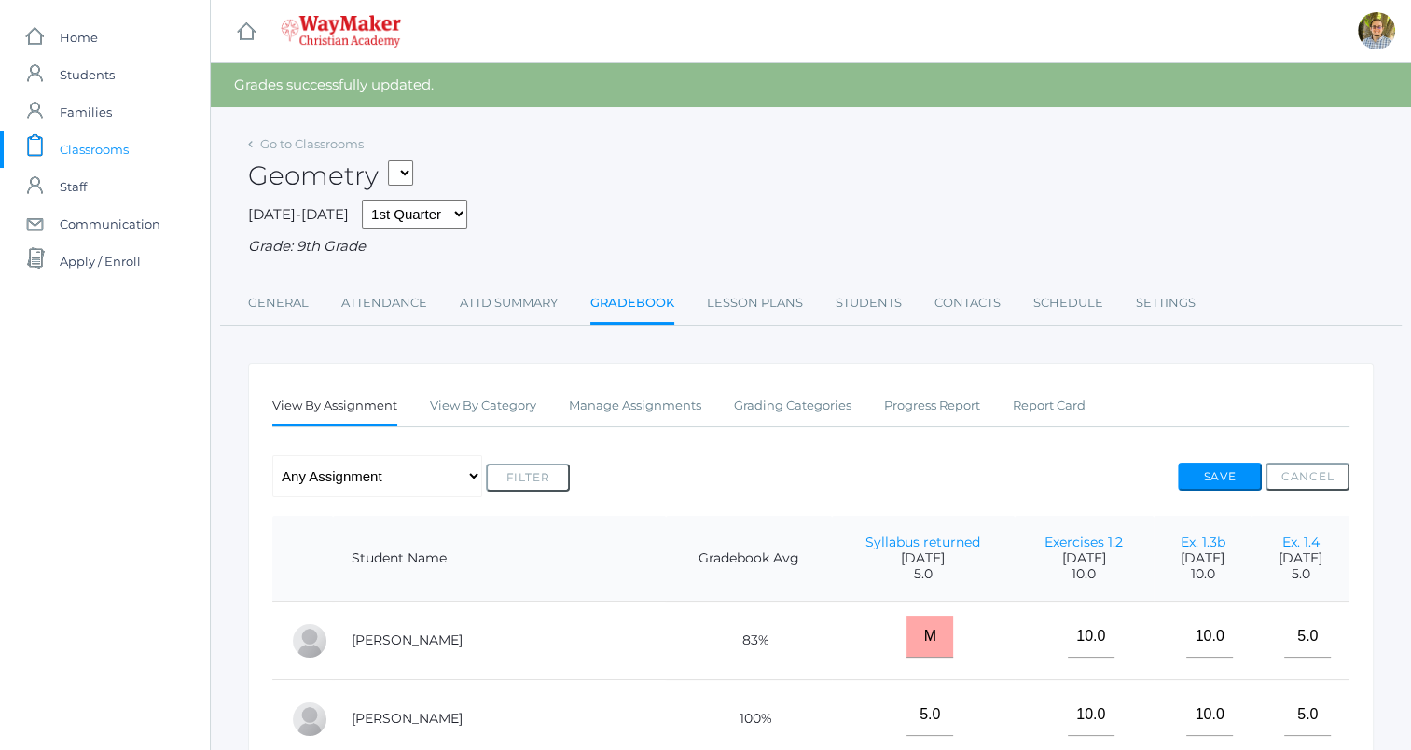
click at [98, 141] on span "Classrooms" at bounding box center [94, 149] width 69 height 37
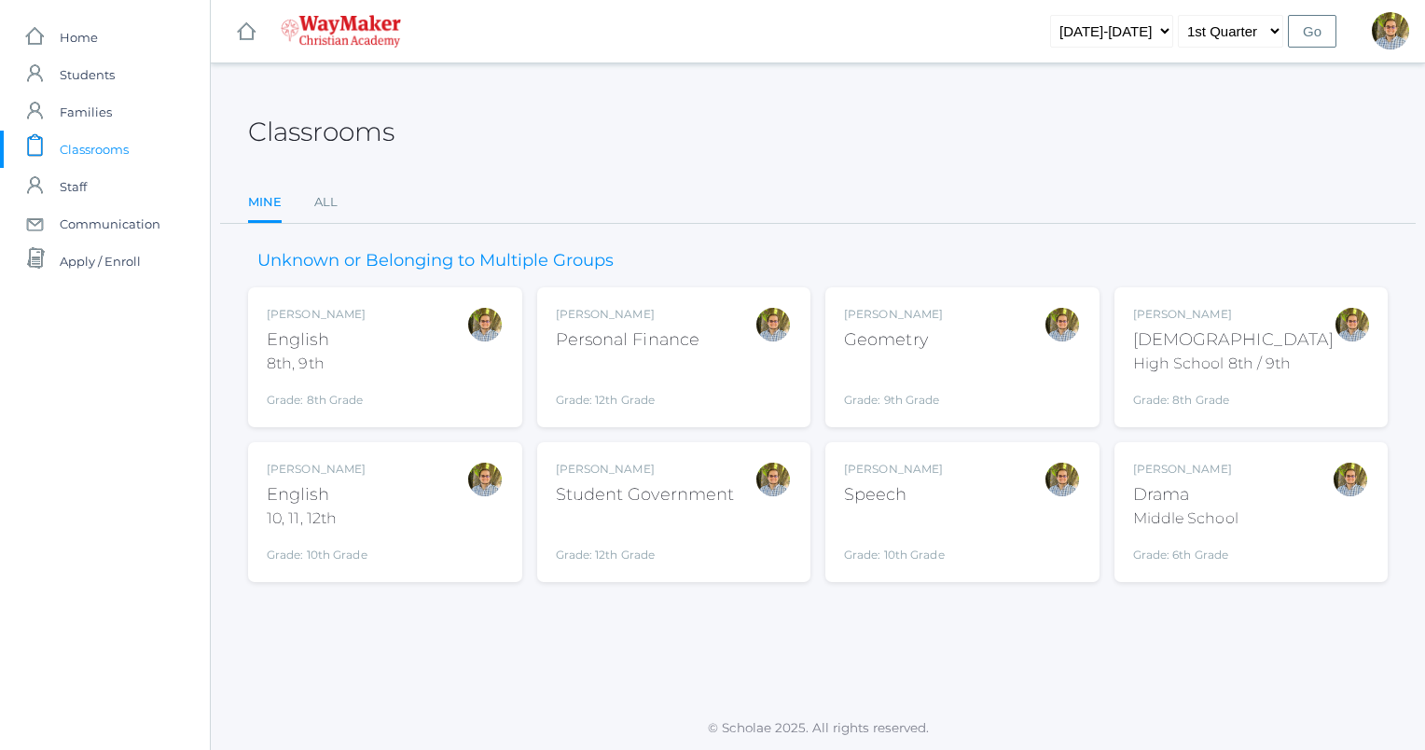
click at [949, 488] on div "[PERSON_NAME] Speech Grade: 10th Grade SPEECH" at bounding box center [962, 512] width 237 height 103
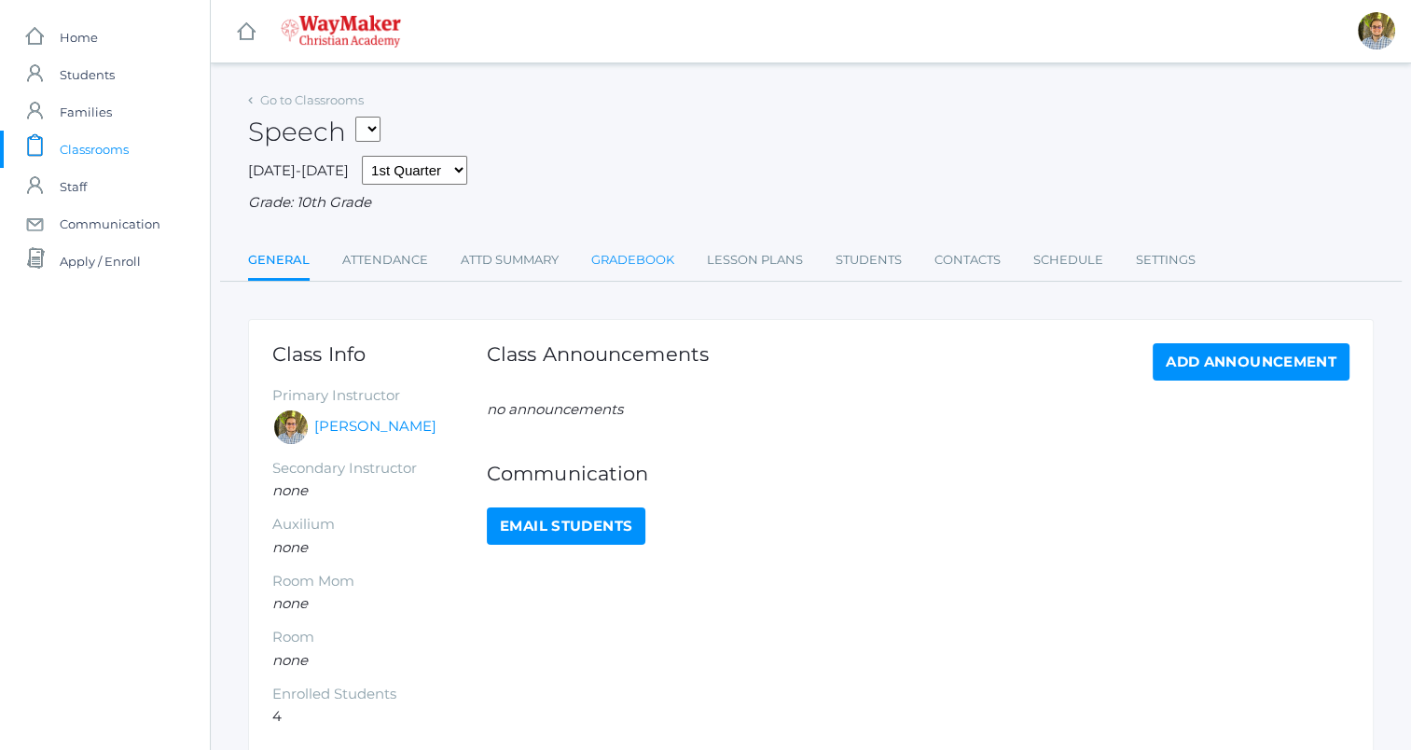
click at [643, 261] on link "Gradebook" at bounding box center [632, 260] width 83 height 37
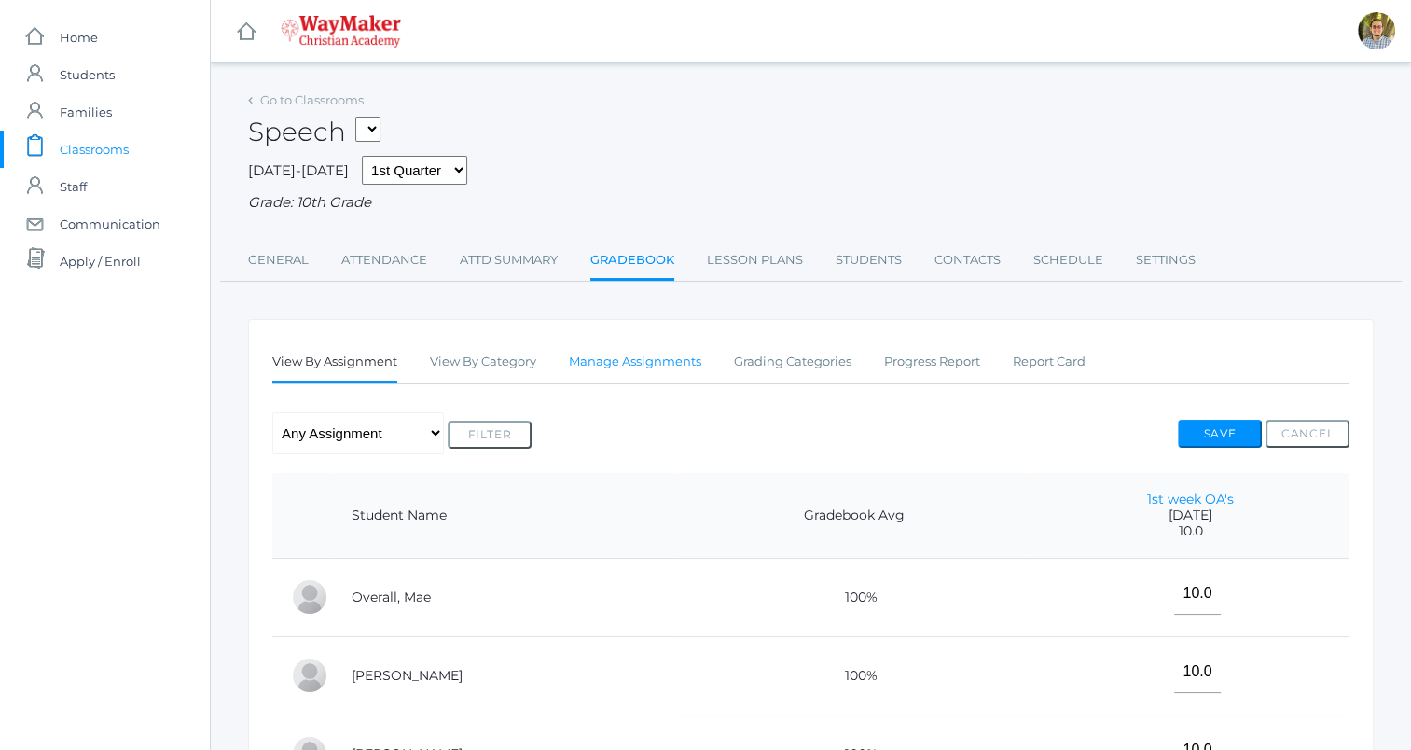
click at [663, 365] on link "Manage Assignments" at bounding box center [635, 361] width 132 height 37
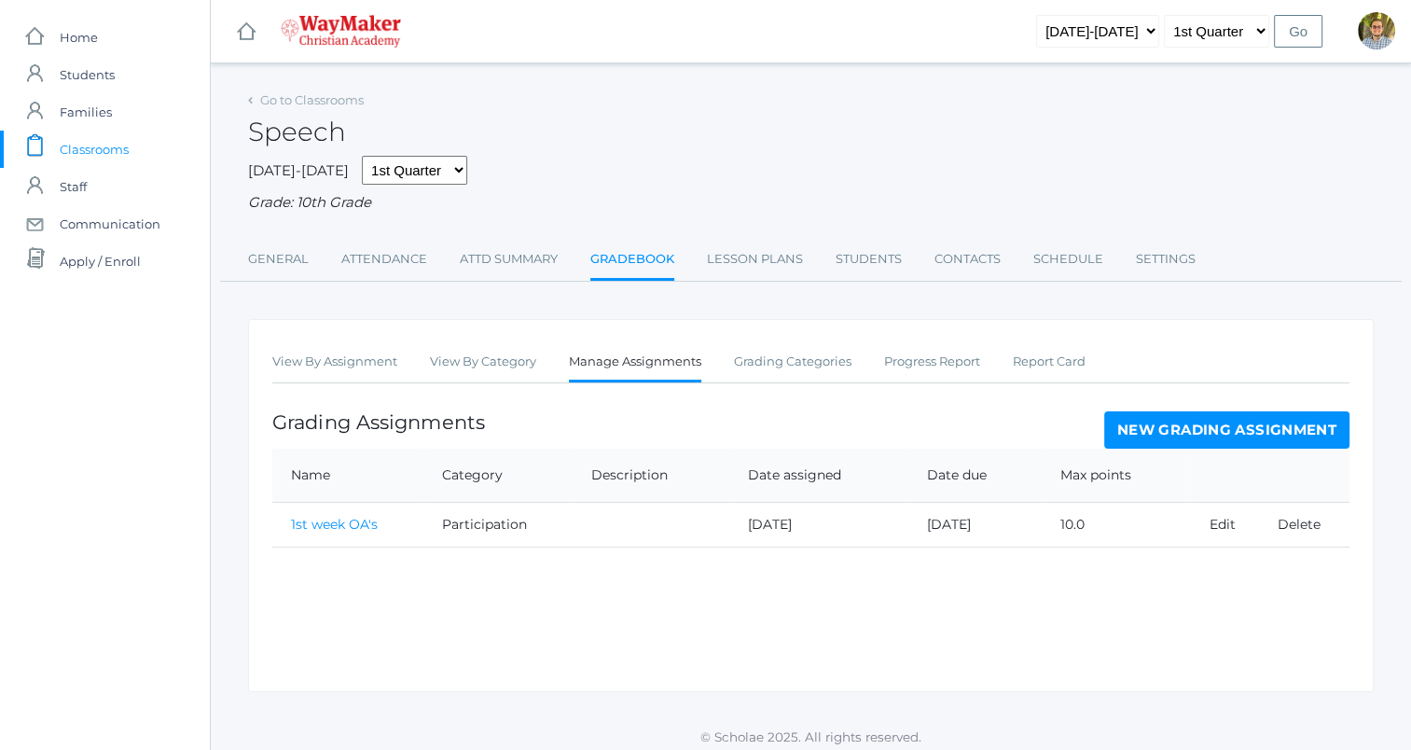
click at [1134, 419] on link "New Grading Assignment" at bounding box center [1226, 429] width 245 height 37
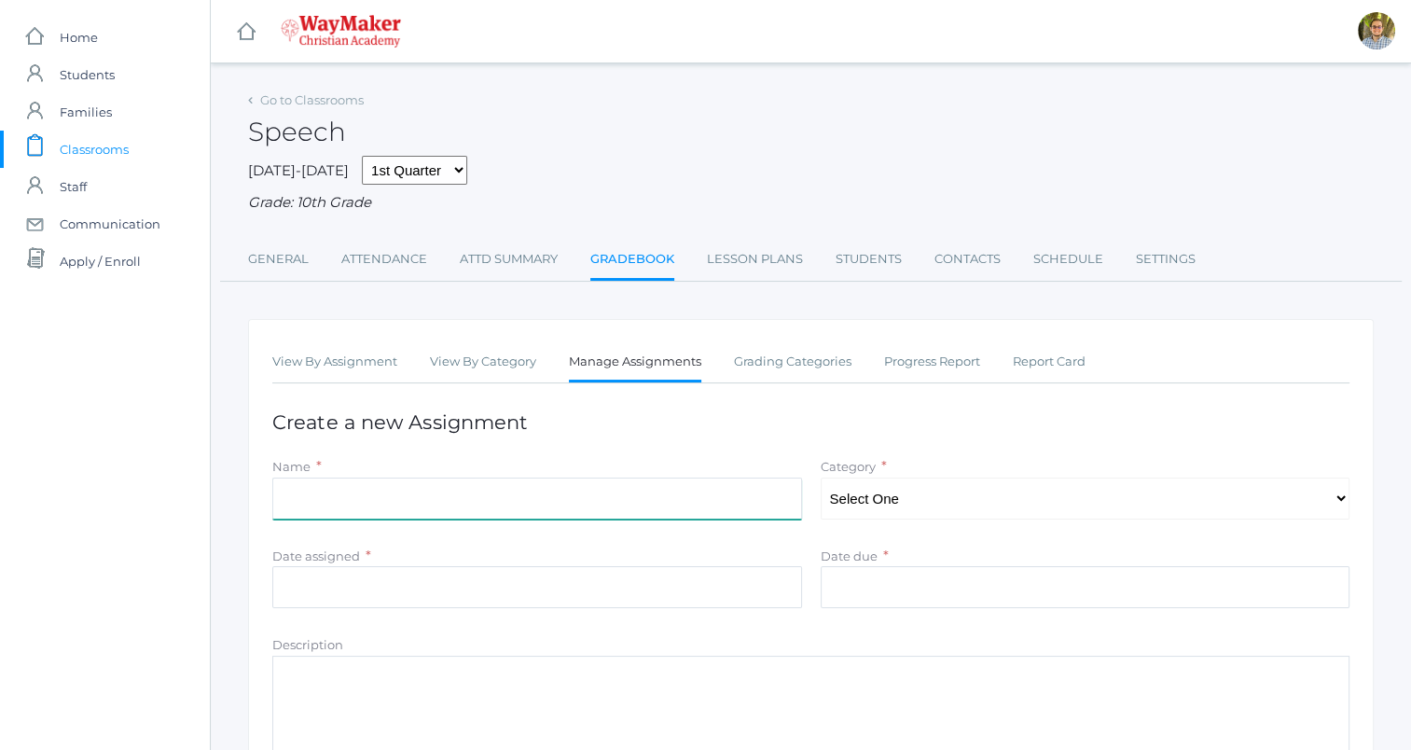
click at [665, 491] on input "Name" at bounding box center [537, 498] width 530 height 42
type input "Syllabus returned"
type input "[DATE]"
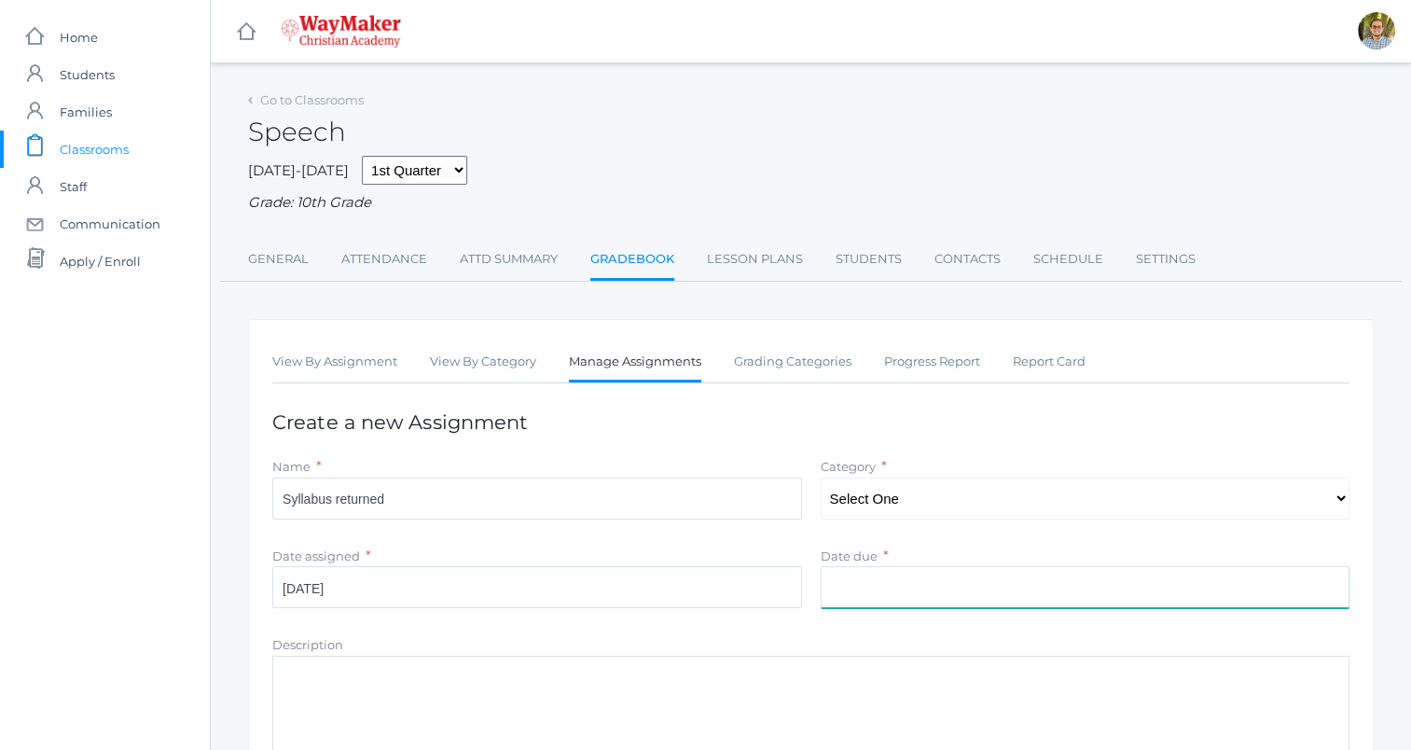
type input "[DATE]"
type input "5"
click at [966, 504] on select "Select One Participation Quality" at bounding box center [1086, 498] width 530 height 42
select select "1158"
click at [821, 477] on select "Select One Participation Quality" at bounding box center [1086, 498] width 530 height 42
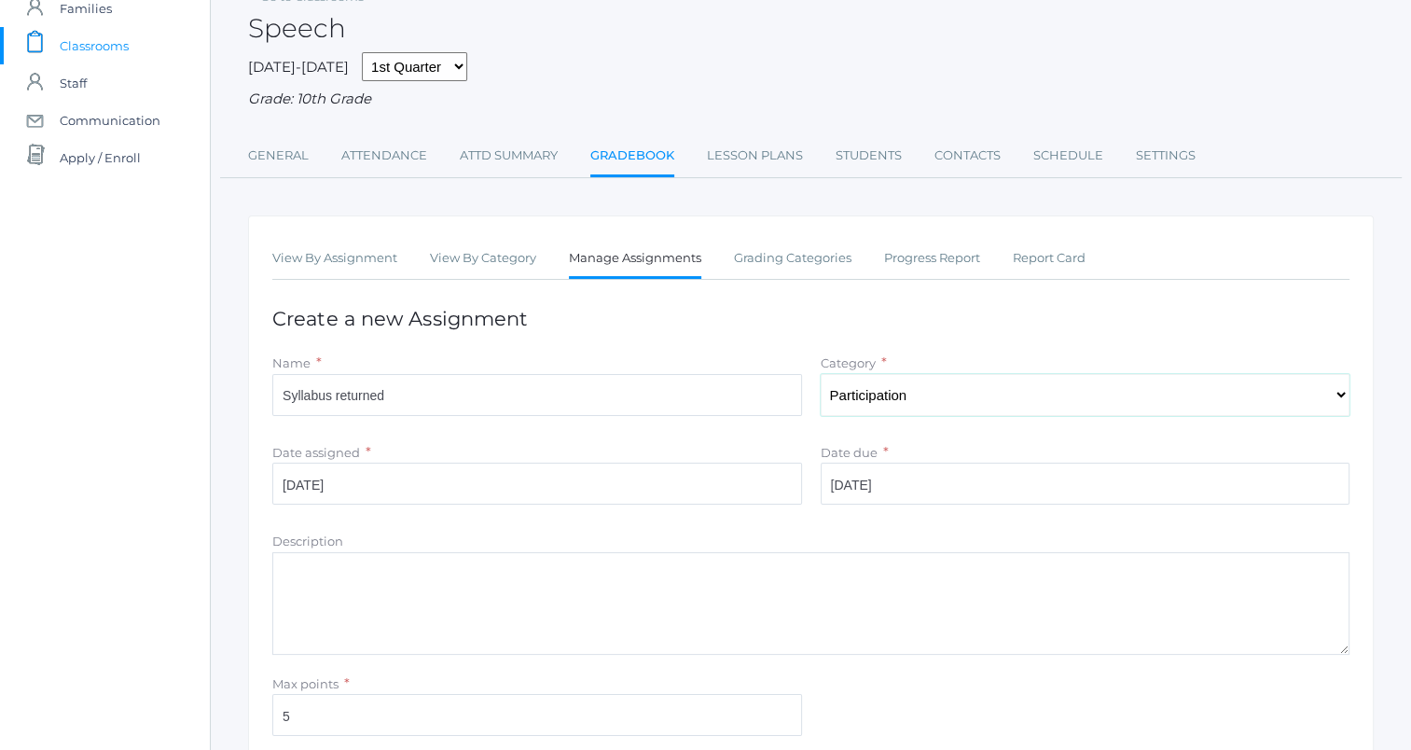
scroll to position [259, 0]
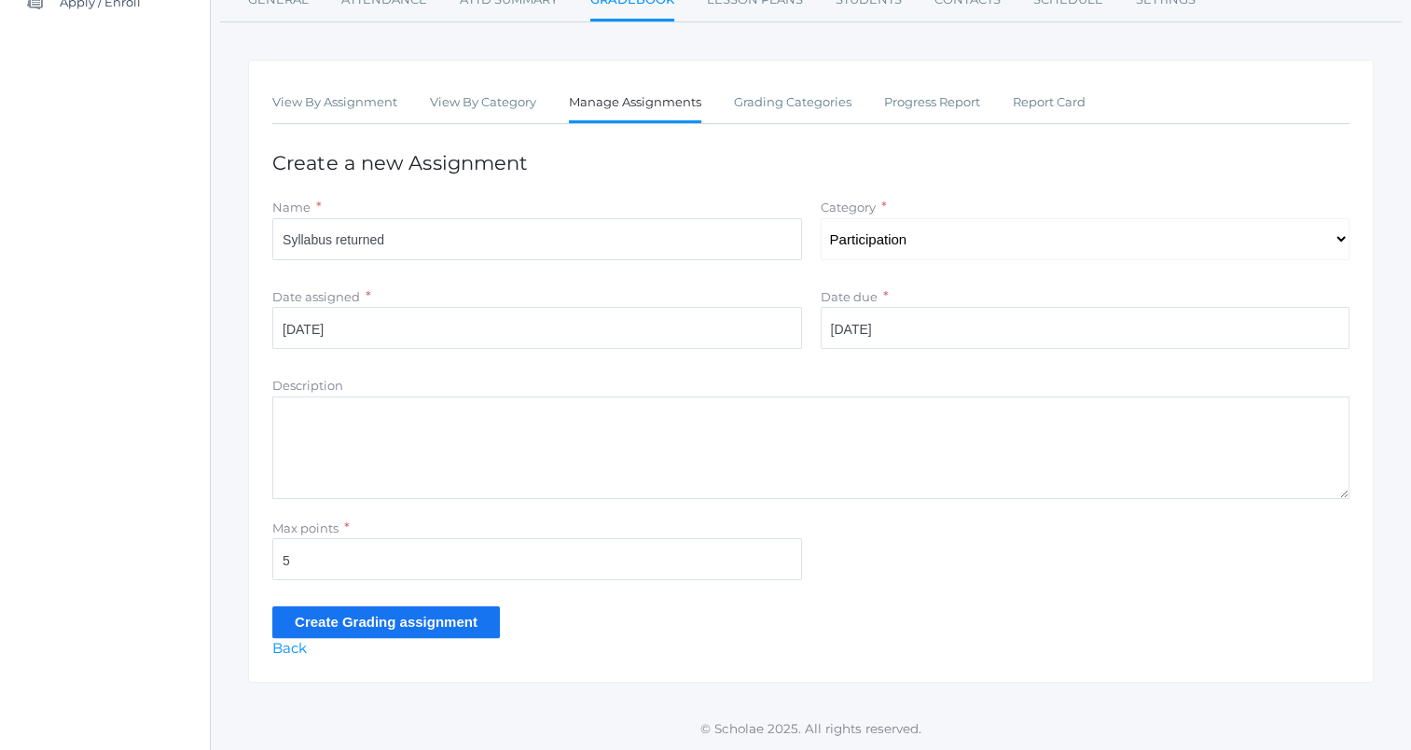
click at [453, 631] on input "Create Grading assignment" at bounding box center [386, 621] width 228 height 31
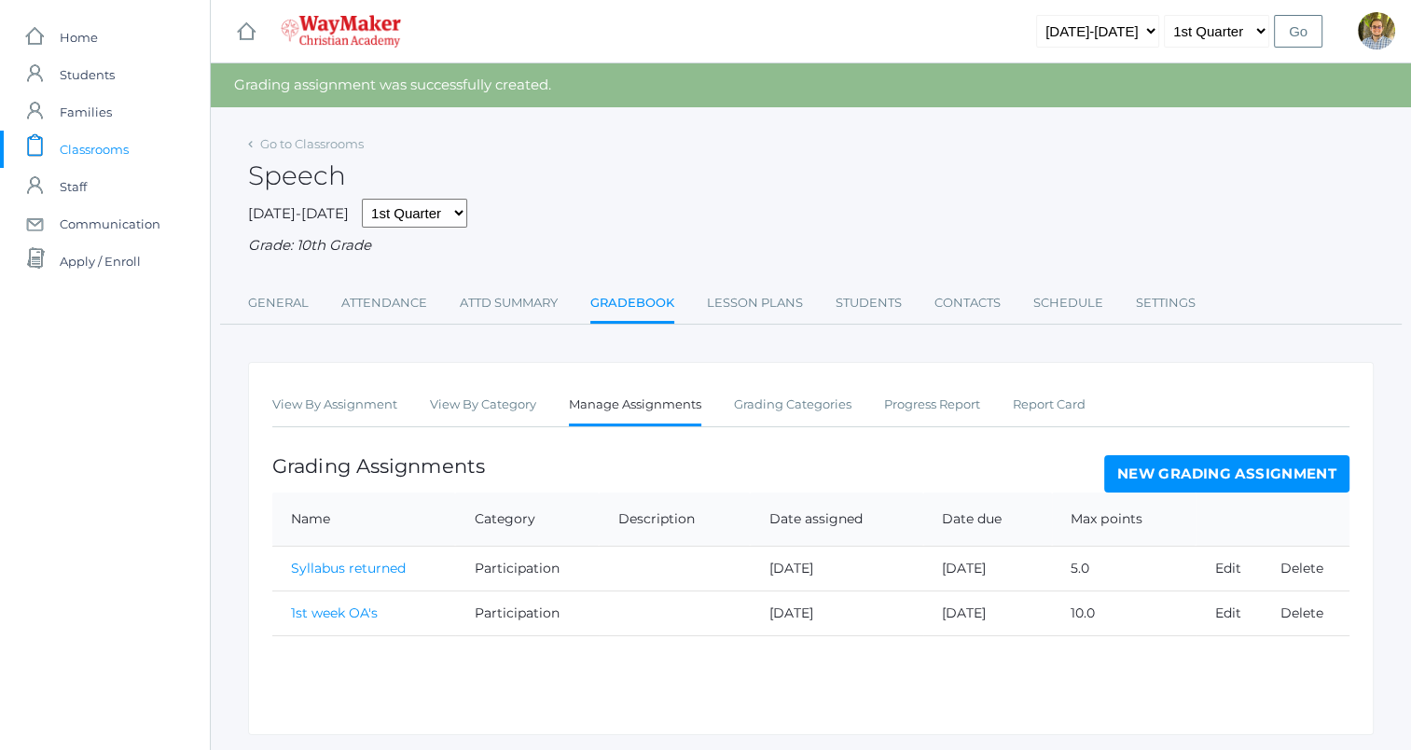
click at [338, 425] on li "View By Assignment" at bounding box center [334, 406] width 125 height 40
click at [338, 415] on link "View By Assignment" at bounding box center [334, 404] width 125 height 37
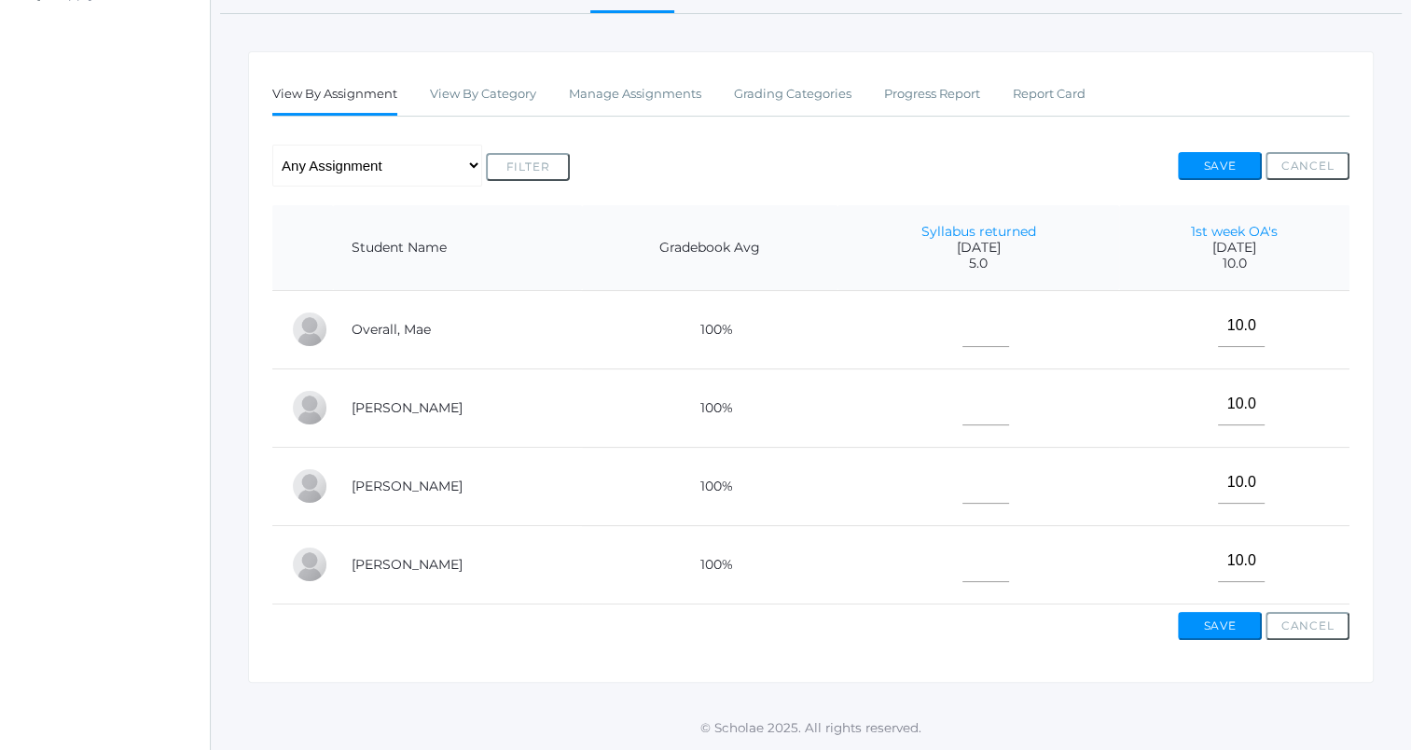
scroll to position [280, 0]
click at [984, 400] on input"] "text" at bounding box center [985, 404] width 47 height 42
type input"] "5"
click at [968, 552] on input"] "text" at bounding box center [985, 561] width 47 height 42
type input"] "5"
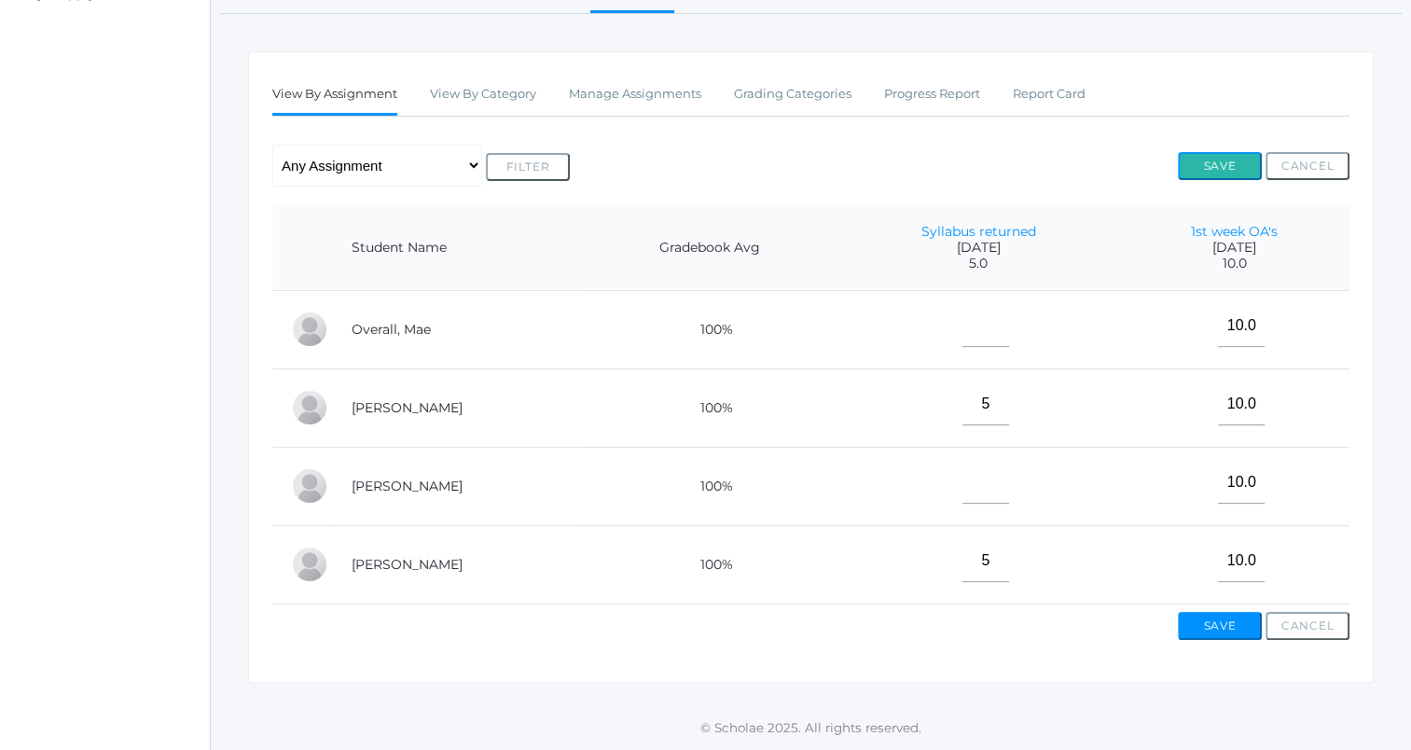
click at [1229, 157] on button "Save" at bounding box center [1220, 166] width 84 height 28
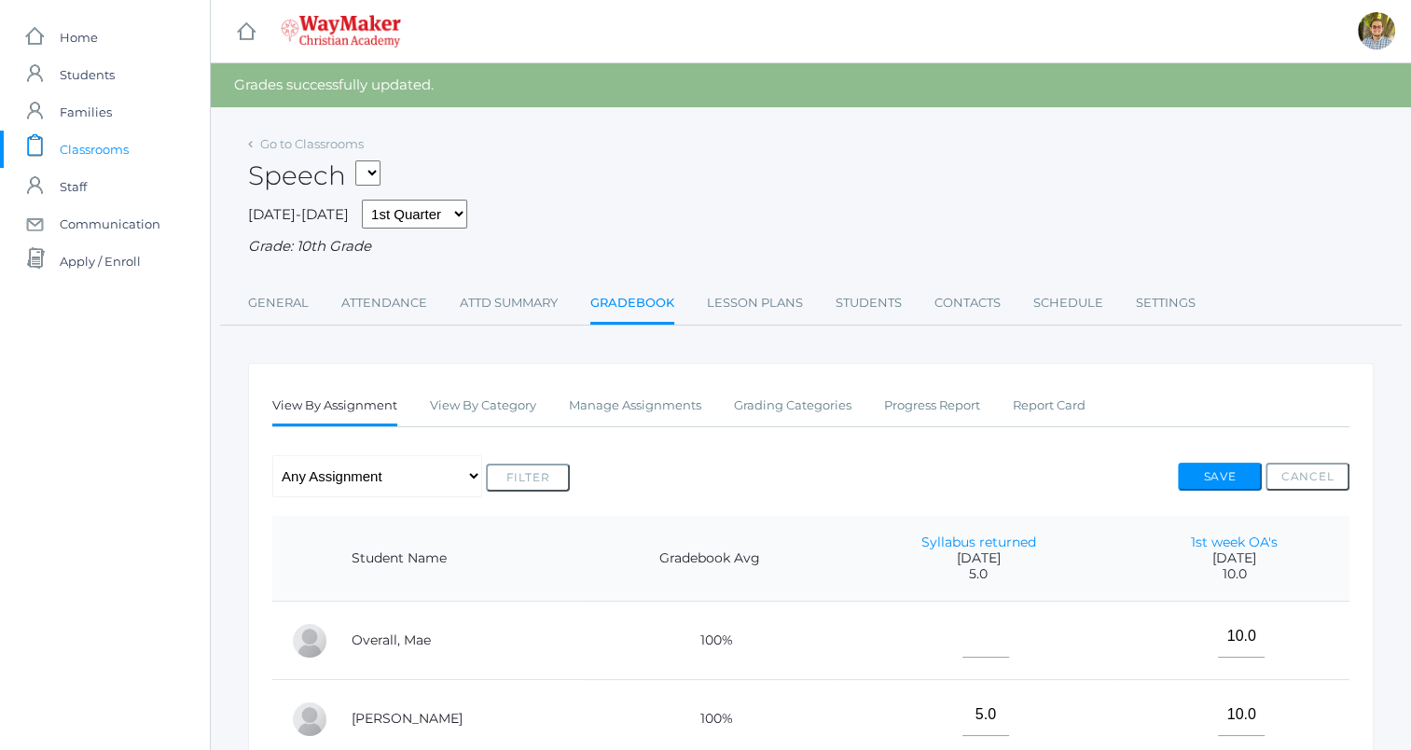
click at [151, 149] on link "icons/clipboard/plain Created with Sketch. Classrooms" at bounding box center [105, 149] width 210 height 37
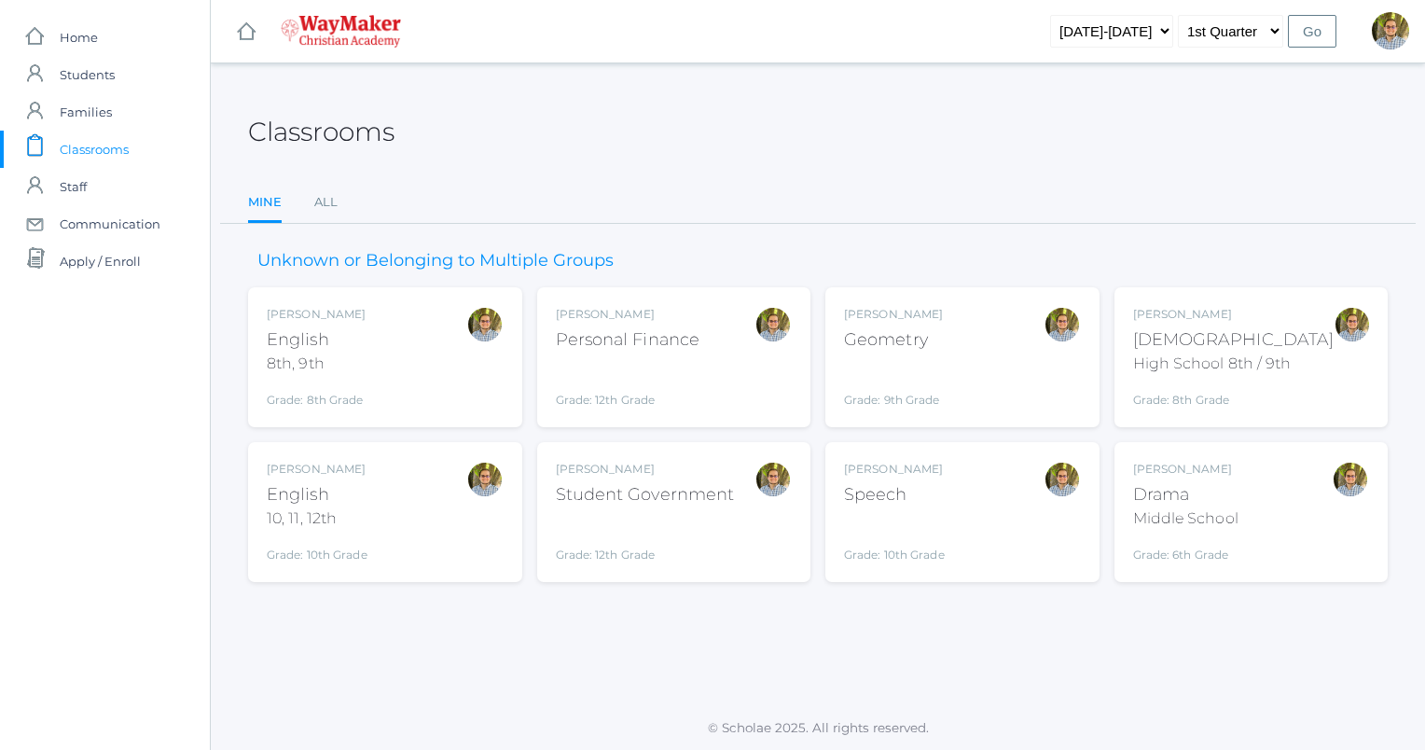
click at [1267, 503] on div "[PERSON_NAME] Drama Middle School Grade: 6th Grade THEATER" at bounding box center [1251, 512] width 237 height 103
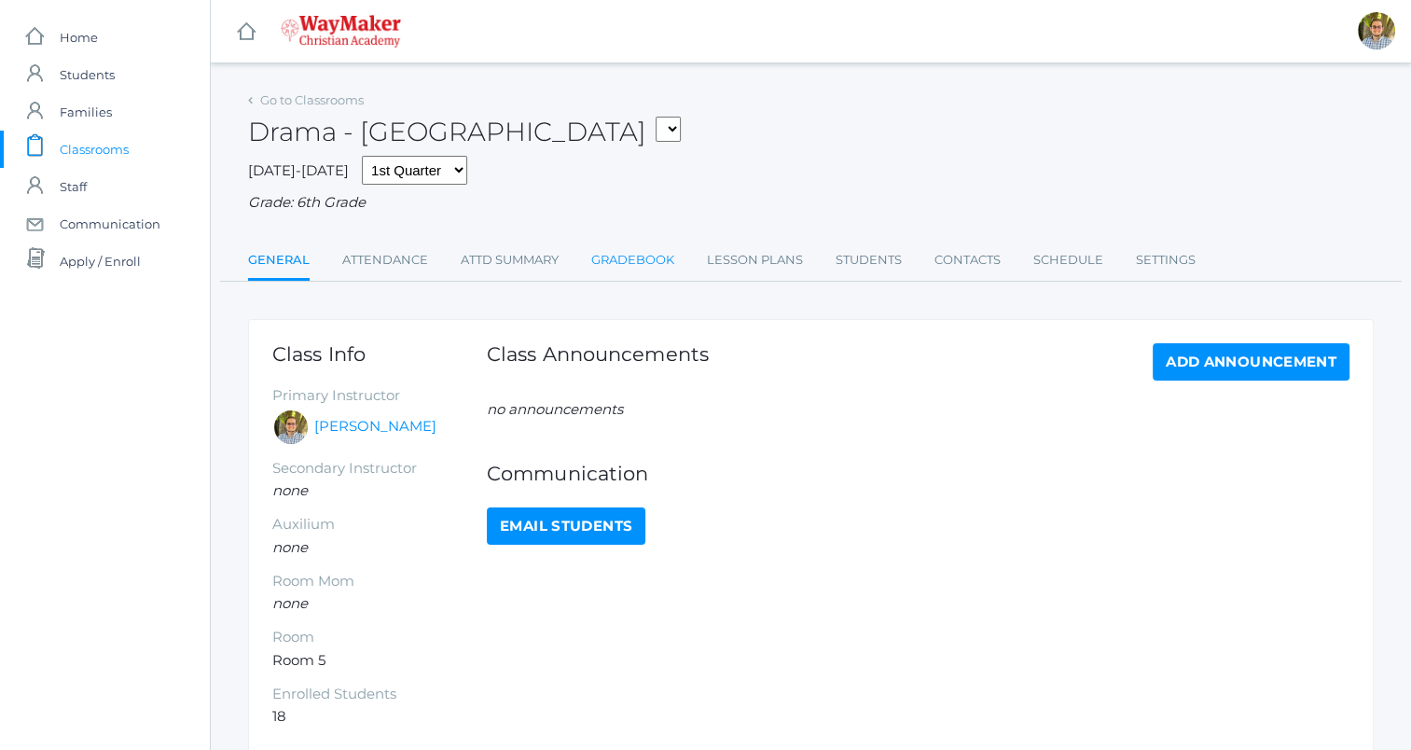
click at [608, 278] on link "Gradebook" at bounding box center [632, 260] width 83 height 37
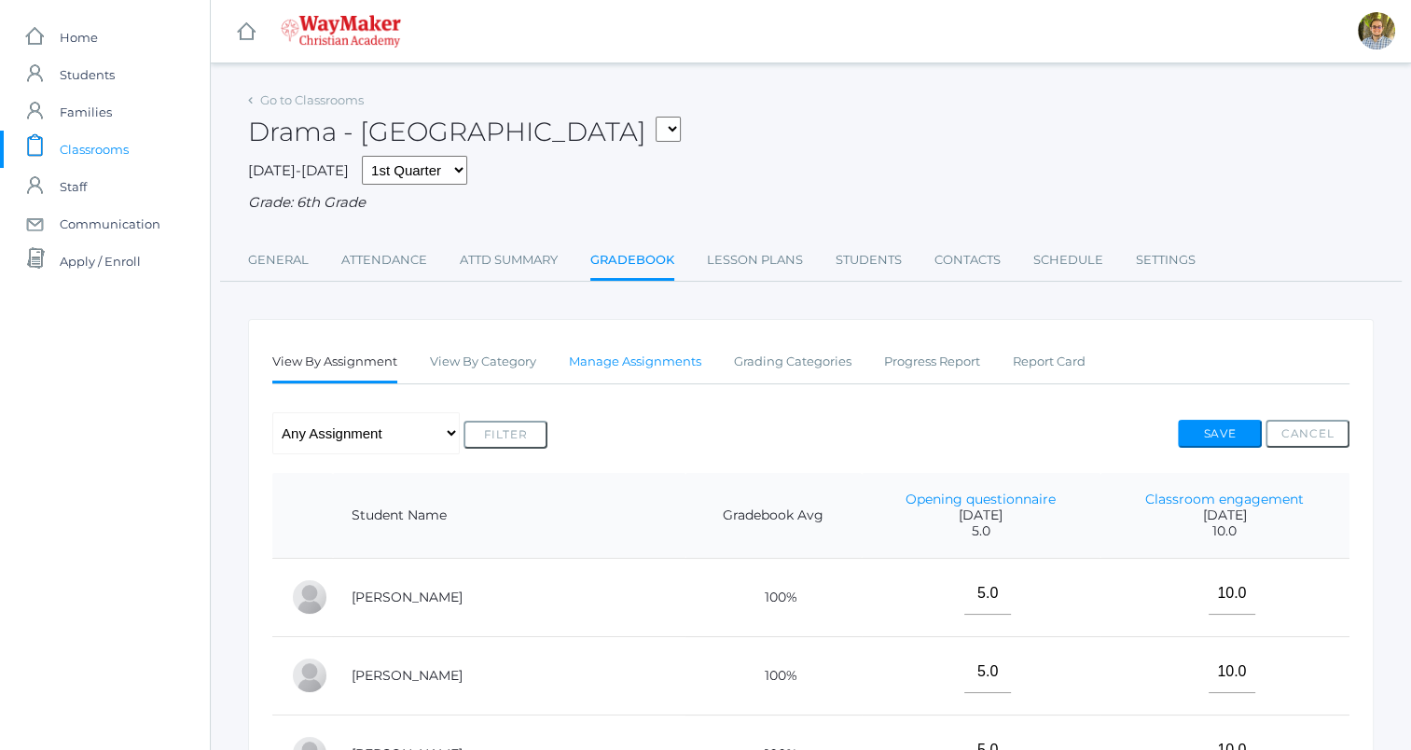
click at [600, 366] on link "Manage Assignments" at bounding box center [635, 361] width 132 height 37
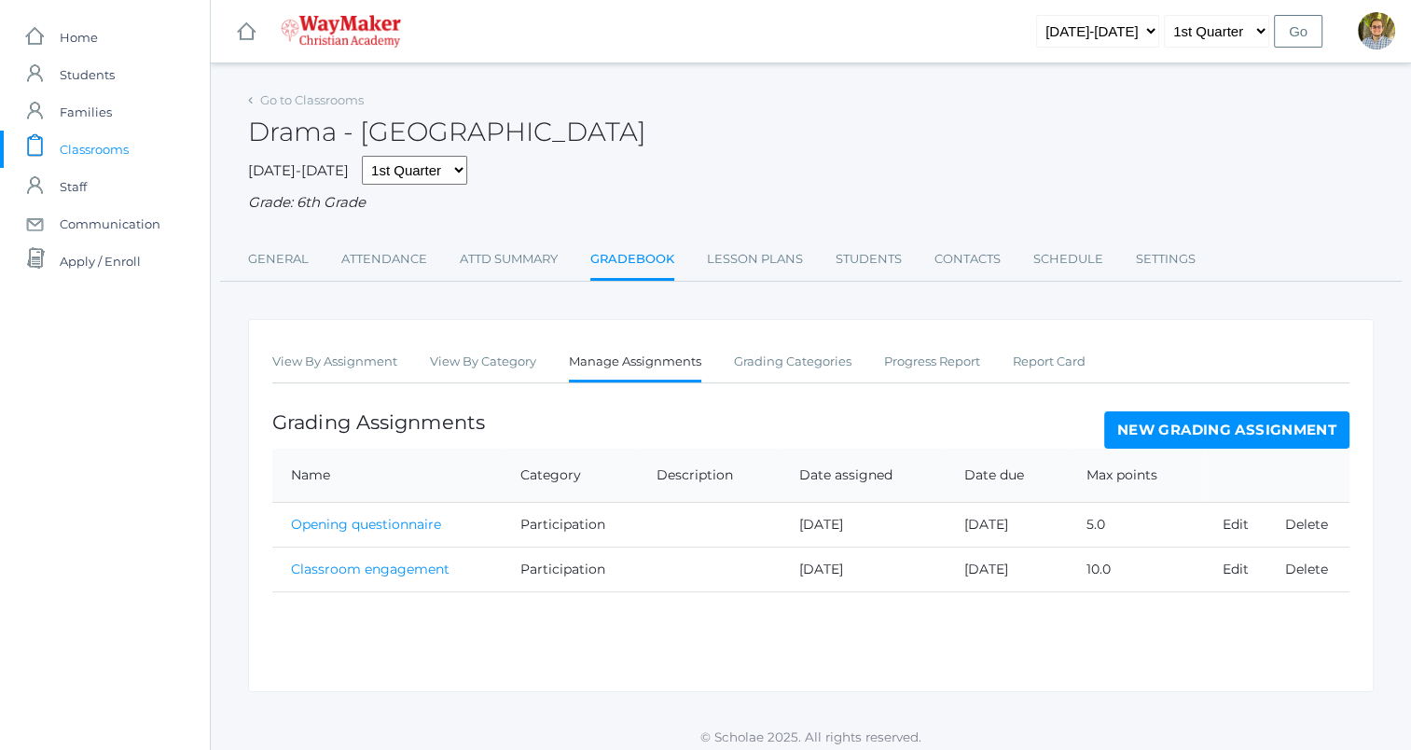
click at [1216, 425] on link "New Grading Assignment" at bounding box center [1226, 429] width 245 height 37
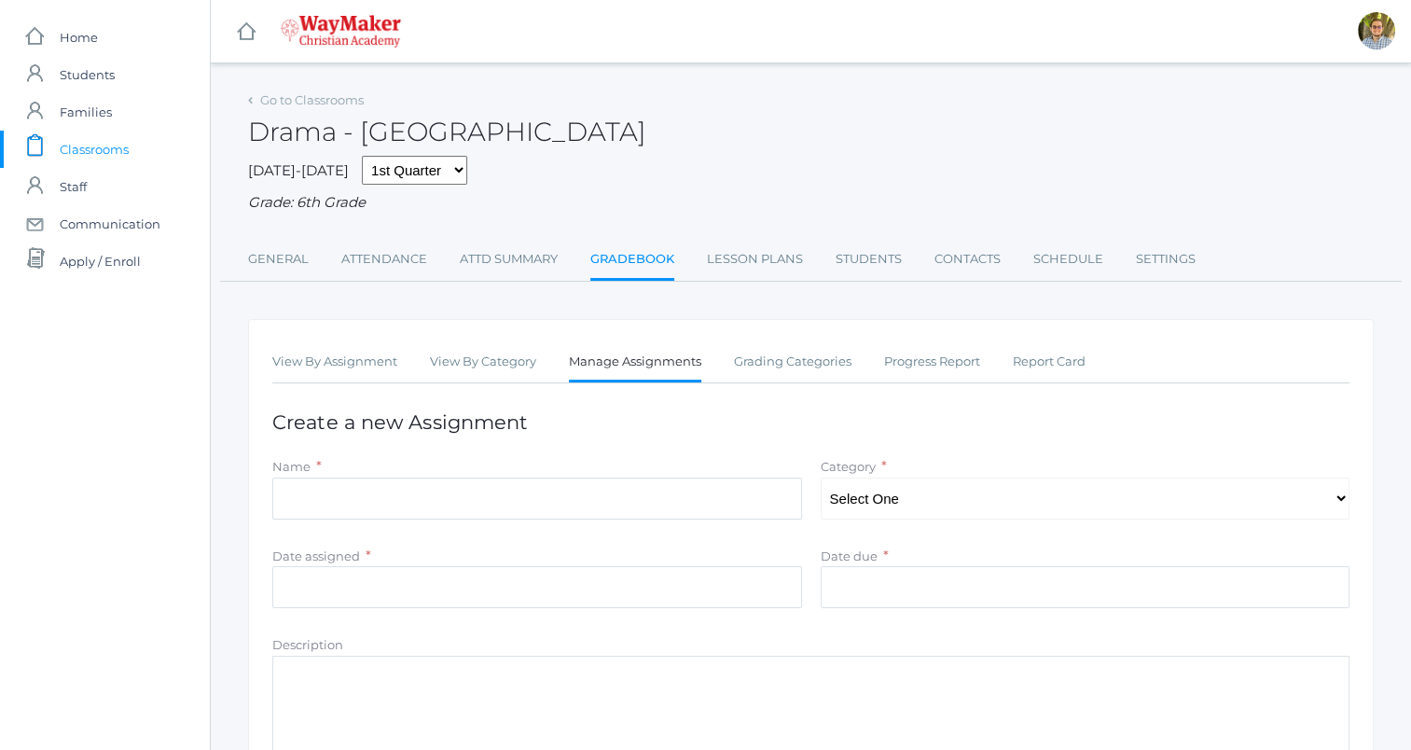
click at [675, 520] on div "Name *" at bounding box center [537, 491] width 548 height 71
click at [674, 511] on input "Name" at bounding box center [537, 498] width 530 height 42
type input "Syllabus returned"
type input "[DATE]"
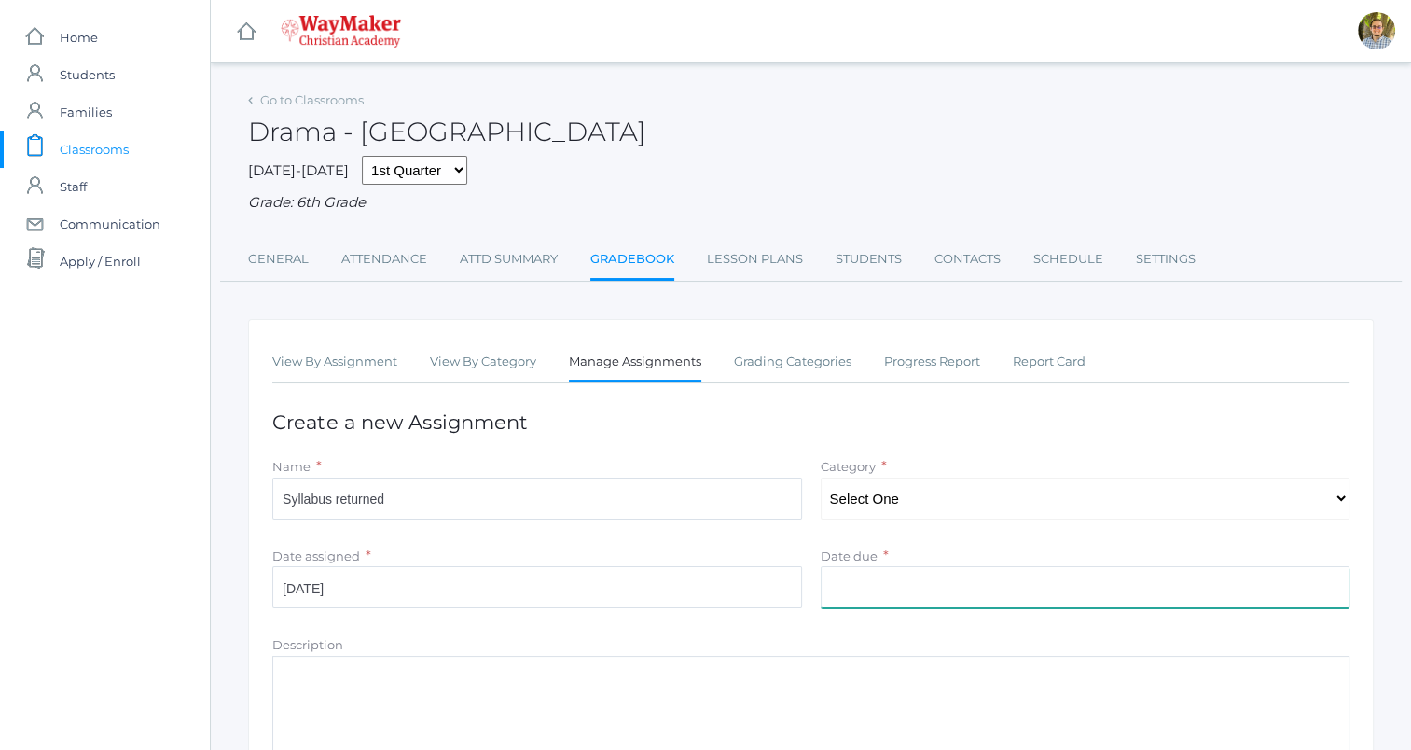
type input "5"
click at [903, 490] on select "Select One Participation" at bounding box center [1086, 498] width 530 height 42
select select "1112"
click at [821, 477] on select "Select One Participation" at bounding box center [1086, 498] width 530 height 42
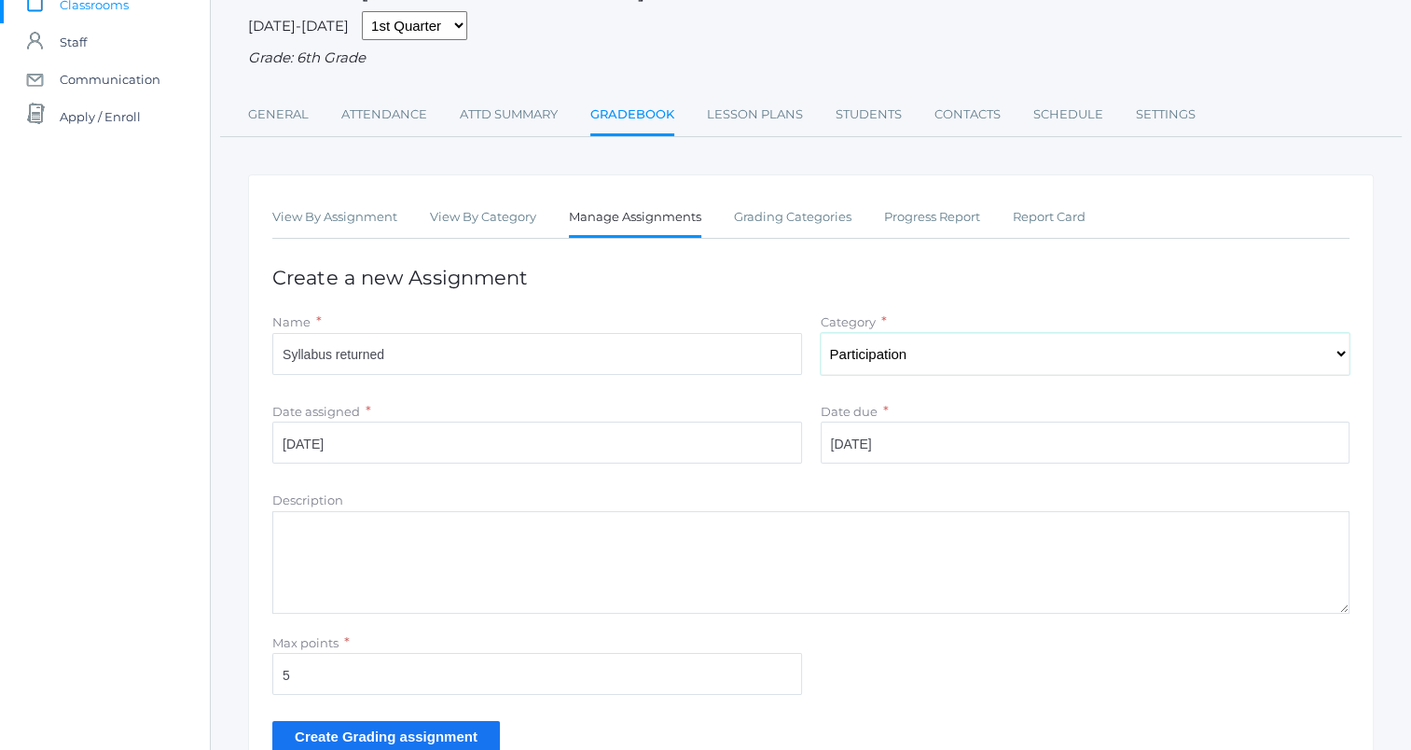
scroll to position [259, 0]
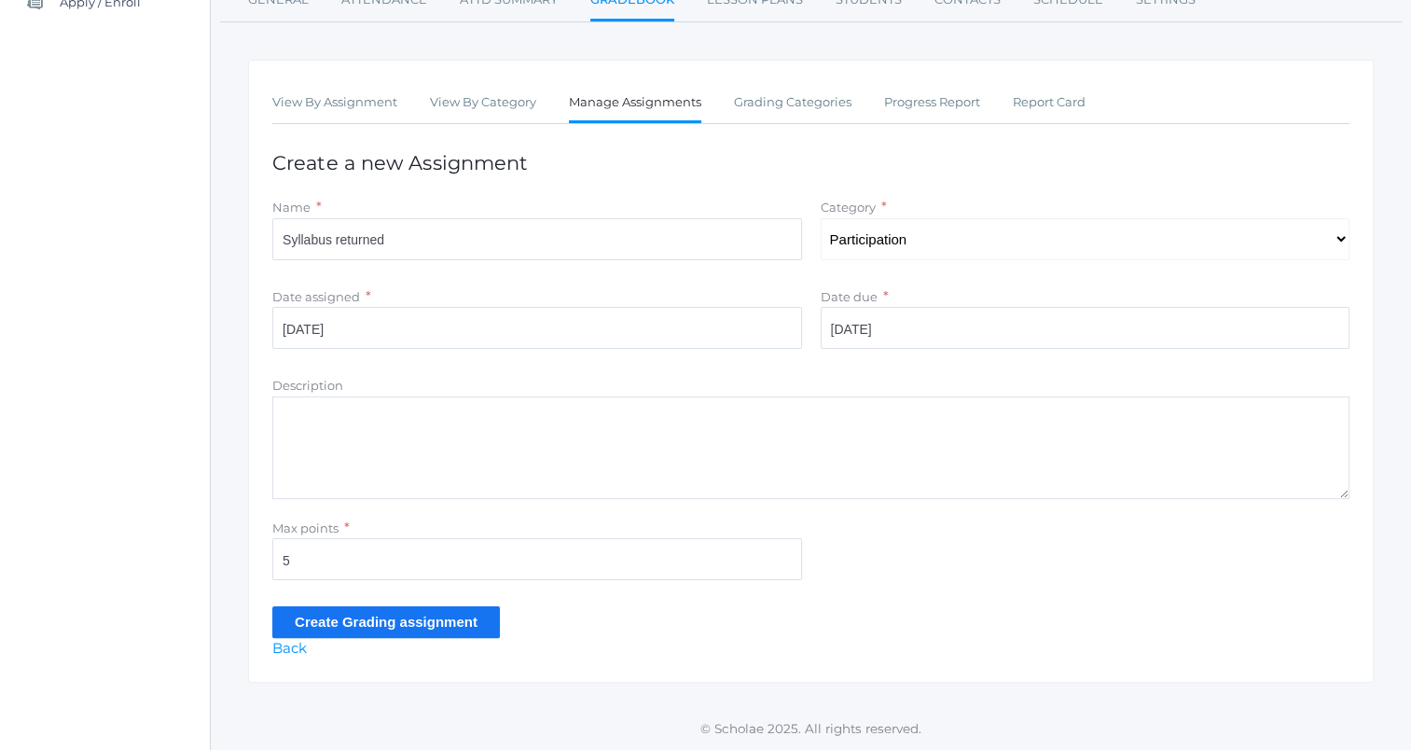
click at [482, 634] on input "Create Grading assignment" at bounding box center [386, 621] width 228 height 31
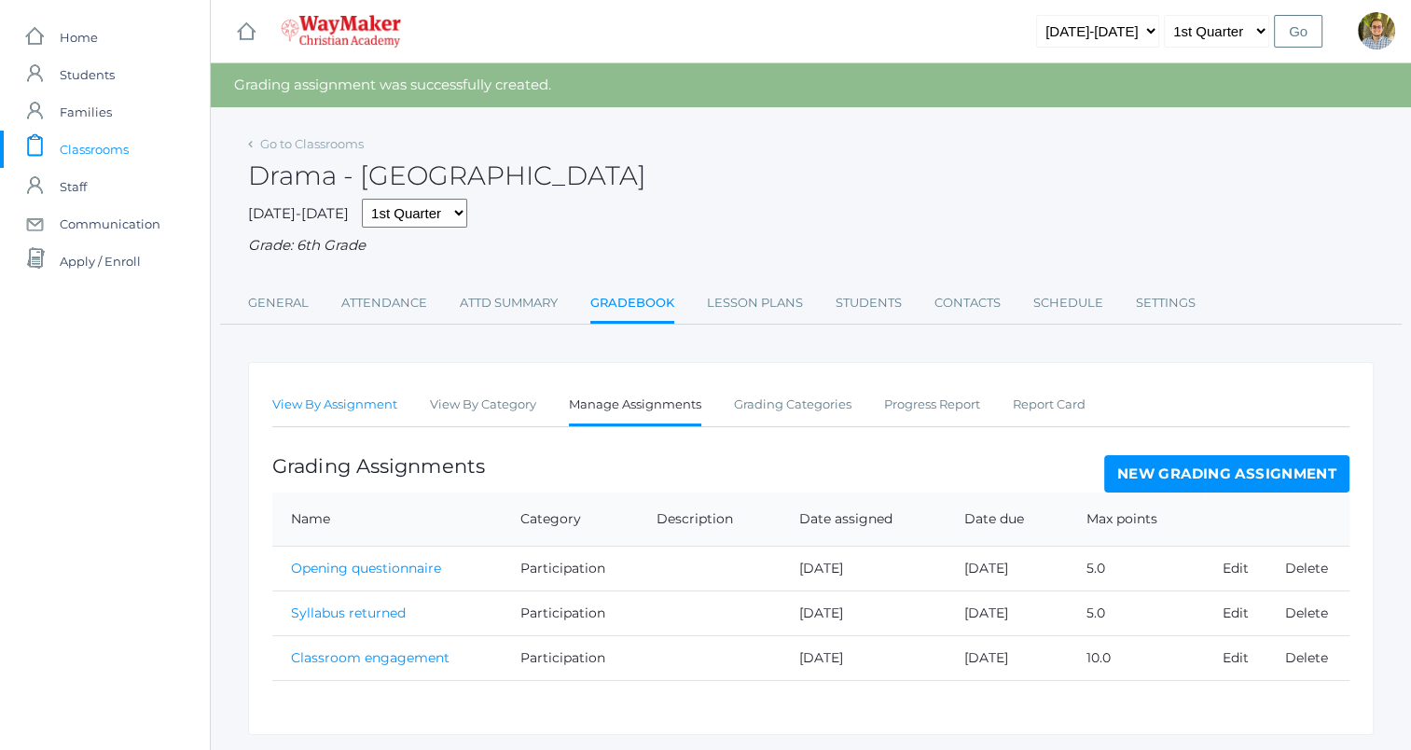
click at [393, 407] on link "View By Assignment" at bounding box center [334, 404] width 125 height 37
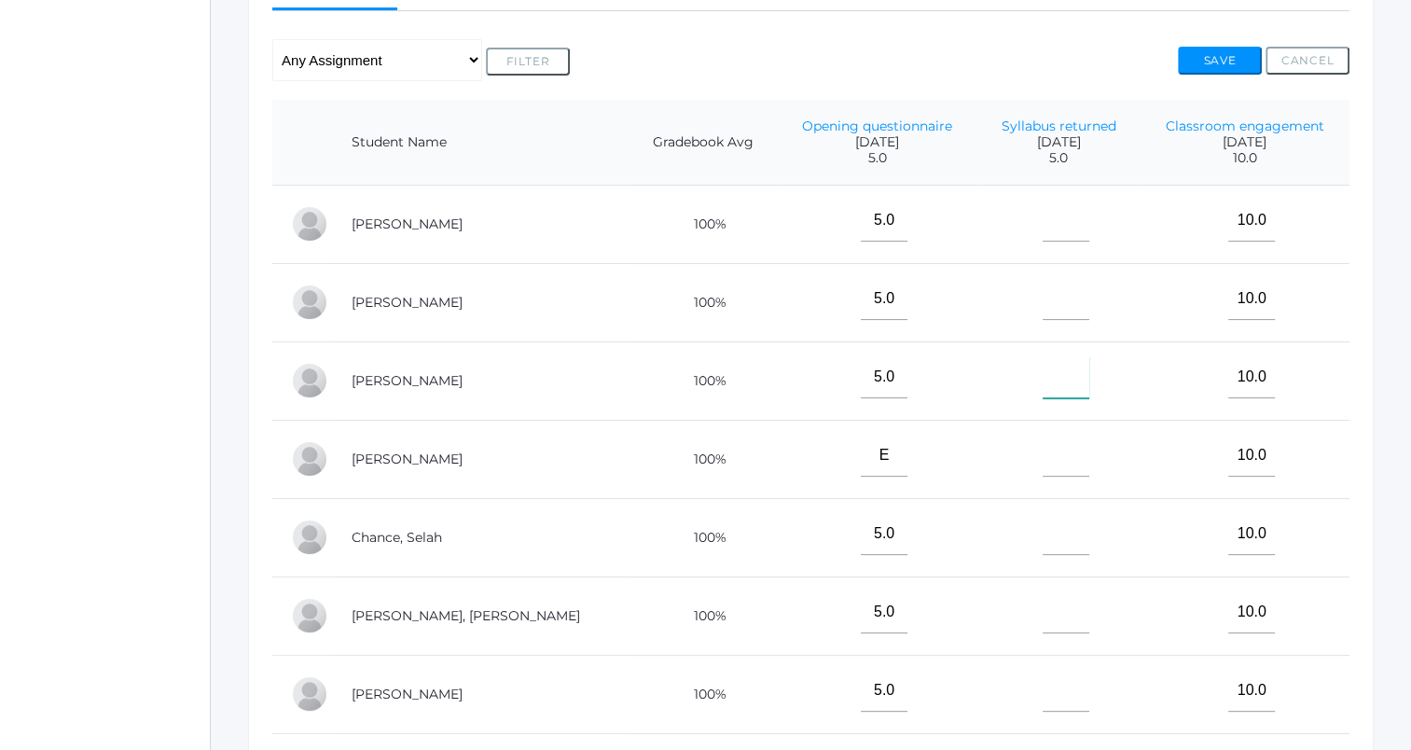
click at [1042, 382] on input"] "text" at bounding box center [1065, 377] width 47 height 42
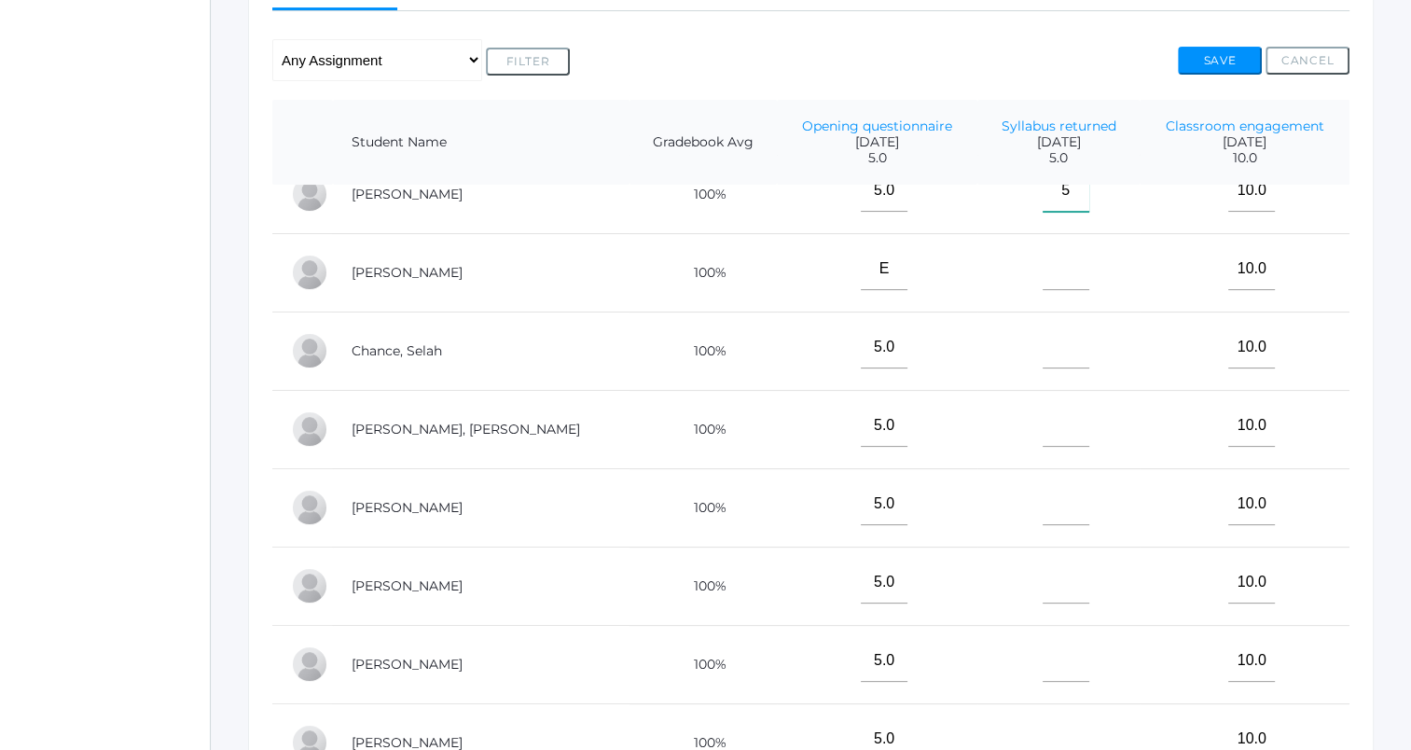
scroll to position [280, 0]
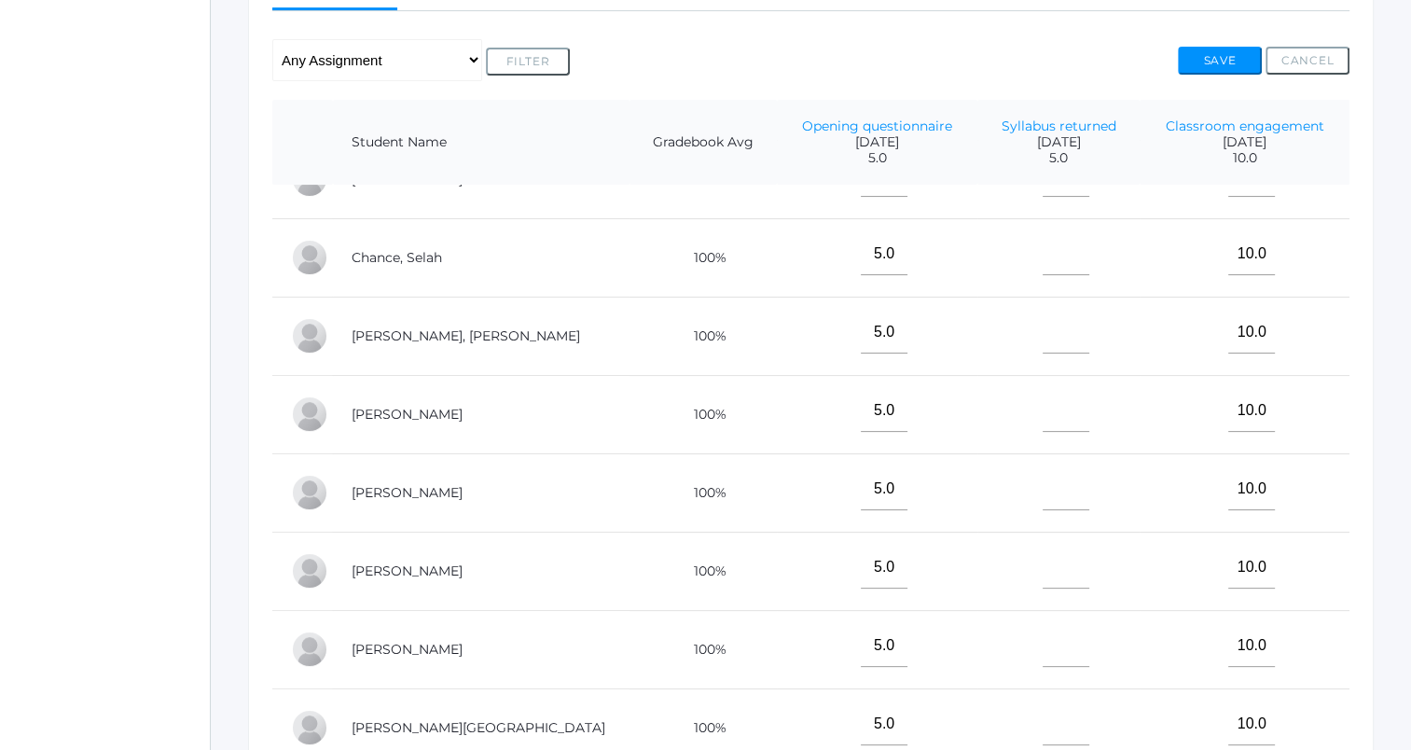
type input"] "5"
click at [1042, 576] on input"] "text" at bounding box center [1065, 567] width 47 height 42
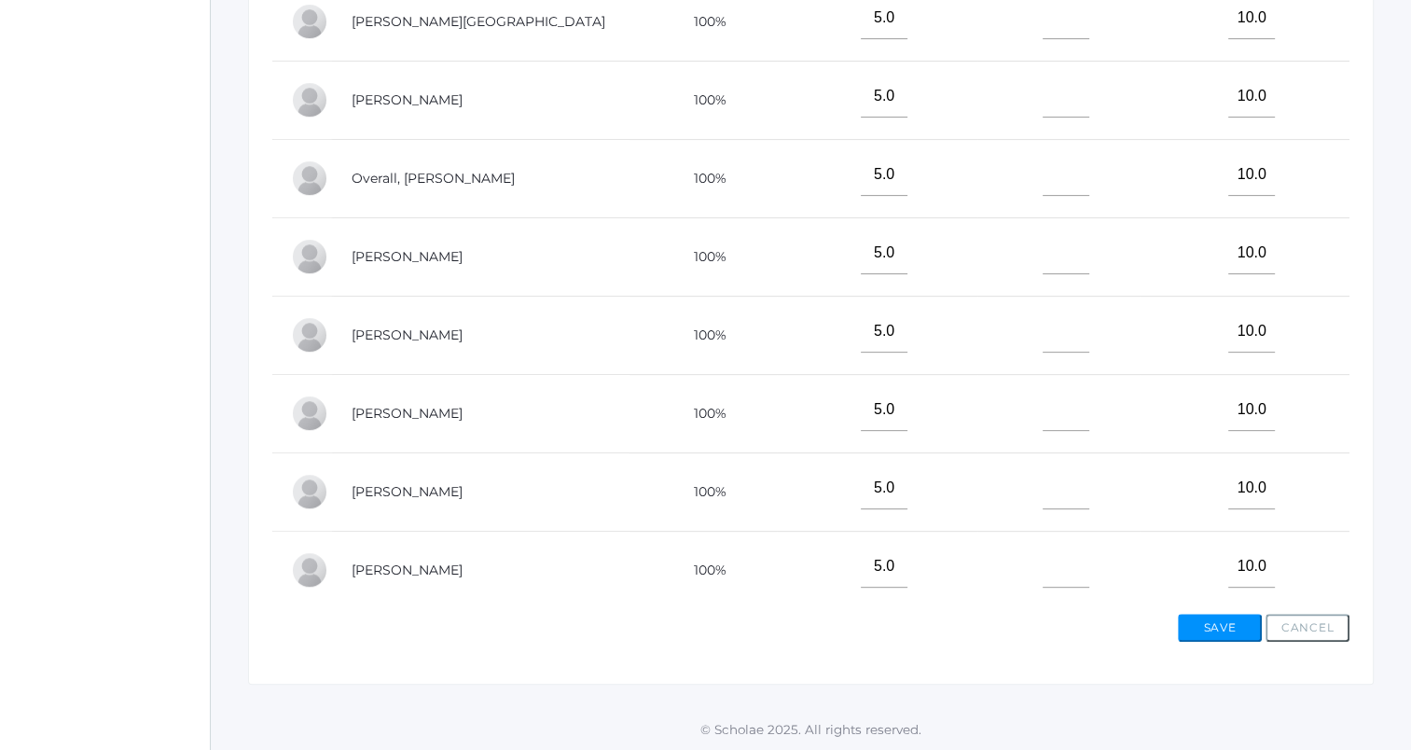
scroll to position [760, 0]
type input"] "5"
click at [1042, 392] on input"] "text" at bounding box center [1065, 406] width 47 height 42
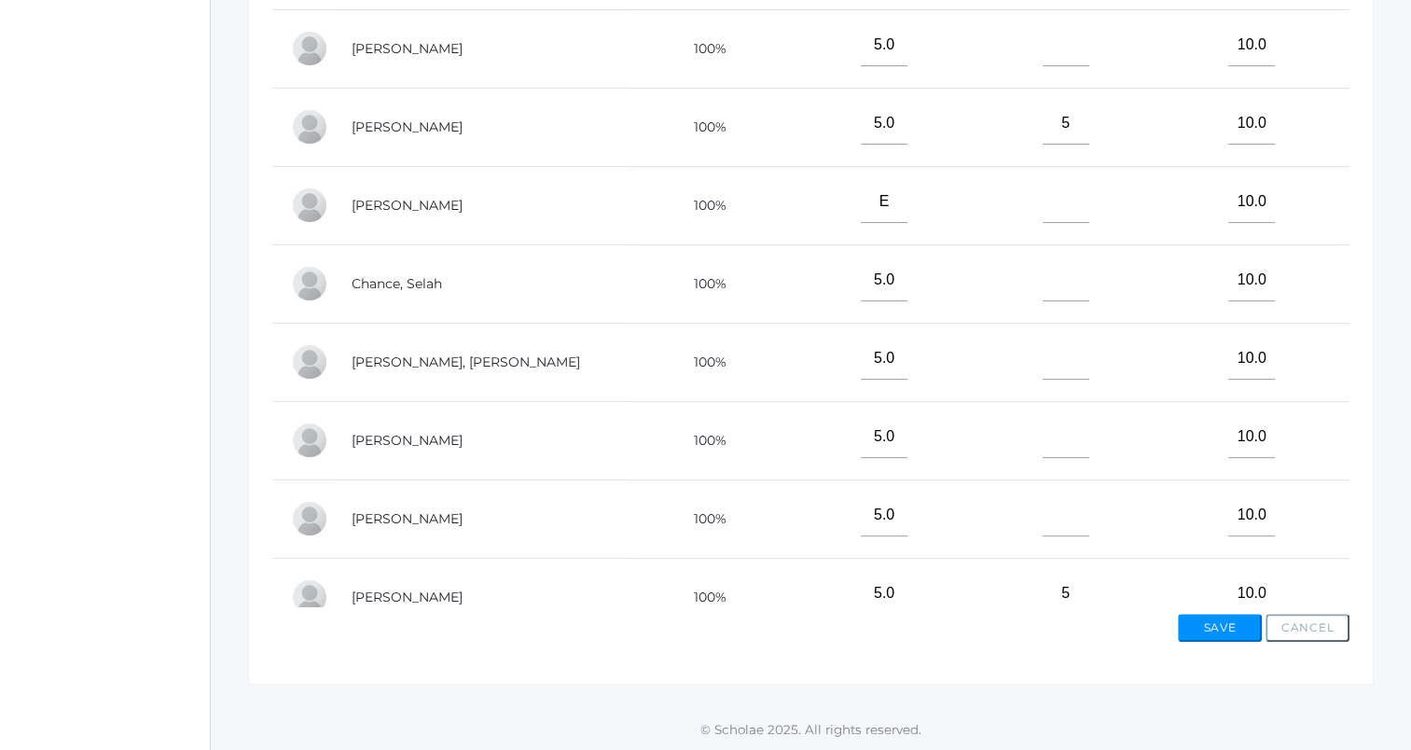
scroll to position [0, 0]
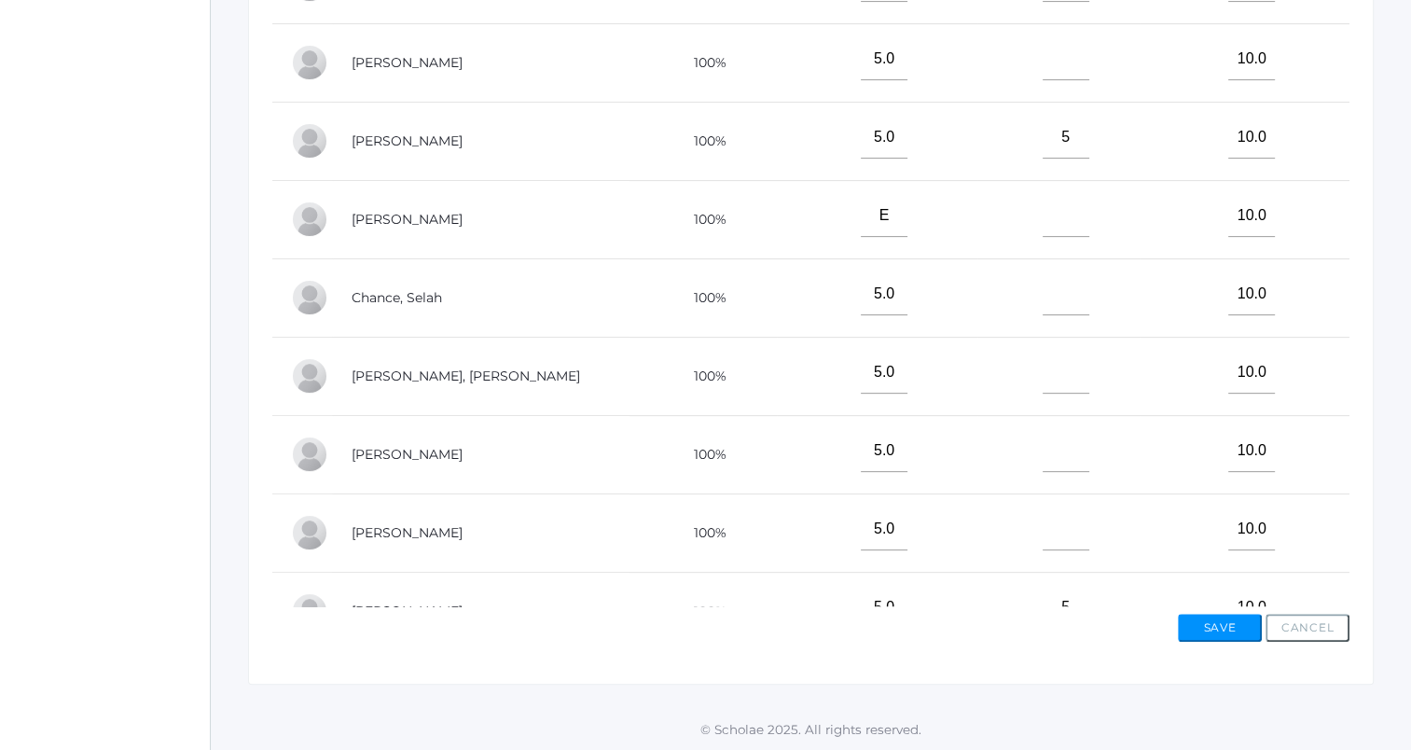
type input"] "5"
click at [1042, 302] on input"] "text" at bounding box center [1065, 294] width 47 height 42
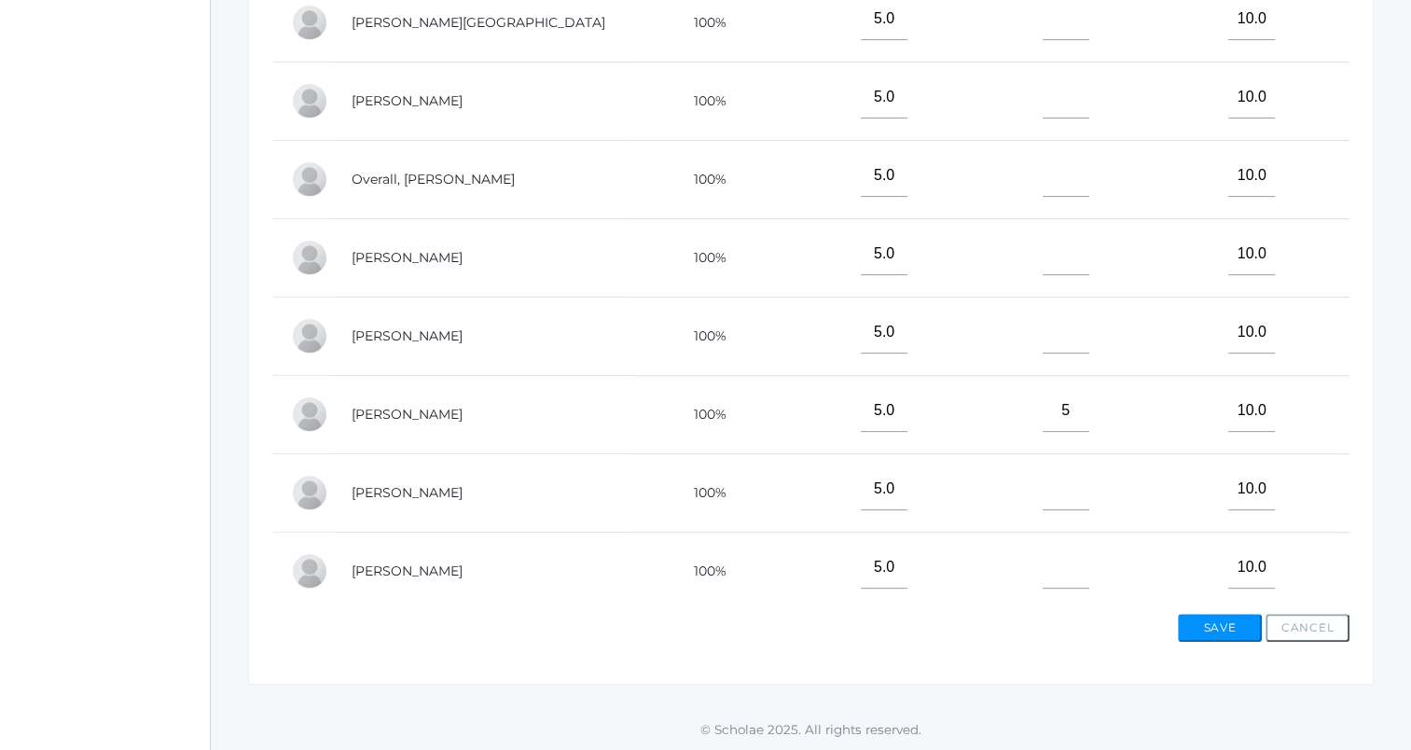
scroll to position [746, 0]
type input"] "5"
click at [1042, 337] on input"] "text" at bounding box center [1065, 332] width 47 height 42
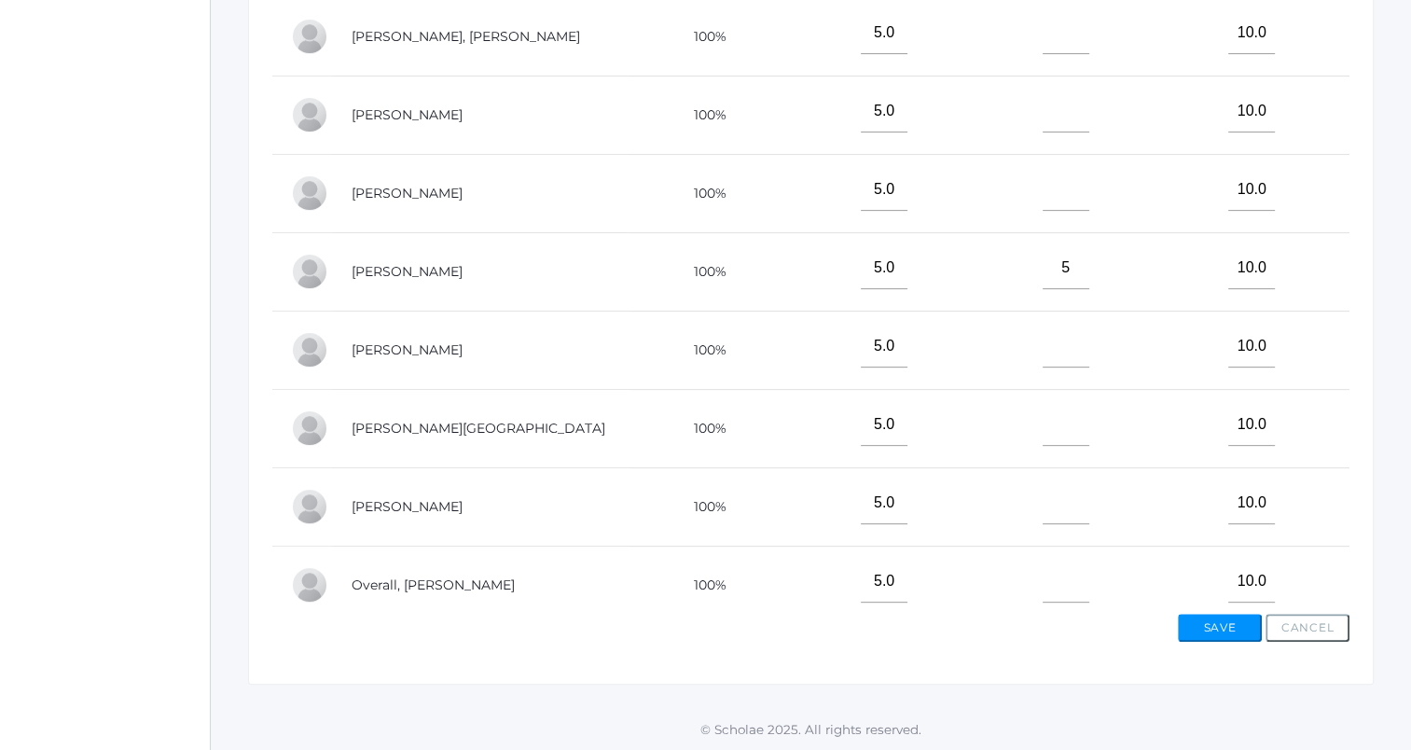
scroll to position [280, 0]
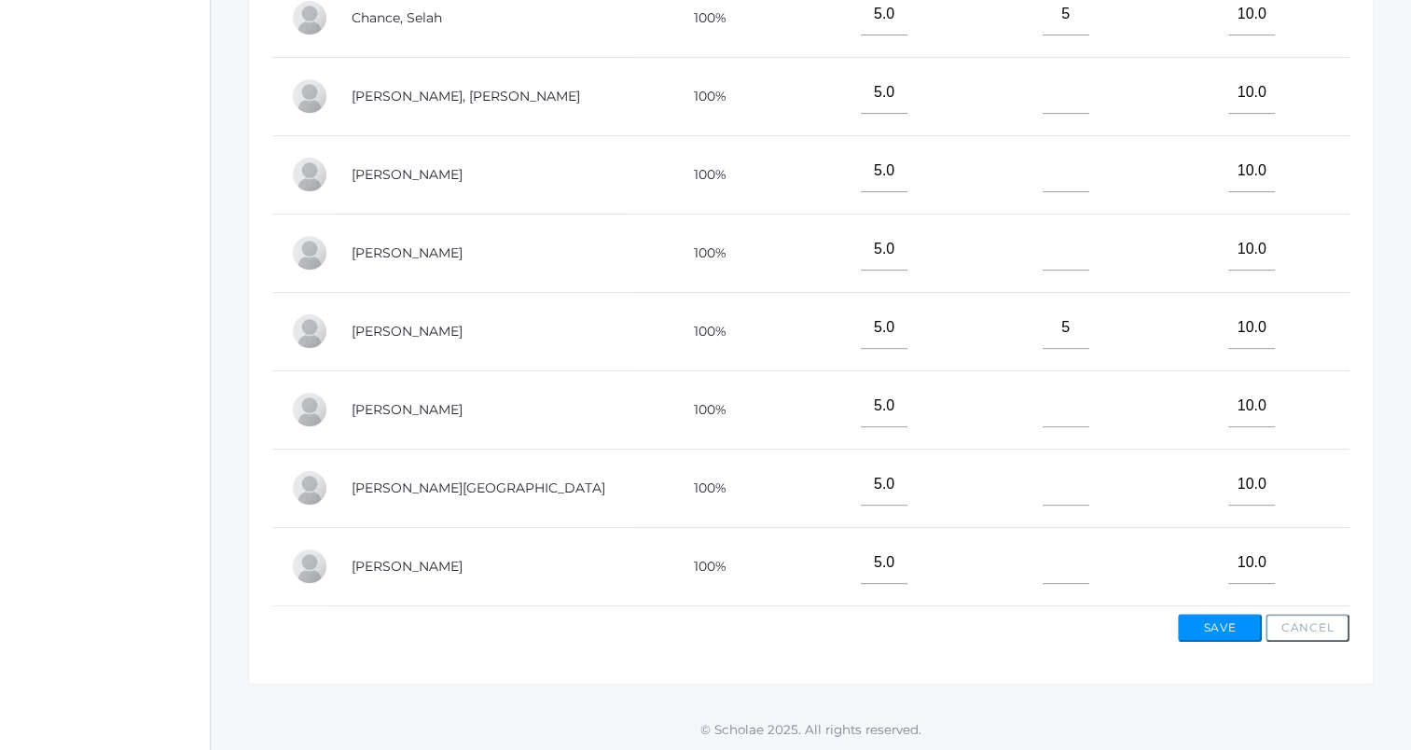
type input"] "5"
click at [1042, 483] on input"] "text" at bounding box center [1065, 484] width 47 height 42
type input"] "5"
click at [1042, 567] on input"] "text" at bounding box center [1065, 563] width 47 height 42
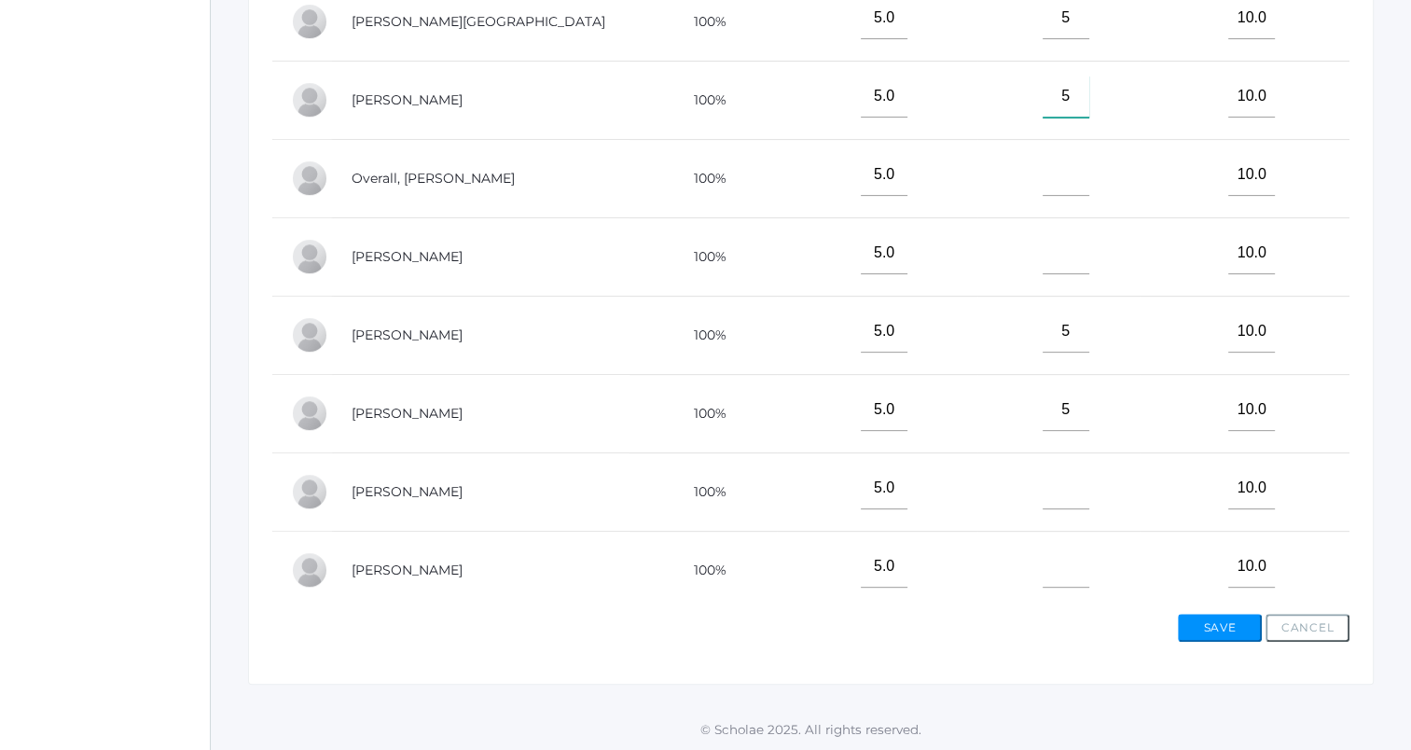
scroll to position [760, 0]
type input"] "5"
click at [1042, 542] on input"] "text" at bounding box center [1065, 563] width 47 height 42
type input"] "5"
click at [1042, 474] on input"] "text" at bounding box center [1065, 484] width 47 height 42
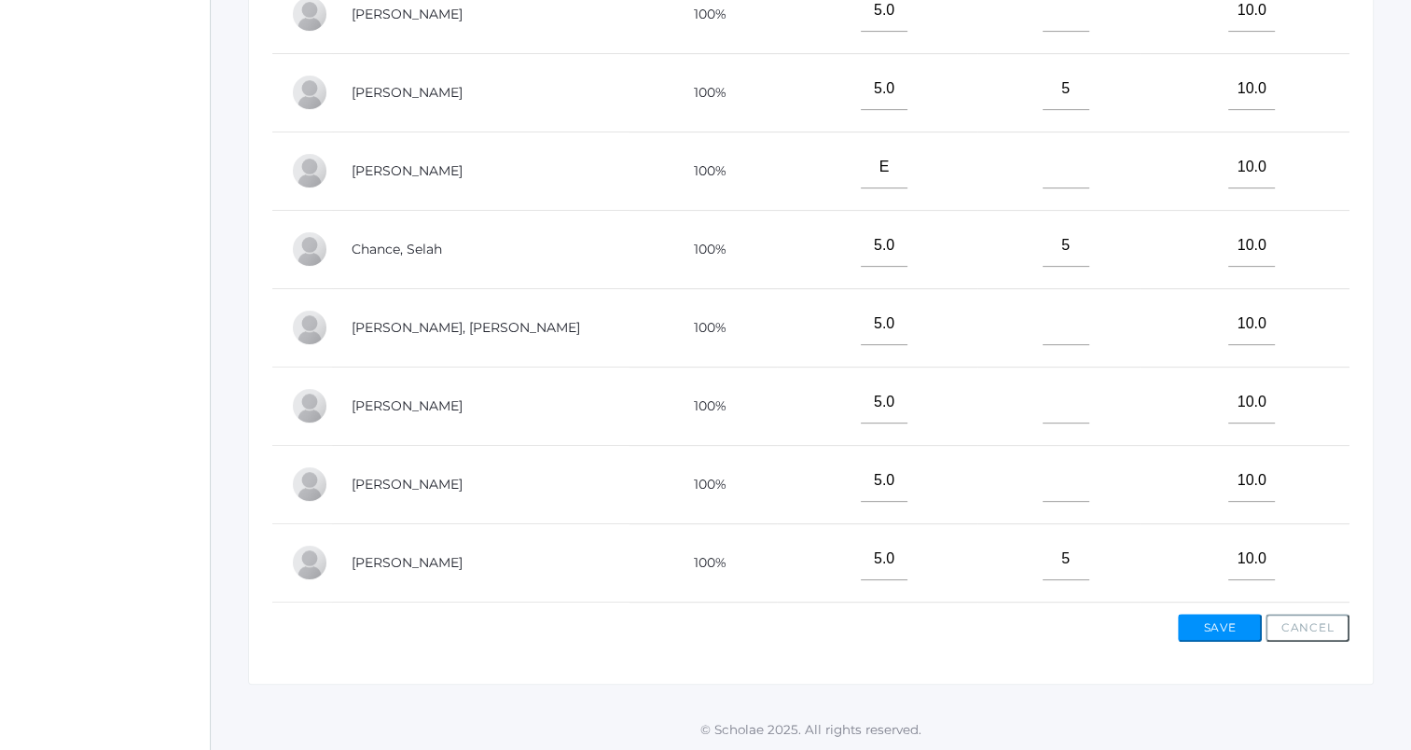
scroll to position [0, 0]
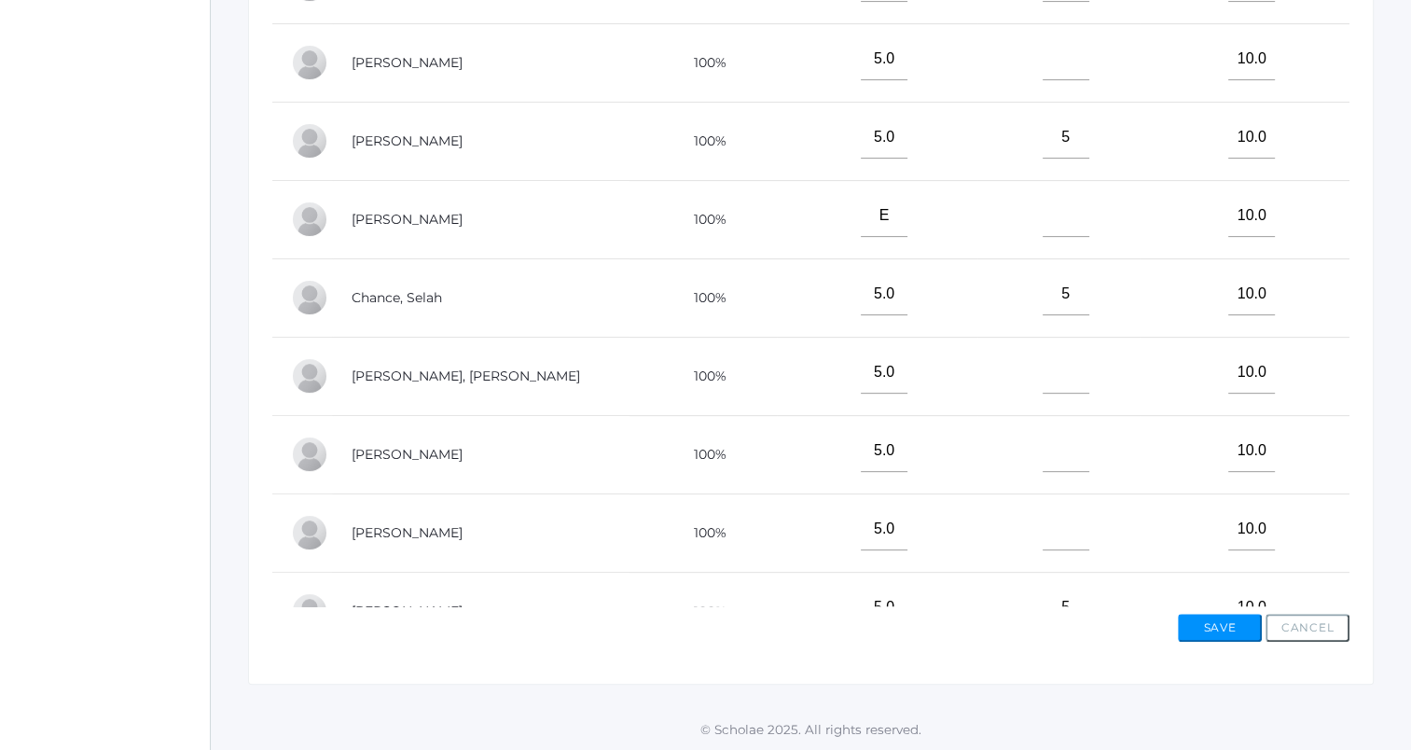
type input"] "5"
click at [1042, 373] on input"] "text" at bounding box center [1065, 373] width 47 height 42
type input"] "5"
click at [1042, 218] on input"] "text" at bounding box center [1065, 216] width 47 height 42
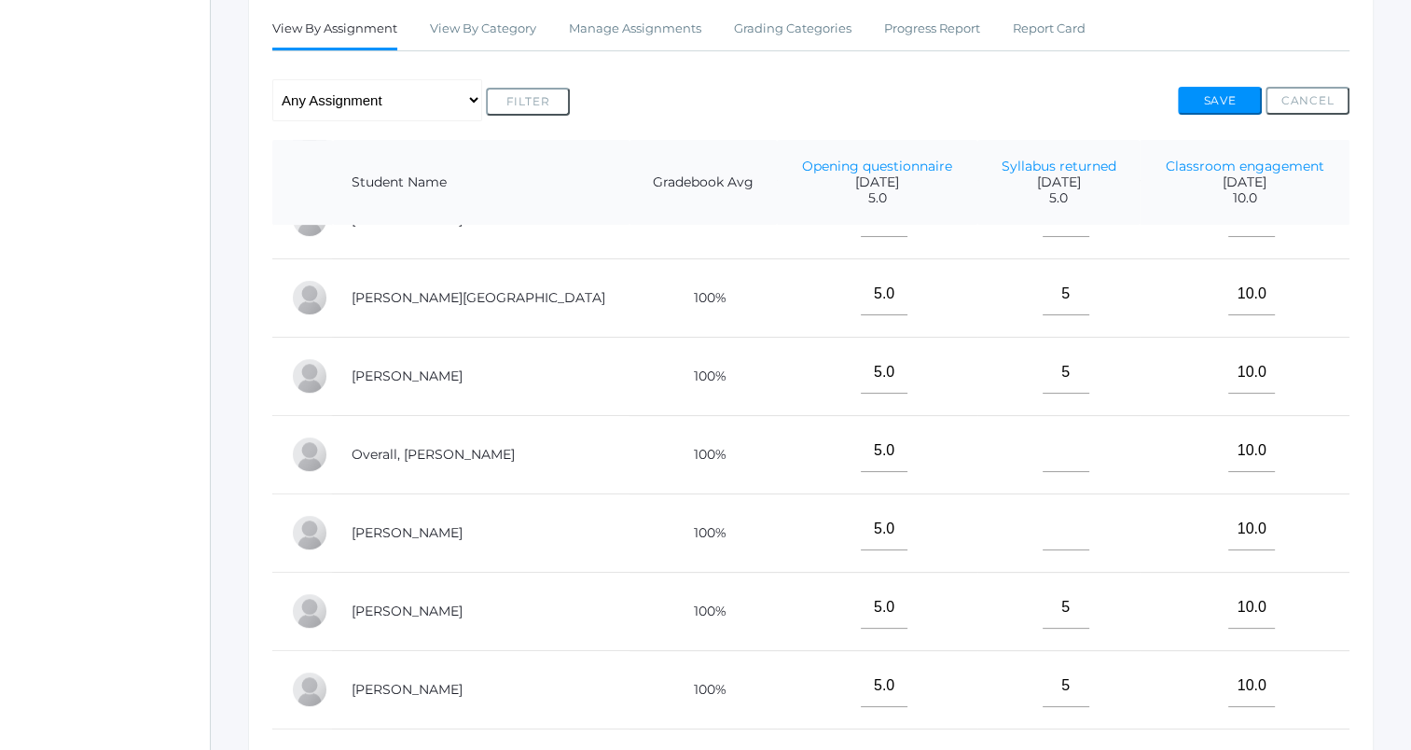
scroll to position [760, 0]
type input"] "5"
click at [1042, 526] on input"] "text" at bounding box center [1065, 529] width 47 height 42
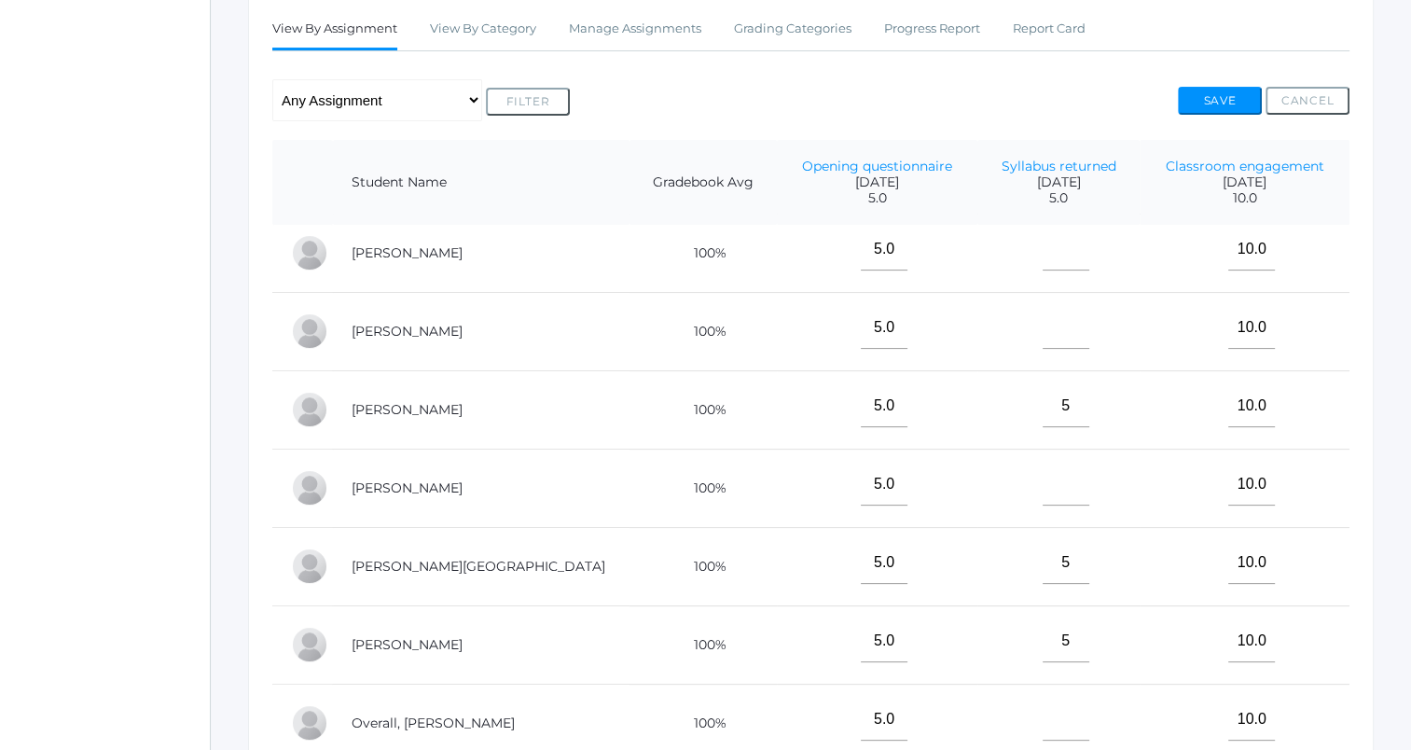
scroll to position [388, 0]
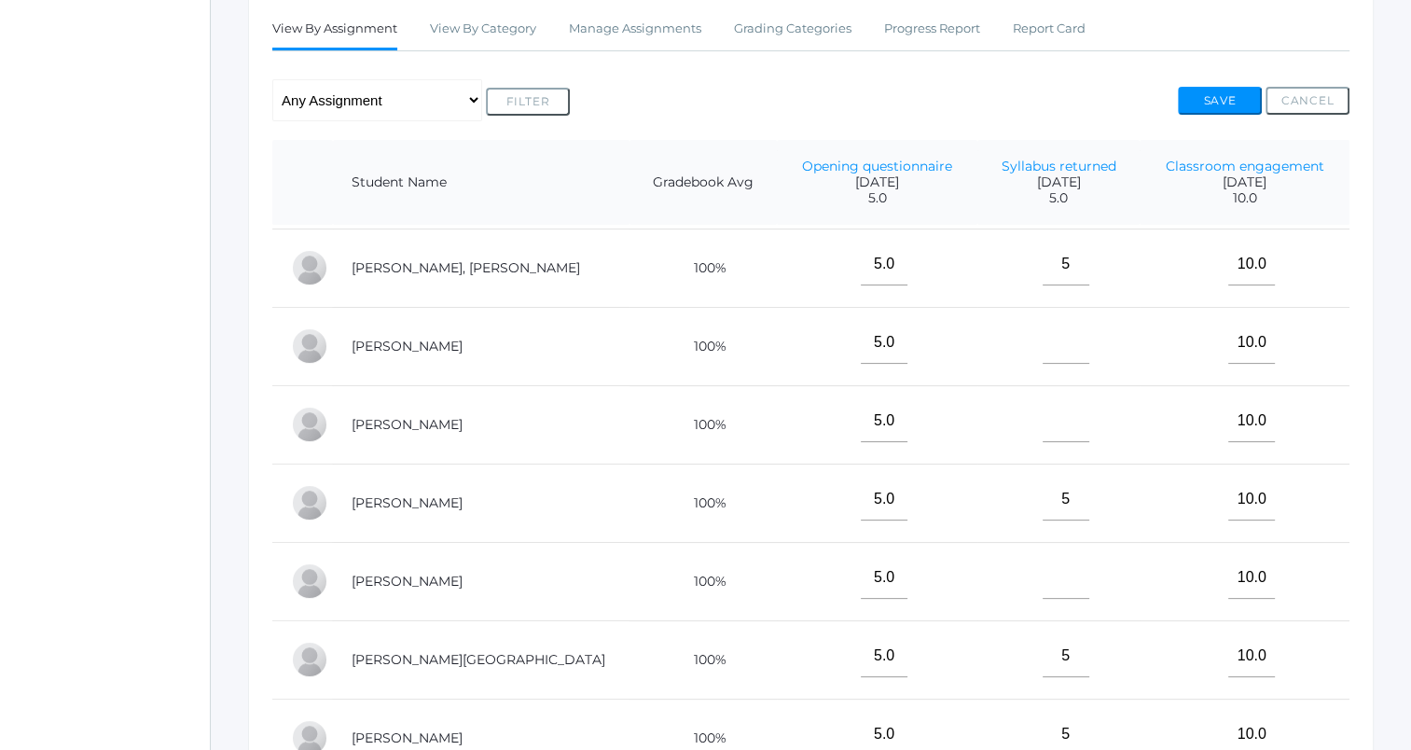
type input"] "5"
click at [1042, 571] on input"] "text" at bounding box center [1065, 578] width 47 height 42
type input"] "5"
click at [1042, 410] on input"] "text" at bounding box center [1065, 421] width 47 height 42
type input"] "5"
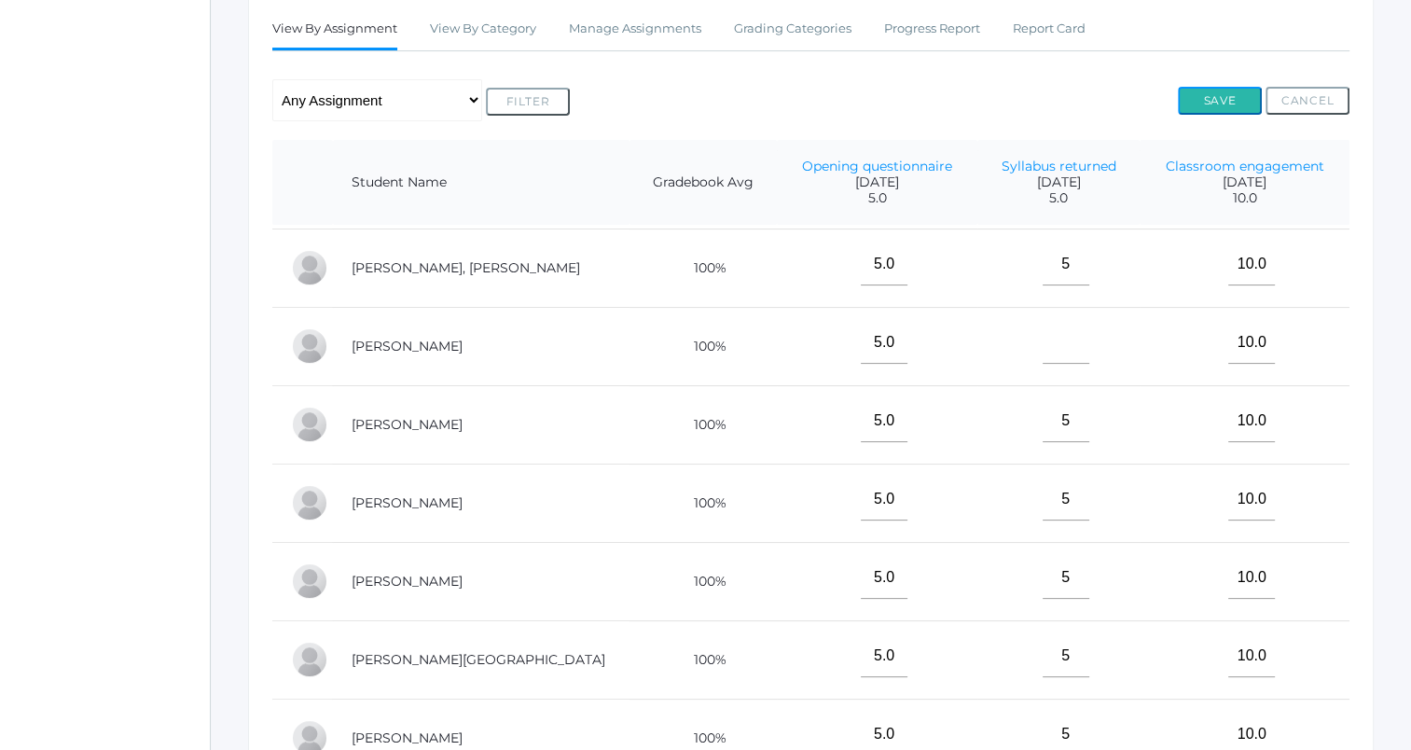
click at [1220, 92] on button "Save" at bounding box center [1220, 101] width 84 height 28
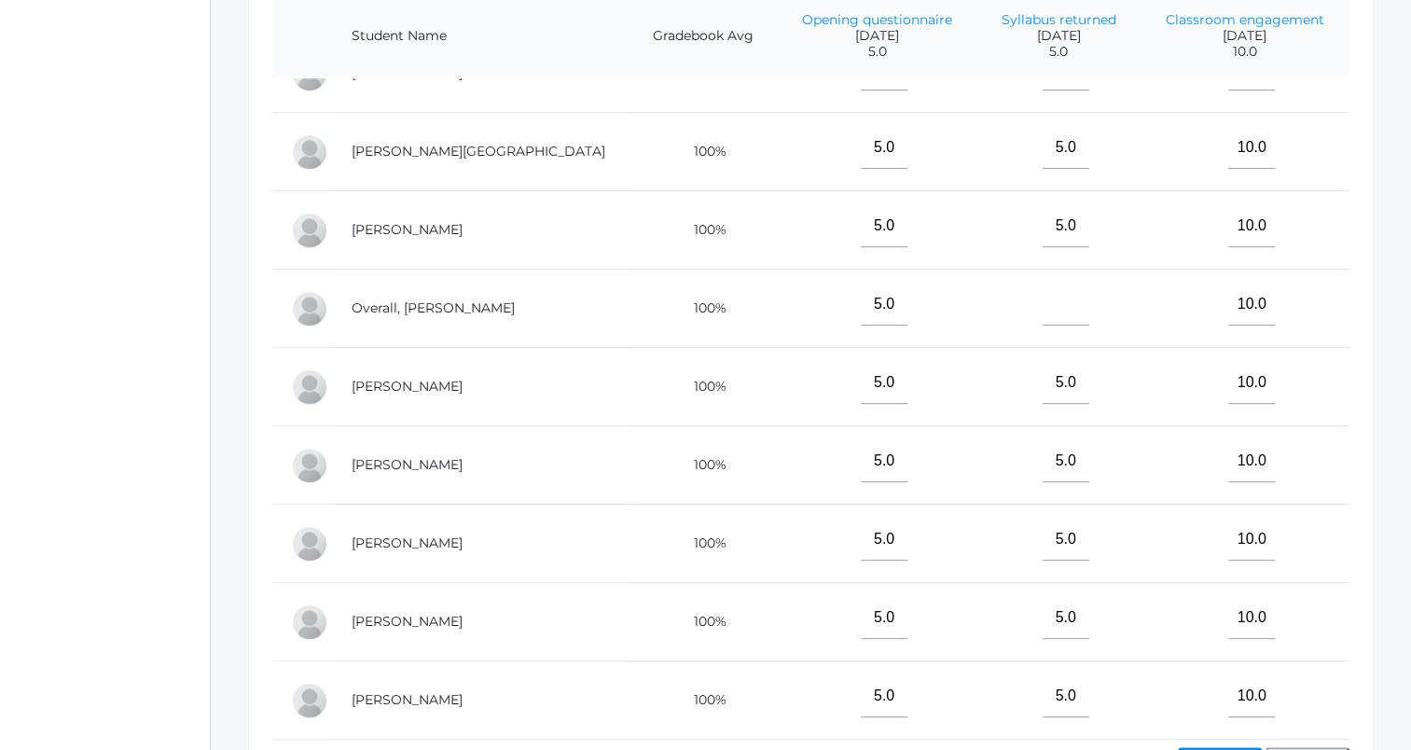
scroll to position [653, 0]
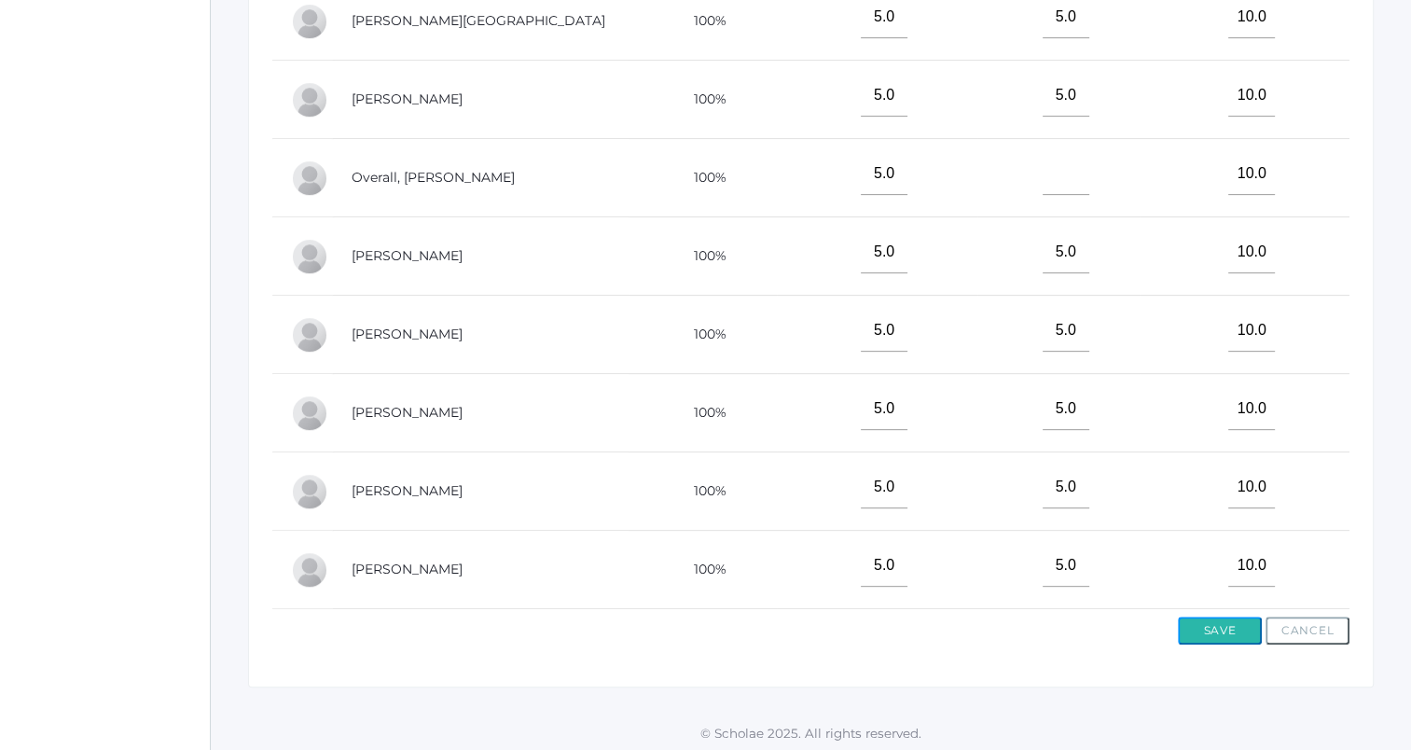
click at [1224, 626] on button "Save" at bounding box center [1220, 630] width 84 height 28
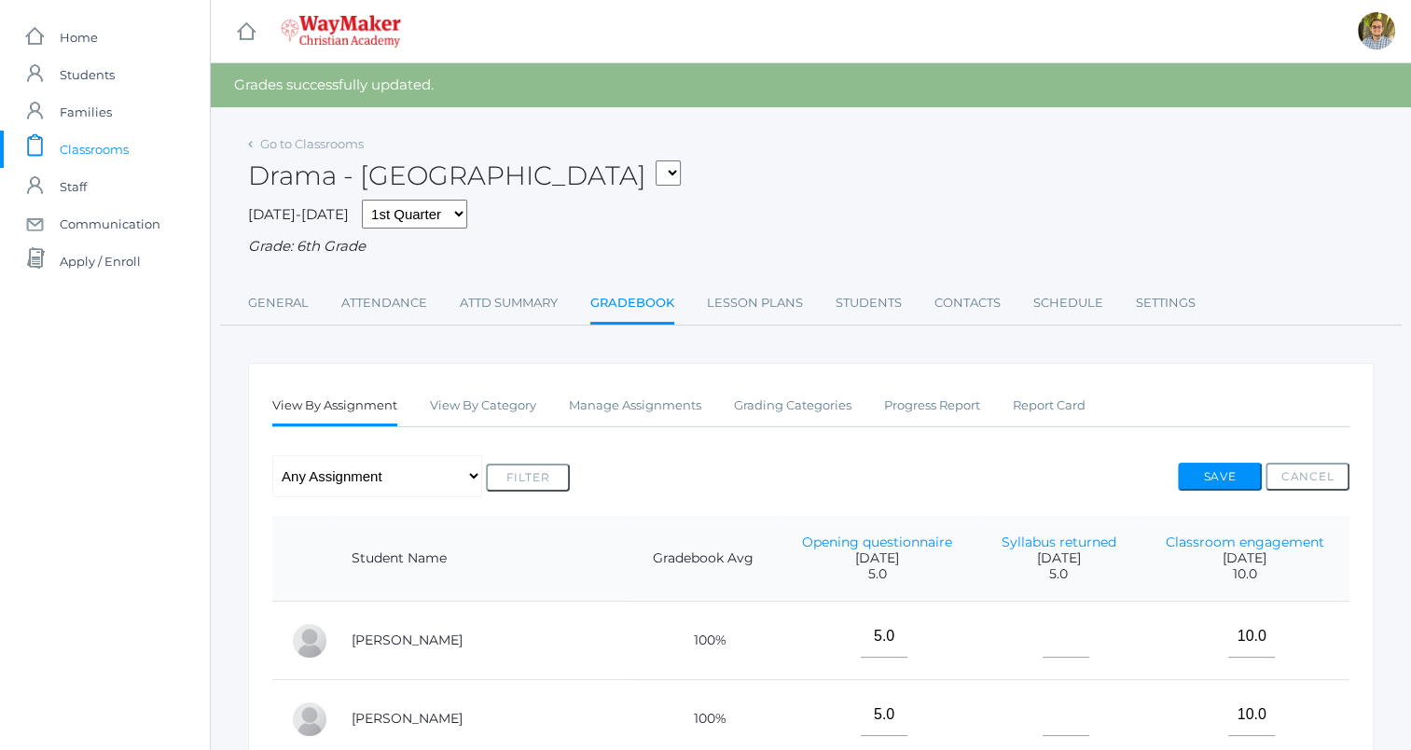
click at [108, 142] on span "Classrooms" at bounding box center [94, 149] width 69 height 37
